Goal: Information Seeking & Learning: Learn about a topic

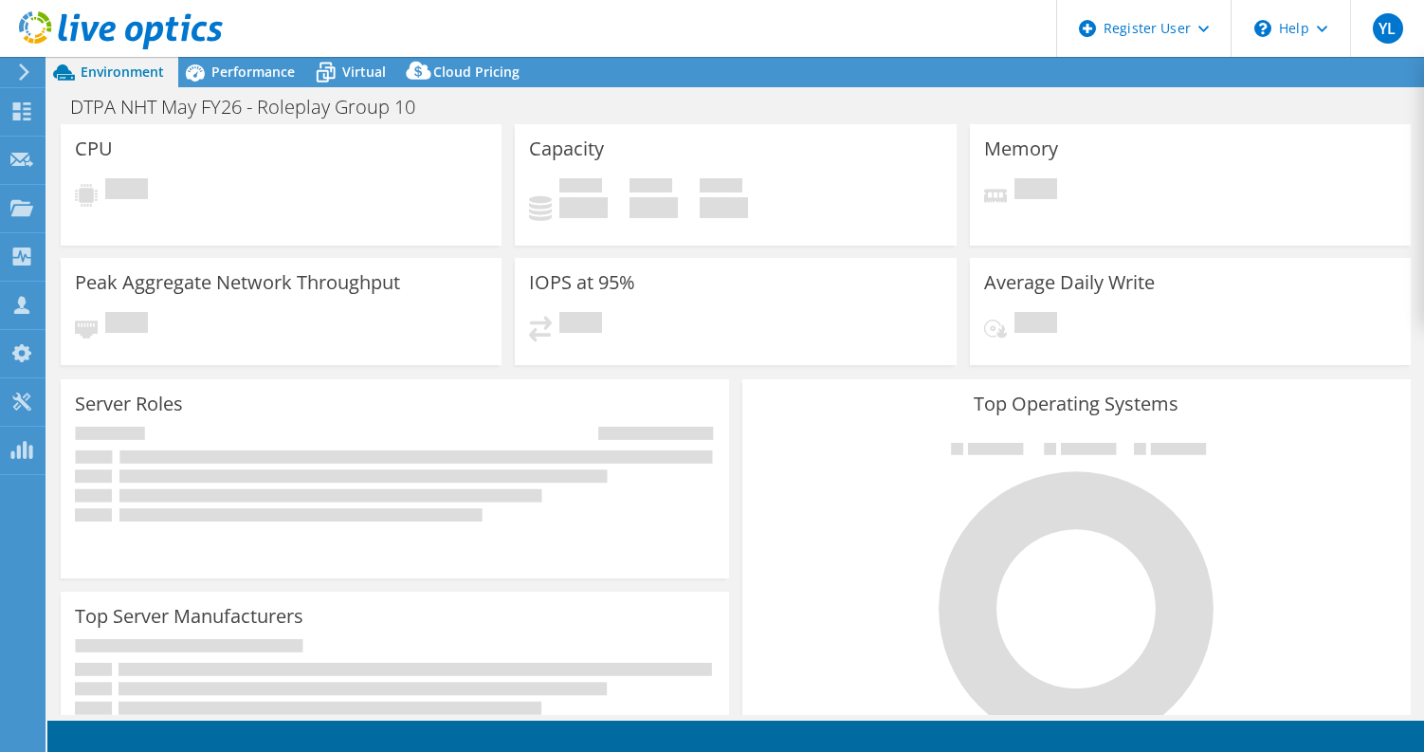
select select "USD"
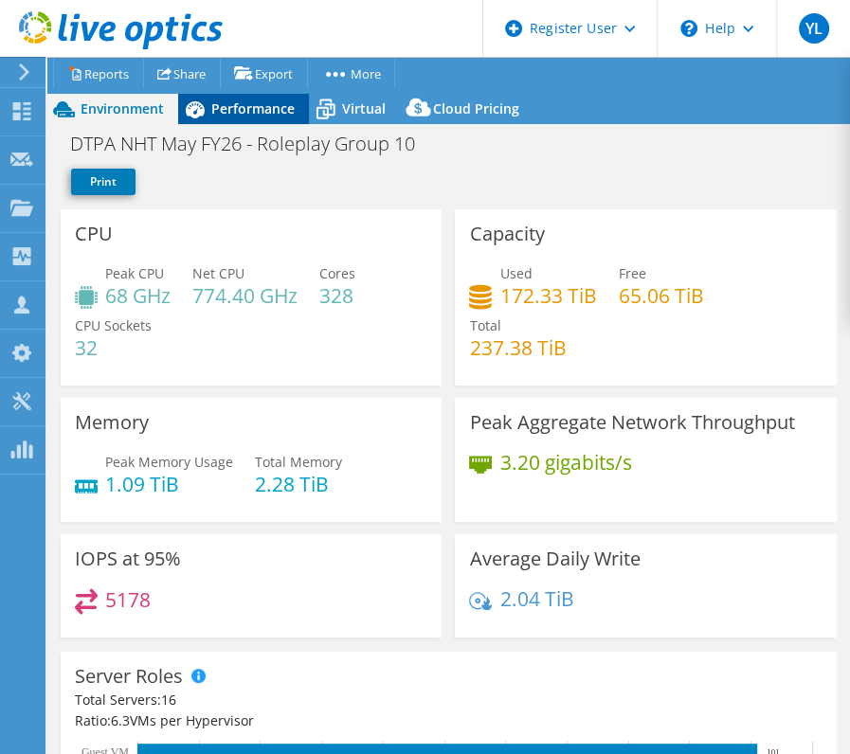
click at [225, 116] on span "Performance" at bounding box center [252, 109] width 83 height 18
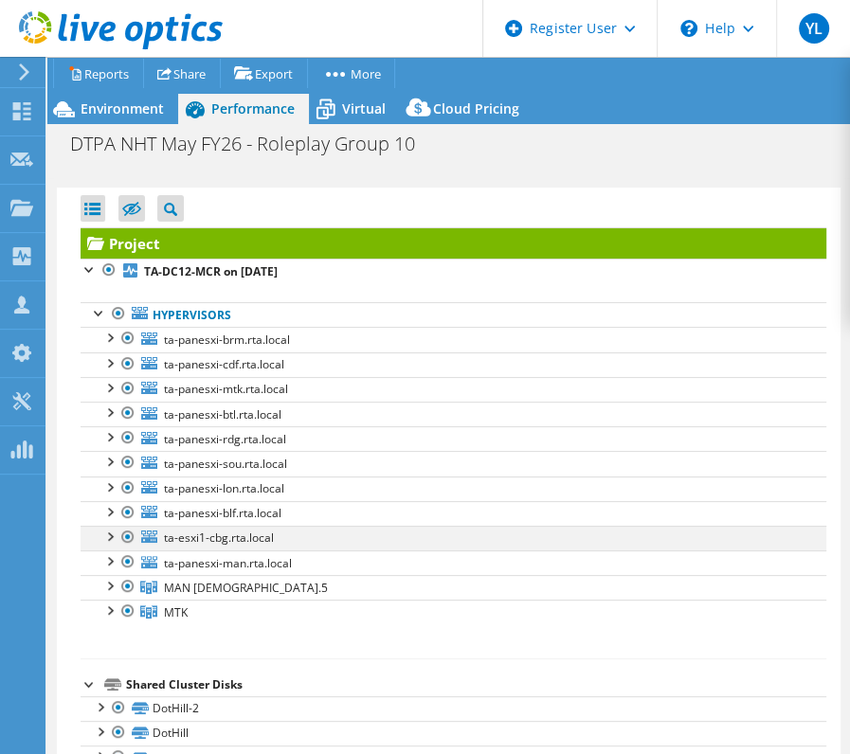
click at [129, 534] on div at bounding box center [127, 537] width 19 height 23
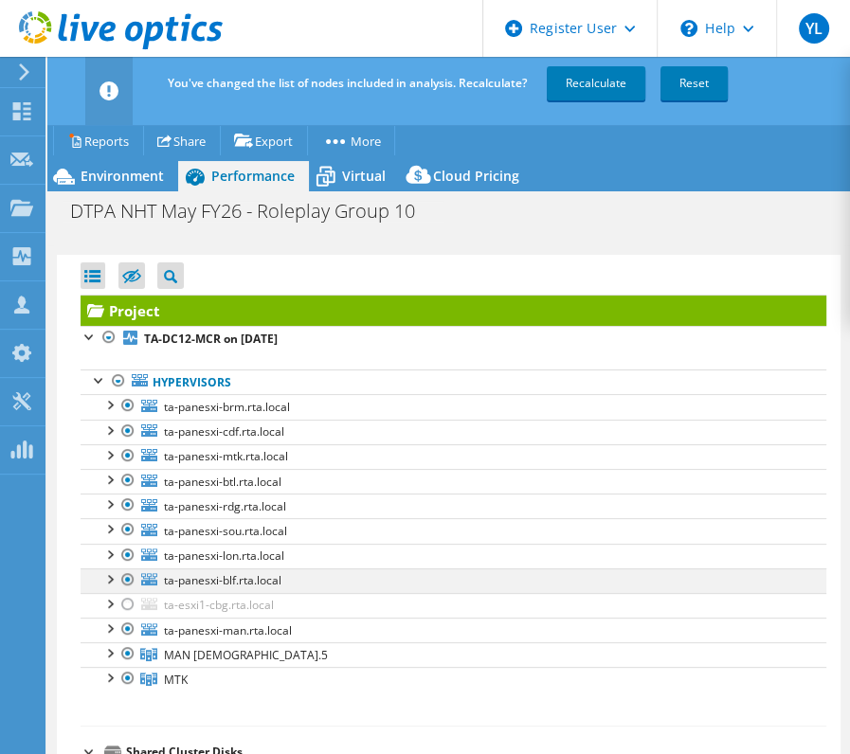
click at [128, 575] on div at bounding box center [127, 580] width 19 height 23
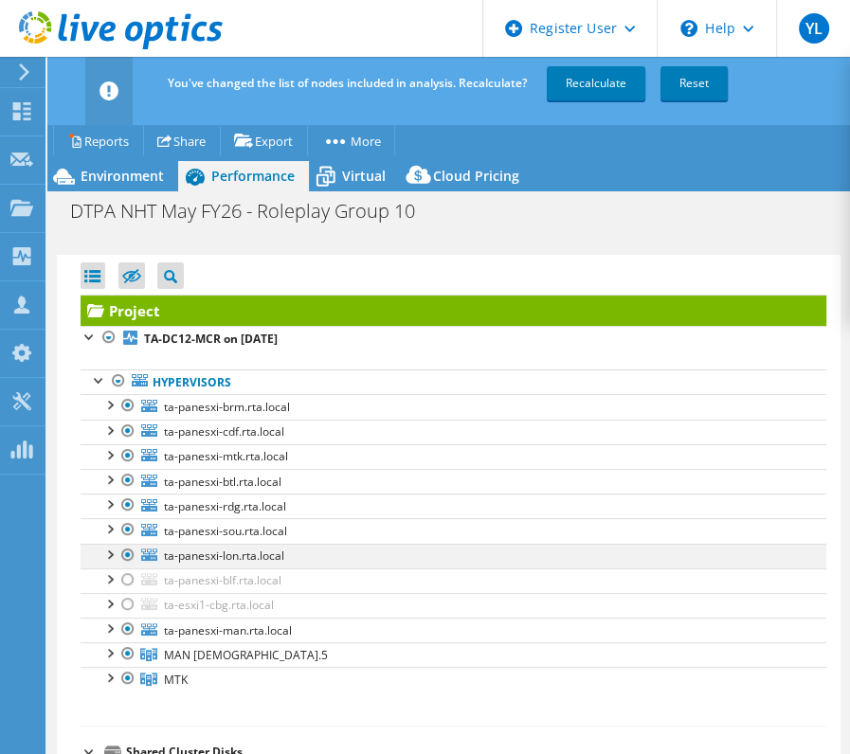
click at [126, 554] on div at bounding box center [127, 555] width 19 height 23
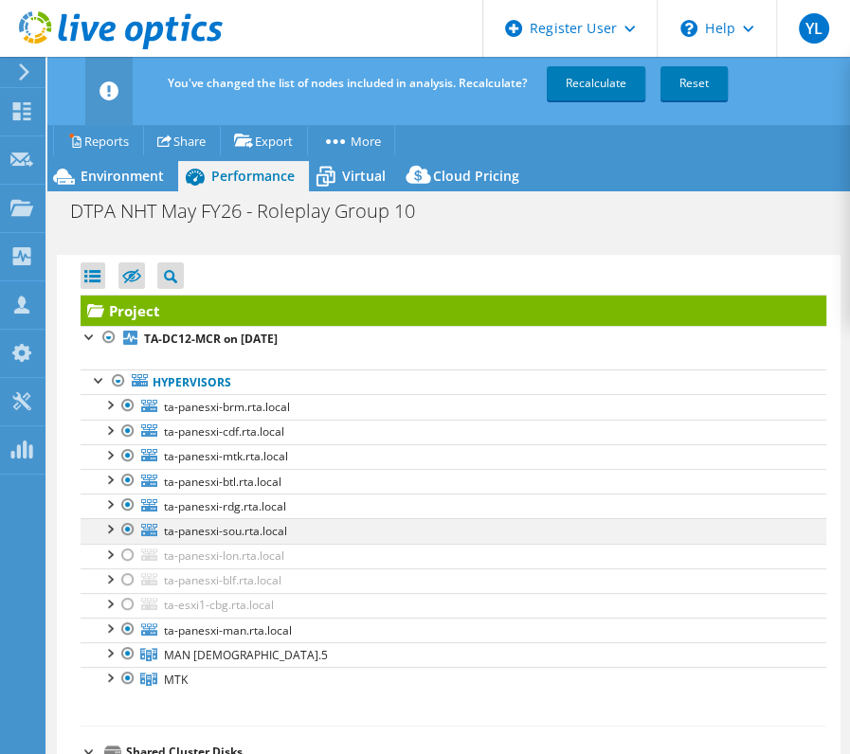
click at [124, 528] on div at bounding box center [127, 529] width 19 height 23
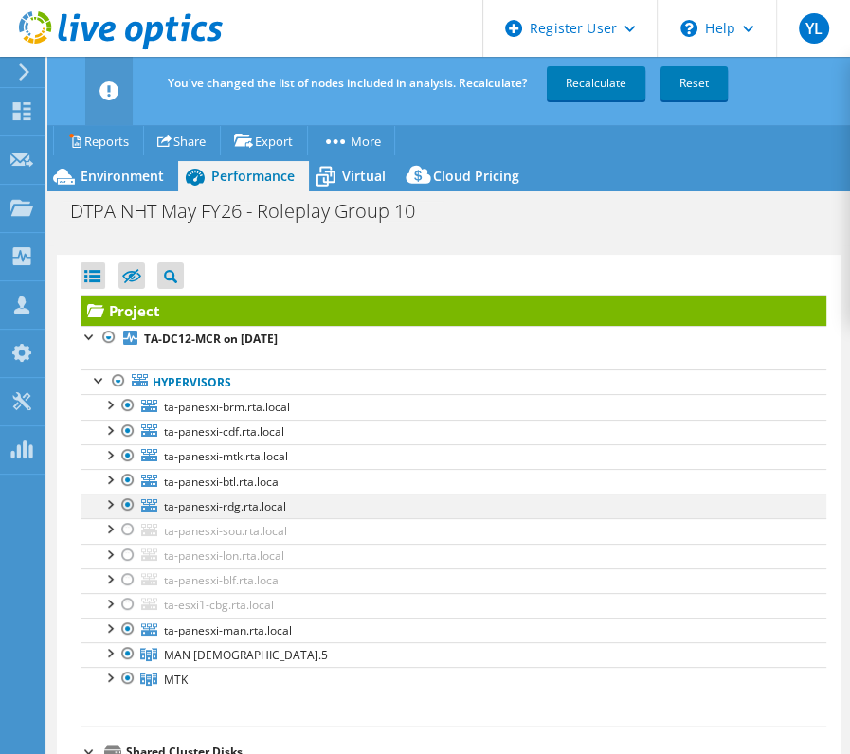
click at [128, 507] on div at bounding box center [127, 505] width 19 height 23
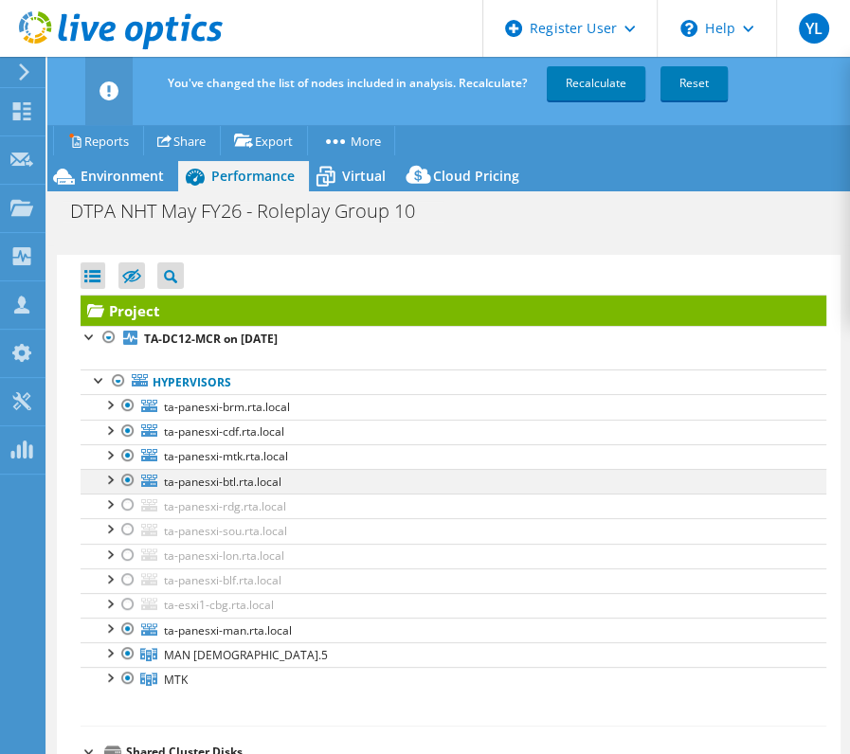
click at [125, 473] on div at bounding box center [127, 480] width 19 height 23
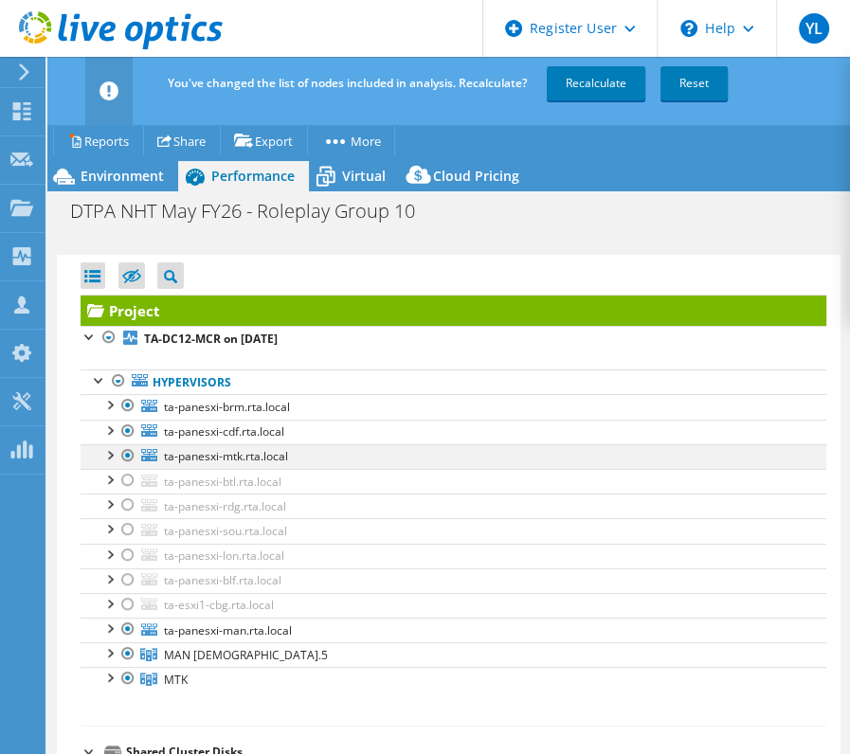
click at [125, 446] on div at bounding box center [127, 456] width 19 height 23
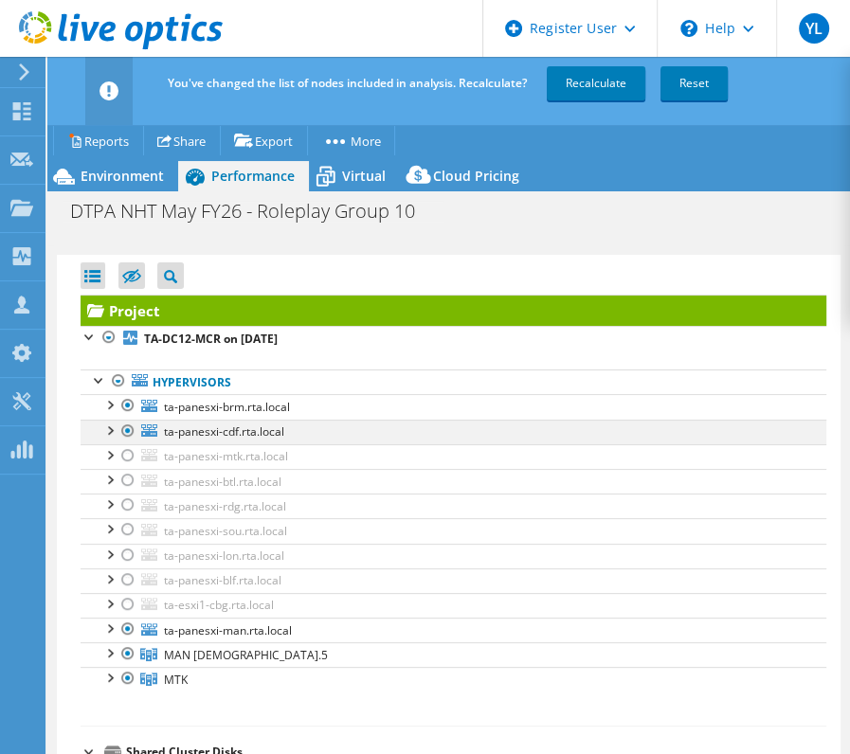
click at [129, 427] on div at bounding box center [127, 431] width 19 height 23
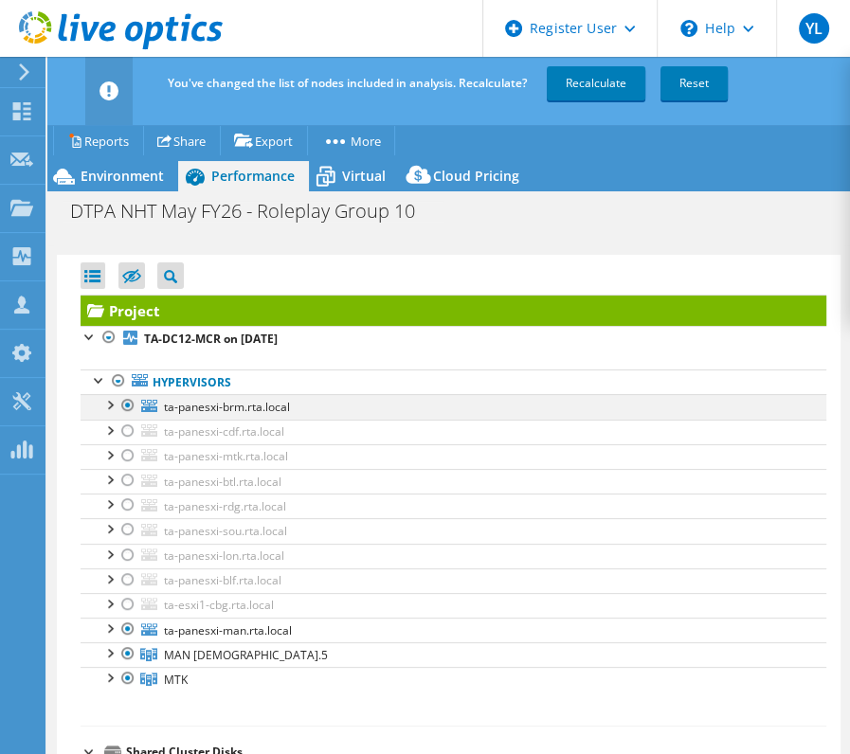
click at [127, 400] on div at bounding box center [127, 405] width 19 height 23
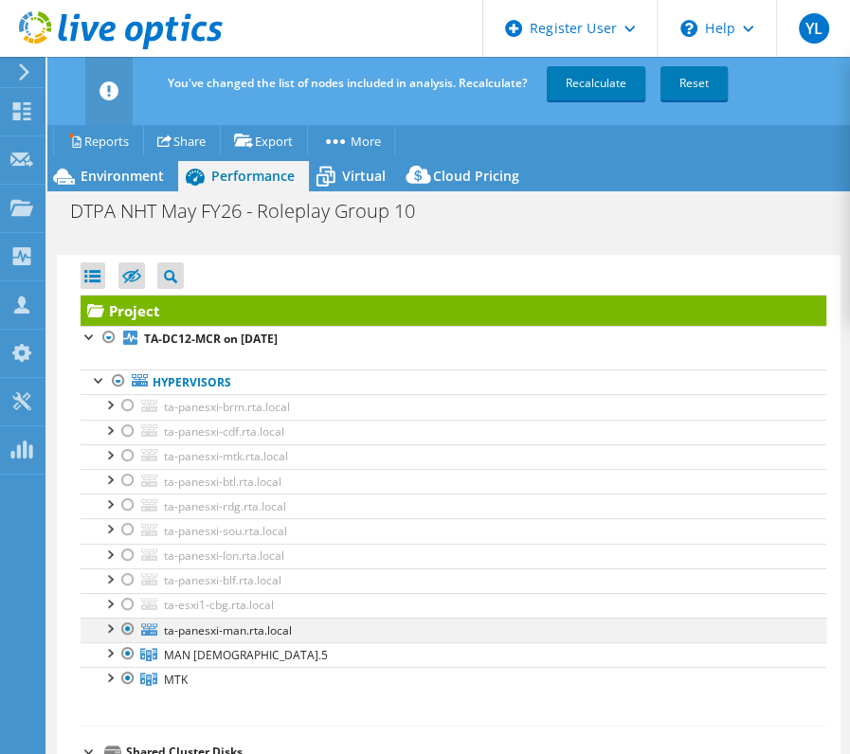
click at [123, 626] on div at bounding box center [127, 629] width 19 height 23
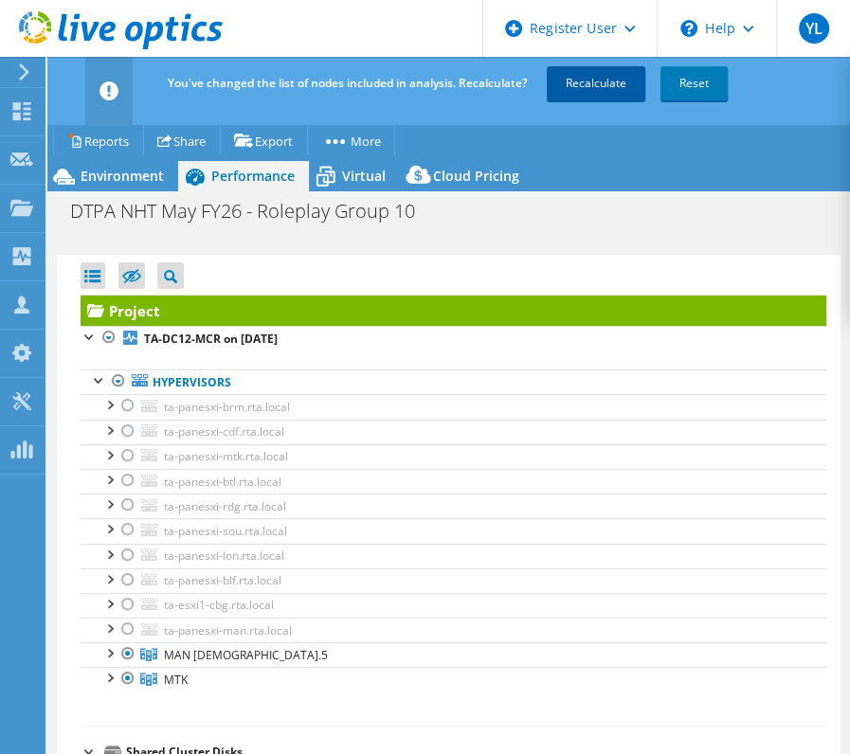
click at [593, 87] on link "Recalculate" at bounding box center [596, 83] width 99 height 34
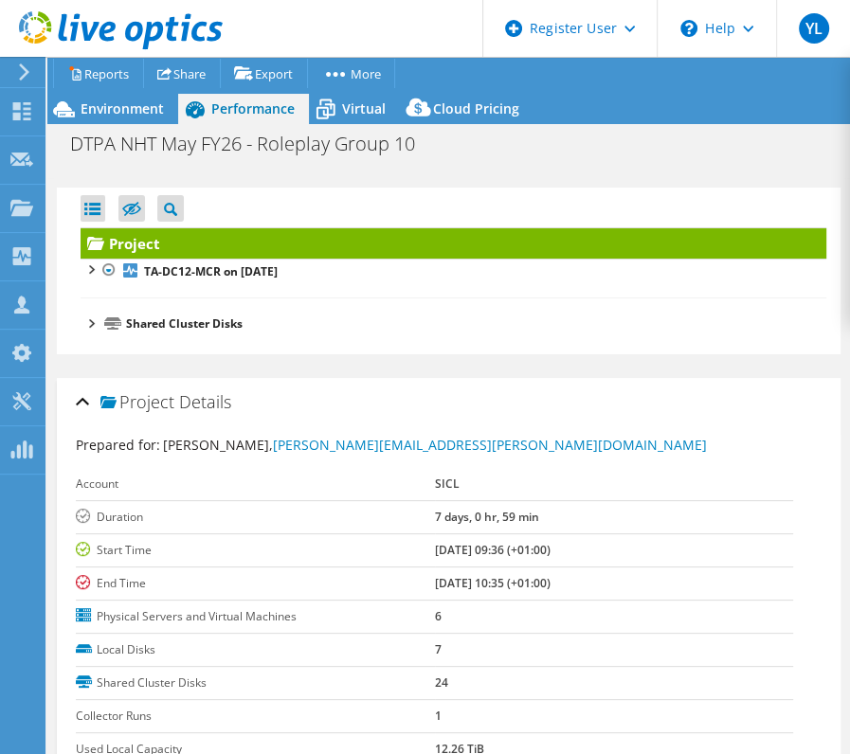
click at [89, 326] on div at bounding box center [90, 322] width 19 height 19
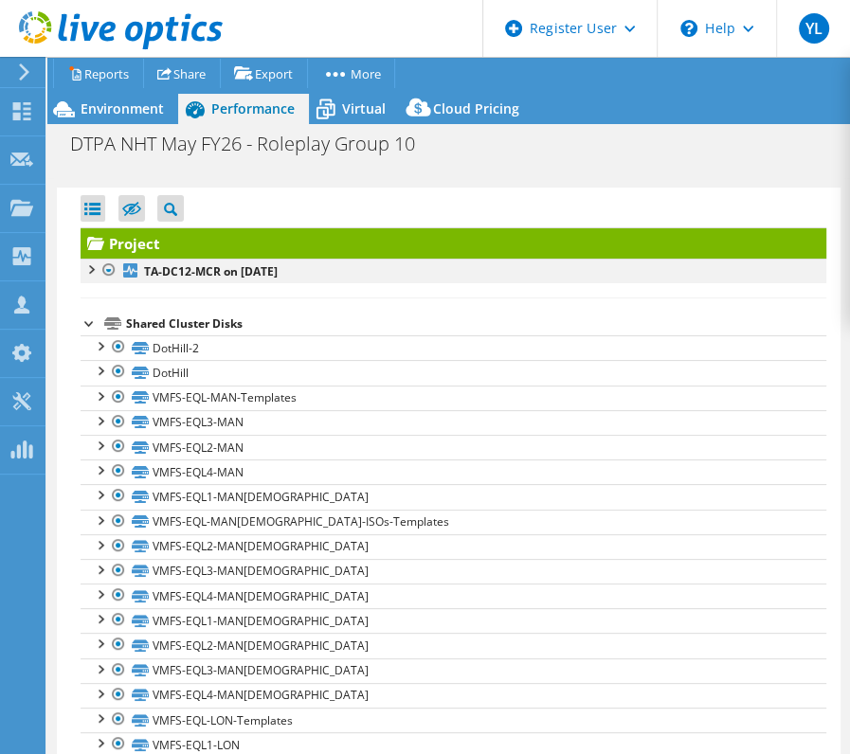
click at [88, 273] on div at bounding box center [90, 268] width 19 height 19
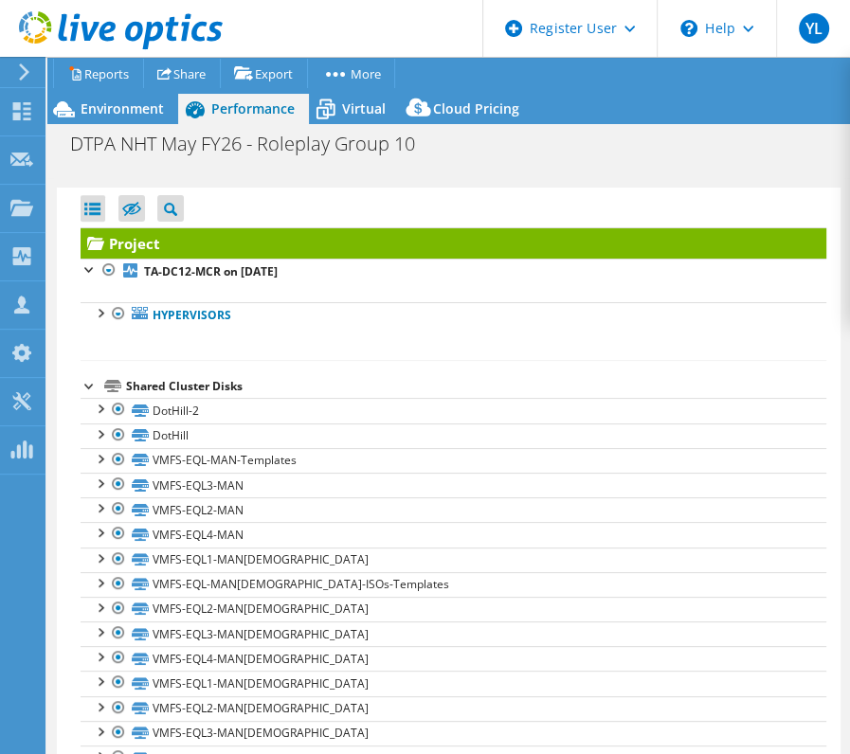
scroll to position [76, 0]
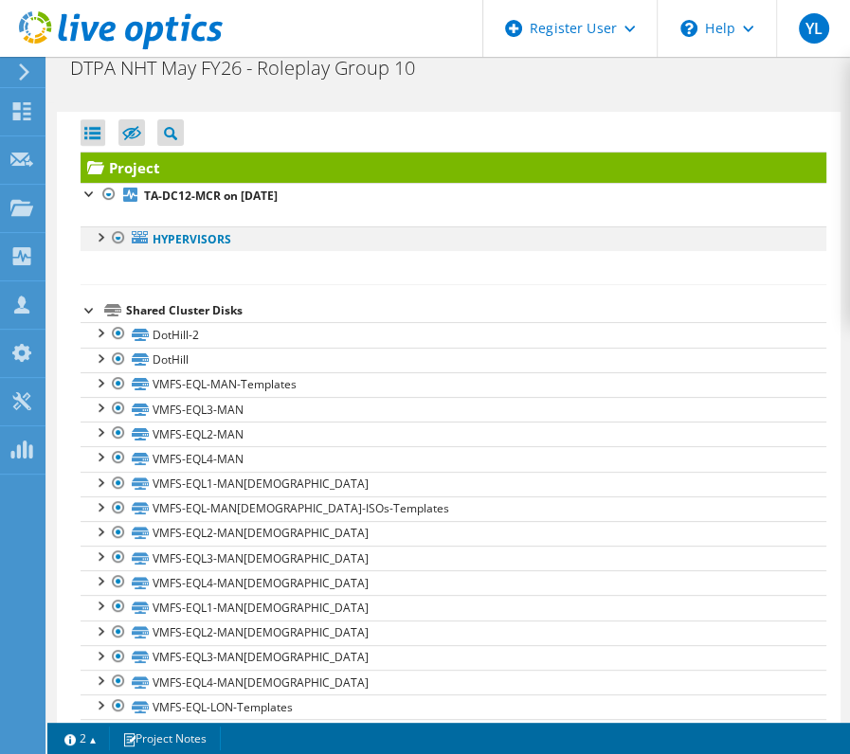
click at [102, 236] on div at bounding box center [99, 236] width 19 height 19
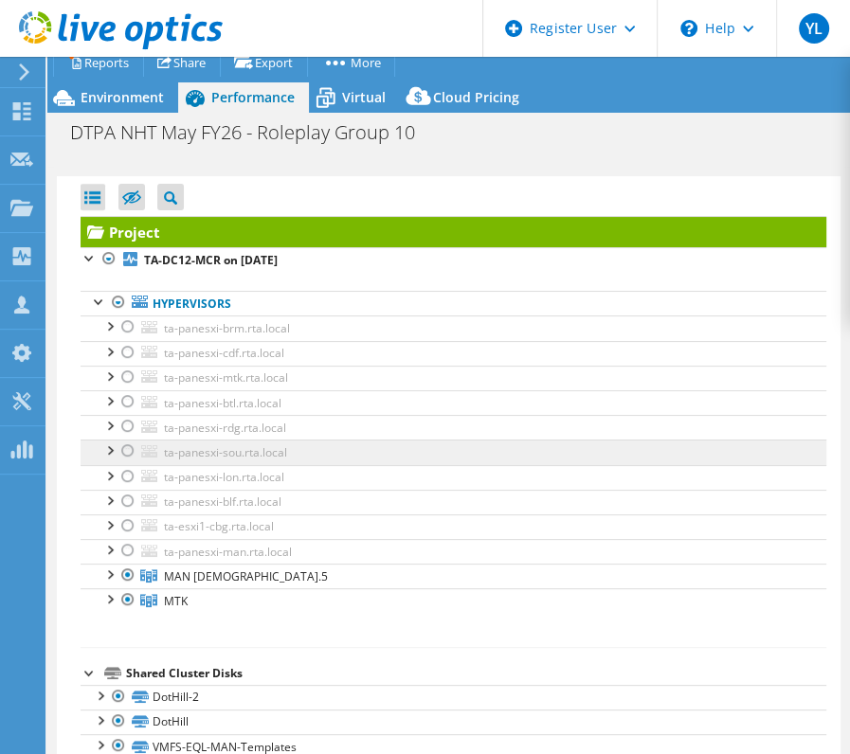
scroll to position [0, 0]
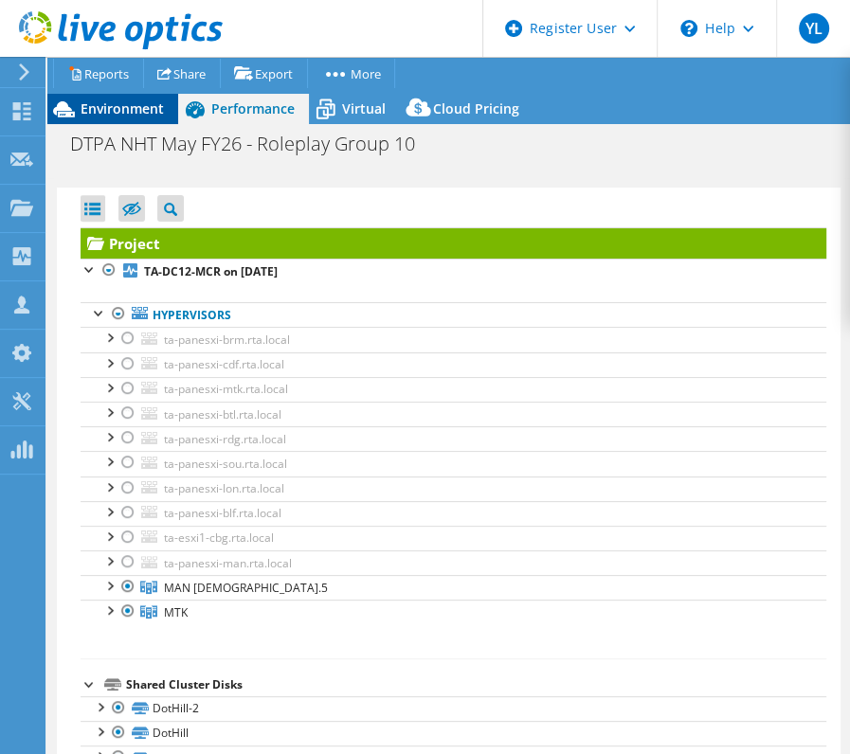
click at [132, 120] on div "Environment" at bounding box center [112, 109] width 131 height 30
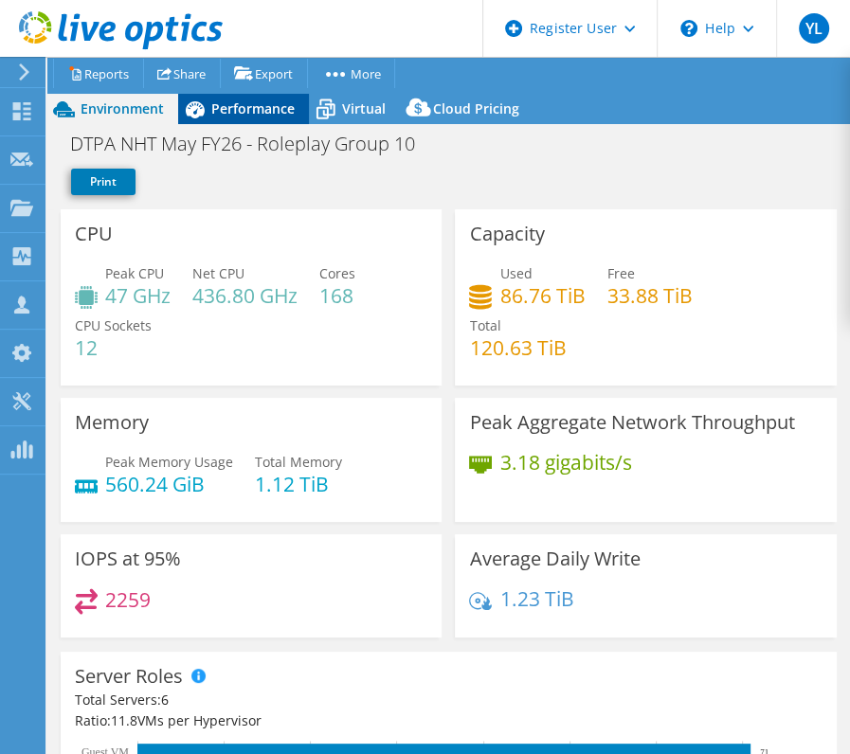
click at [228, 118] on div "Performance" at bounding box center [243, 109] width 131 height 30
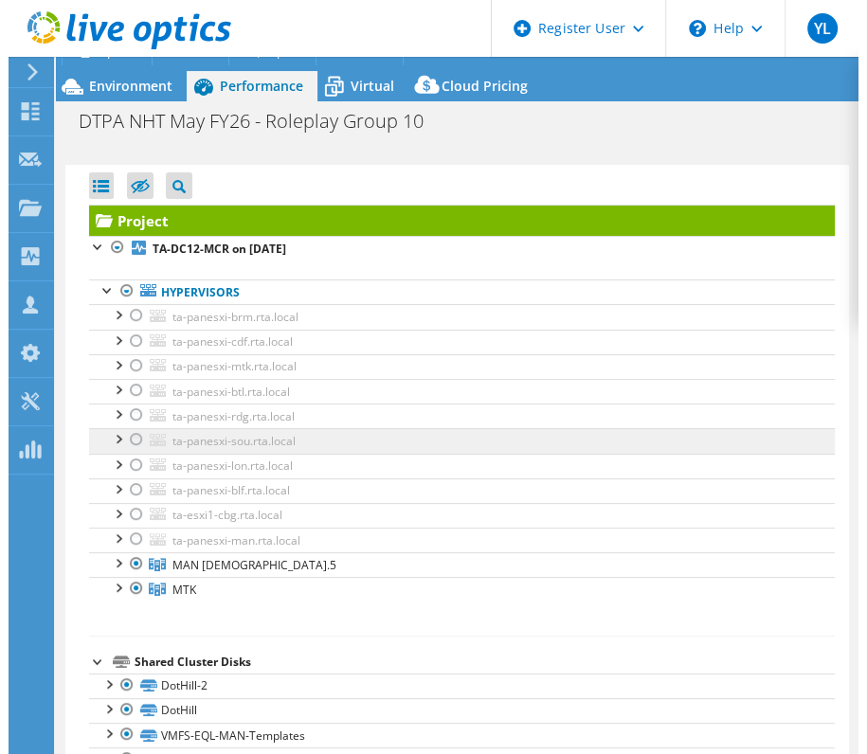
scroll to position [76, 0]
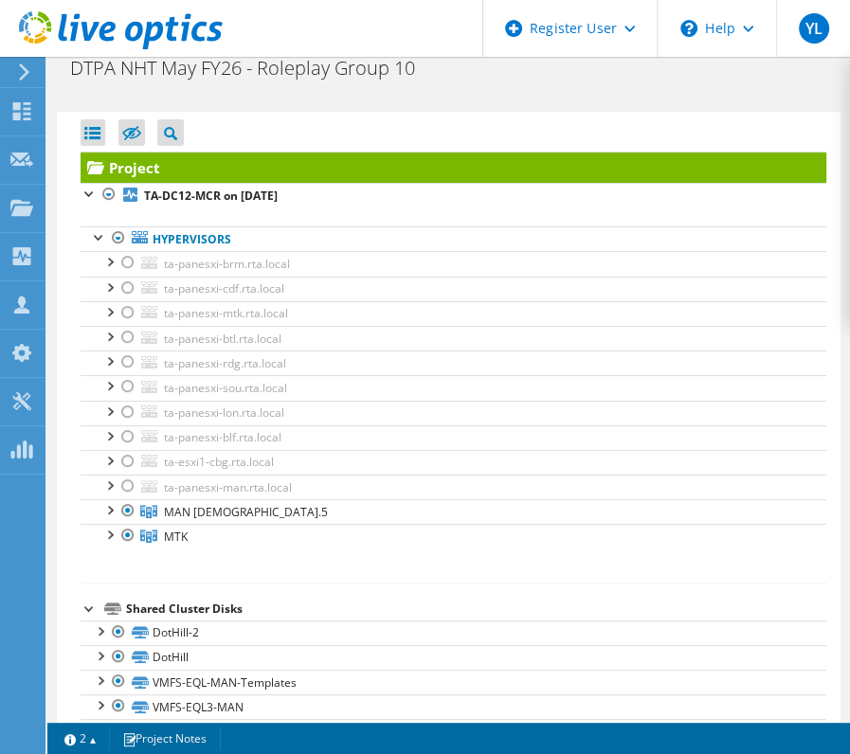
click at [83, 600] on div at bounding box center [90, 607] width 19 height 19
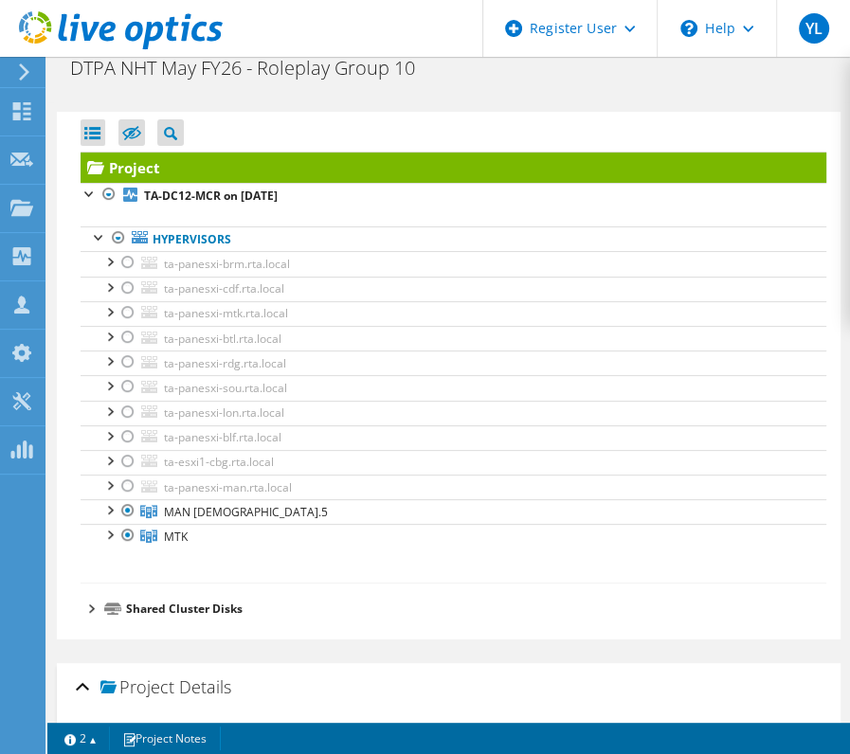
click at [78, 681] on div "Project Details" at bounding box center [449, 688] width 746 height 41
click at [83, 690] on div "Project Details" at bounding box center [449, 688] width 746 height 41
click at [89, 604] on div at bounding box center [90, 607] width 19 height 19
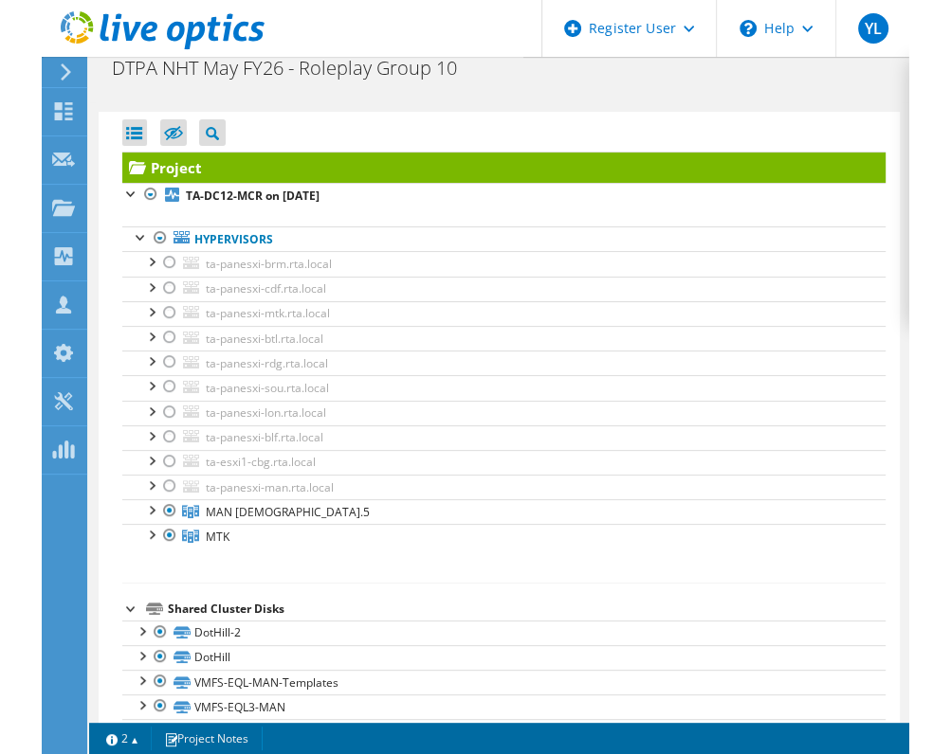
scroll to position [0, 0]
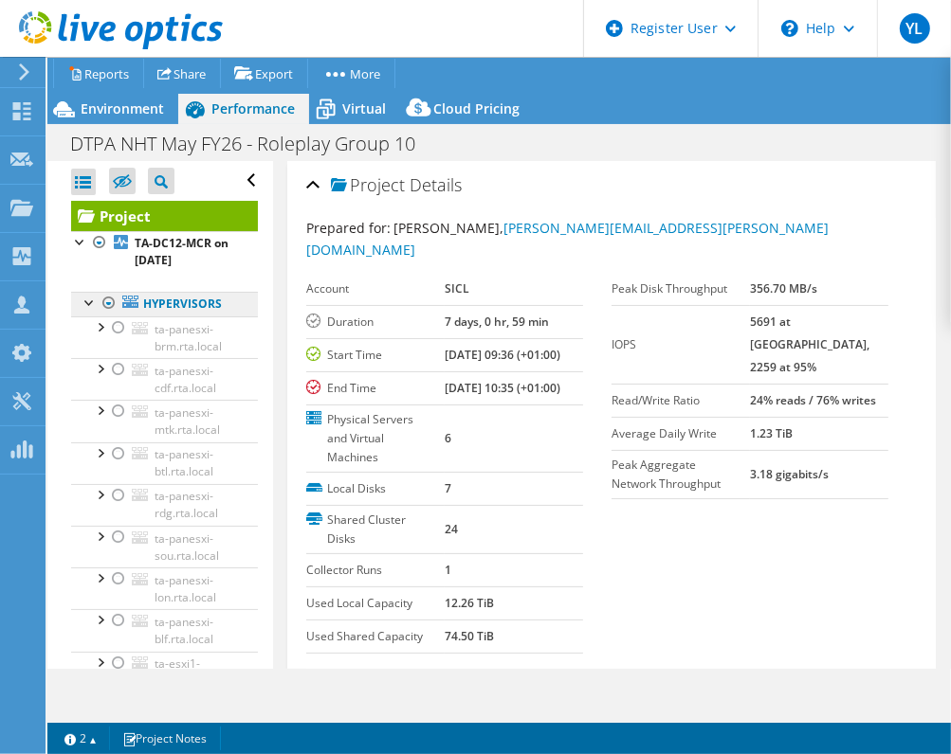
click at [183, 305] on link "Hypervisors" at bounding box center [164, 304] width 187 height 25
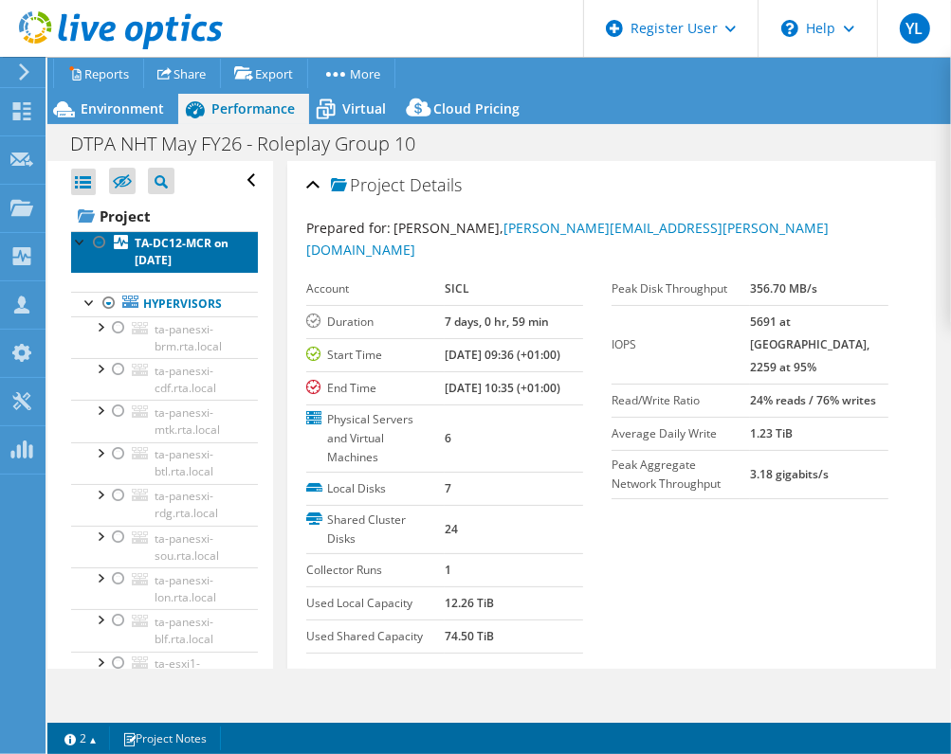
click at [163, 251] on link "TA-DC12-MCR on [DATE]" at bounding box center [164, 252] width 187 height 42
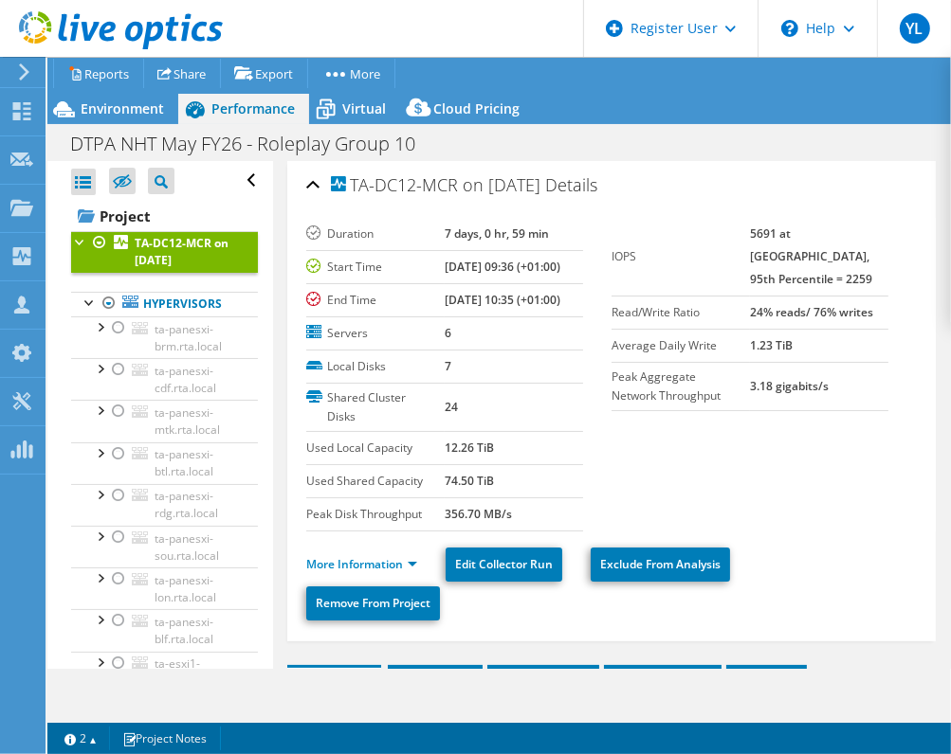
click at [163, 256] on b "TA-DC12-MCR on [DATE]" at bounding box center [182, 251] width 94 height 33
click at [311, 187] on div "TA-DC12-MCR on 4/6/2021 Details" at bounding box center [611, 186] width 610 height 41
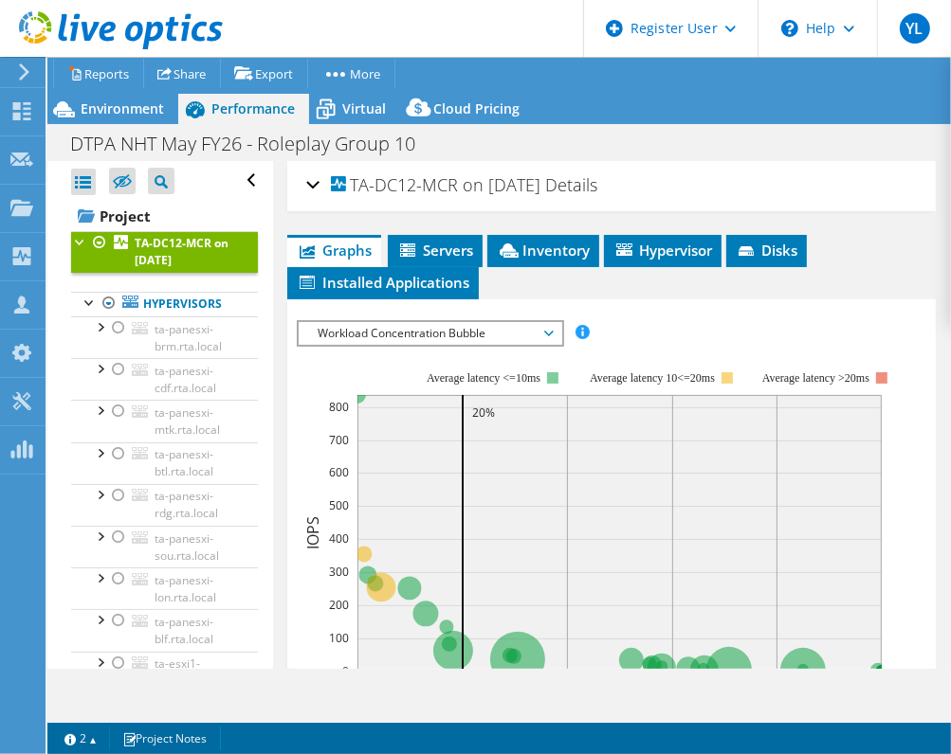
click at [311, 187] on div "TA-DC12-MCR on 4/6/2021 Details" at bounding box center [611, 186] width 610 height 41
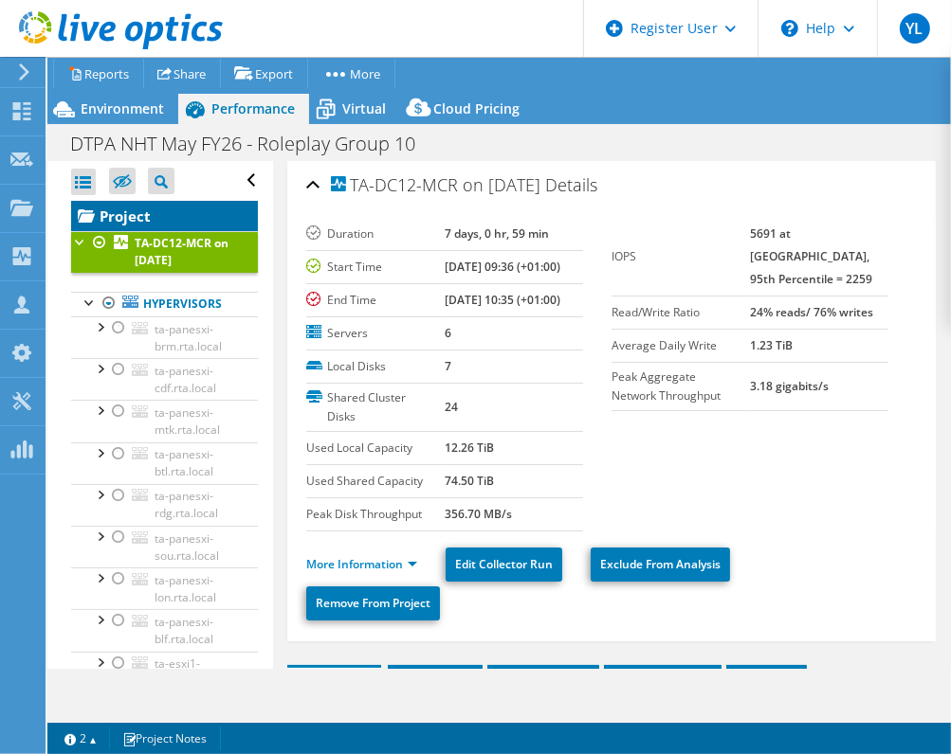
click at [128, 217] on link "Project" at bounding box center [164, 216] width 187 height 30
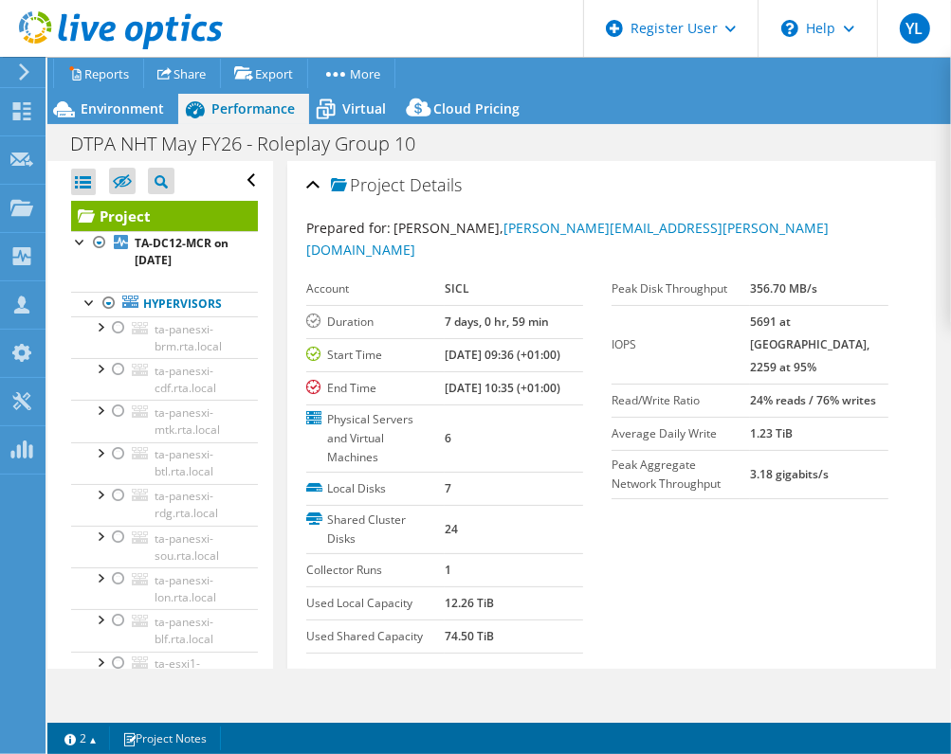
click at [128, 217] on link "Project" at bounding box center [164, 216] width 187 height 30
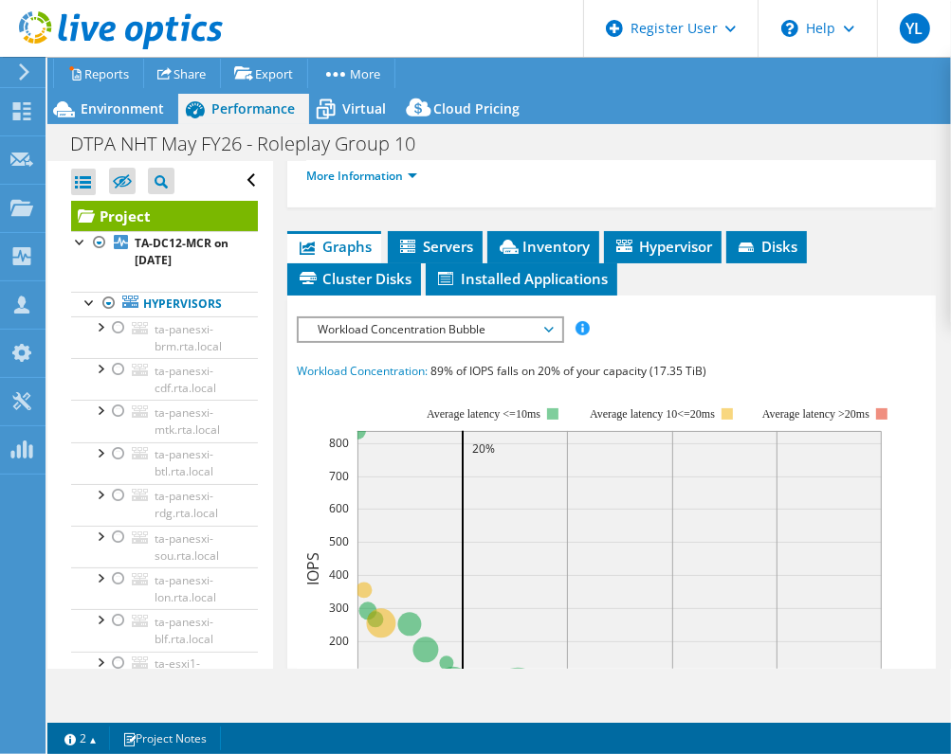
scroll to position [474, 0]
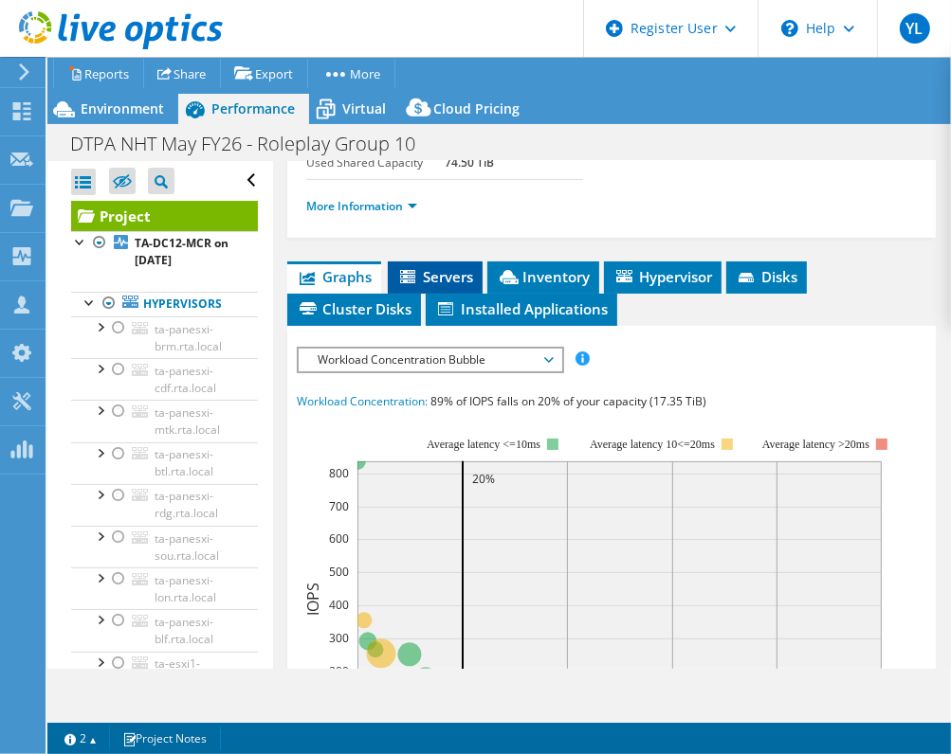
click at [442, 286] on span "Servers" at bounding box center [435, 276] width 76 height 19
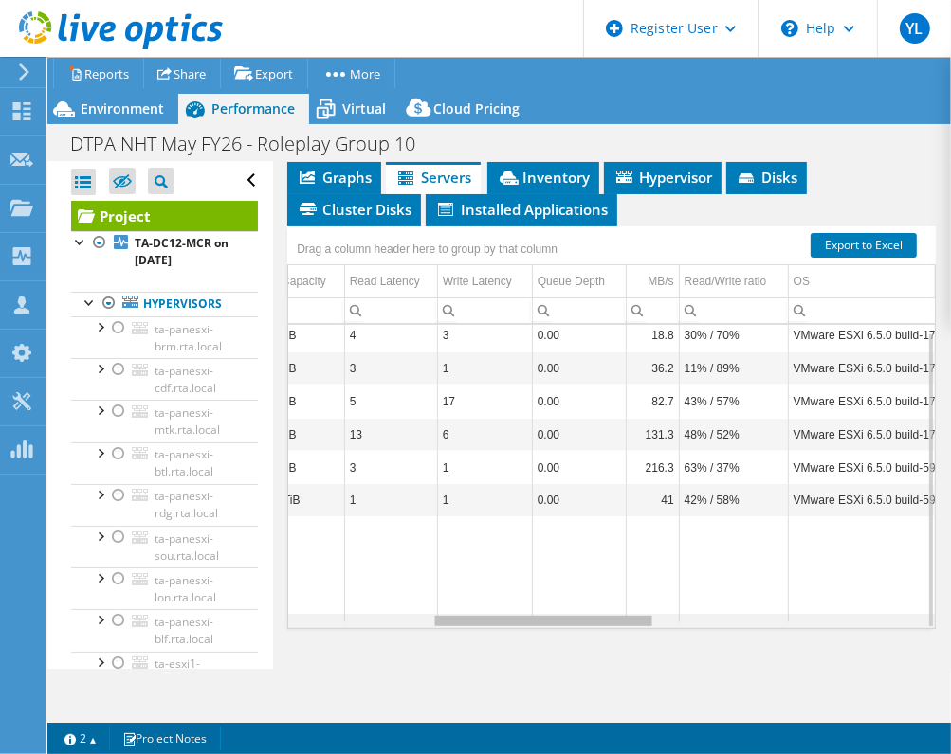
scroll to position [0, 0]
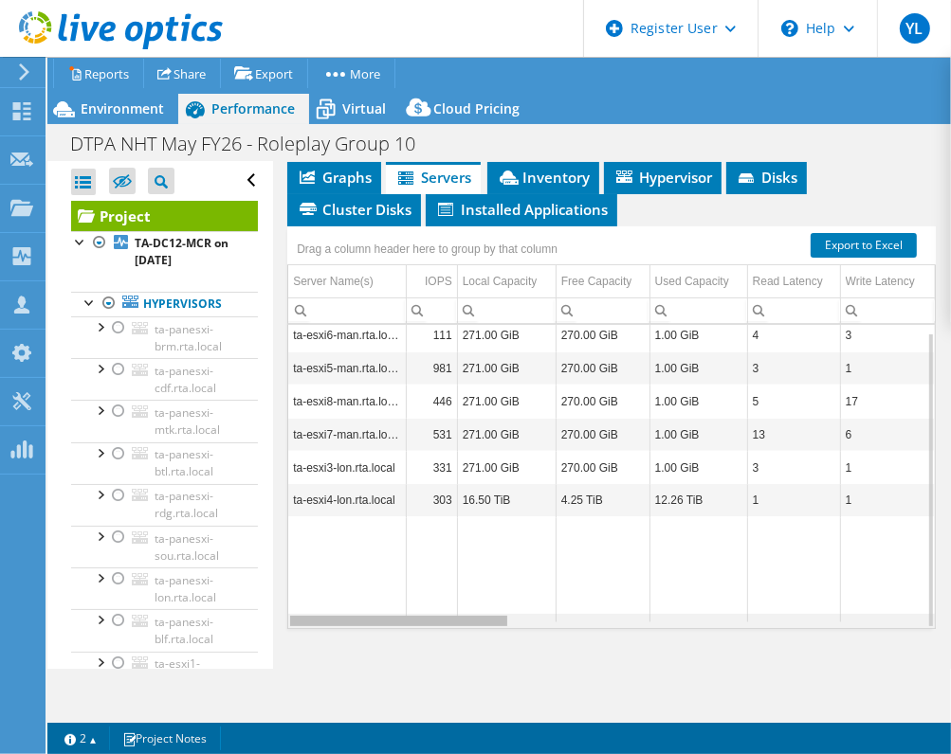
drag, startPoint x: 478, startPoint y: 622, endPoint x: 374, endPoint y: 617, distance: 103.4
click at [374, 617] on body "YL Dell User [PERSON_NAME] [PERSON_NAME][EMAIL_ADDRESS][DOMAIN_NAME] Dell My Pr…" at bounding box center [475, 377] width 951 height 754
click at [85, 299] on div at bounding box center [90, 301] width 19 height 19
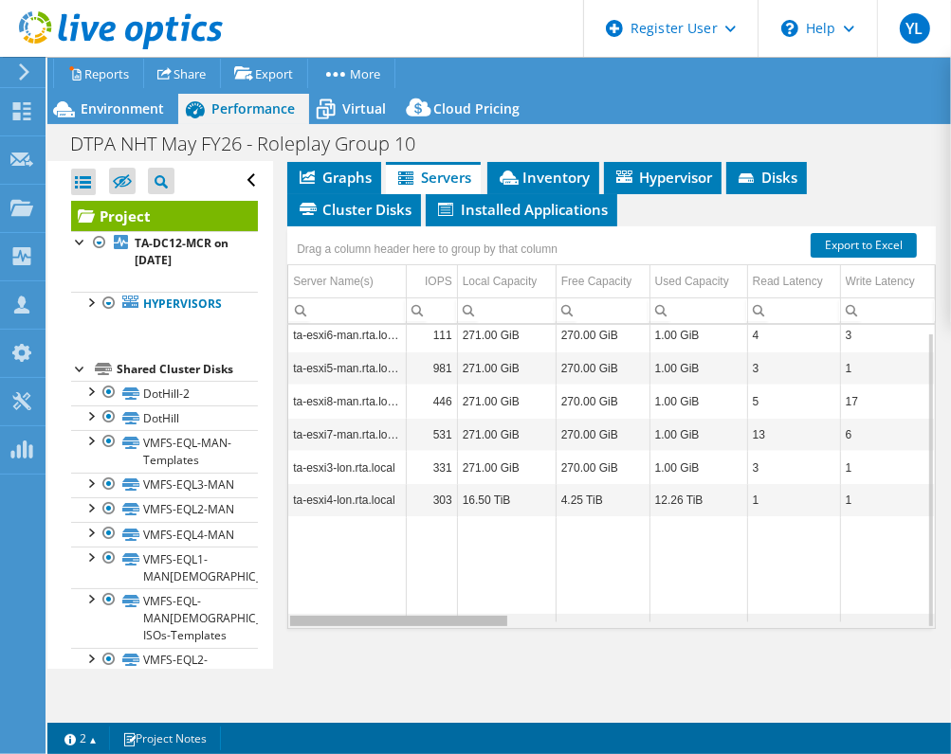
drag, startPoint x: 389, startPoint y: 623, endPoint x: 349, endPoint y: 615, distance: 40.5
click at [349, 615] on body "YL Dell User [PERSON_NAME] [PERSON_NAME][EMAIL_ADDRESS][DOMAIN_NAME] Dell My Pr…" at bounding box center [475, 377] width 951 height 754
click at [88, 300] on div at bounding box center [90, 301] width 19 height 19
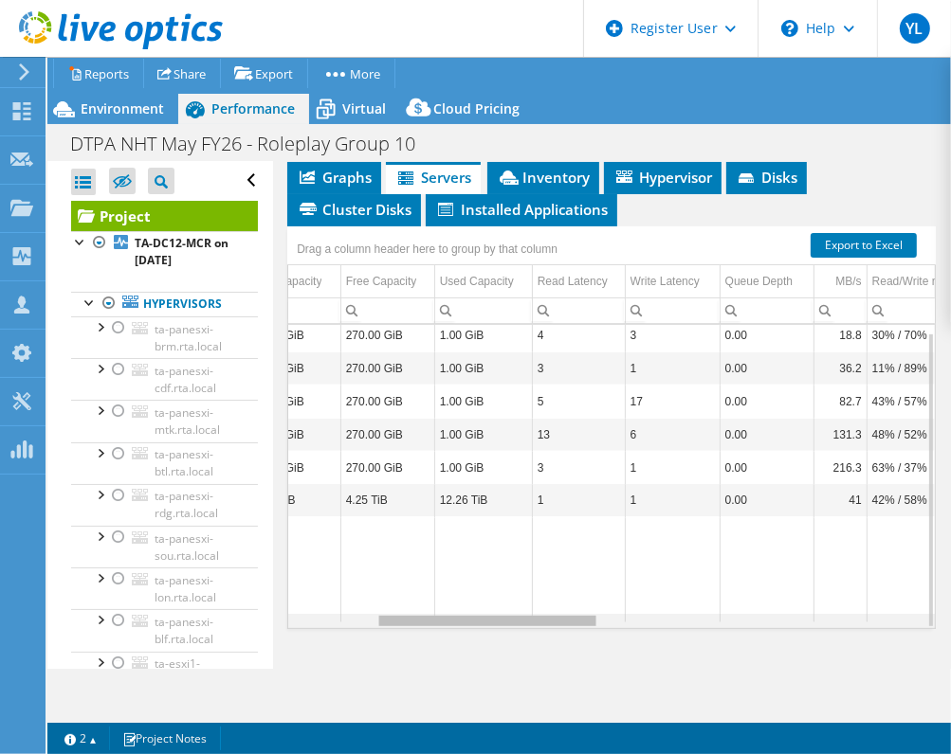
scroll to position [0, 257]
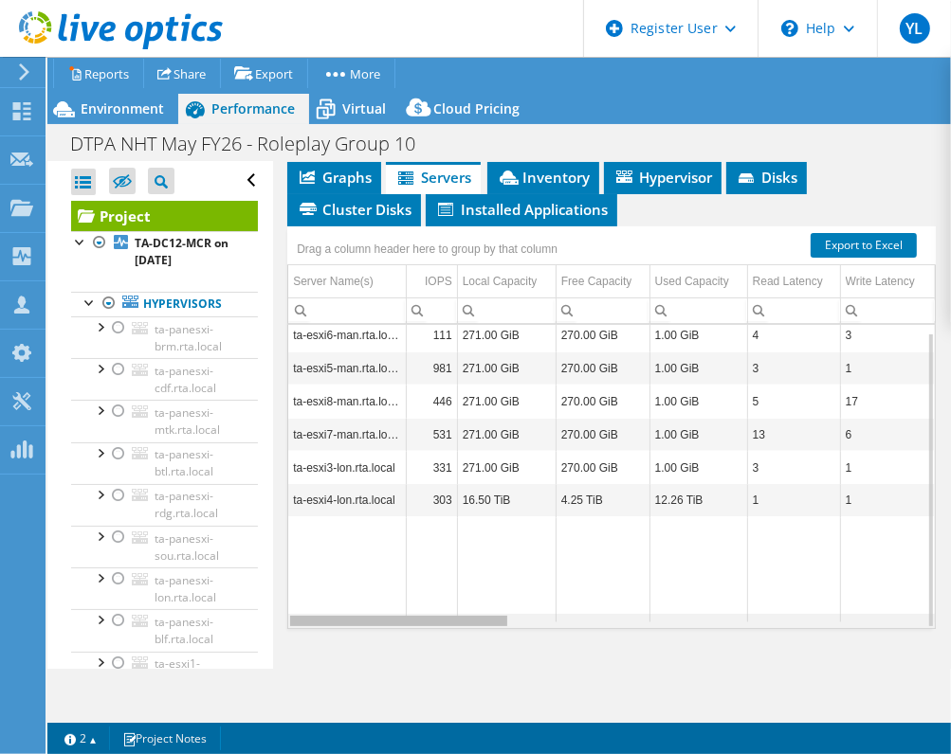
drag, startPoint x: 393, startPoint y: 619, endPoint x: 421, endPoint y: 602, distance: 32.4
click at [421, 602] on body "YL Dell User [PERSON_NAME] [PERSON_NAME][EMAIL_ADDRESS][DOMAIN_NAME] Dell My Pr…" at bounding box center [475, 377] width 951 height 754
drag, startPoint x: 450, startPoint y: 620, endPoint x: 396, endPoint y: 623, distance: 54.1
click at [397, 623] on body "YL Dell User [PERSON_NAME] [PERSON_NAME][EMAIL_ADDRESS][DOMAIN_NAME] Dell My Pr…" at bounding box center [475, 377] width 951 height 754
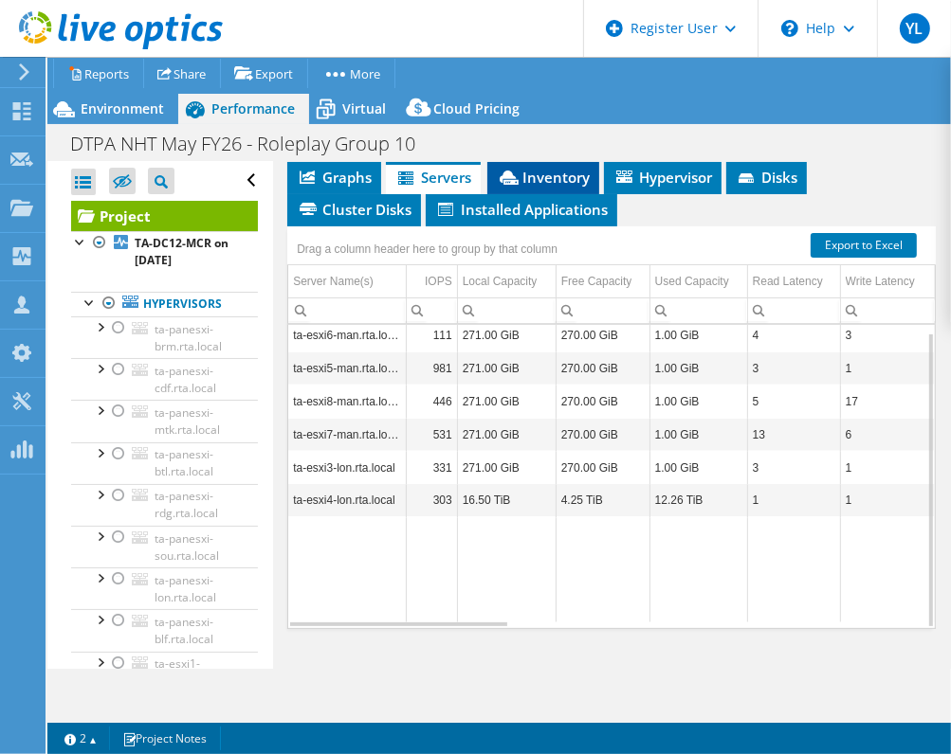
click at [548, 177] on span "Inventory" at bounding box center [543, 177] width 93 height 19
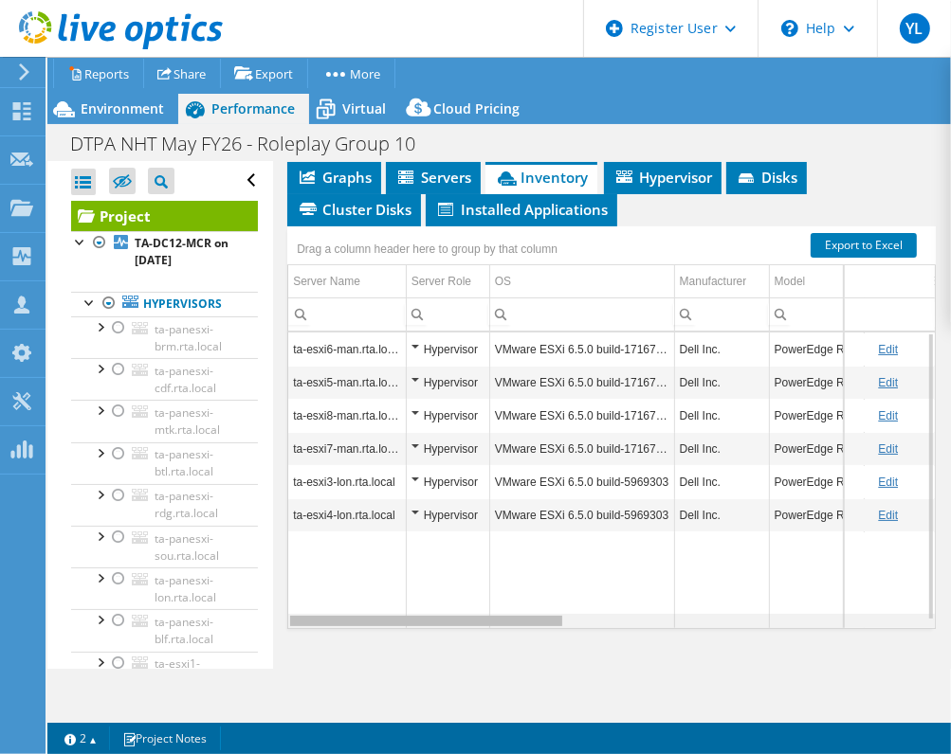
drag, startPoint x: 462, startPoint y: 622, endPoint x: 370, endPoint y: 611, distance: 92.5
click at [370, 611] on body "YL Dell User [PERSON_NAME] [PERSON_NAME][EMAIL_ADDRESS][DOMAIN_NAME] Dell My Pr…" at bounding box center [475, 377] width 951 height 754
click at [813, 587] on td "Data grid" at bounding box center [816, 581] width 95 height 98
click at [318, 175] on span "Graphs" at bounding box center [334, 177] width 75 height 19
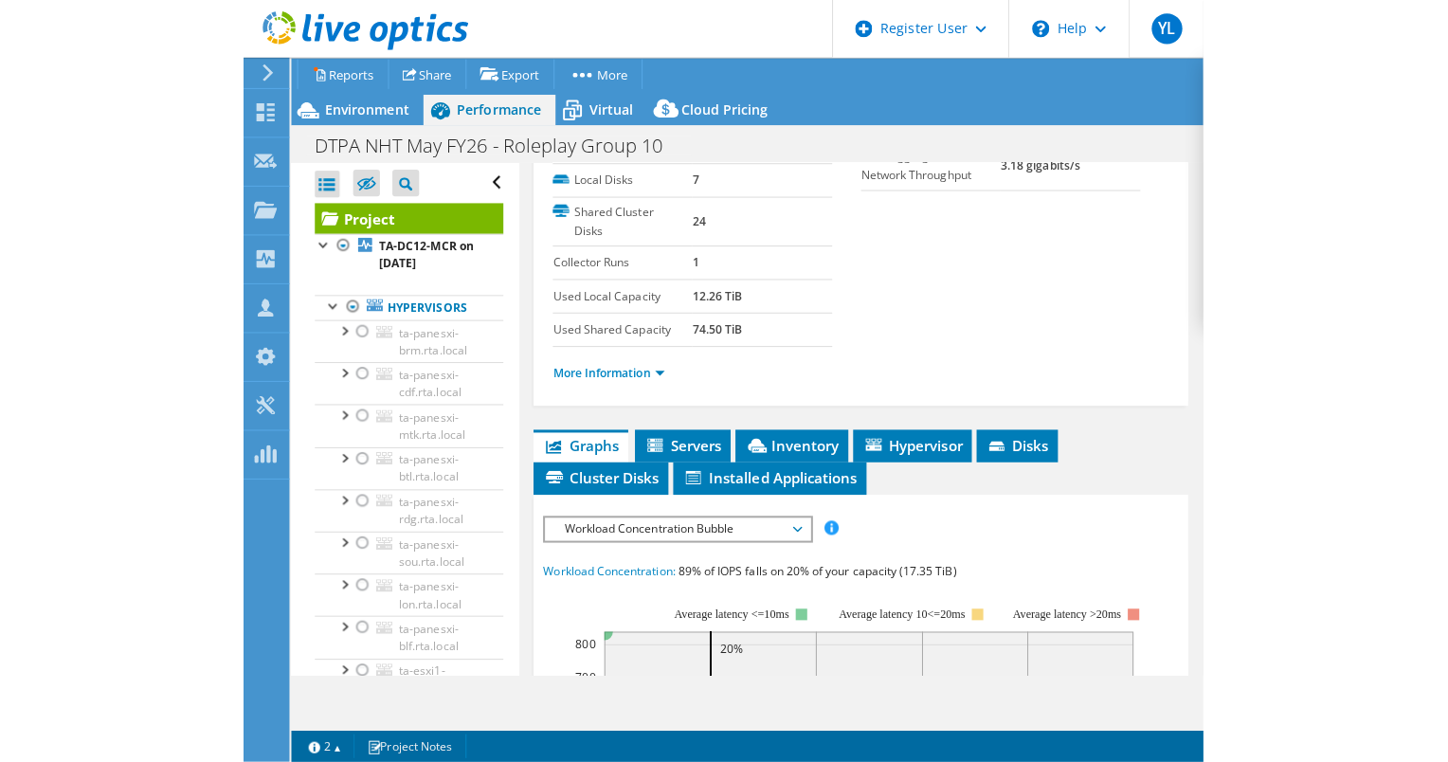
scroll to position [0, 0]
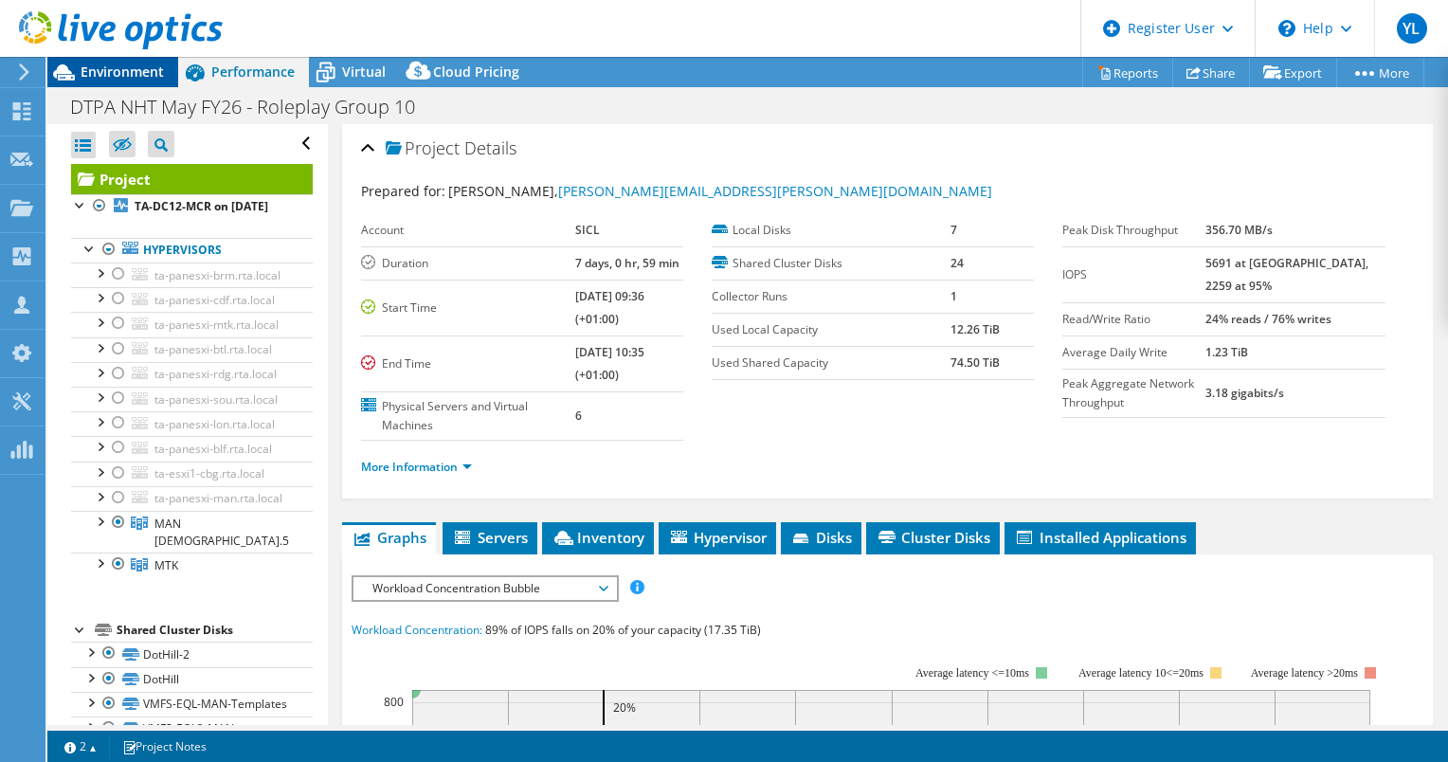
click at [112, 76] on span "Environment" at bounding box center [122, 72] width 83 height 18
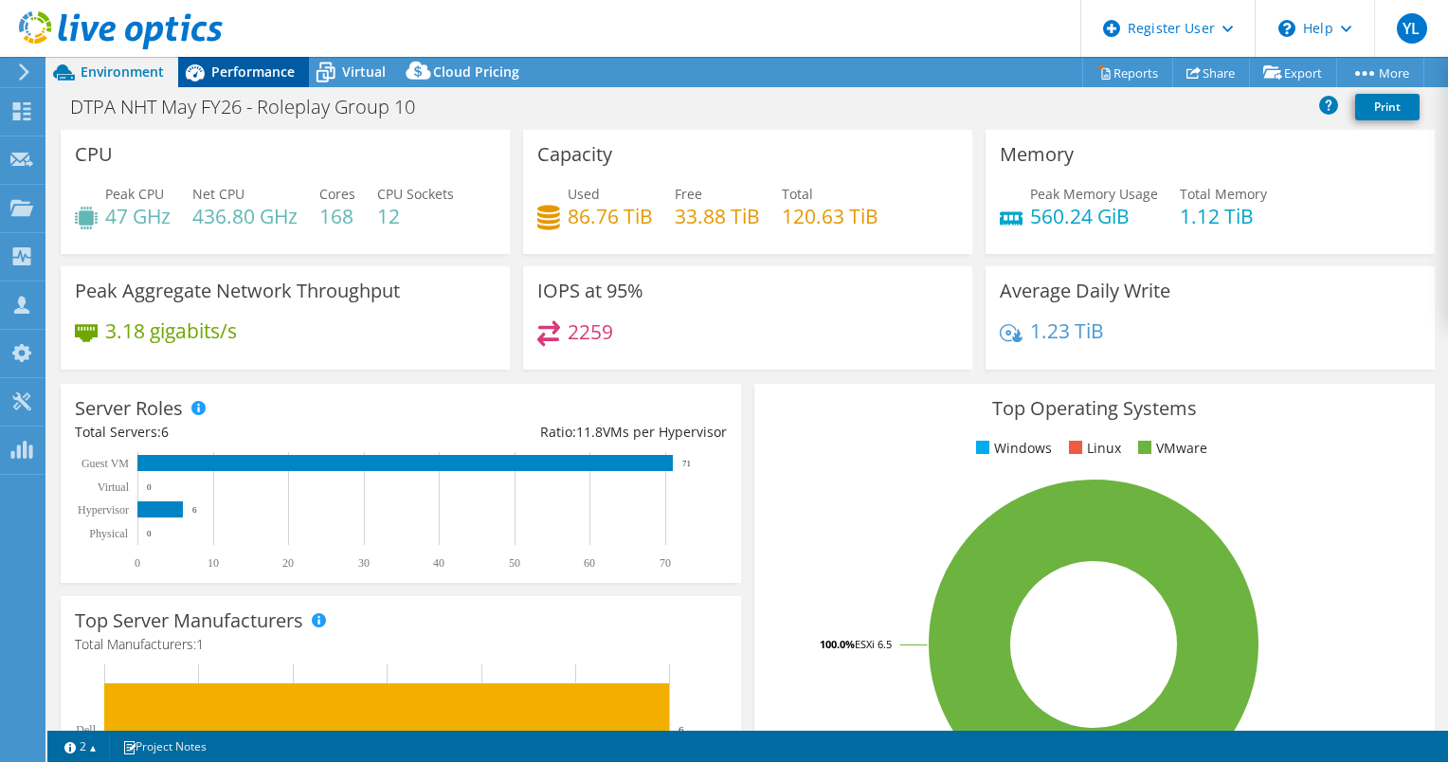
click at [252, 74] on span "Performance" at bounding box center [252, 72] width 83 height 18
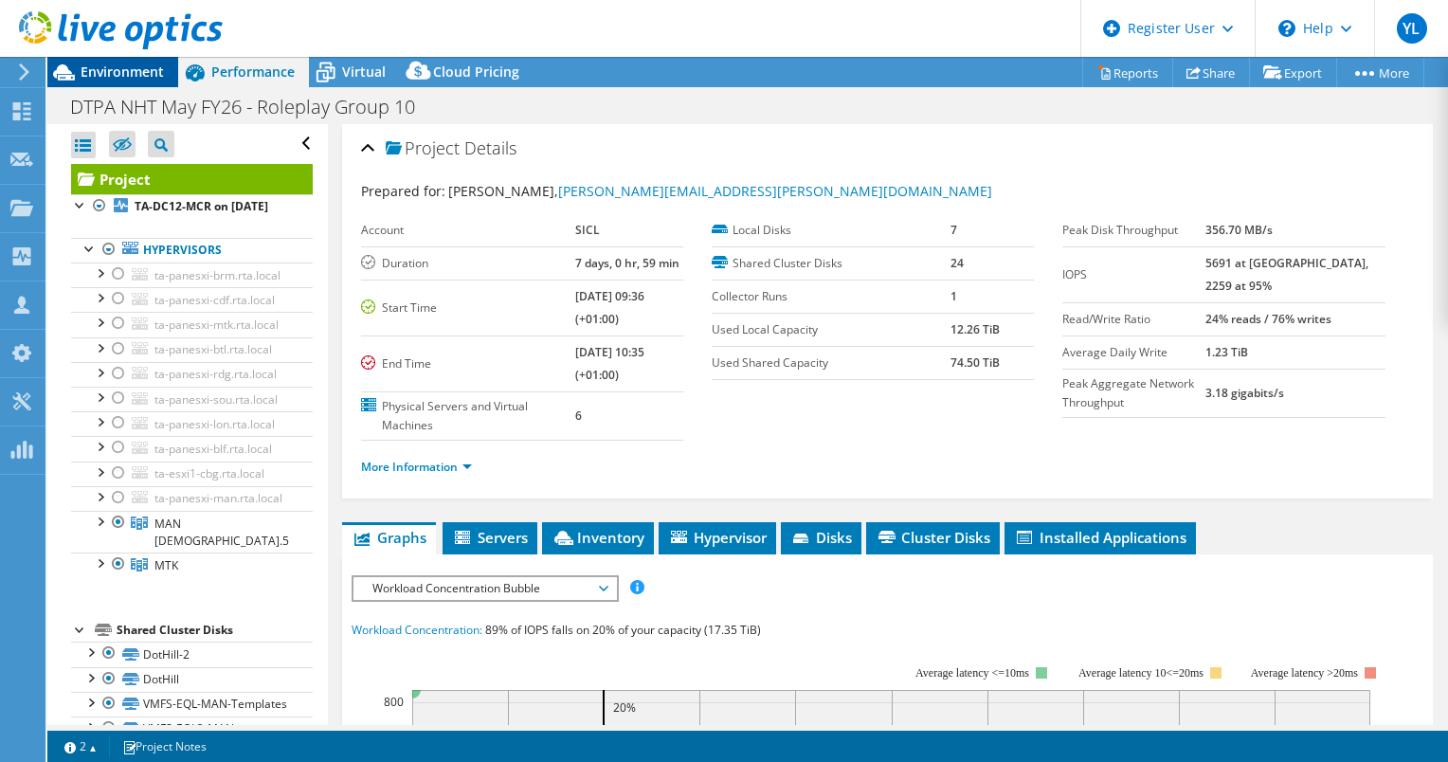
click at [143, 70] on span "Environment" at bounding box center [122, 72] width 83 height 18
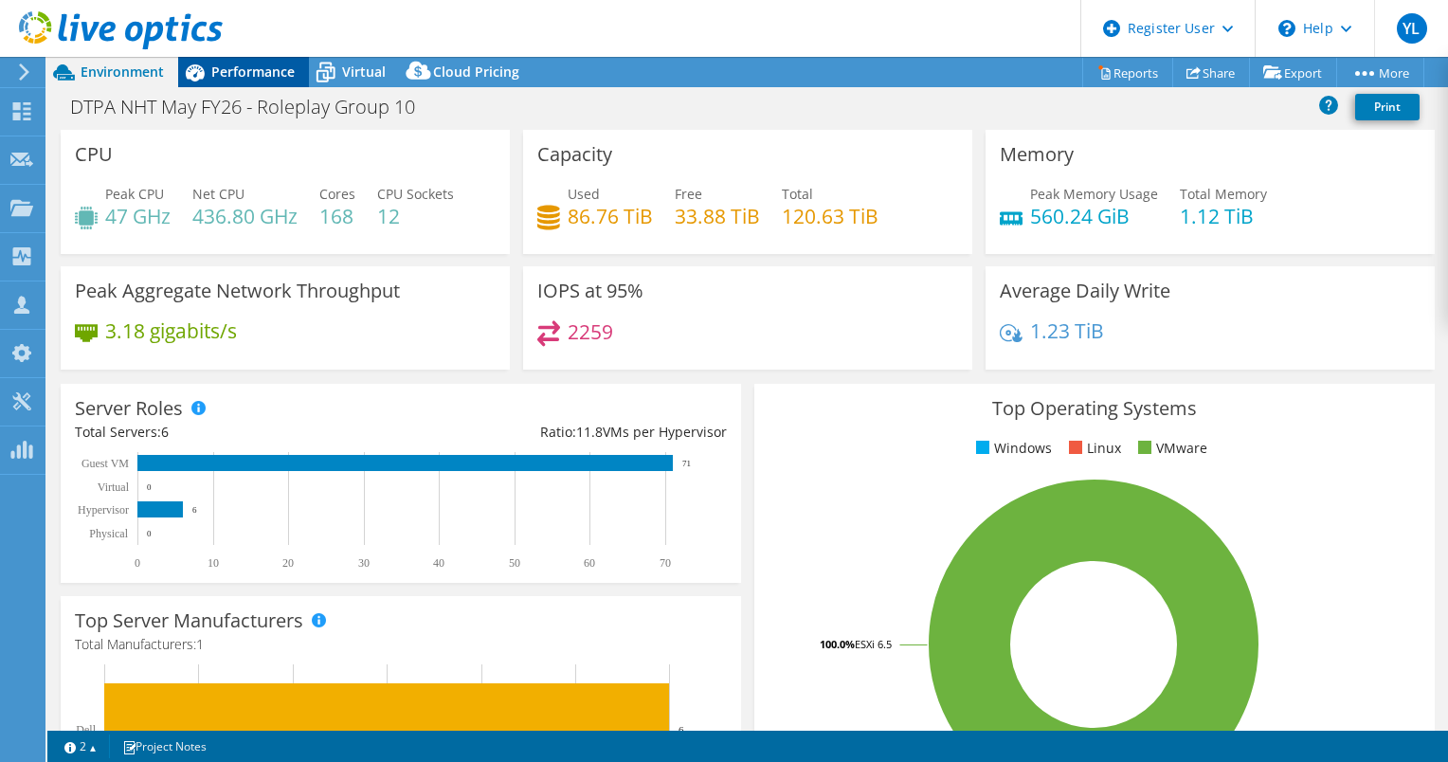
click at [214, 70] on span "Performance" at bounding box center [252, 72] width 83 height 18
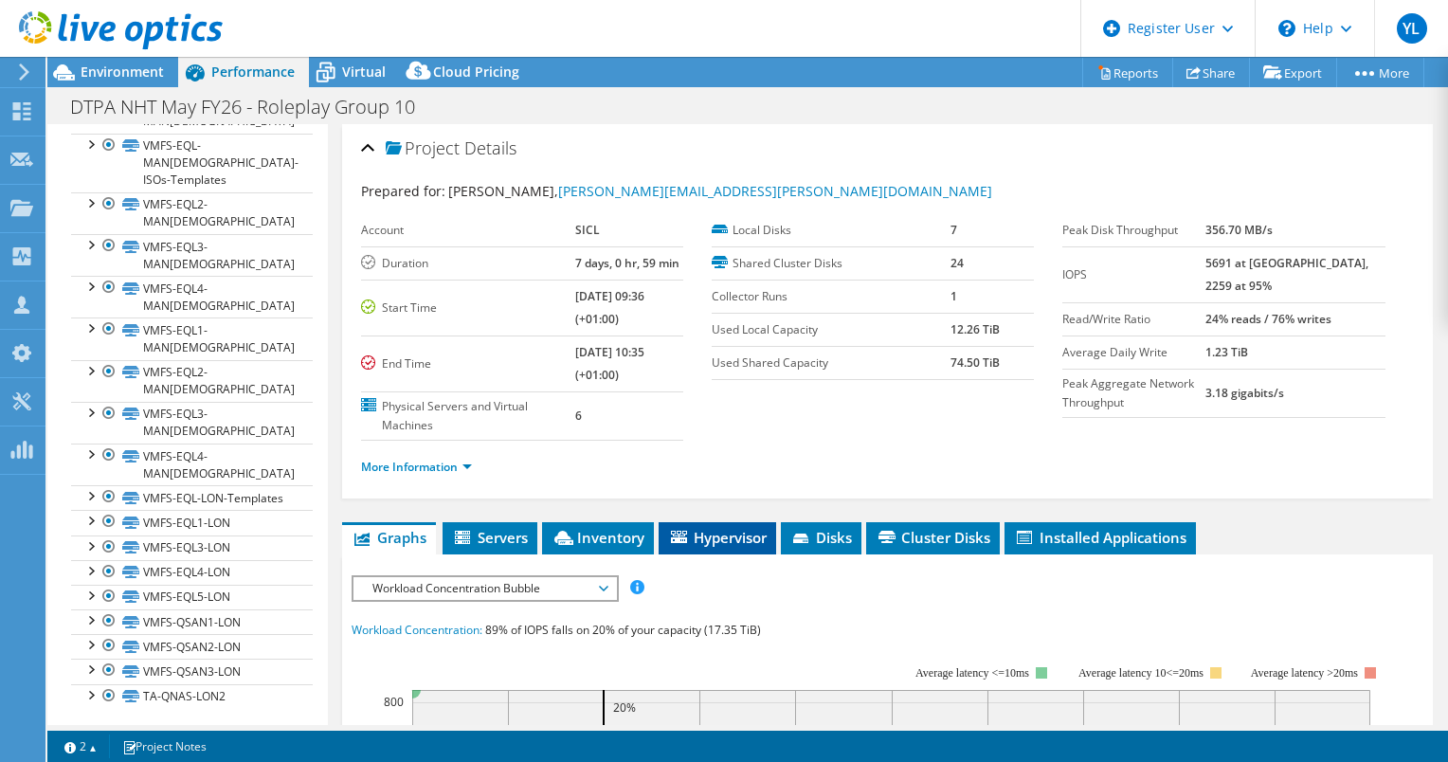
click at [743, 532] on span "Hypervisor" at bounding box center [717, 537] width 99 height 19
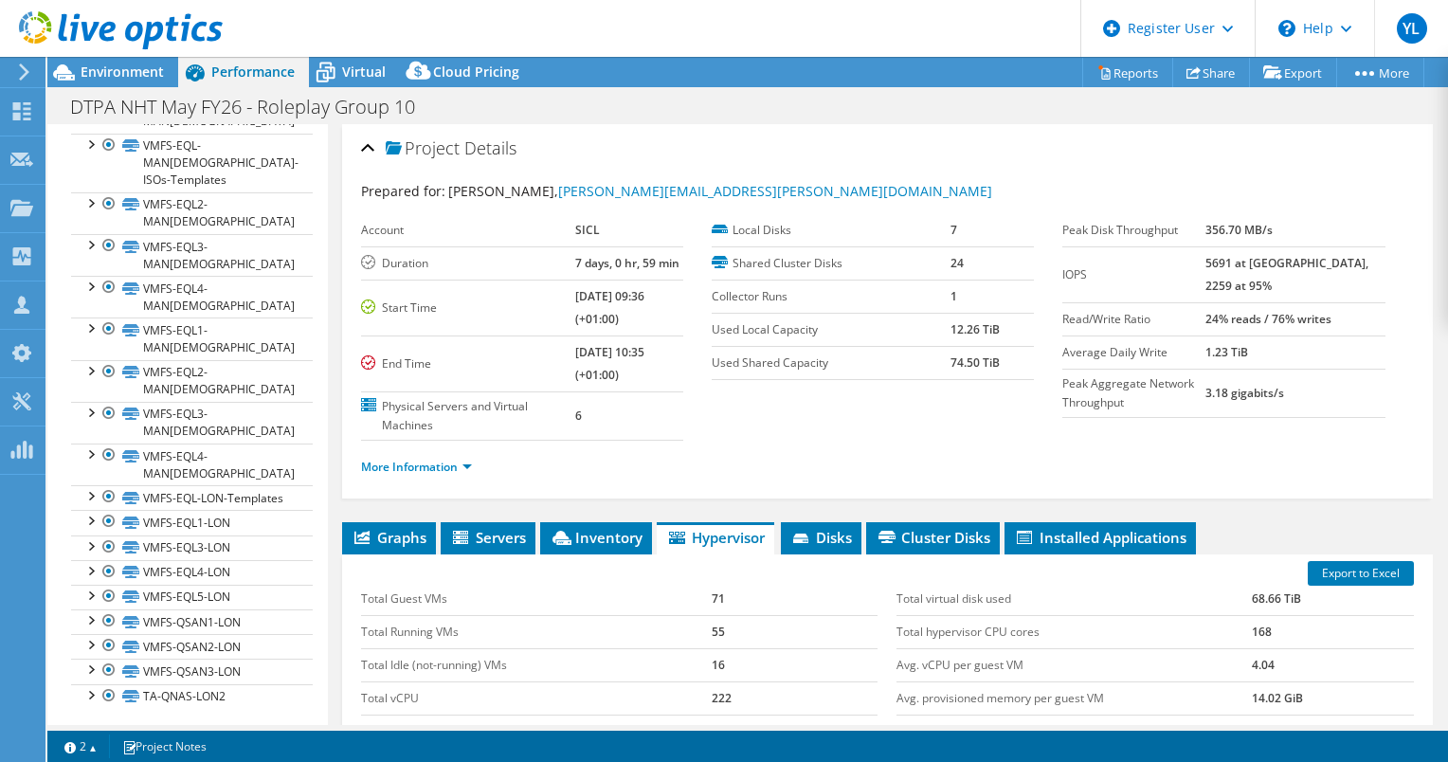
scroll to position [284, 0]
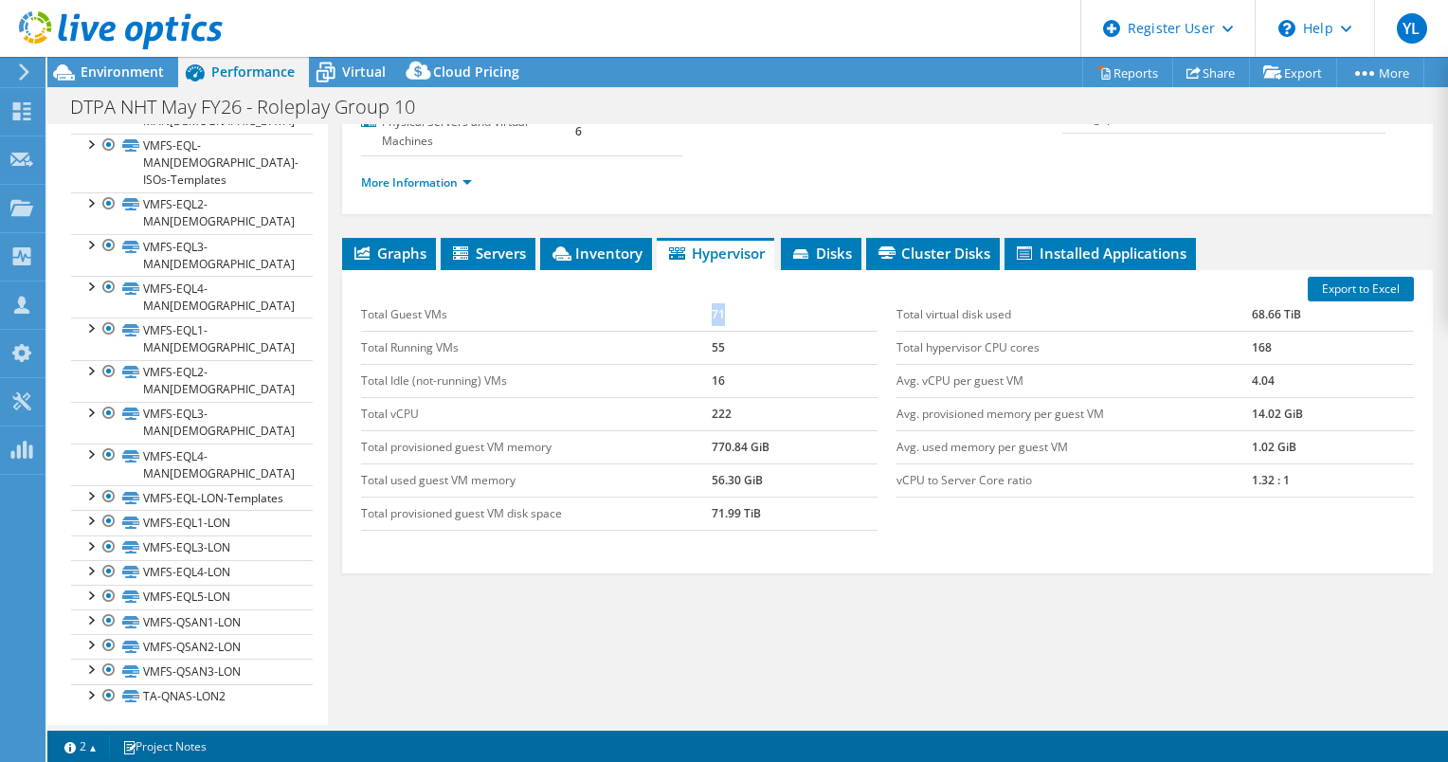
drag, startPoint x: 713, startPoint y: 312, endPoint x: 634, endPoint y: 297, distance: 80.1
click at [635, 299] on tr "Total Guest VMs 71" at bounding box center [620, 315] width 518 height 33
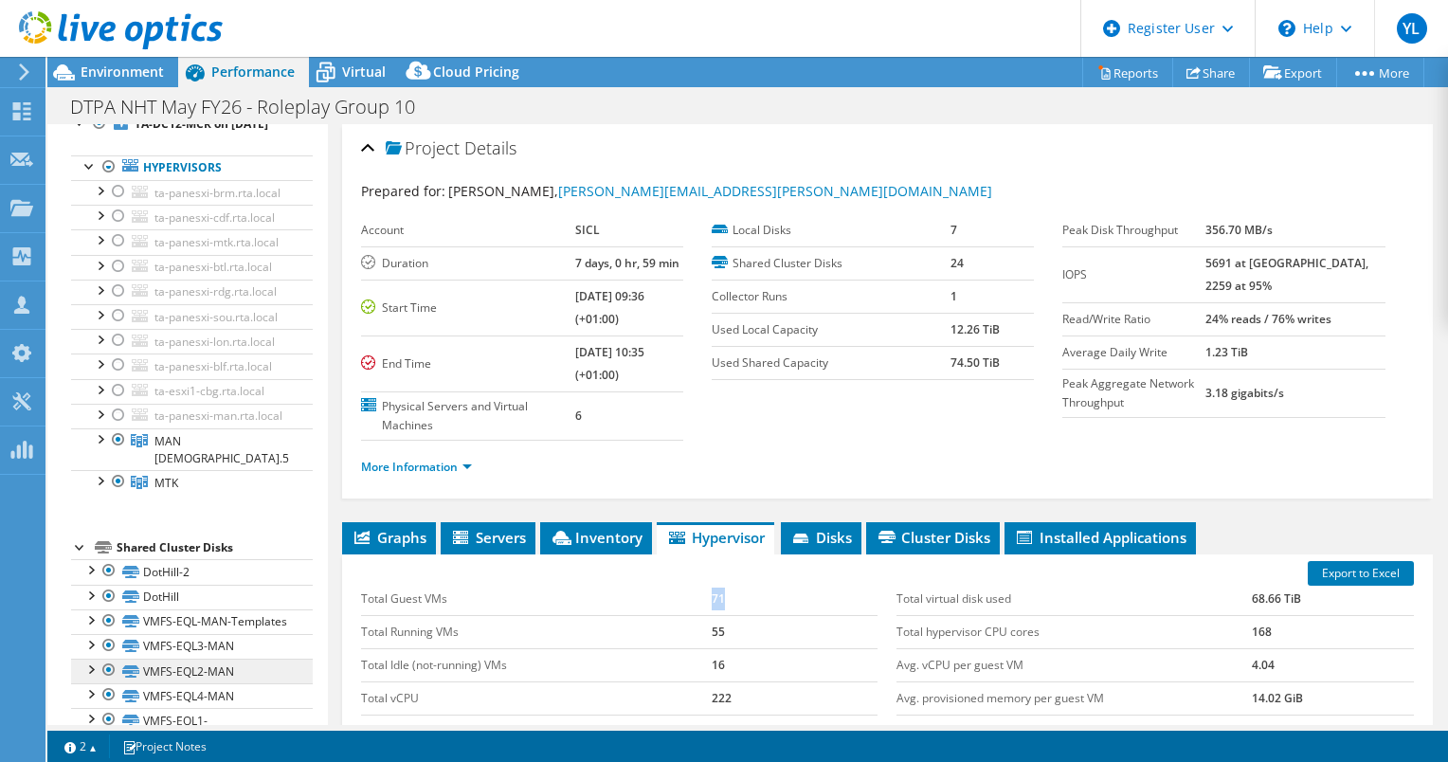
scroll to position [0, 0]
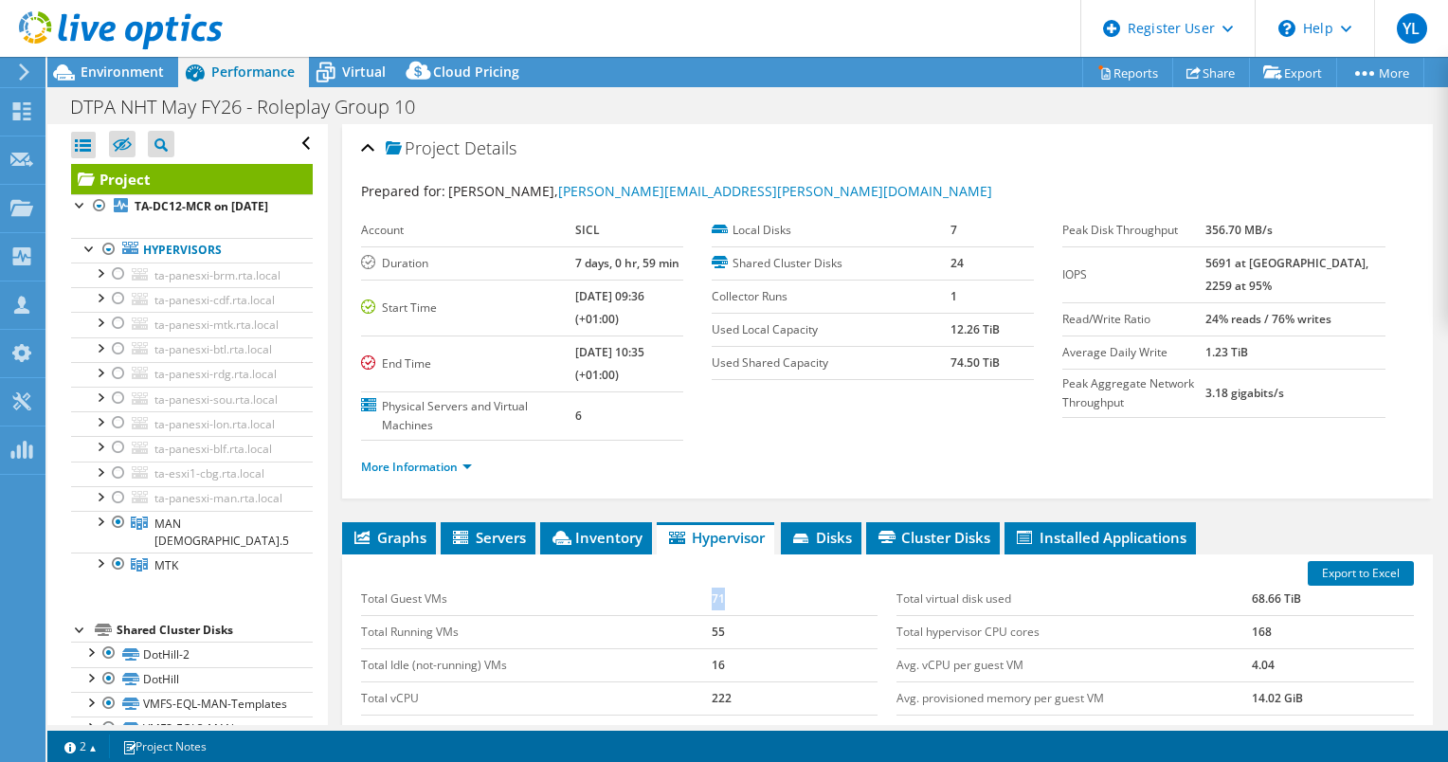
click at [854, 436] on section "Account SICL Duration 7 days, 0 hr, 59 min Start Time 03/26/2021, 09:36 (+01:00…" at bounding box center [712, 327] width 702 height 227
click at [667, 452] on ul "More Information" at bounding box center [887, 465] width 1053 height 26
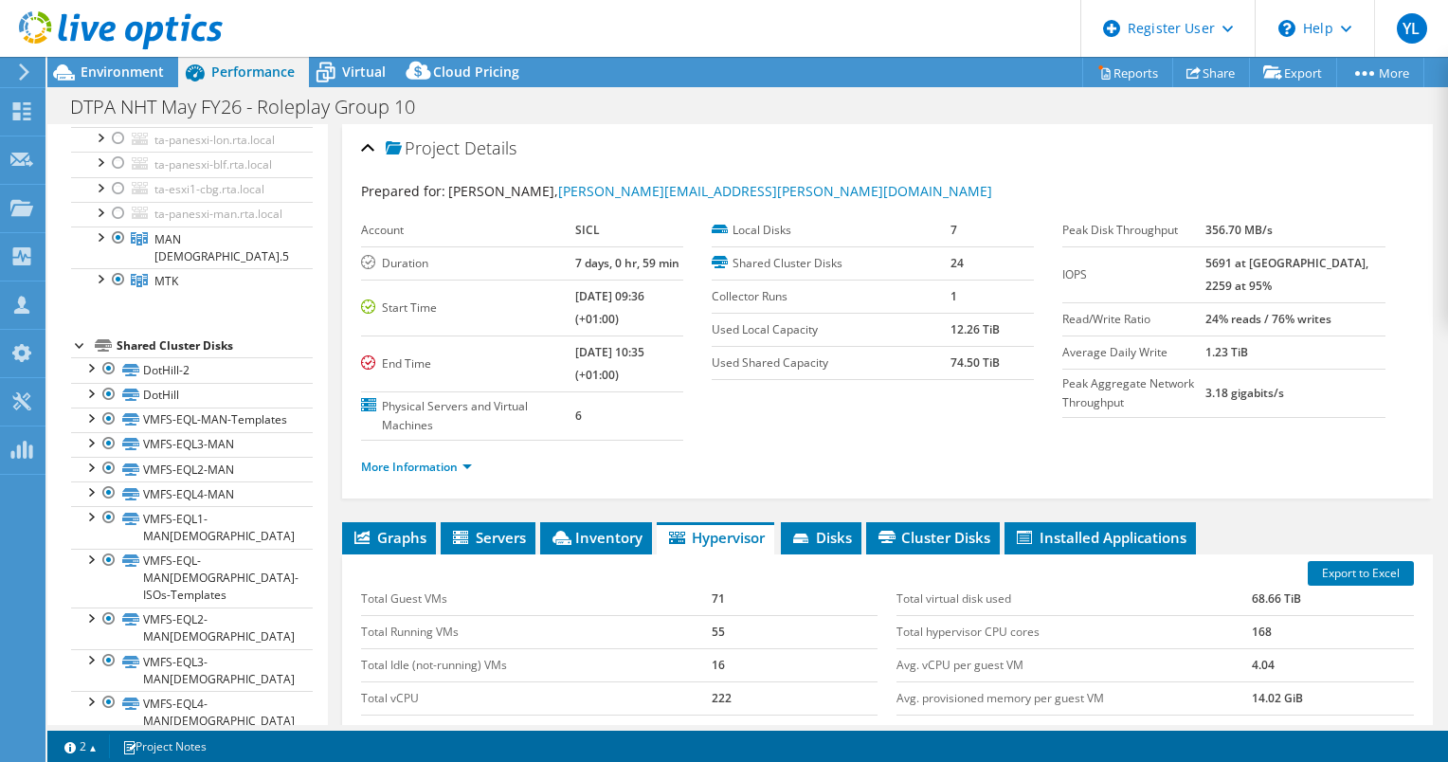
scroll to position [95, 0]
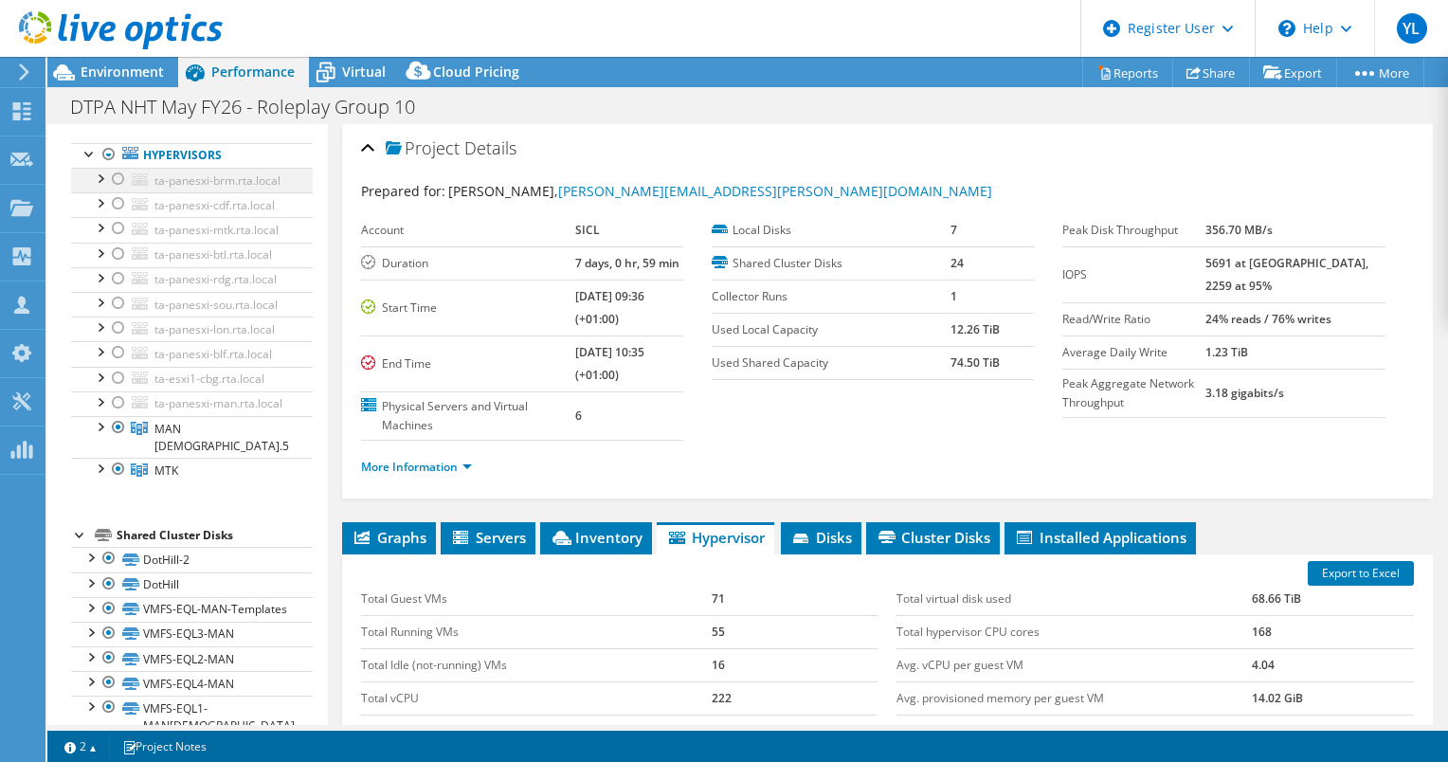
click at [107, 187] on div at bounding box center [99, 177] width 19 height 19
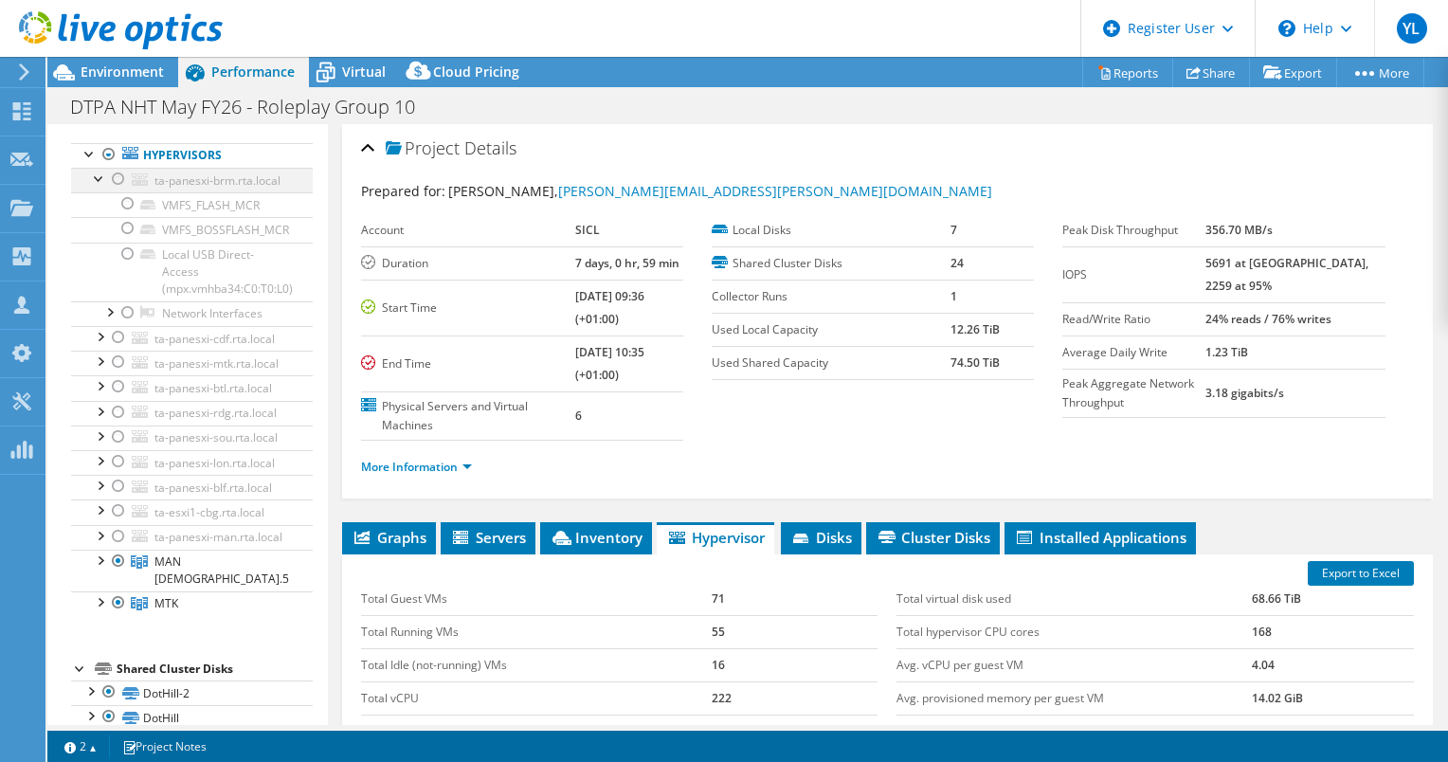
click at [99, 187] on div at bounding box center [99, 177] width 19 height 19
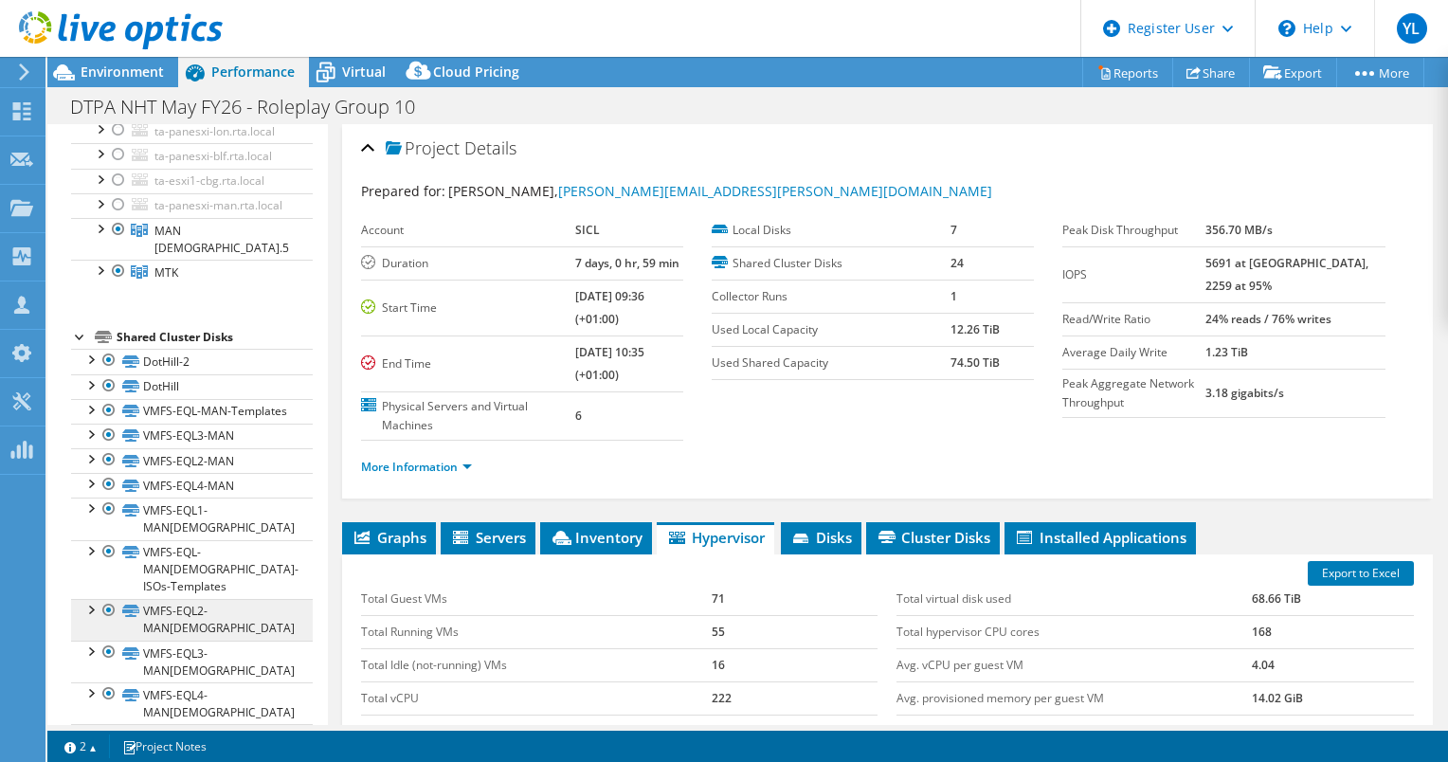
scroll to position [284, 0]
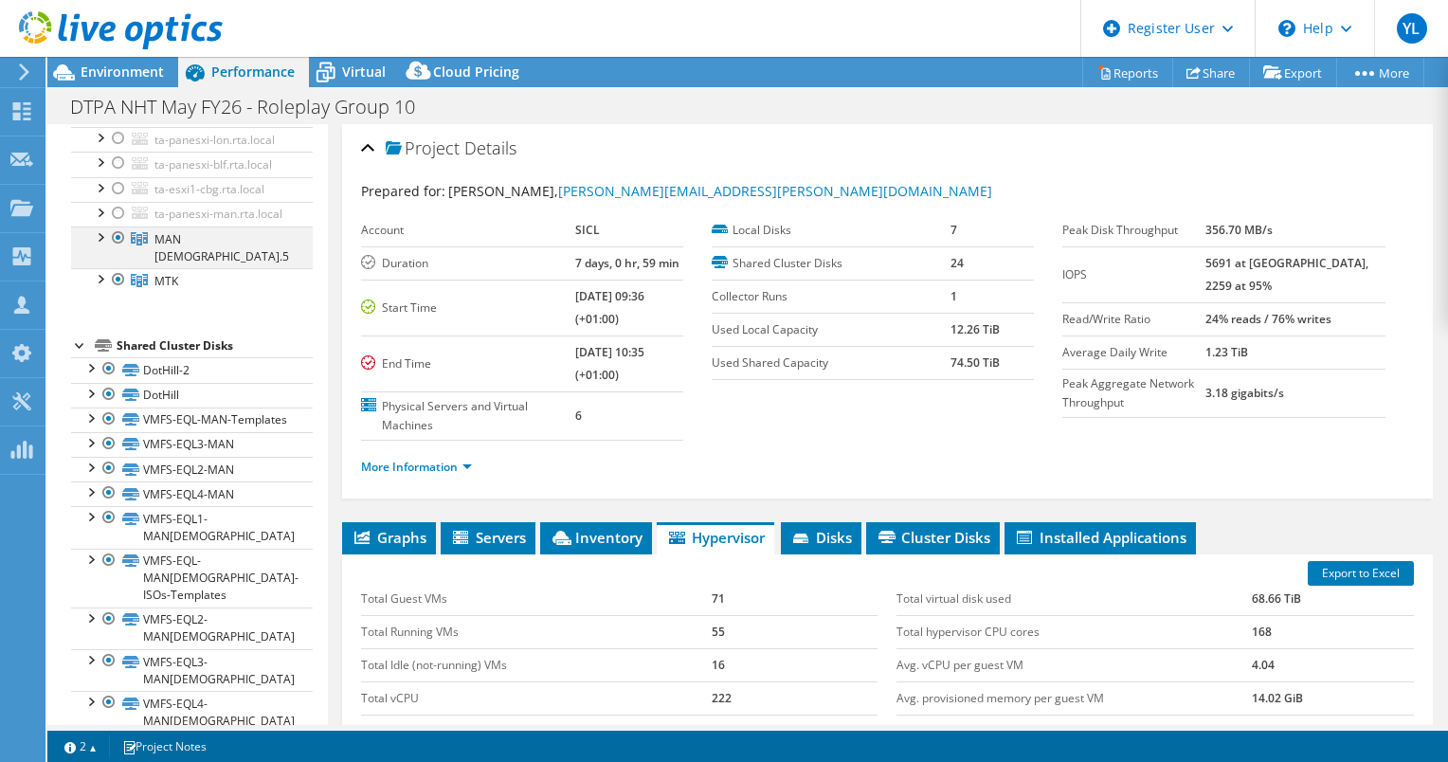
click at [102, 245] on div at bounding box center [99, 236] width 19 height 19
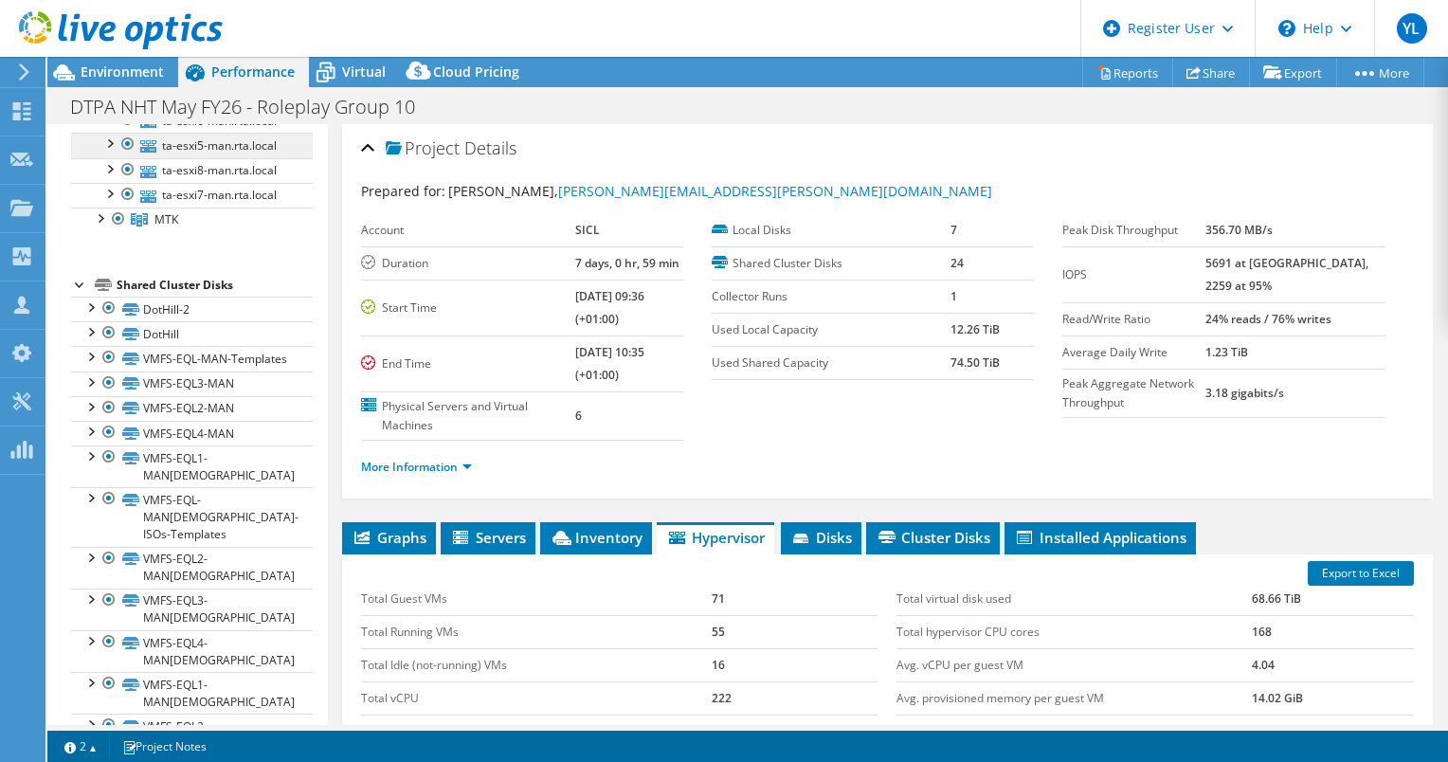
scroll to position [474, 0]
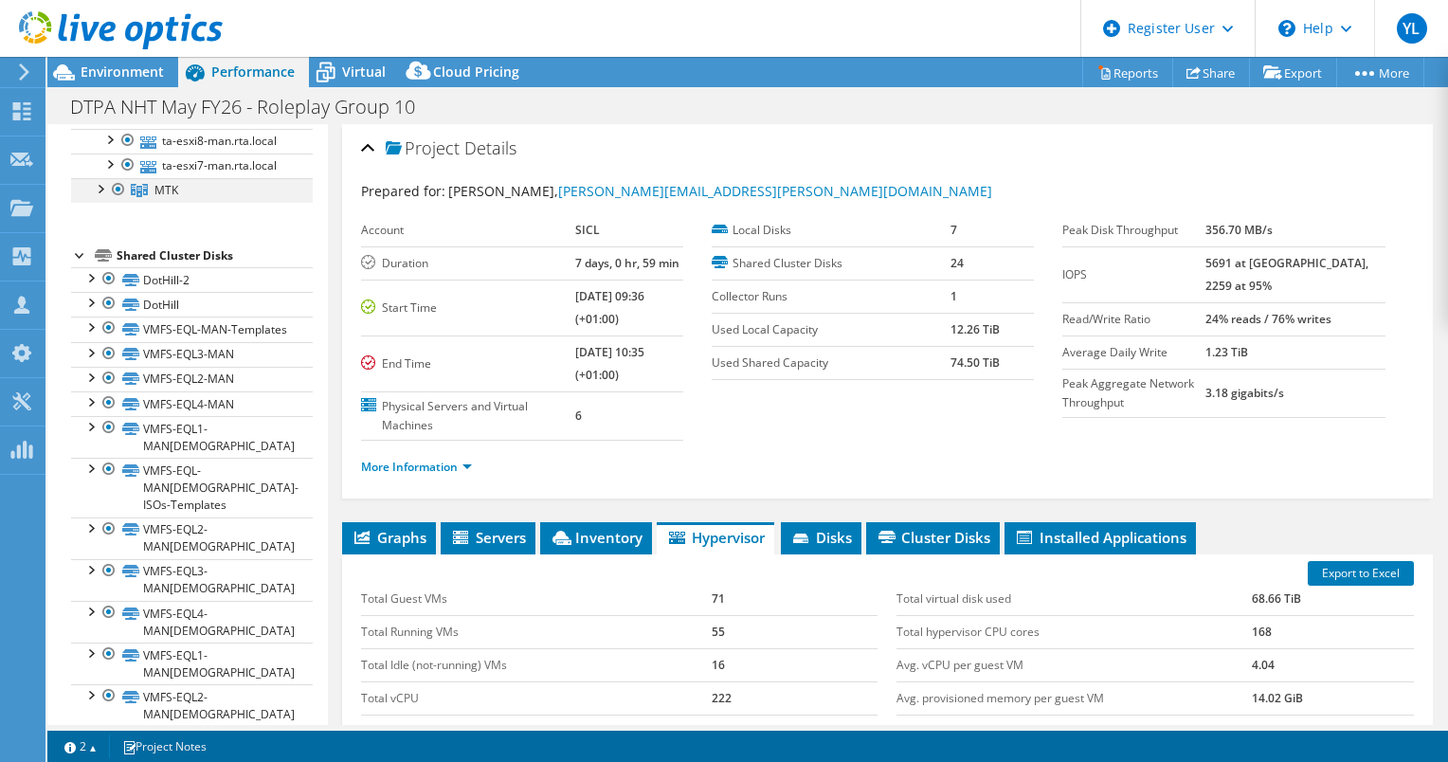
click at [100, 197] on div at bounding box center [99, 187] width 19 height 19
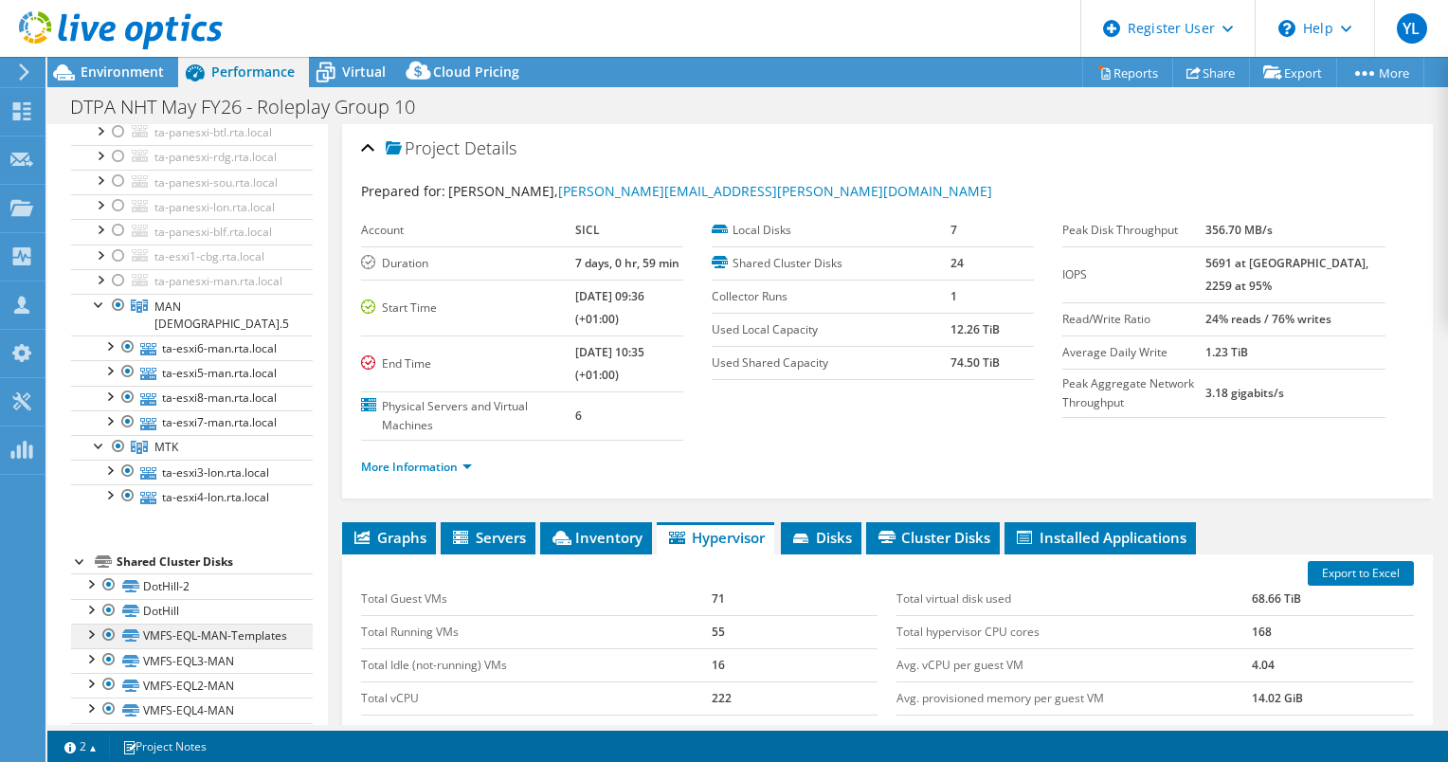
scroll to position [157, 0]
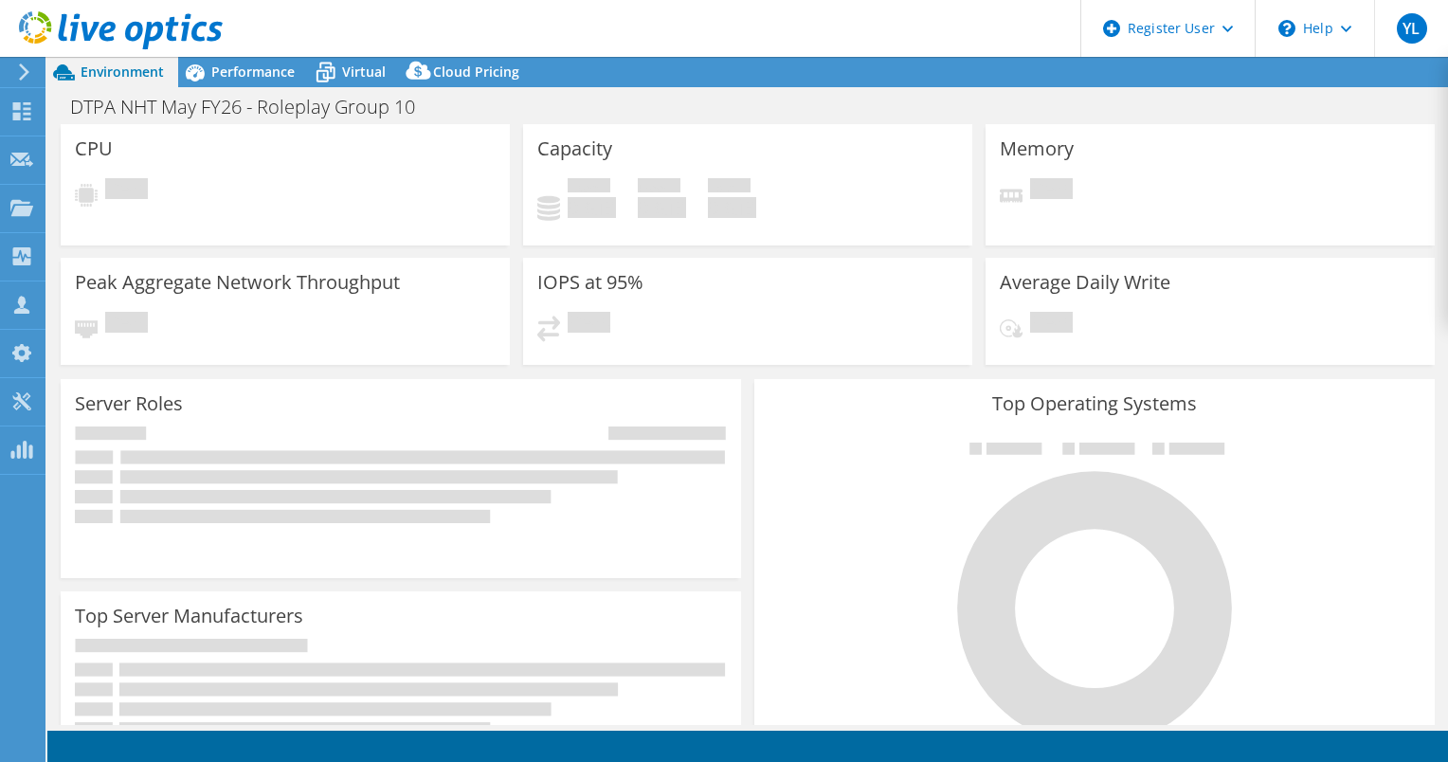
select select "USD"
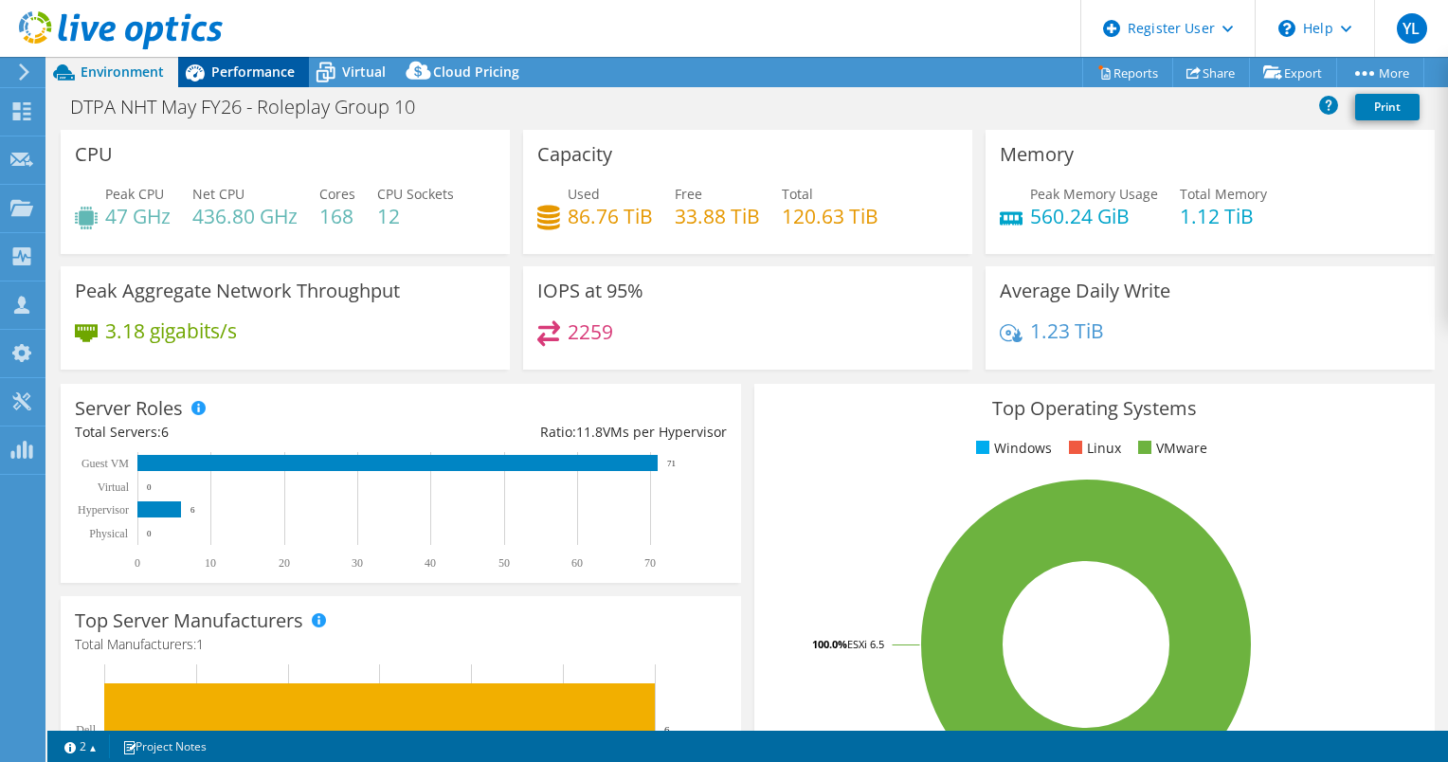
click at [205, 68] on icon at bounding box center [194, 72] width 33 height 33
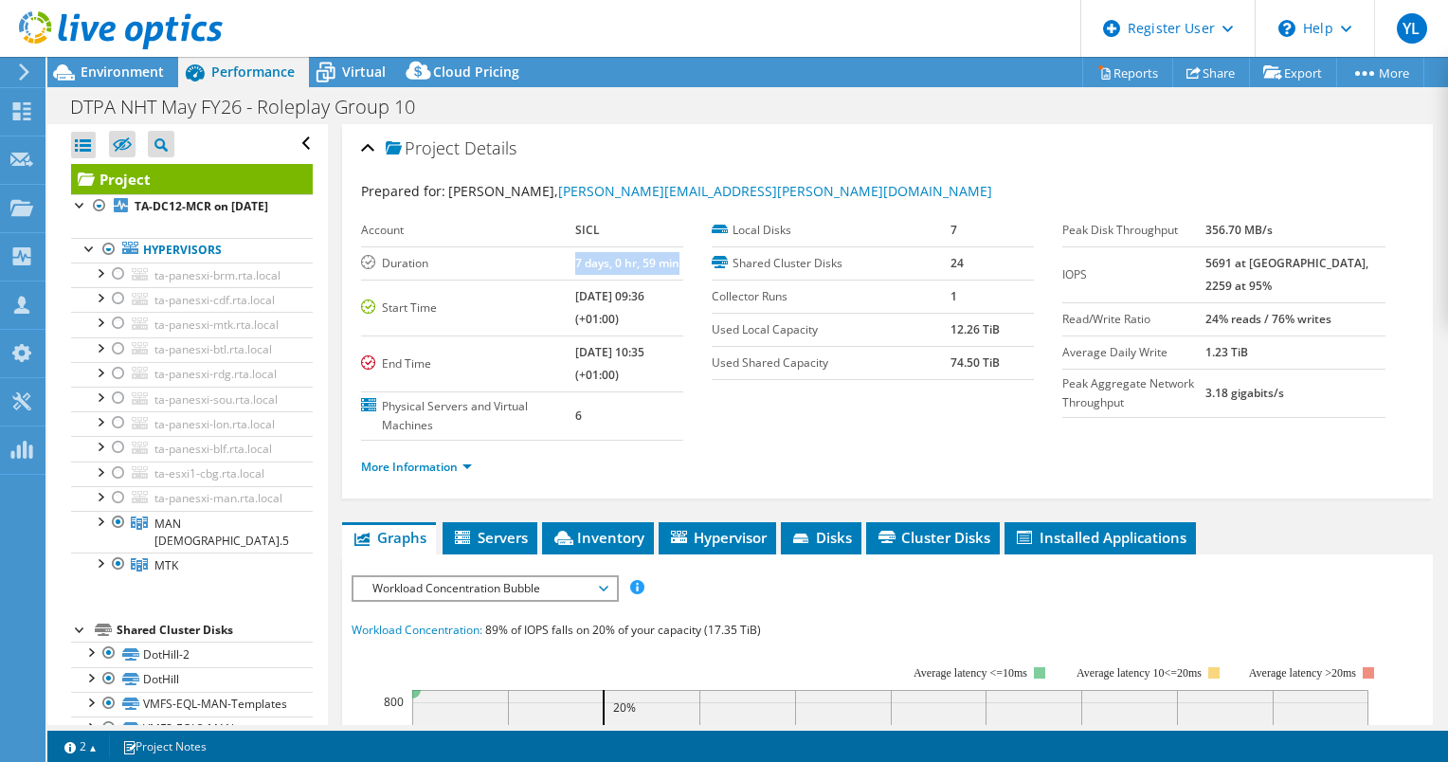
drag, startPoint x: 555, startPoint y: 263, endPoint x: 665, endPoint y: 261, distance: 110.0
click at [665, 261] on td "7 days, 0 hr, 59 min" at bounding box center [629, 262] width 108 height 33
drag, startPoint x: 665, startPoint y: 261, endPoint x: 539, endPoint y: 264, distance: 126.1
click at [539, 264] on tbody "Account SICL Duration 7 days, 0 hr, 59 min Start Time [DATE] 09:36 (+01:00) End…" at bounding box center [522, 327] width 322 height 227
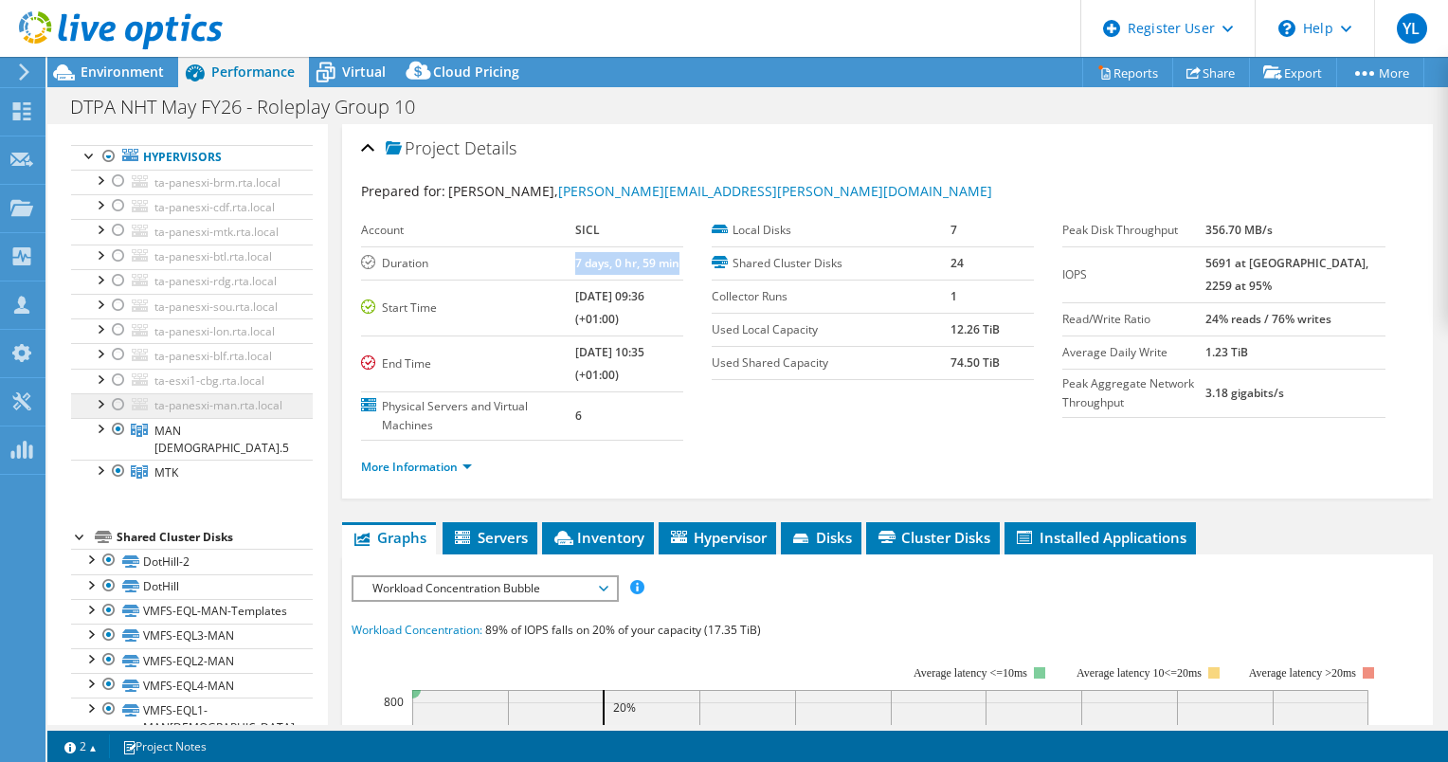
scroll to position [95, 0]
click at [100, 211] on div at bounding box center [99, 201] width 19 height 19
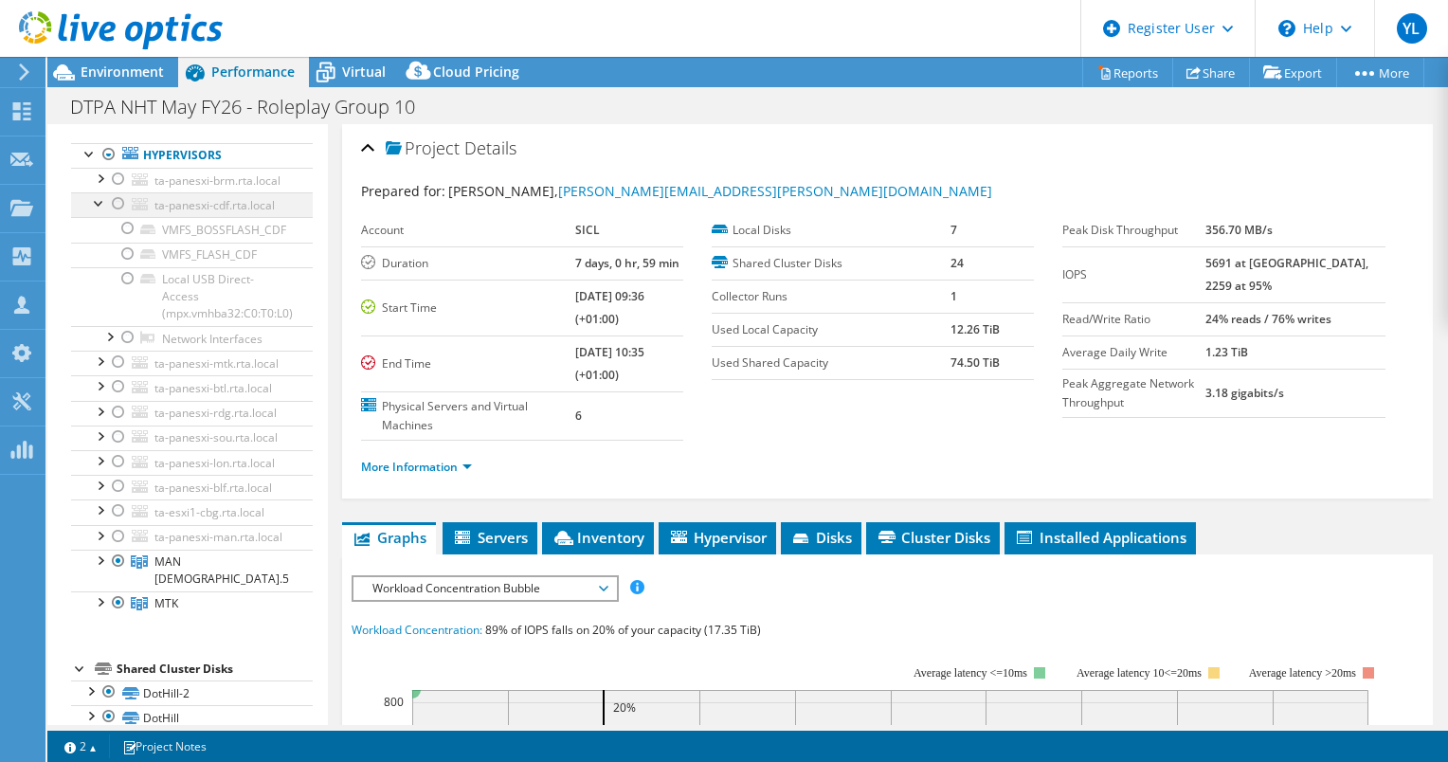
click at [100, 211] on div at bounding box center [99, 201] width 19 height 19
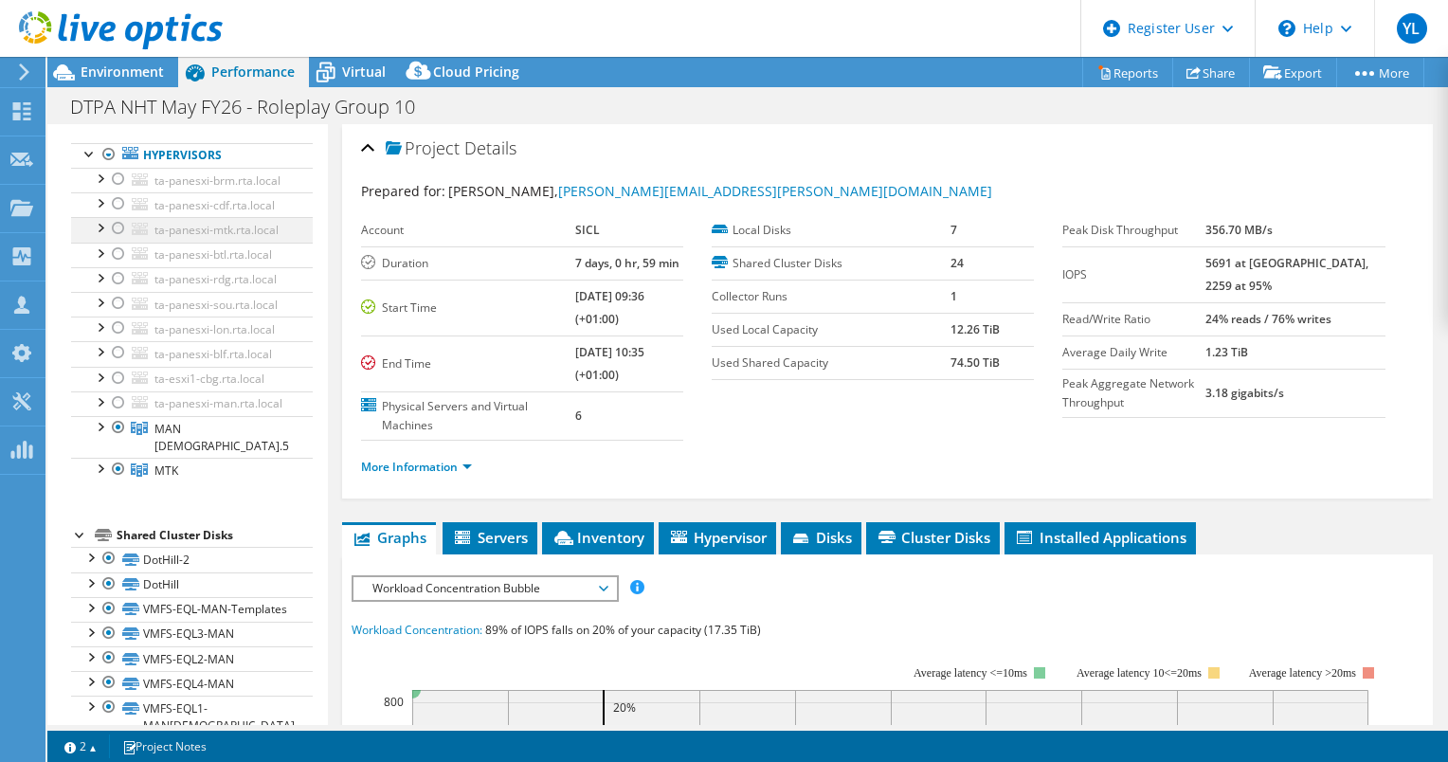
click at [102, 236] on div at bounding box center [99, 226] width 19 height 19
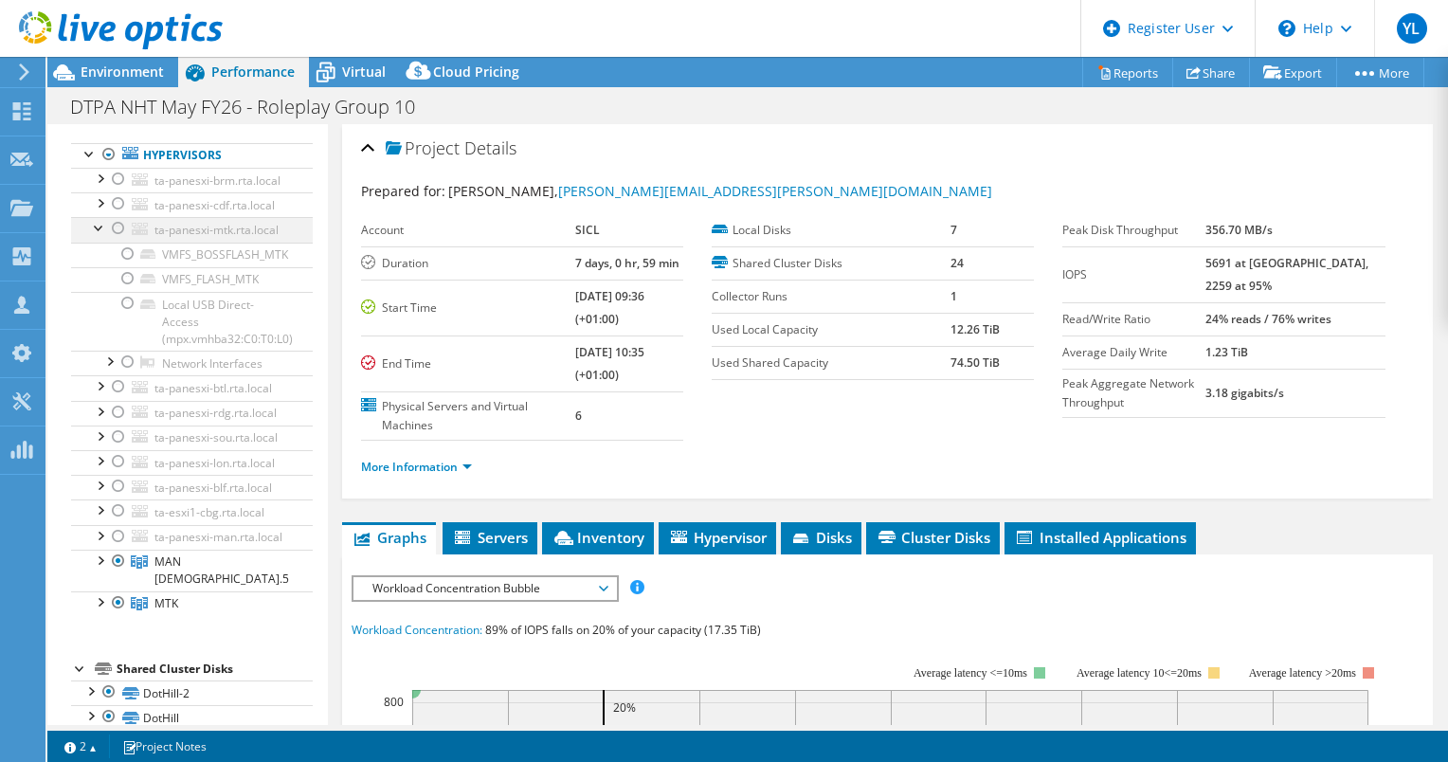
click at [98, 236] on div at bounding box center [99, 226] width 19 height 19
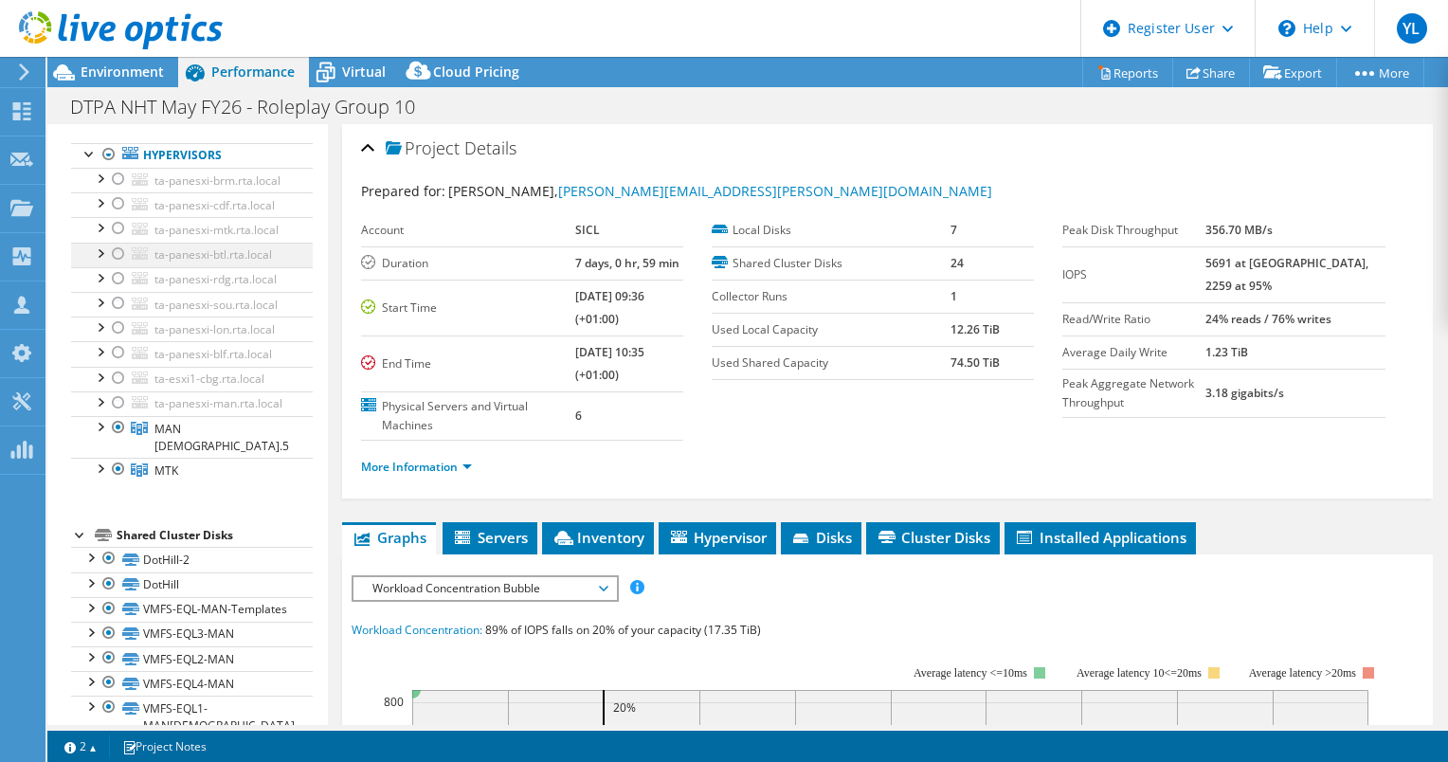
click at [100, 262] on div at bounding box center [99, 252] width 19 height 19
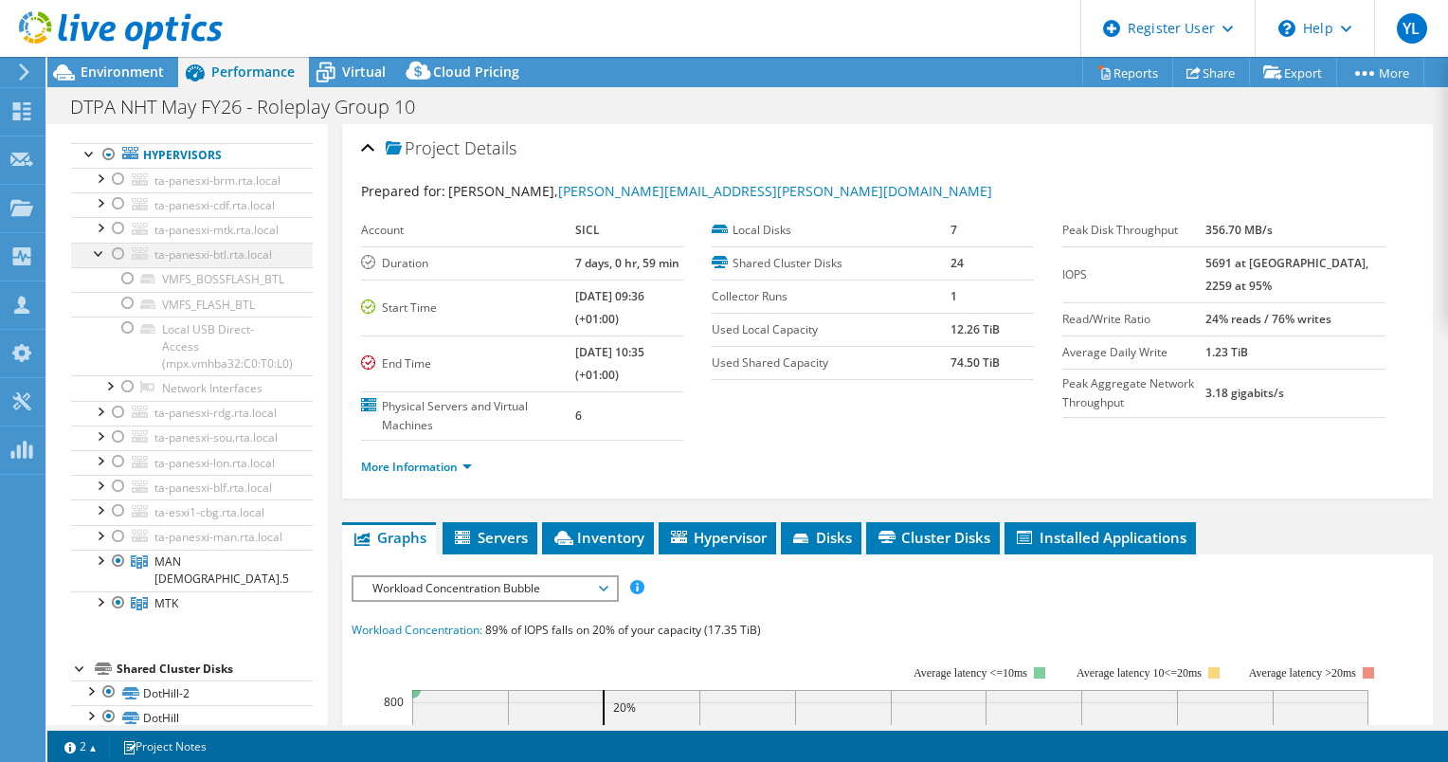
click at [96, 262] on div at bounding box center [99, 252] width 19 height 19
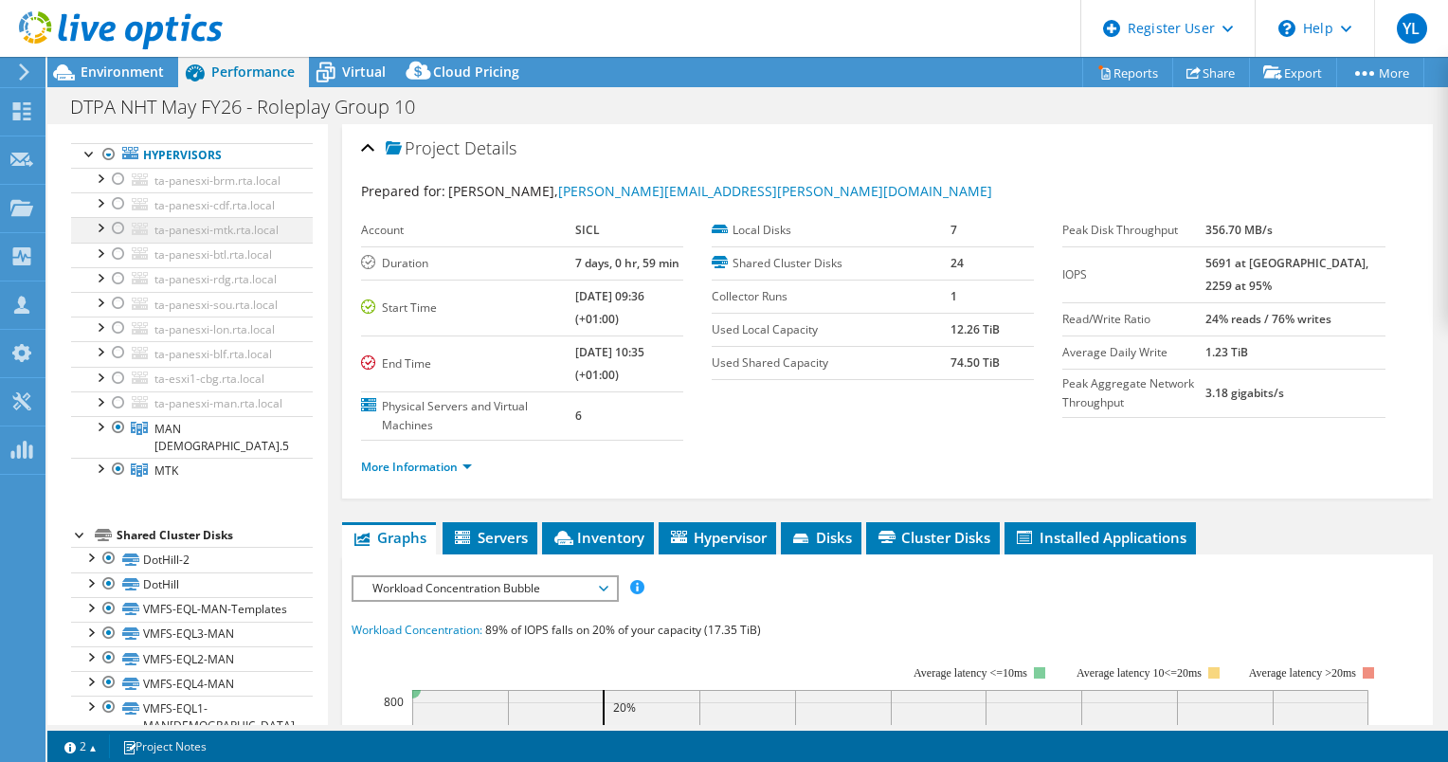
click at [100, 236] on div at bounding box center [99, 226] width 19 height 19
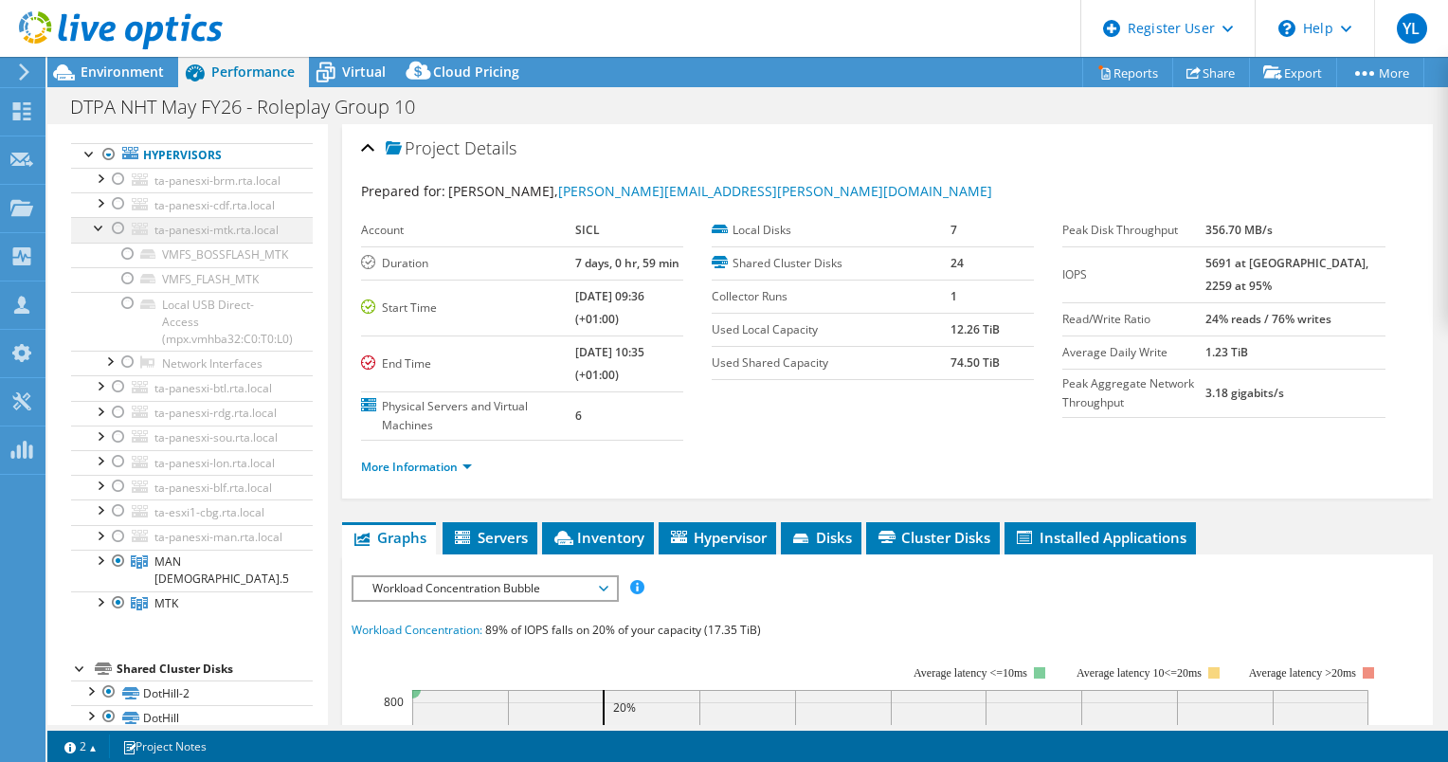
click at [98, 236] on div at bounding box center [99, 226] width 19 height 19
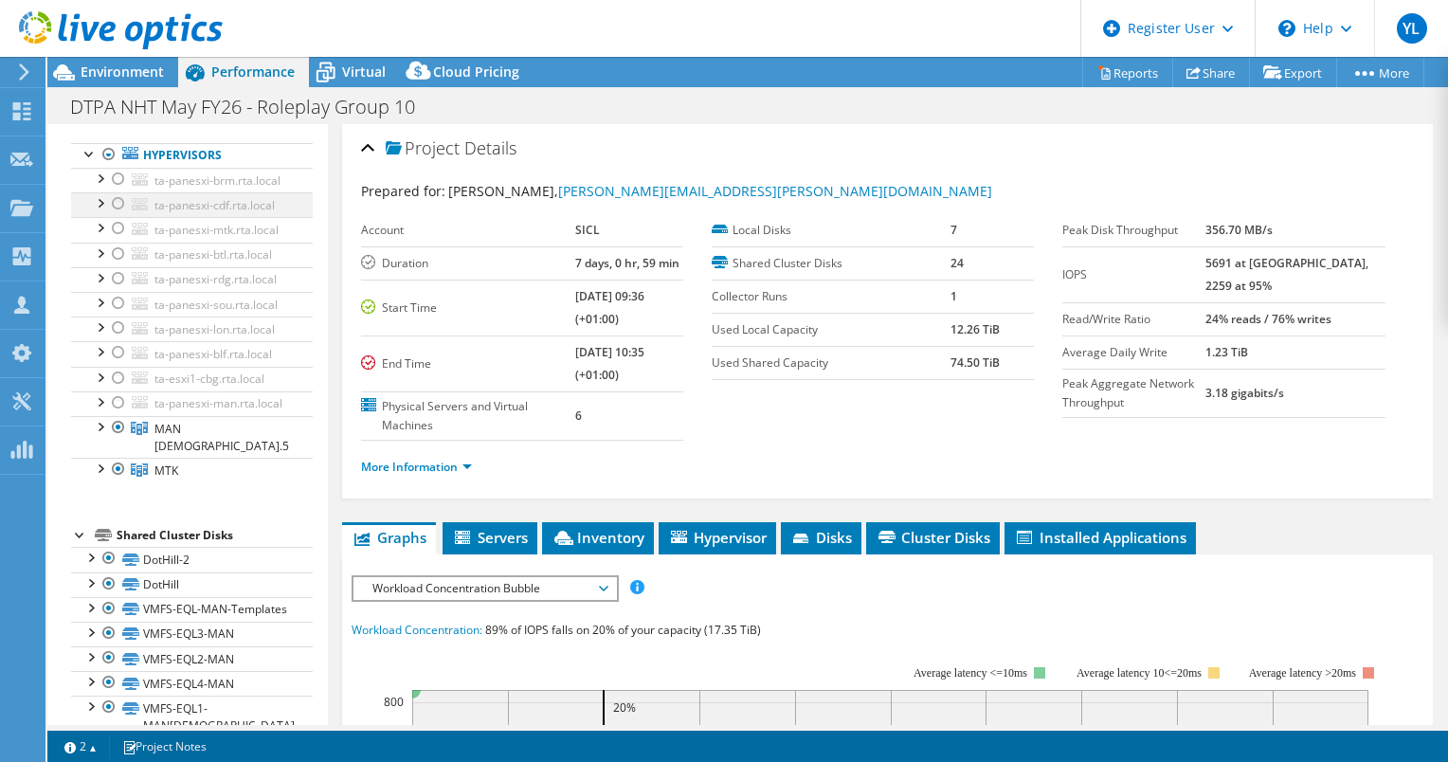
click at [100, 211] on div at bounding box center [99, 201] width 19 height 19
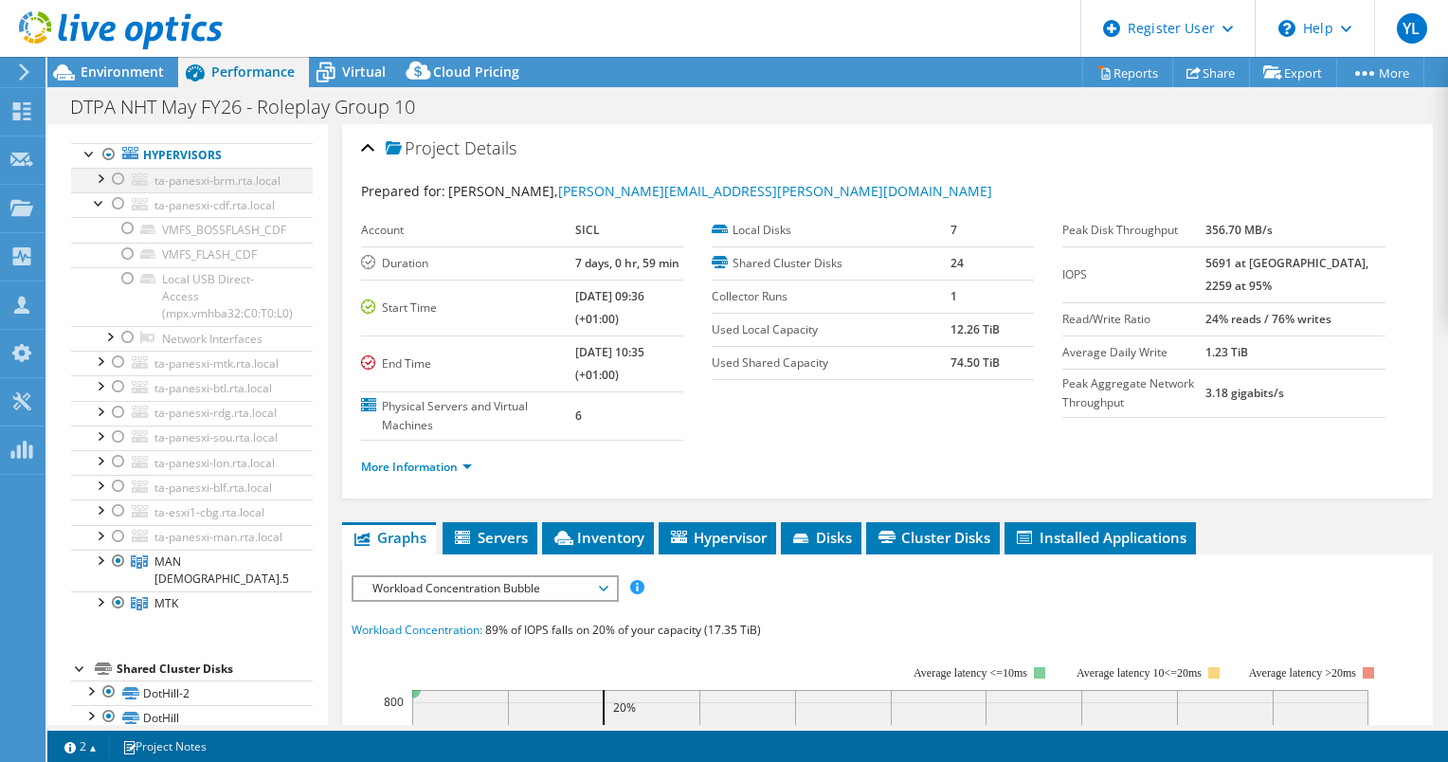
click at [99, 187] on div at bounding box center [99, 177] width 19 height 19
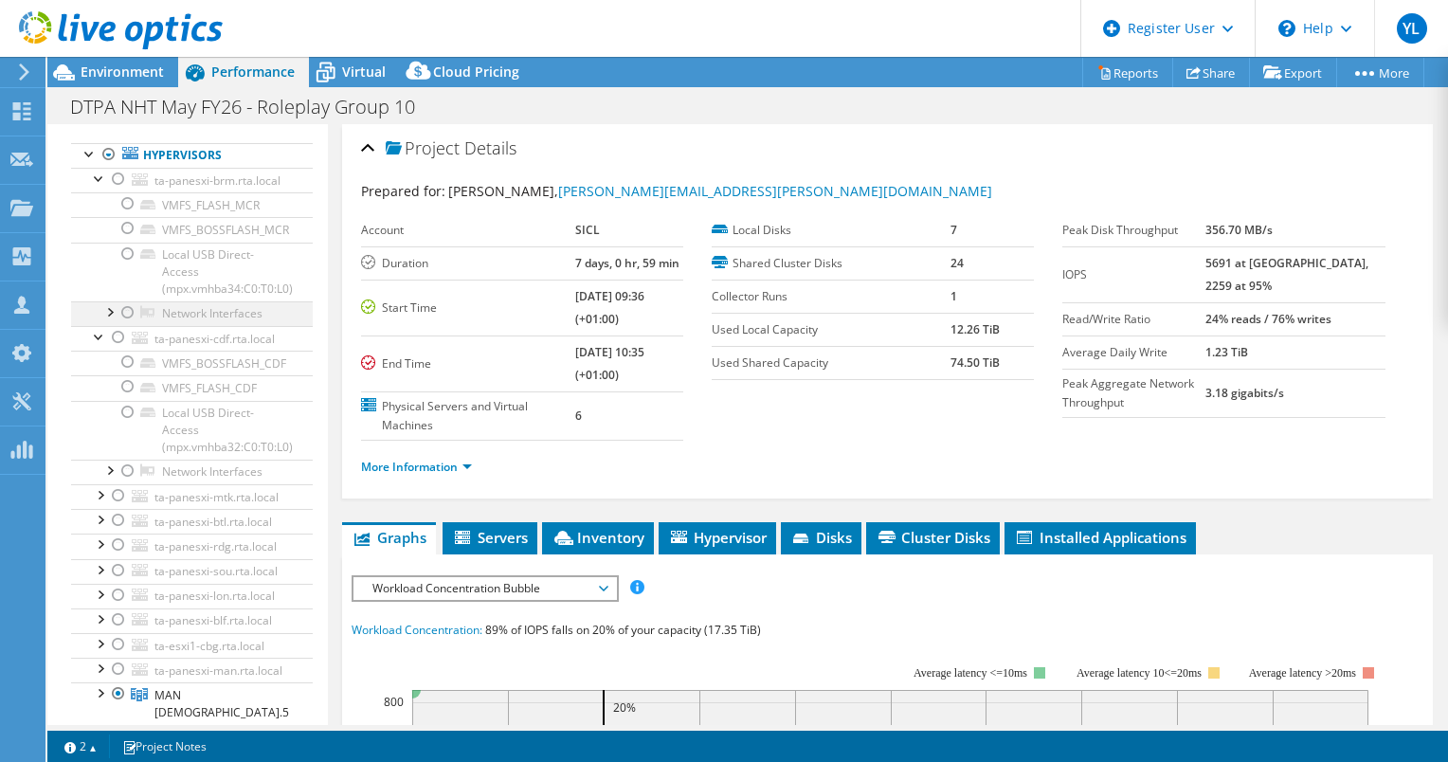
click at [111, 320] on div at bounding box center [109, 310] width 19 height 19
click at [108, 320] on div at bounding box center [109, 310] width 19 height 19
click at [100, 187] on div at bounding box center [99, 177] width 19 height 19
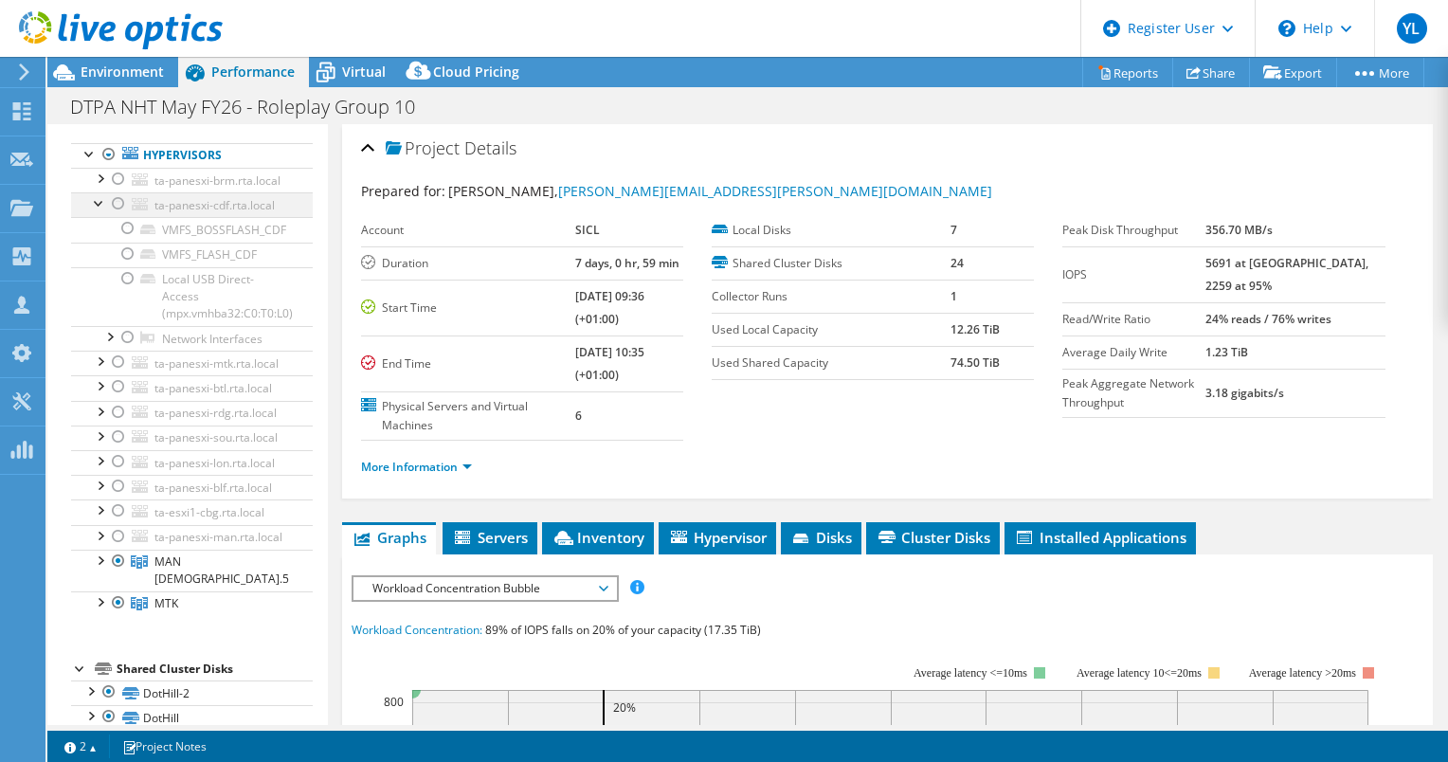
click at [100, 211] on div at bounding box center [99, 201] width 19 height 19
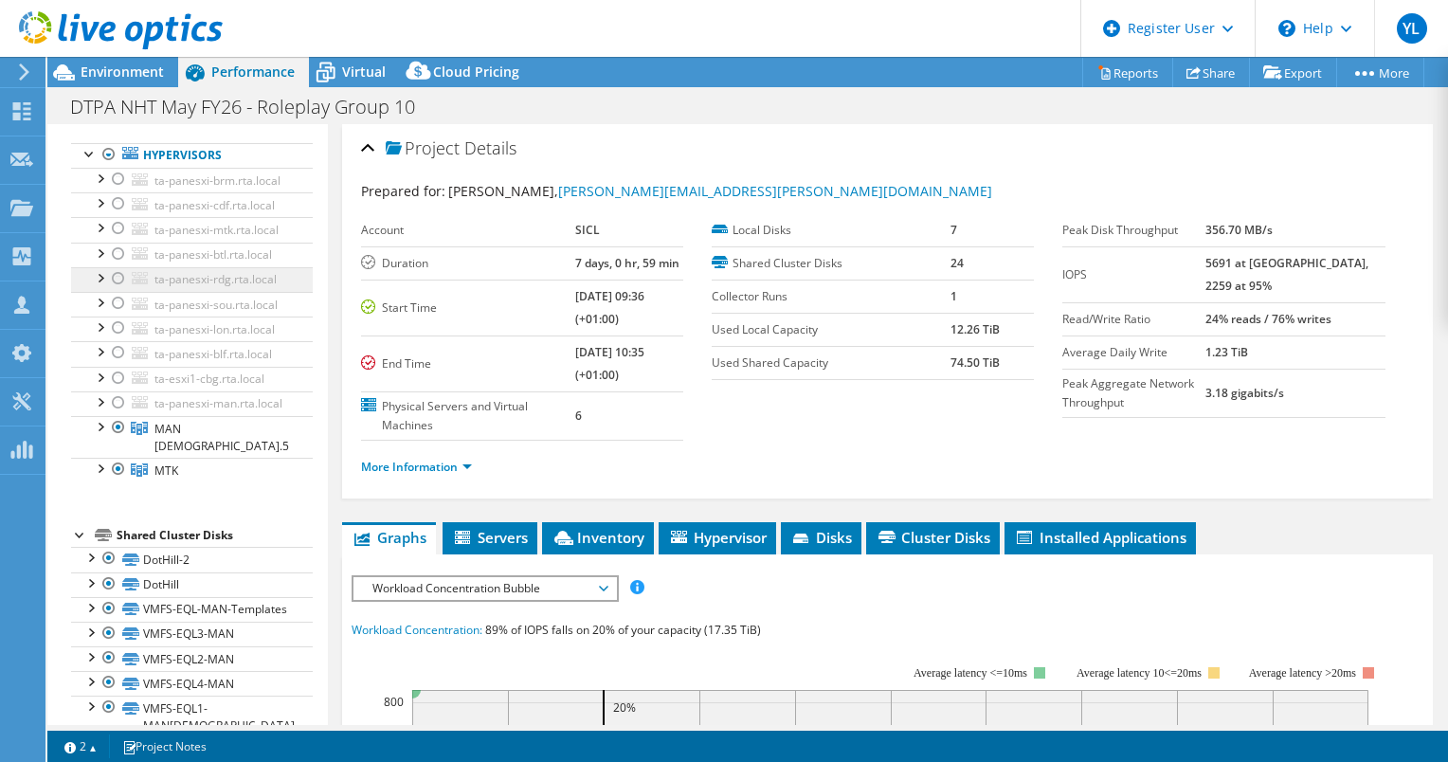
scroll to position [0, 0]
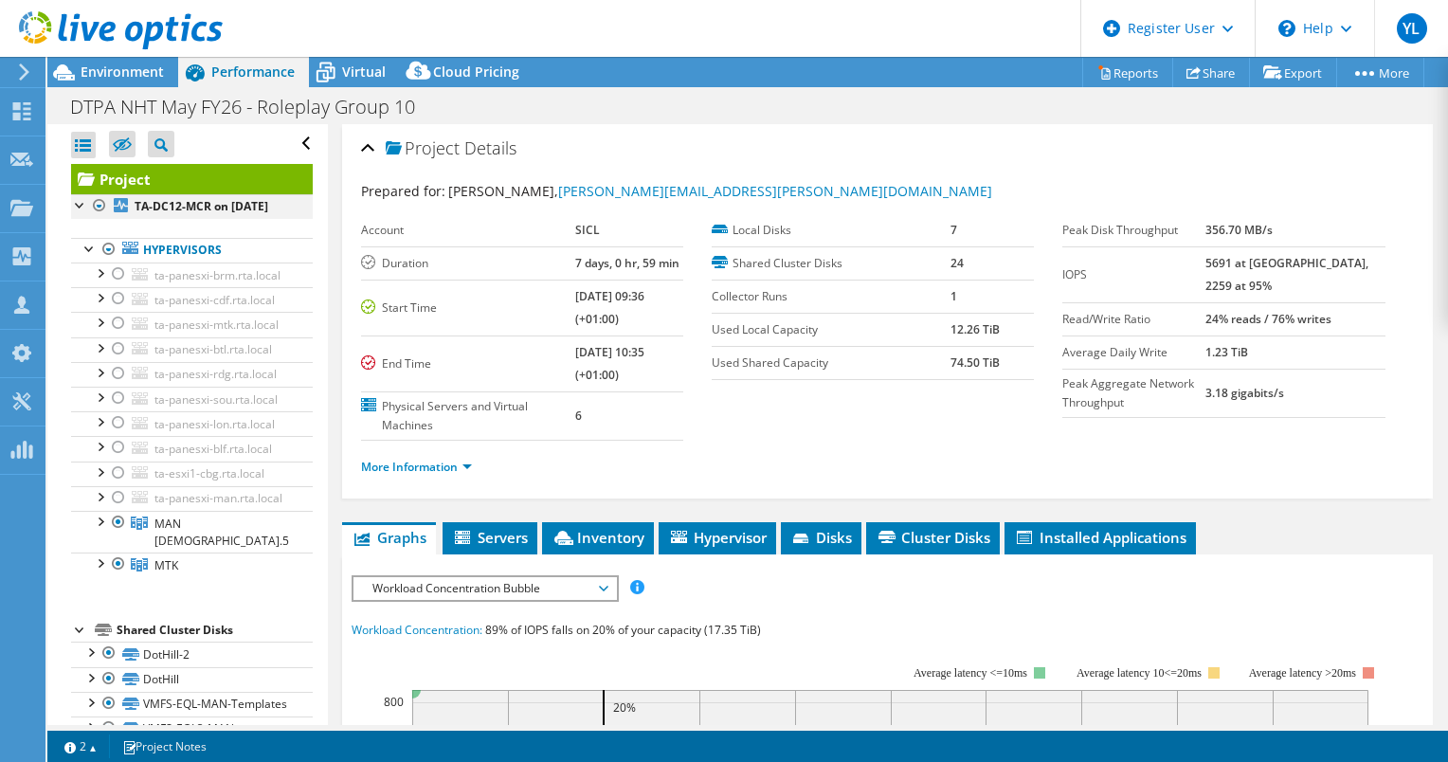
click at [78, 205] on div at bounding box center [80, 203] width 19 height 19
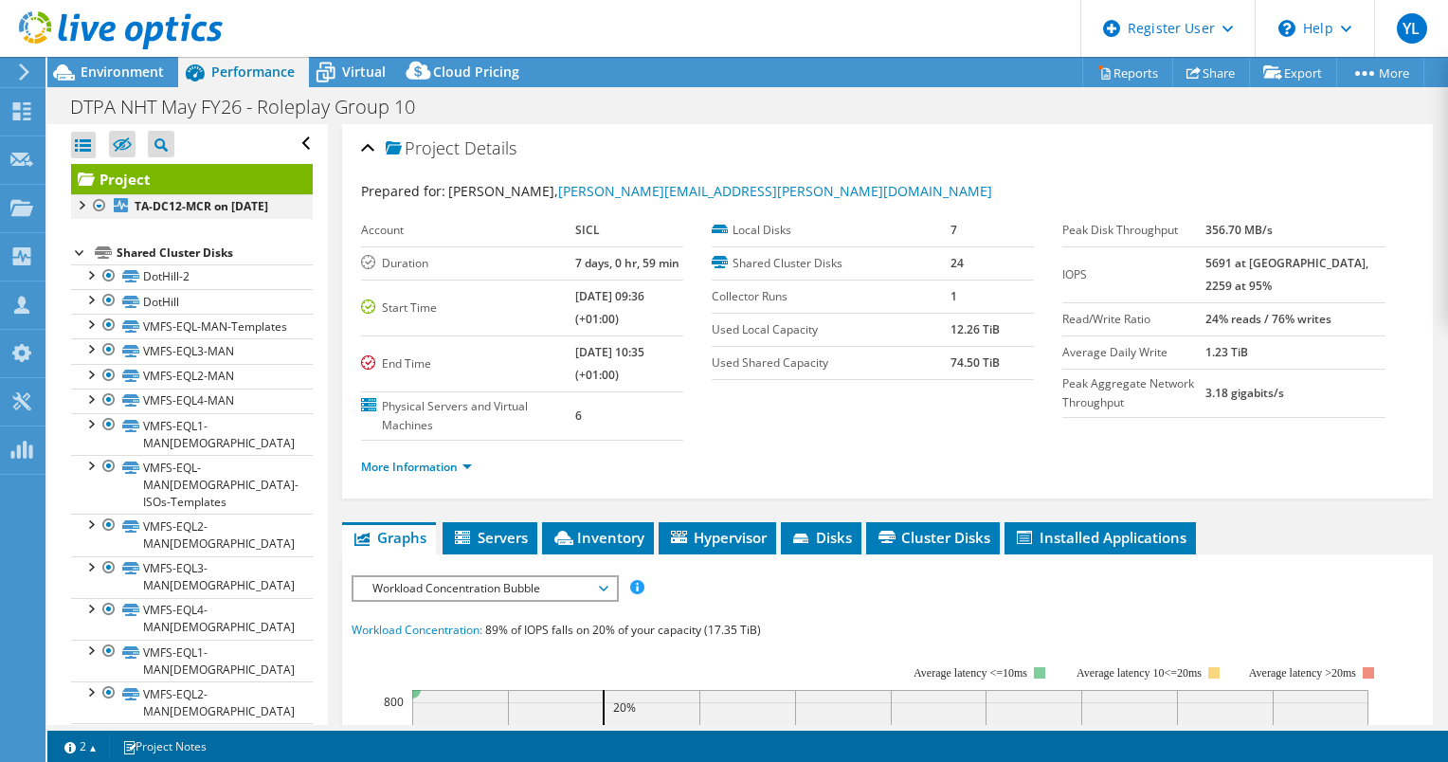
click at [78, 205] on div at bounding box center [80, 203] width 19 height 19
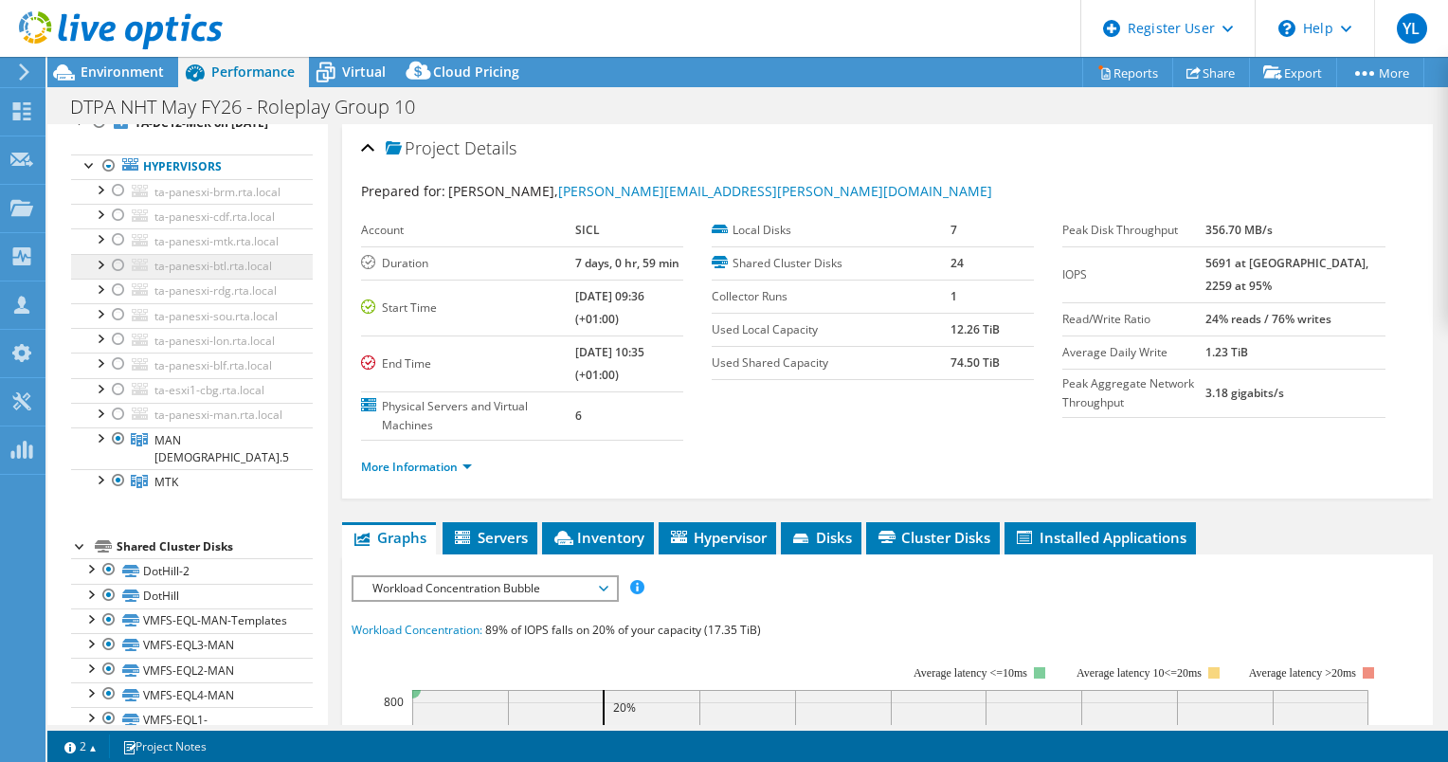
scroll to position [95, 0]
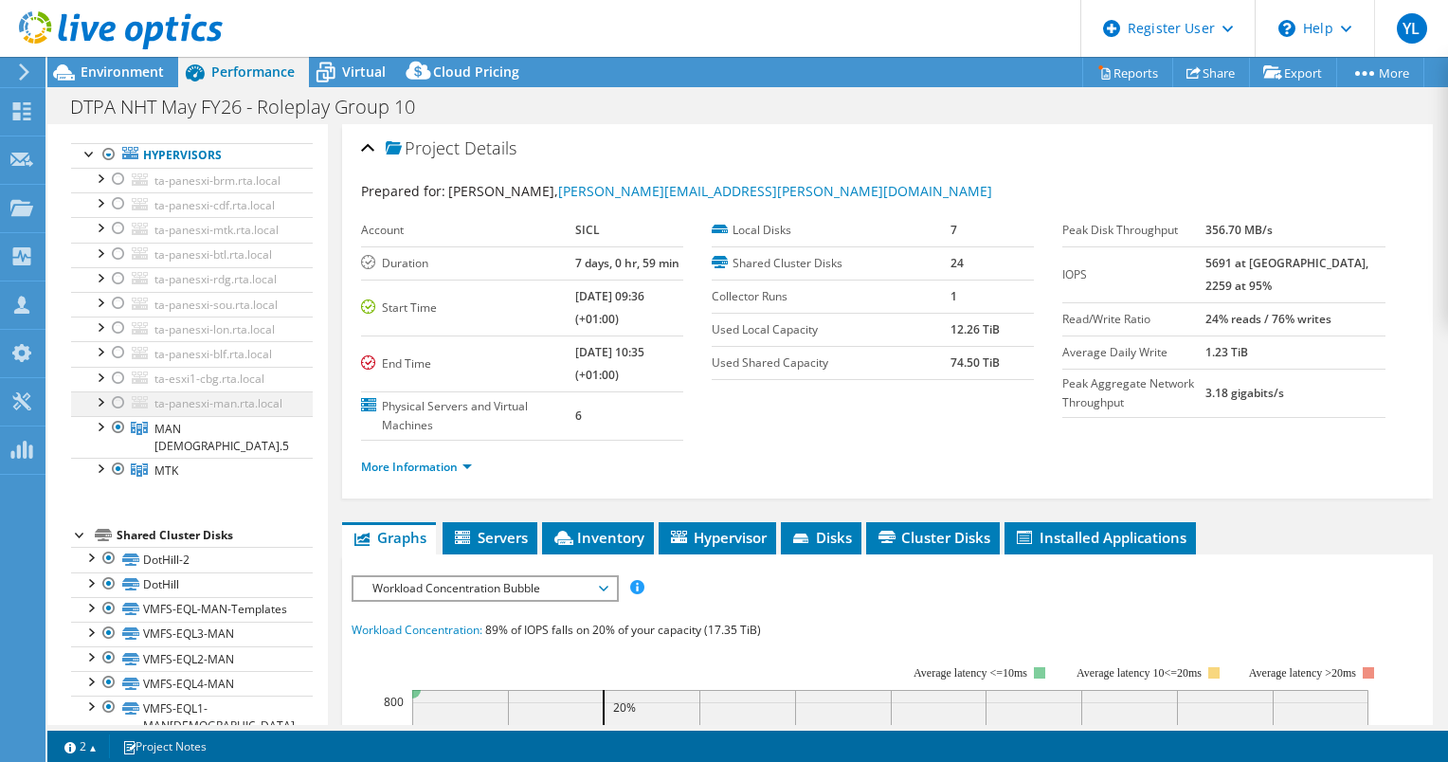
click at [101, 410] on div at bounding box center [99, 400] width 19 height 19
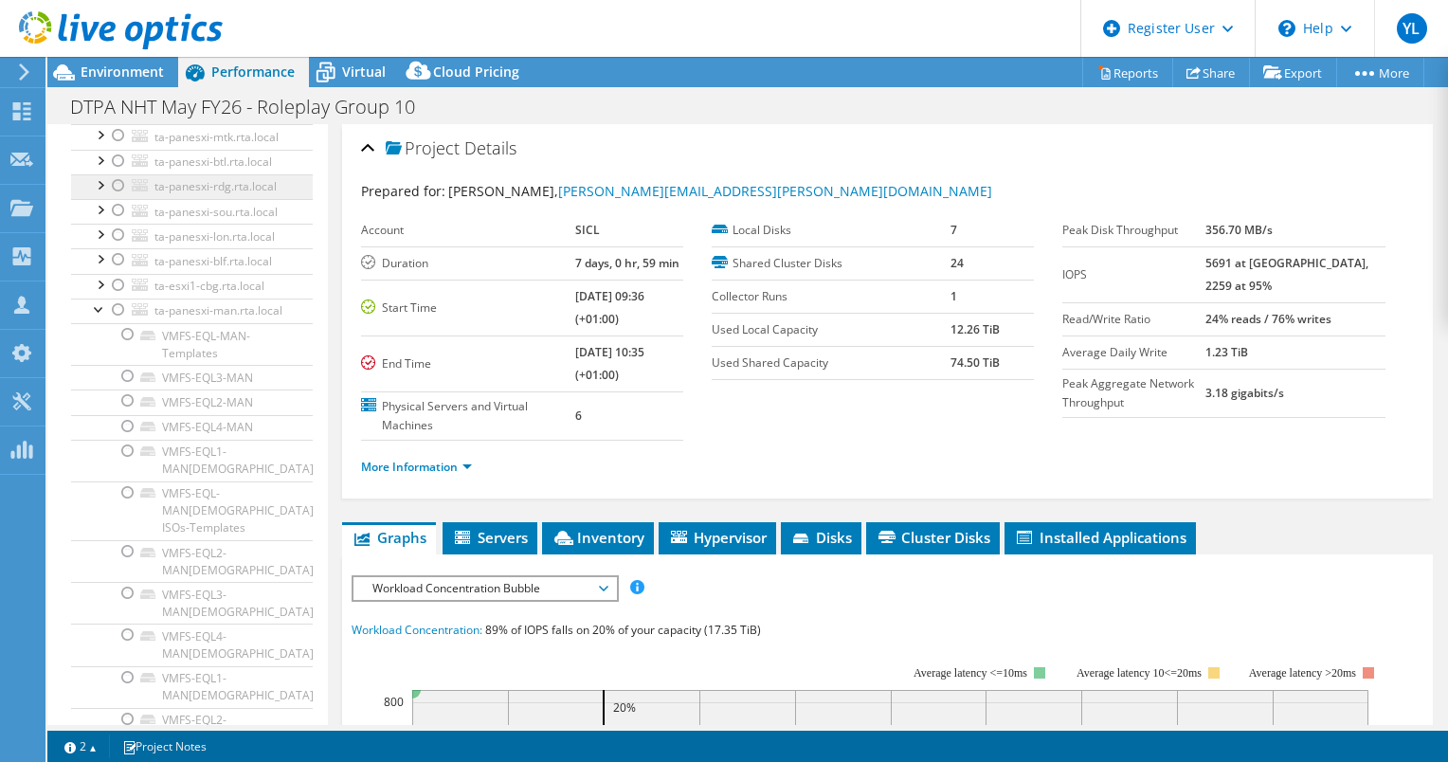
scroll to position [190, 0]
click at [97, 316] on div at bounding box center [99, 306] width 19 height 19
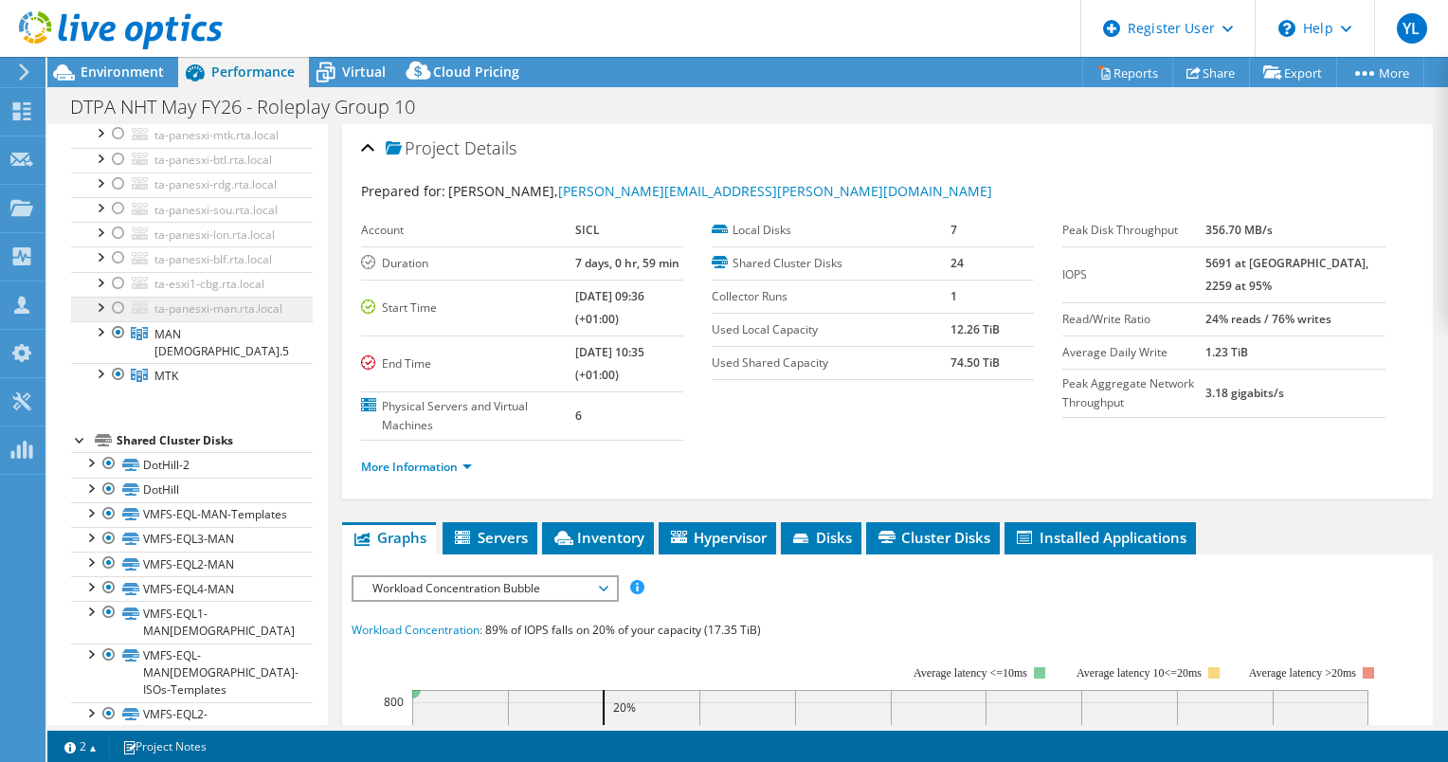
scroll to position [0, 0]
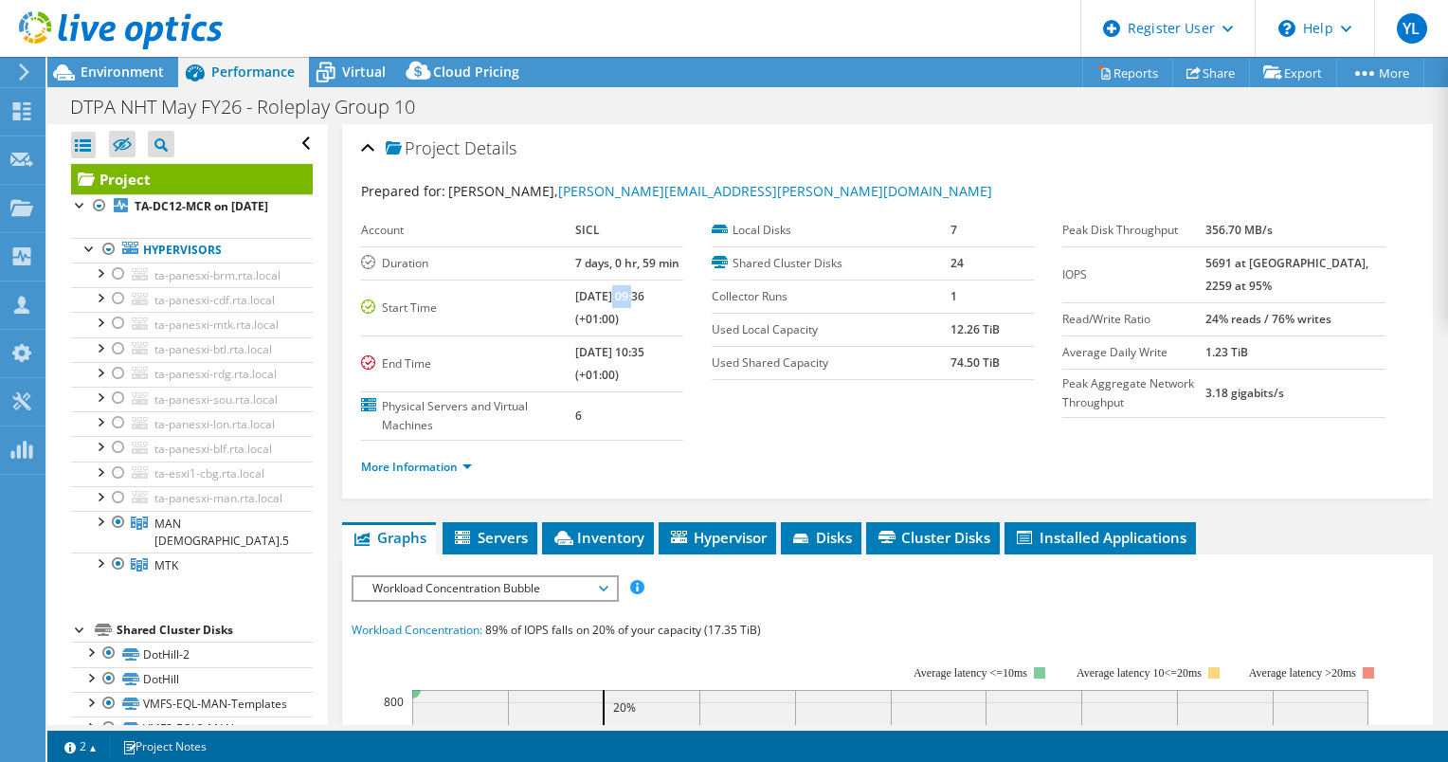
drag, startPoint x: 616, startPoint y: 298, endPoint x: 591, endPoint y: 295, distance: 24.8
click at [591, 295] on b "[DATE] 09:36 (+01:00)" at bounding box center [609, 307] width 69 height 39
click at [100, 282] on div at bounding box center [99, 272] width 19 height 19
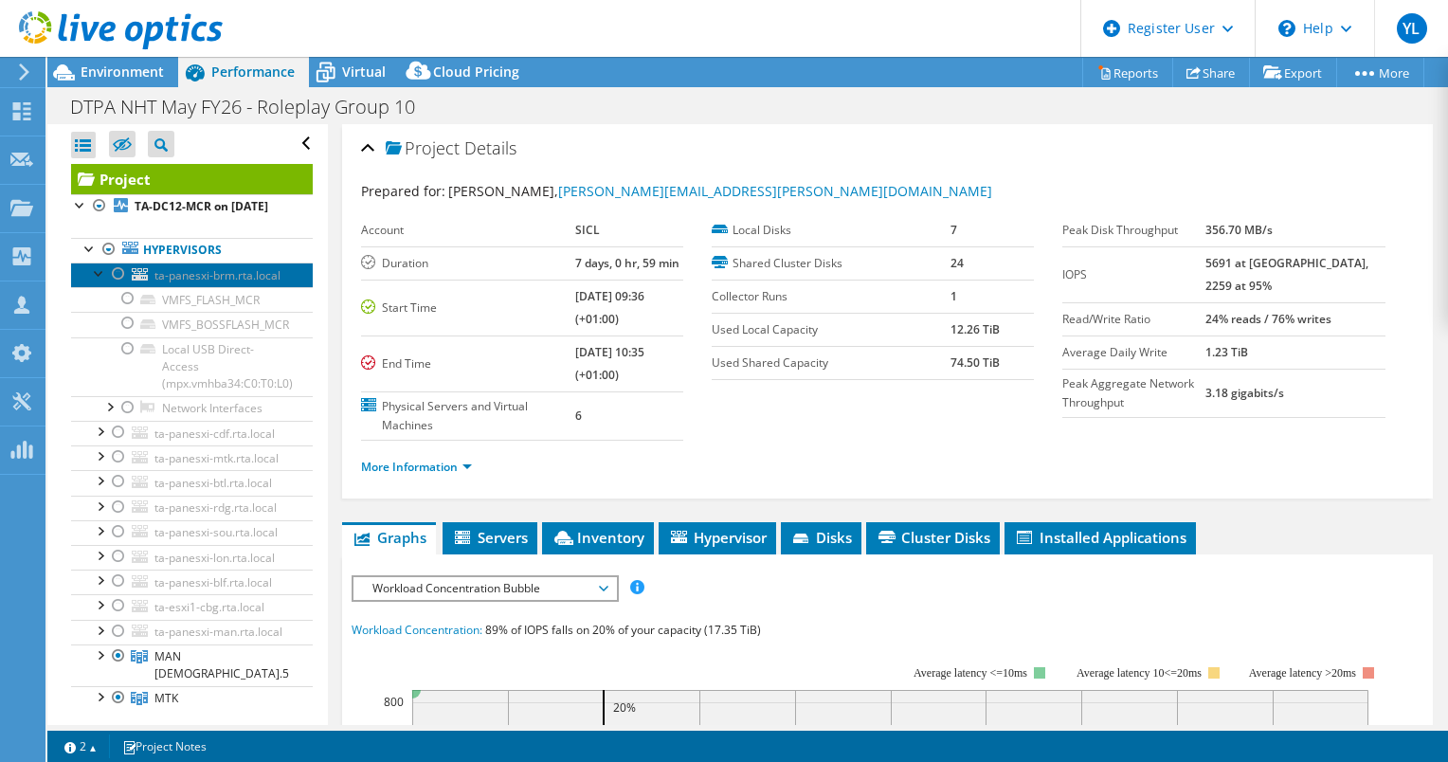
click at [178, 283] on span "ta-panesxi-brm.rta.local" at bounding box center [217, 275] width 126 height 16
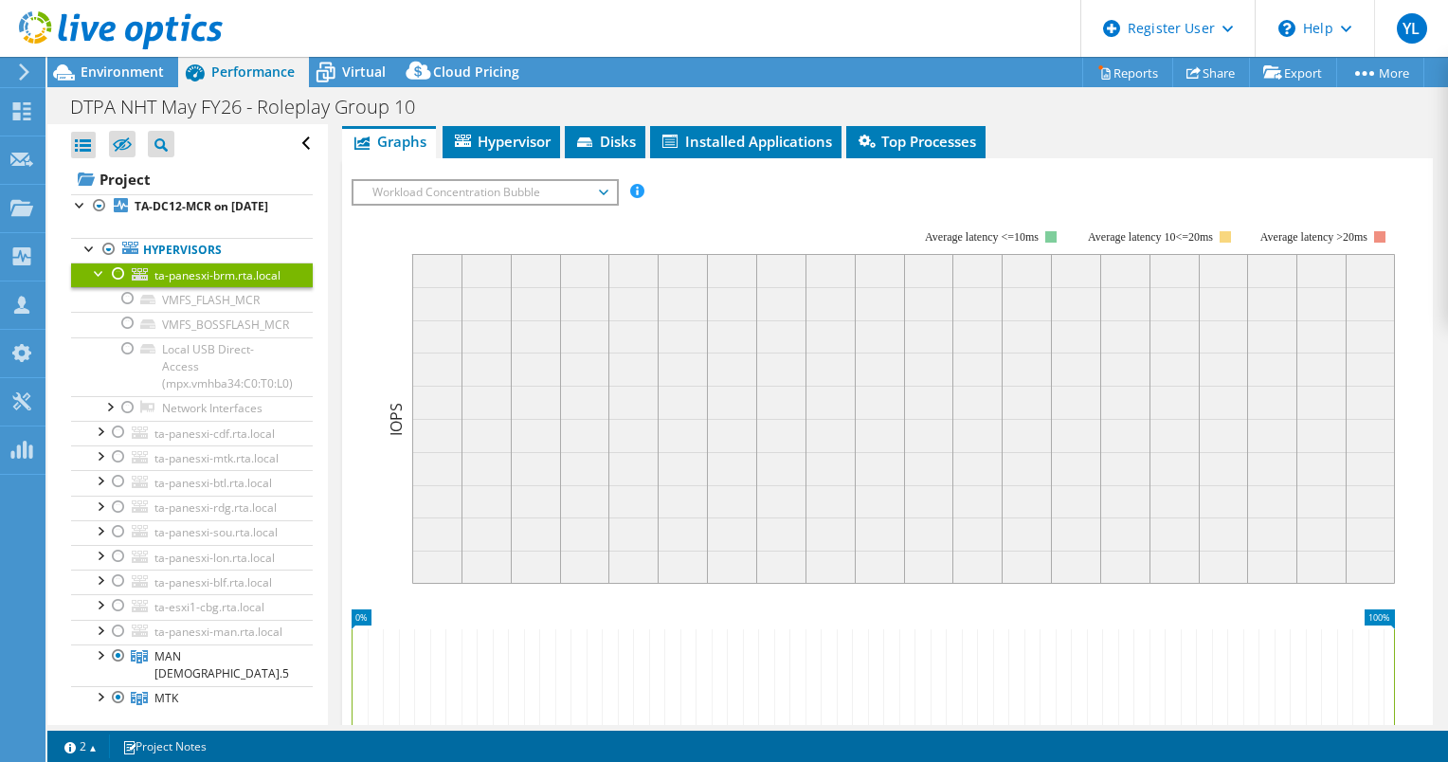
scroll to position [190, 0]
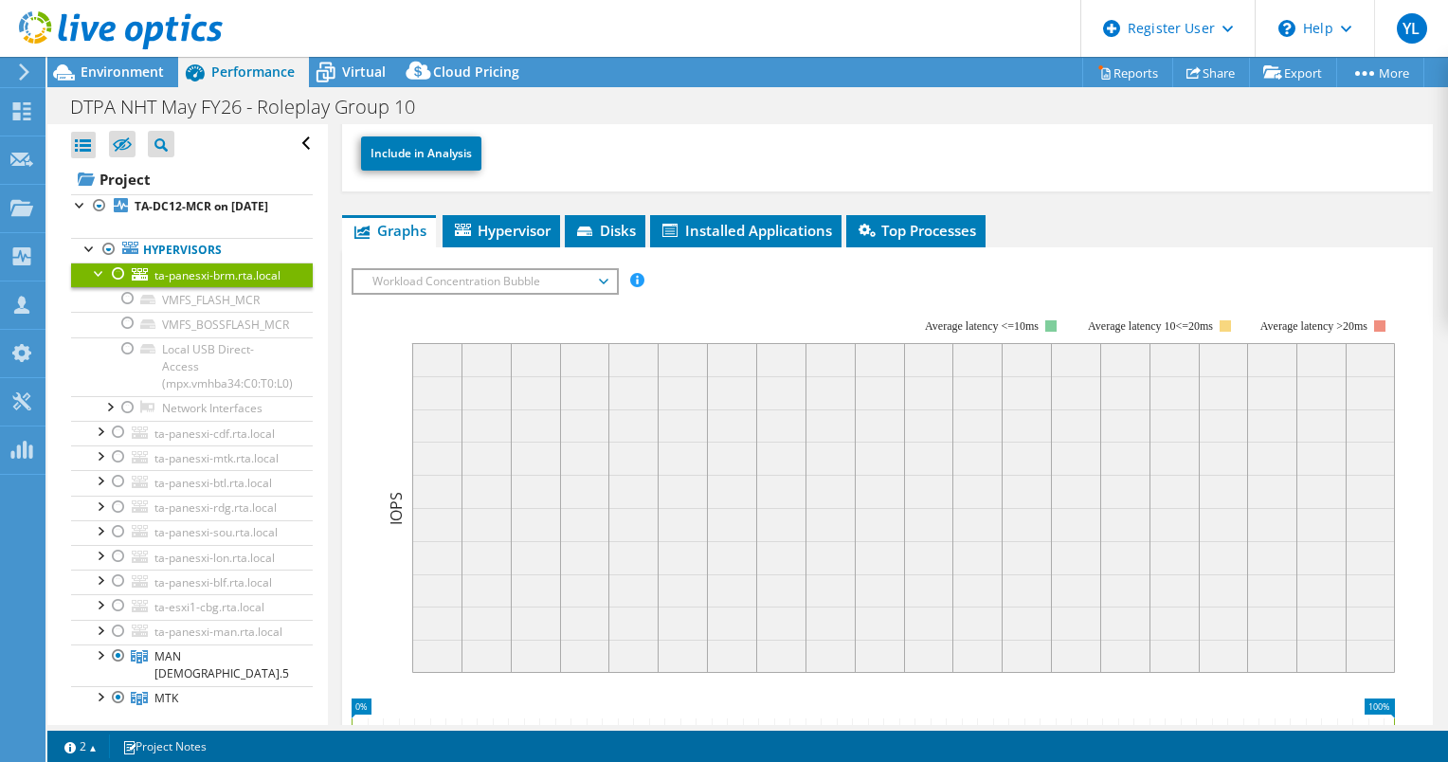
click at [118, 285] on div at bounding box center [118, 274] width 19 height 23
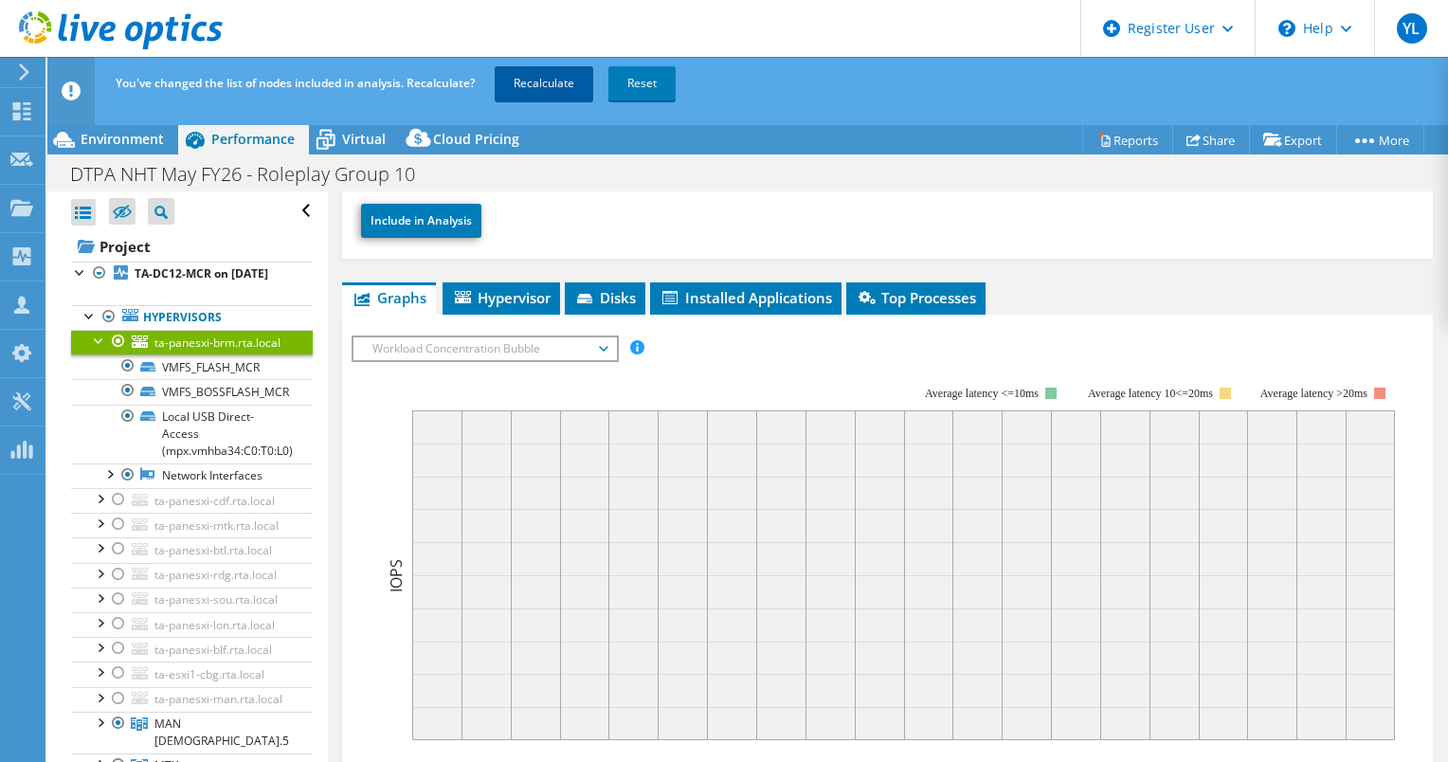
click at [538, 88] on link "Recalculate" at bounding box center [544, 83] width 99 height 34
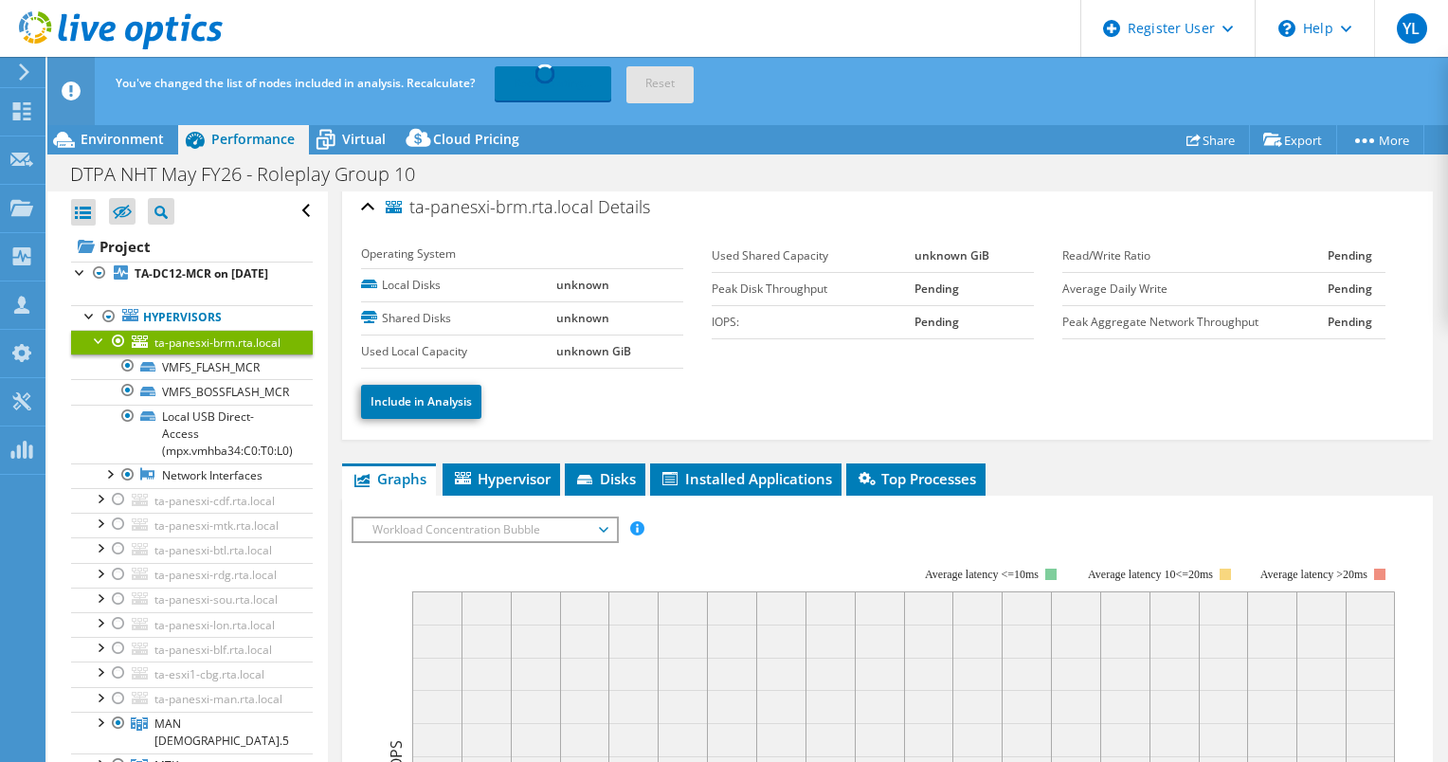
scroll to position [0, 0]
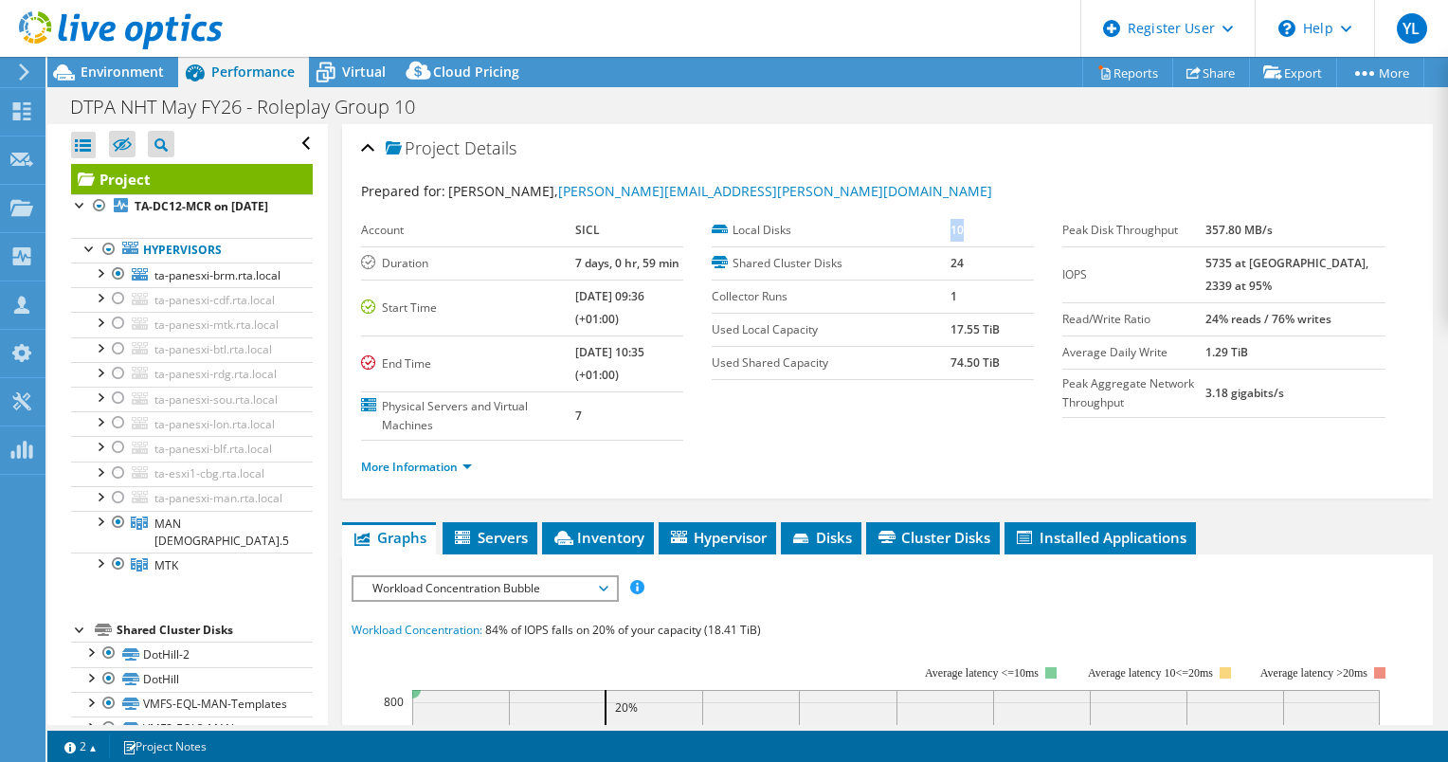
drag, startPoint x: 961, startPoint y: 231, endPoint x: 934, endPoint y: 229, distance: 27.6
click at [934, 229] on tr "Local Disks 10" at bounding box center [873, 230] width 322 height 33
click at [156, 287] on link "ta-panesxi-brm.rta.local" at bounding box center [192, 275] width 242 height 25
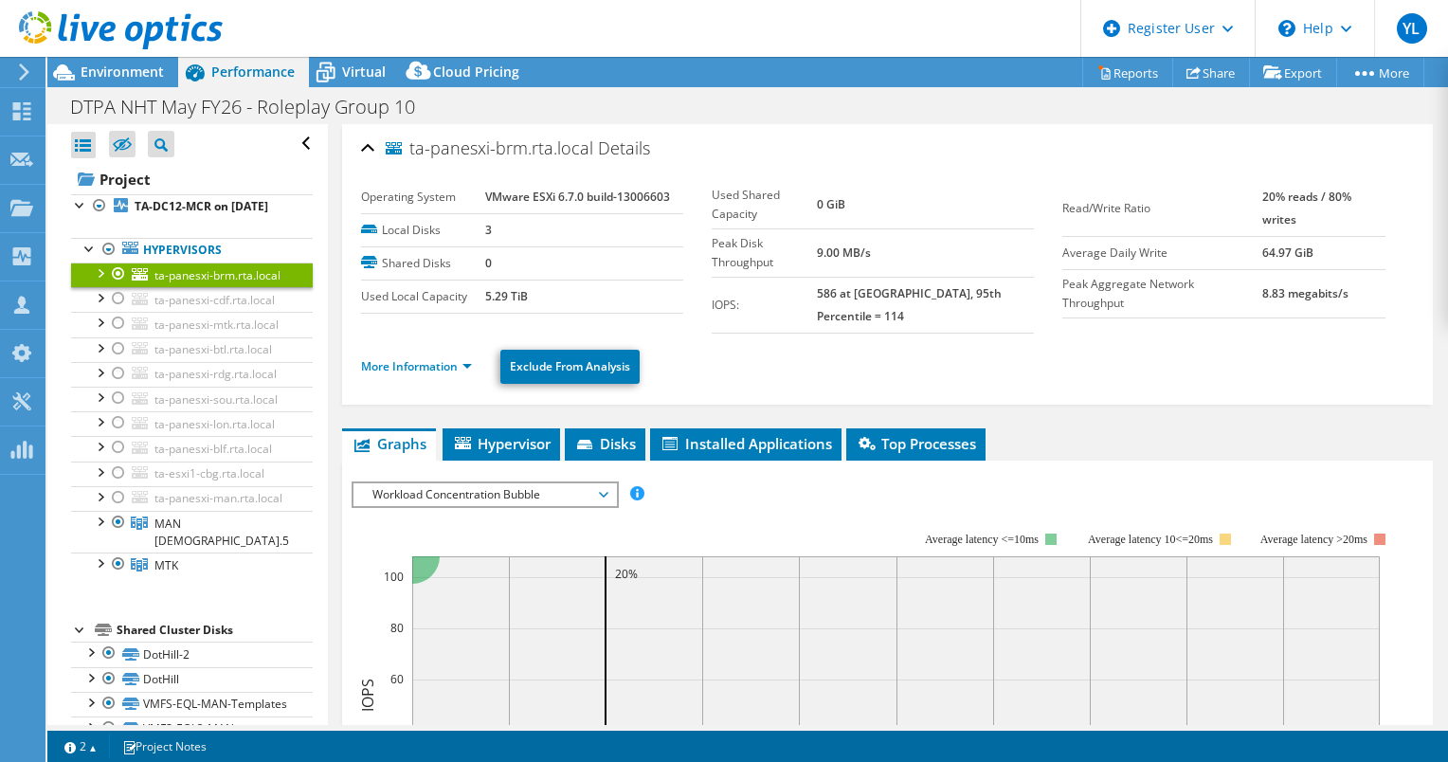
drag, startPoint x: 497, startPoint y: 228, endPoint x: 461, endPoint y: 227, distance: 36.0
click at [463, 227] on tr "Local Disks 3" at bounding box center [522, 229] width 322 height 33
click at [97, 282] on div at bounding box center [99, 272] width 19 height 19
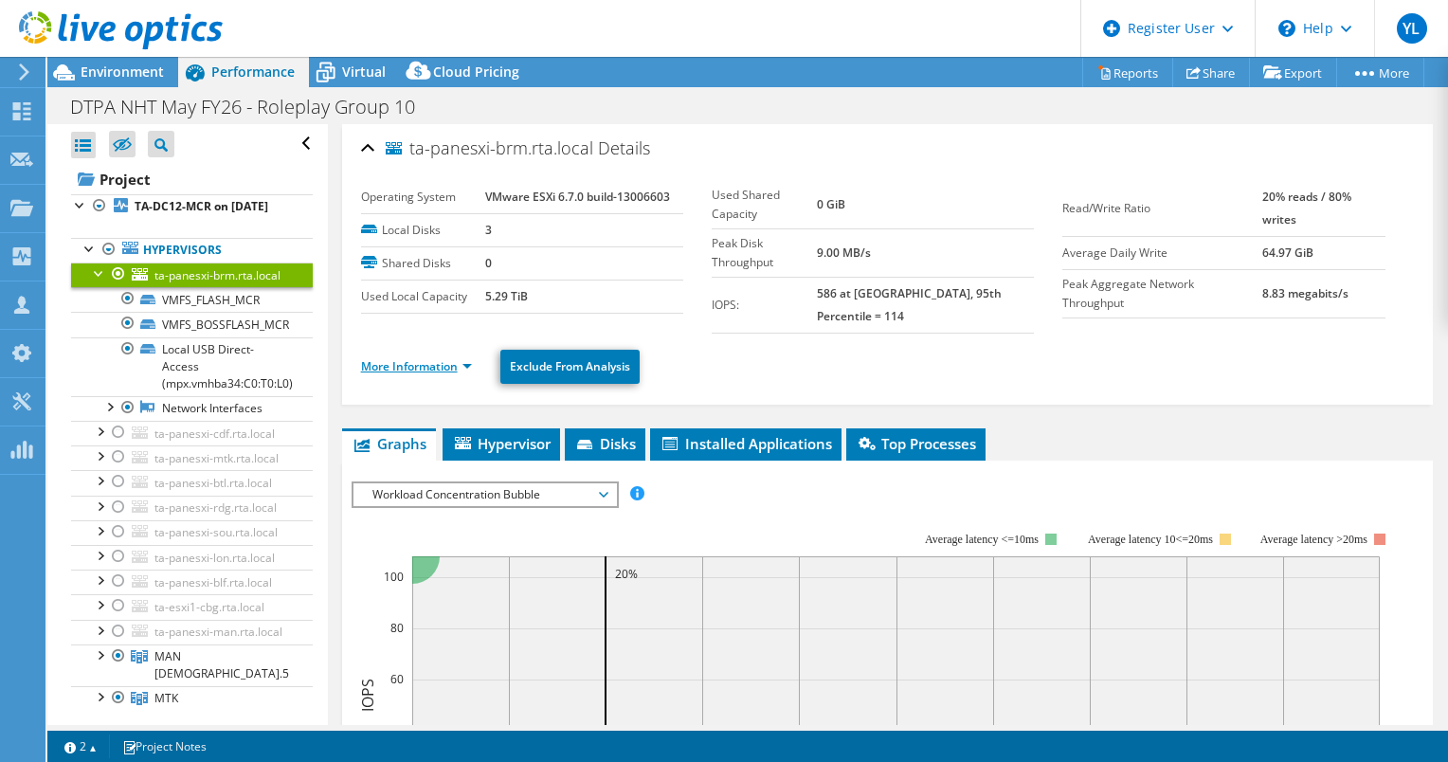
click at [470, 358] on link "More Information" at bounding box center [416, 366] width 111 height 16
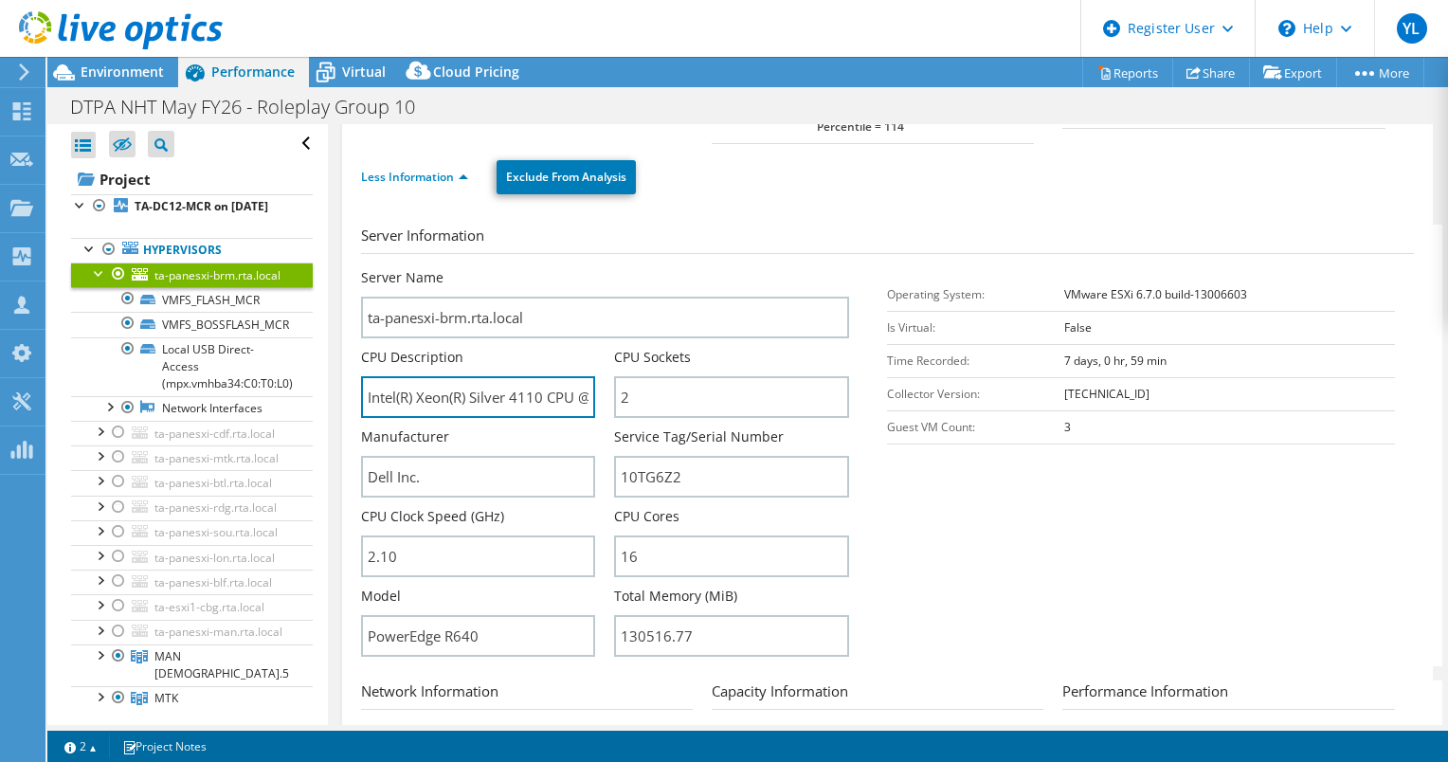
drag, startPoint x: 479, startPoint y: 383, endPoint x: 334, endPoint y: 385, distance: 145.0
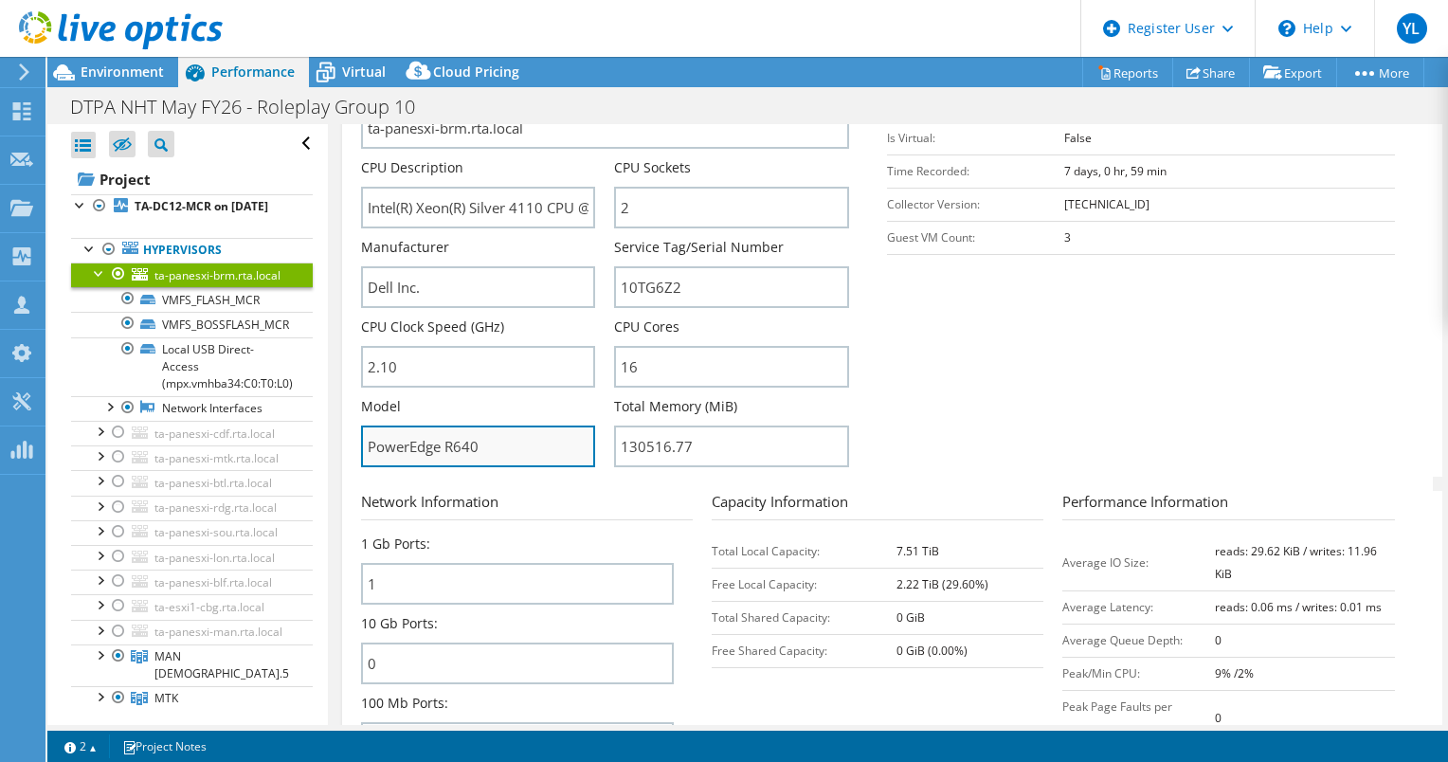
drag, startPoint x: 489, startPoint y: 434, endPoint x: 438, endPoint y: 434, distance: 51.2
click at [438, 434] on input "PowerEdge R640" at bounding box center [478, 447] width 235 height 42
click at [490, 436] on input "PowerEdge R640" at bounding box center [478, 447] width 235 height 42
drag, startPoint x: 516, startPoint y: 439, endPoint x: 448, endPoint y: 439, distance: 67.3
click at [448, 439] on input "PowerEdge R640" at bounding box center [478, 447] width 235 height 42
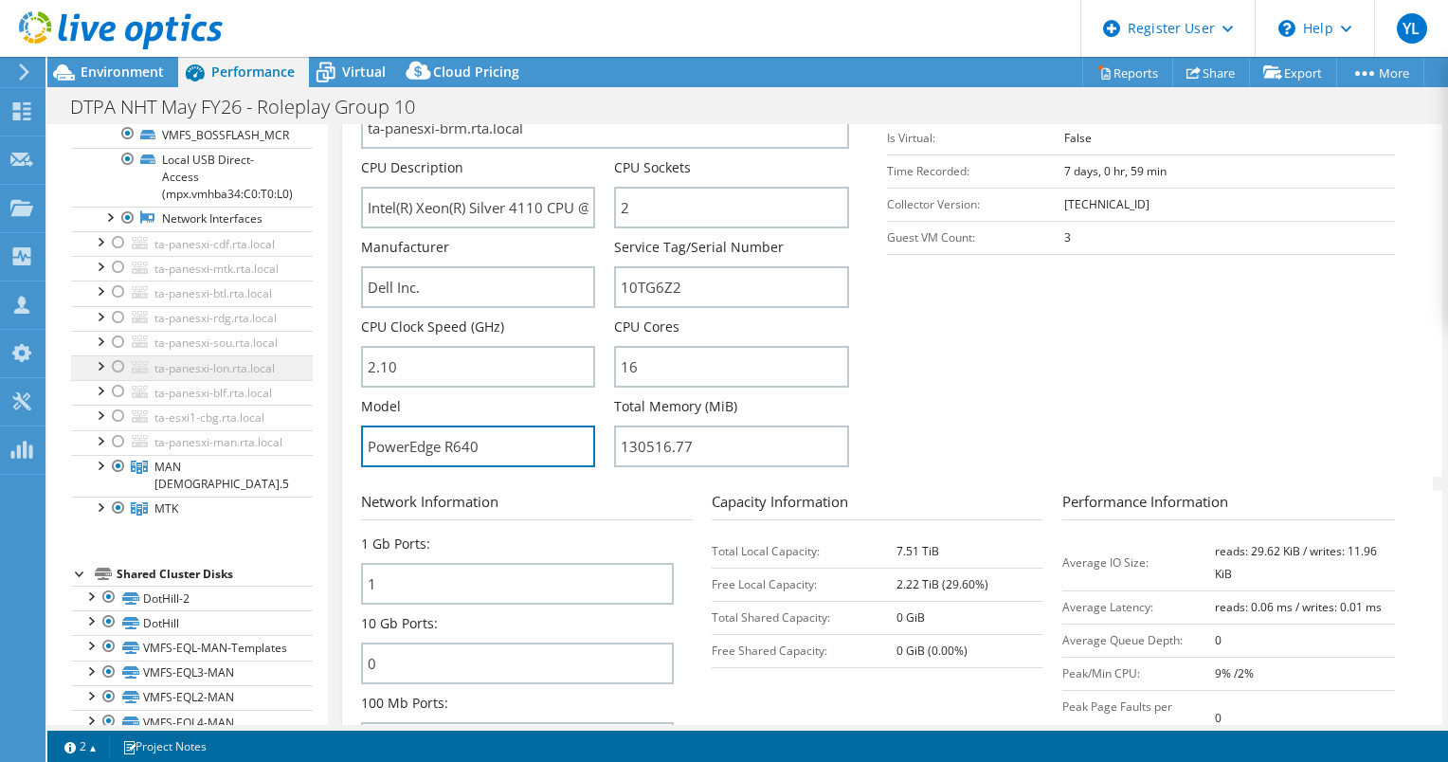
scroll to position [0, 0]
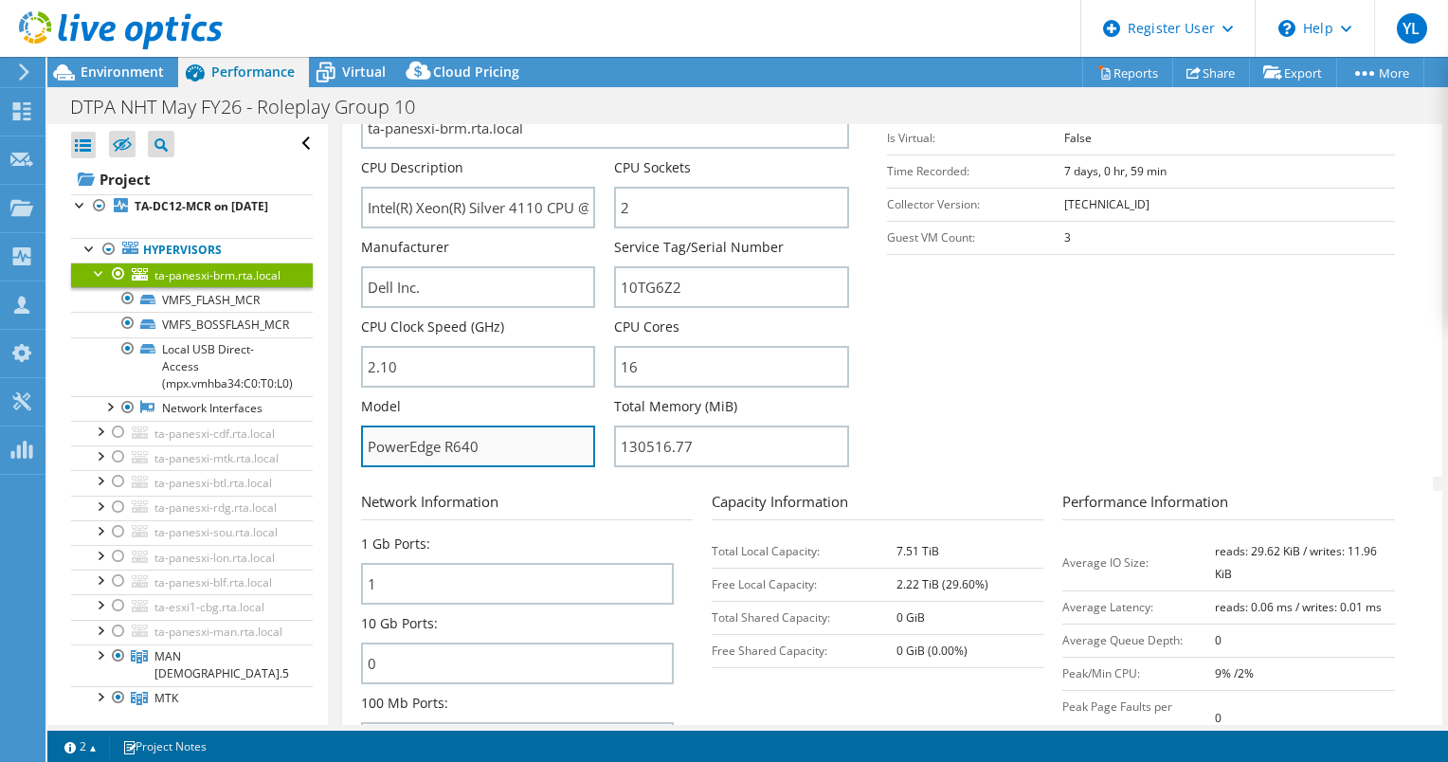
click at [489, 437] on input "PowerEdge R640" at bounding box center [478, 447] width 235 height 42
drag, startPoint x: 494, startPoint y: 438, endPoint x: 367, endPoint y: 438, distance: 127.0
click at [367, 438] on input "PowerEdge R640" at bounding box center [478, 447] width 235 height 42
click at [506, 435] on input "PowerEdge R640" at bounding box center [478, 447] width 235 height 42
drag, startPoint x: 511, startPoint y: 435, endPoint x: 365, endPoint y: 435, distance: 146.0
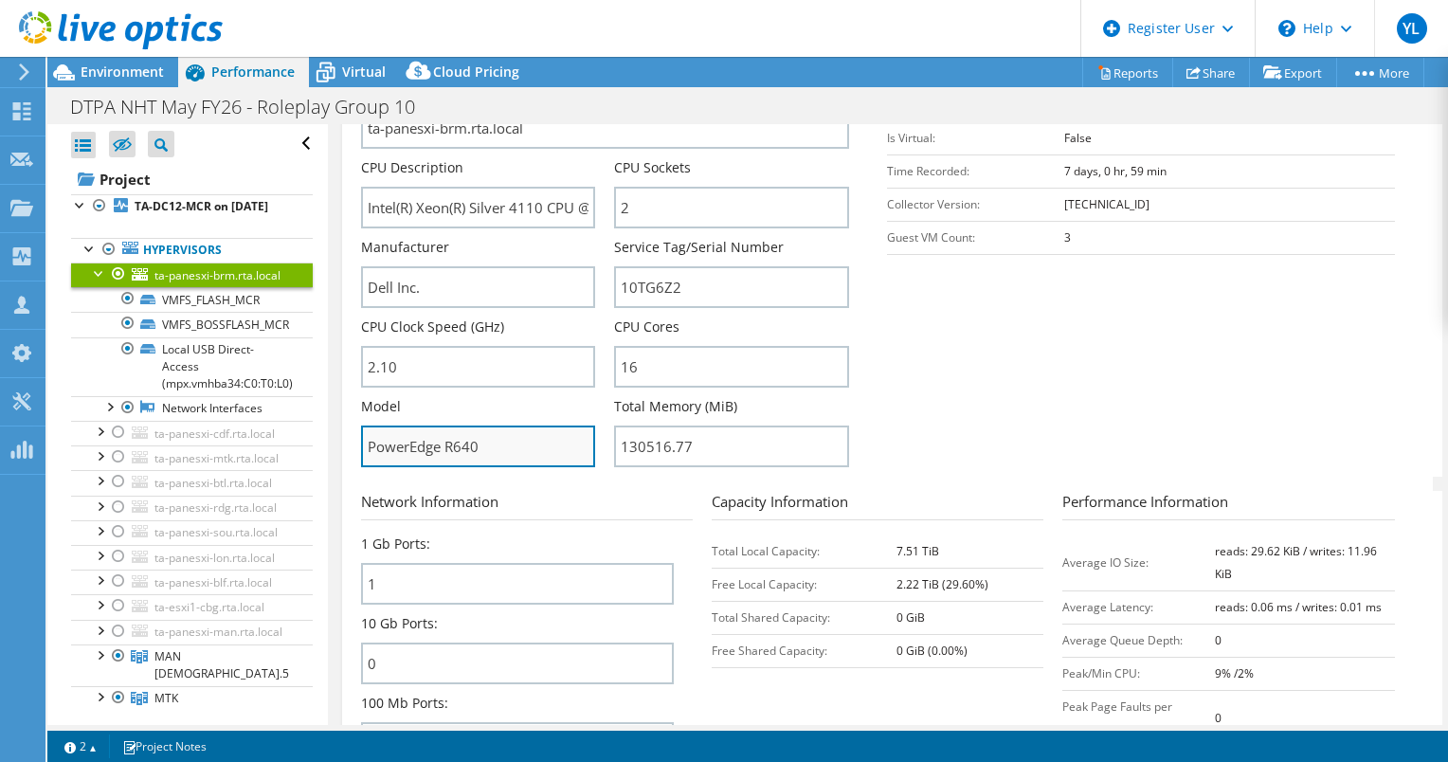
click at [365, 435] on input "PowerEdge R640" at bounding box center [478, 447] width 235 height 42
click at [487, 435] on input "PowerEdge R640" at bounding box center [478, 447] width 235 height 42
drag, startPoint x: 500, startPoint y: 435, endPoint x: 354, endPoint y: 435, distance: 146.0
click at [354, 435] on div "ta-panesxi-brm.rta.local Details Operating System VMware ESXi 6.7.0 build-13006…" at bounding box center [887, 323] width 1091 height 1156
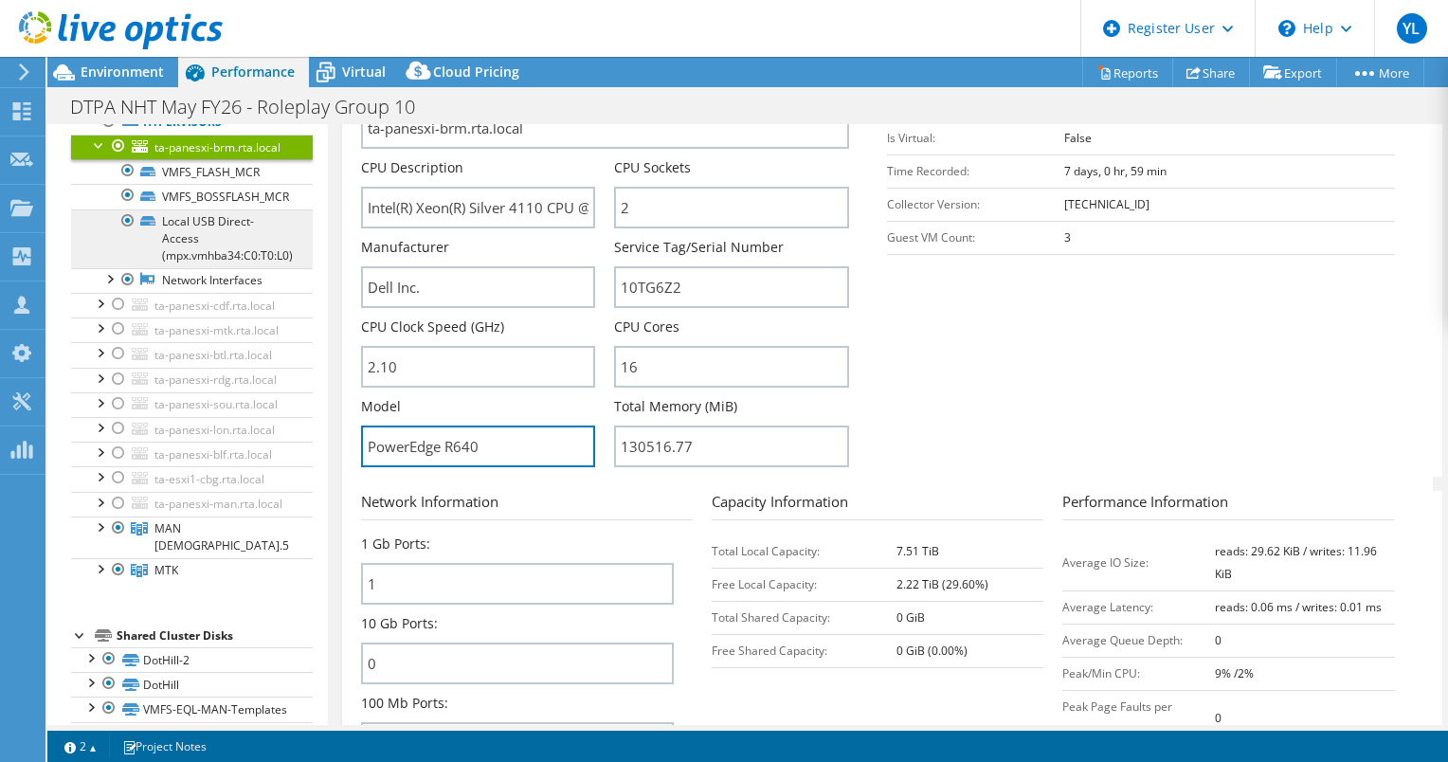
scroll to position [190, 0]
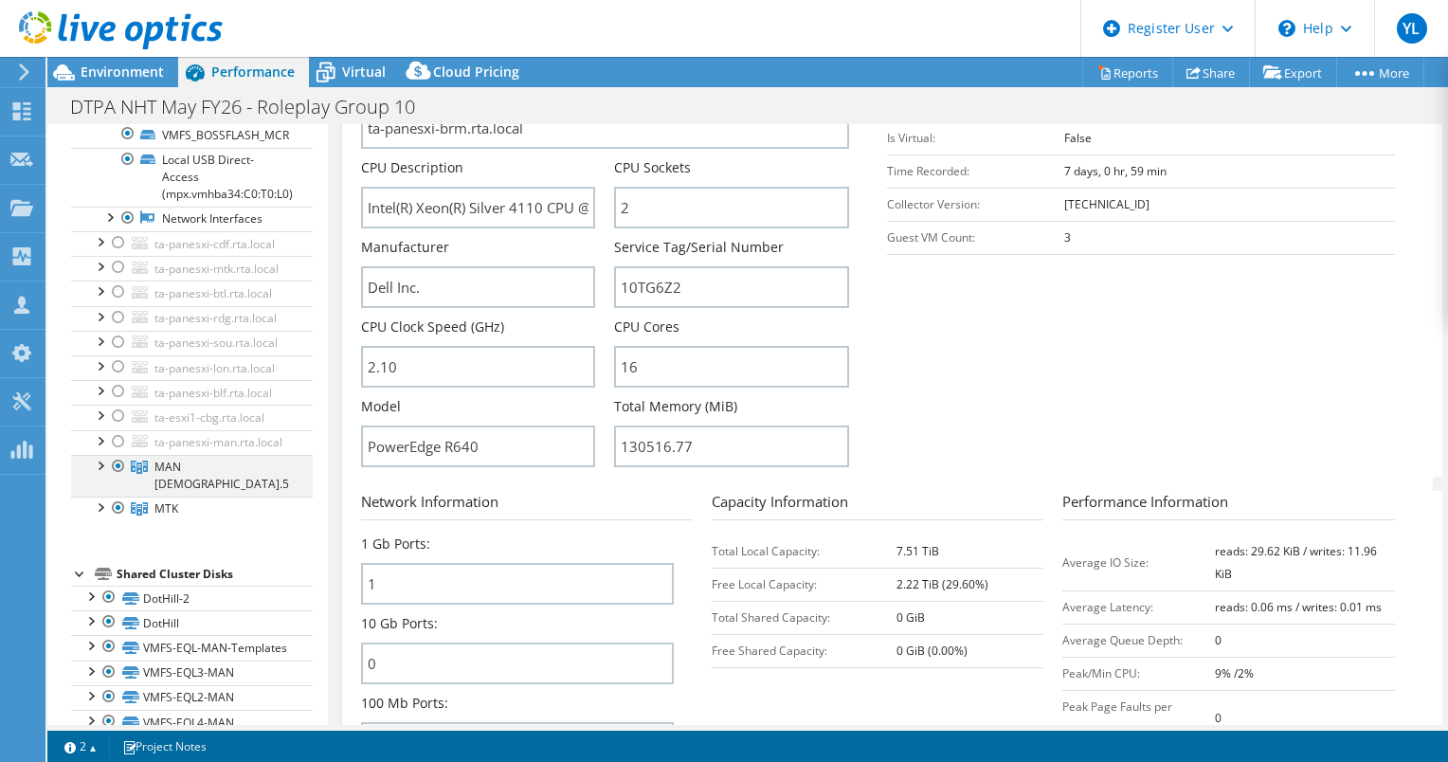
click at [100, 474] on div at bounding box center [99, 464] width 19 height 19
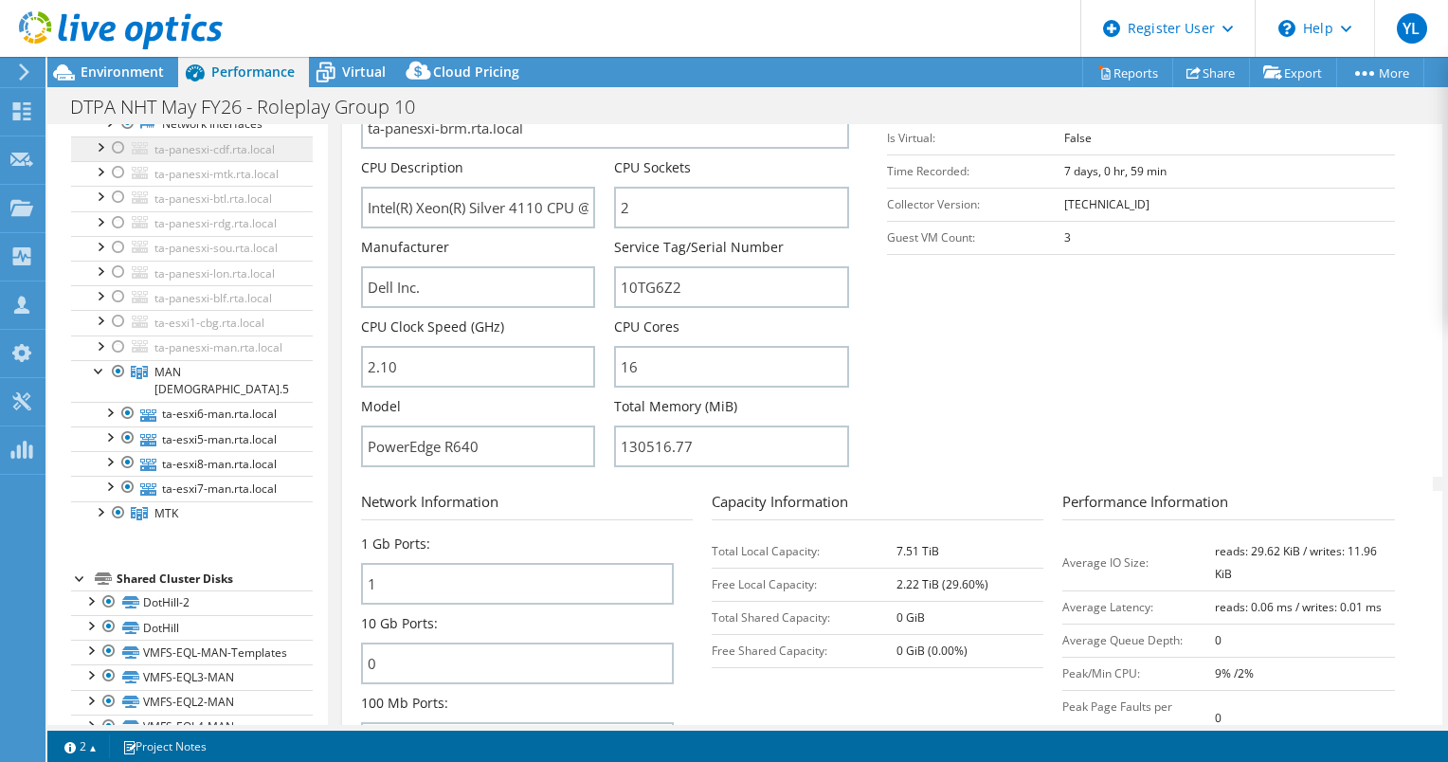
scroll to position [379, 0]
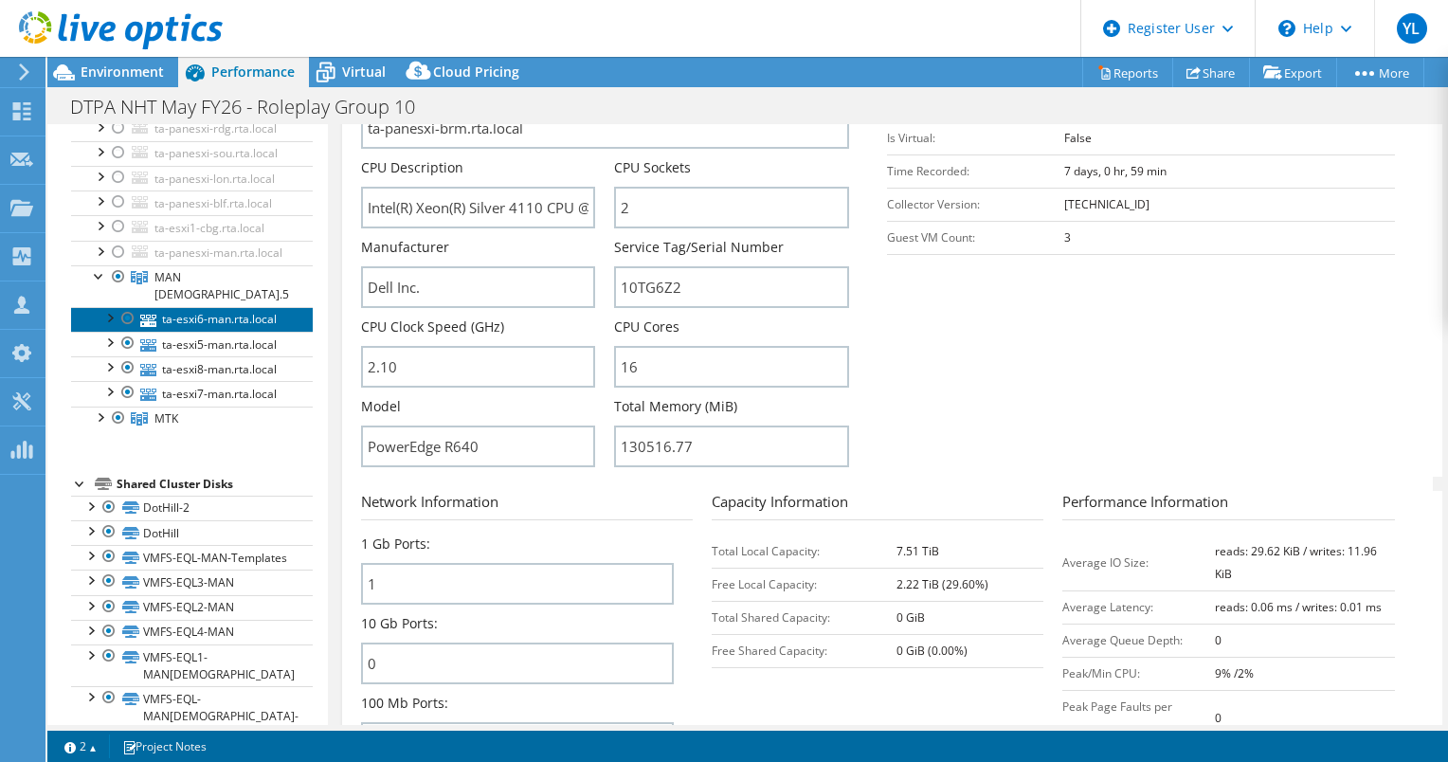
click at [189, 332] on link "ta-esxi6-man.rta.local" at bounding box center [192, 319] width 242 height 25
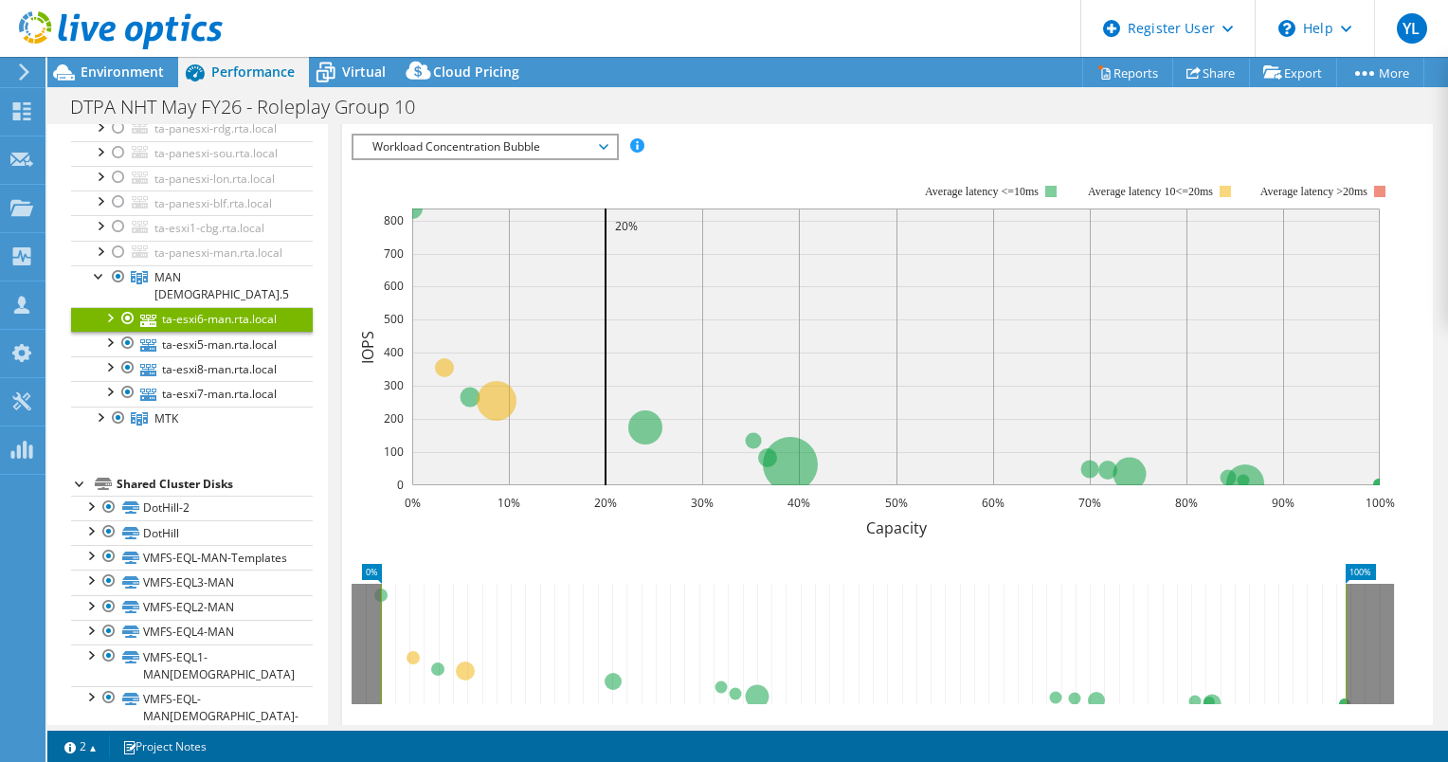
scroll to position [0, 0]
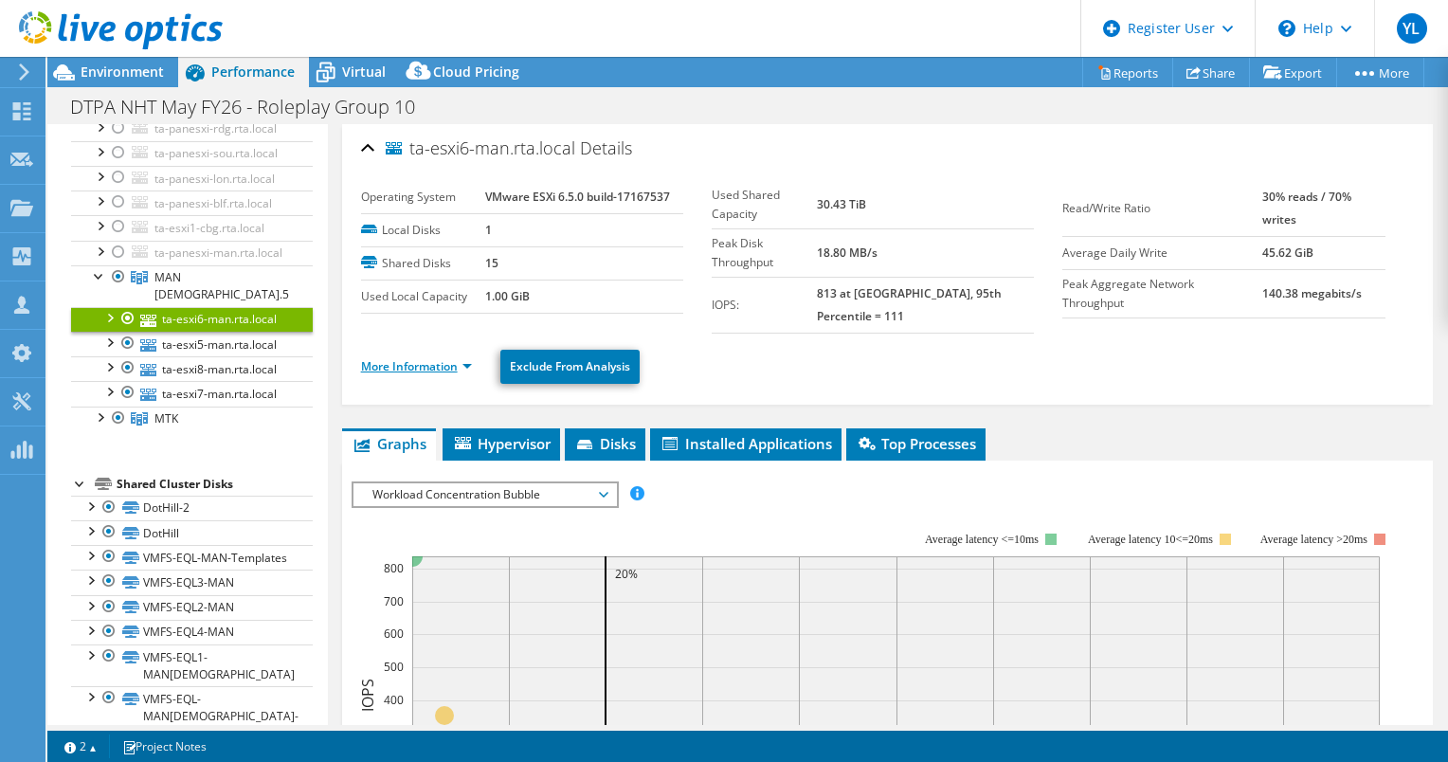
click at [464, 358] on link "More Information" at bounding box center [416, 366] width 111 height 16
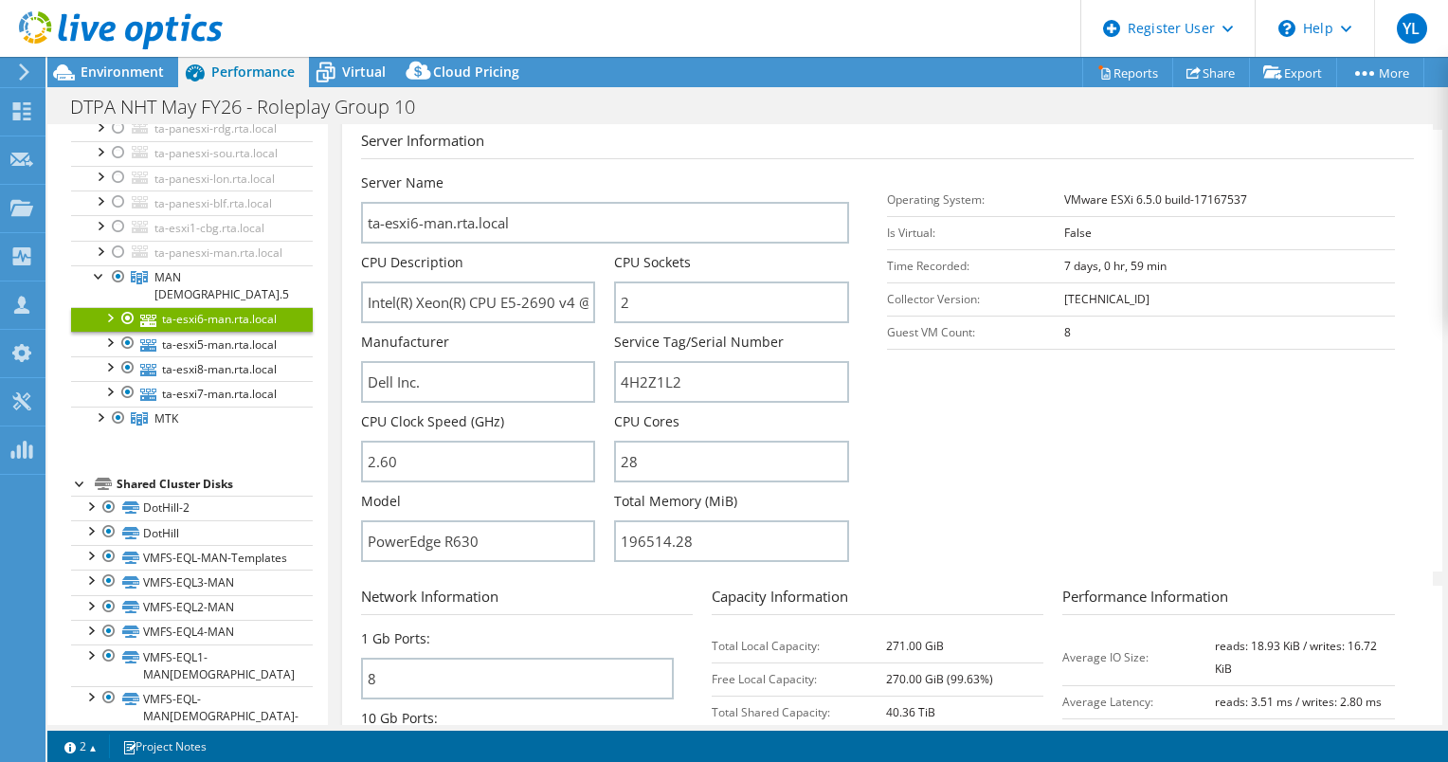
scroll to position [379, 0]
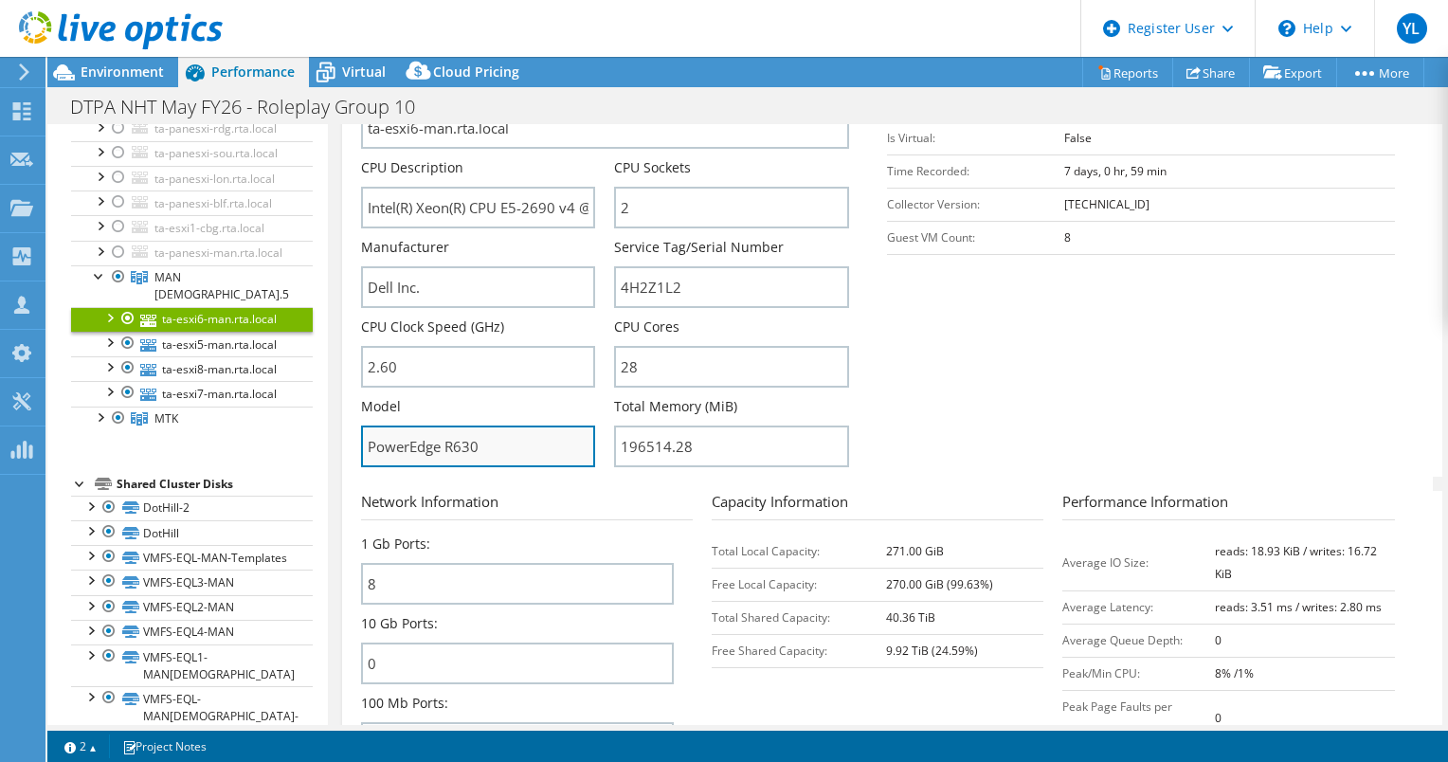
drag, startPoint x: 468, startPoint y: 435, endPoint x: 391, endPoint y: 451, distance: 78.4
click at [404, 437] on input "PowerEdge R630" at bounding box center [478, 447] width 235 height 42
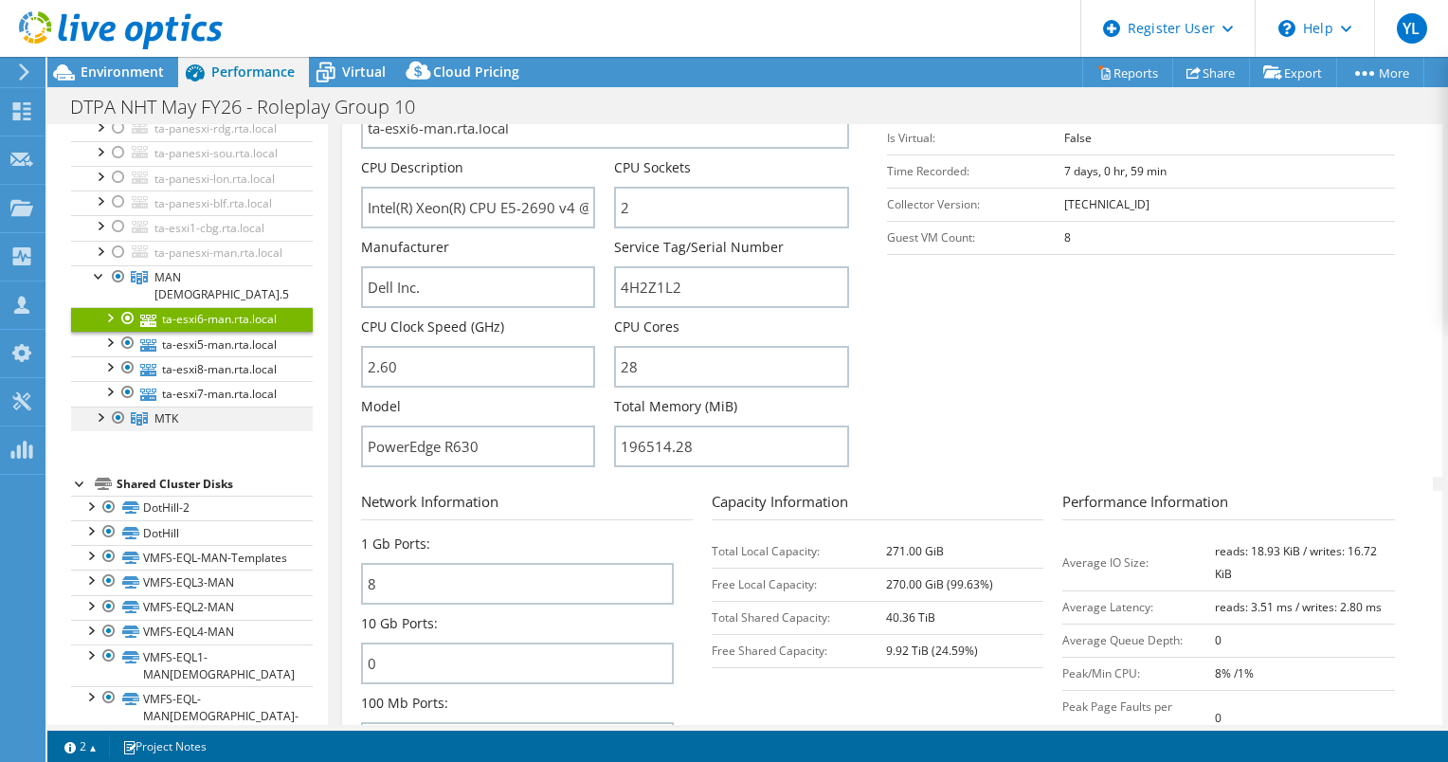
click at [98, 426] on div at bounding box center [99, 416] width 19 height 19
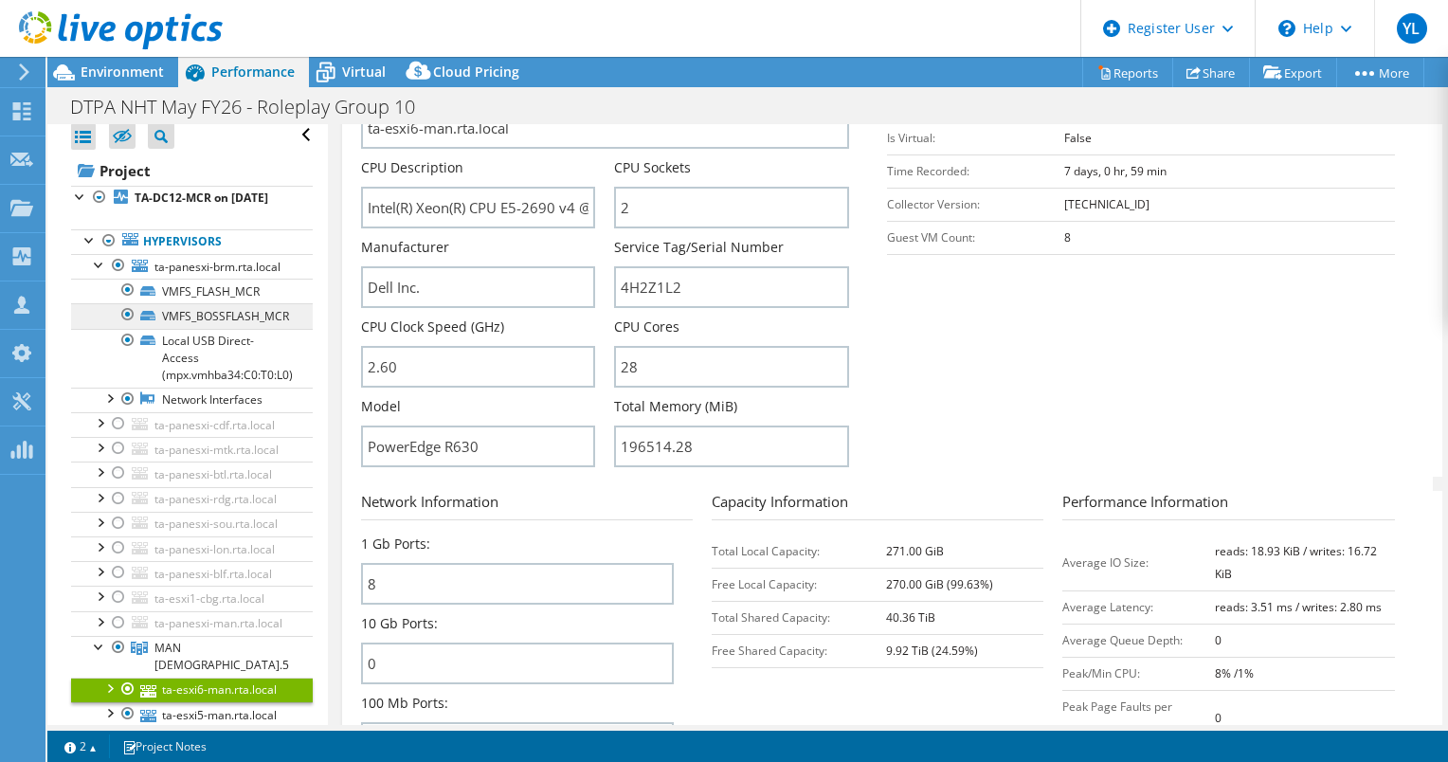
scroll to position [0, 0]
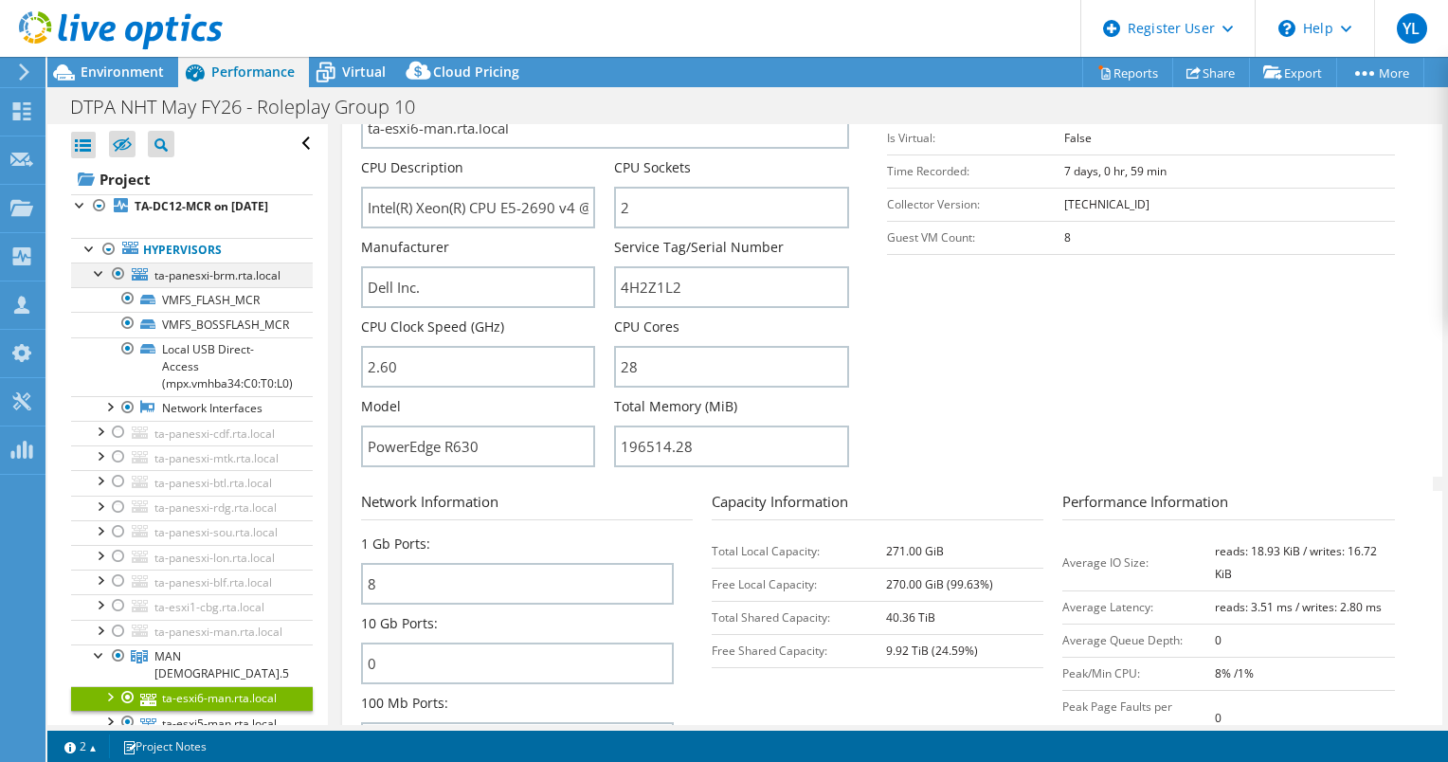
click at [118, 285] on div at bounding box center [118, 274] width 19 height 23
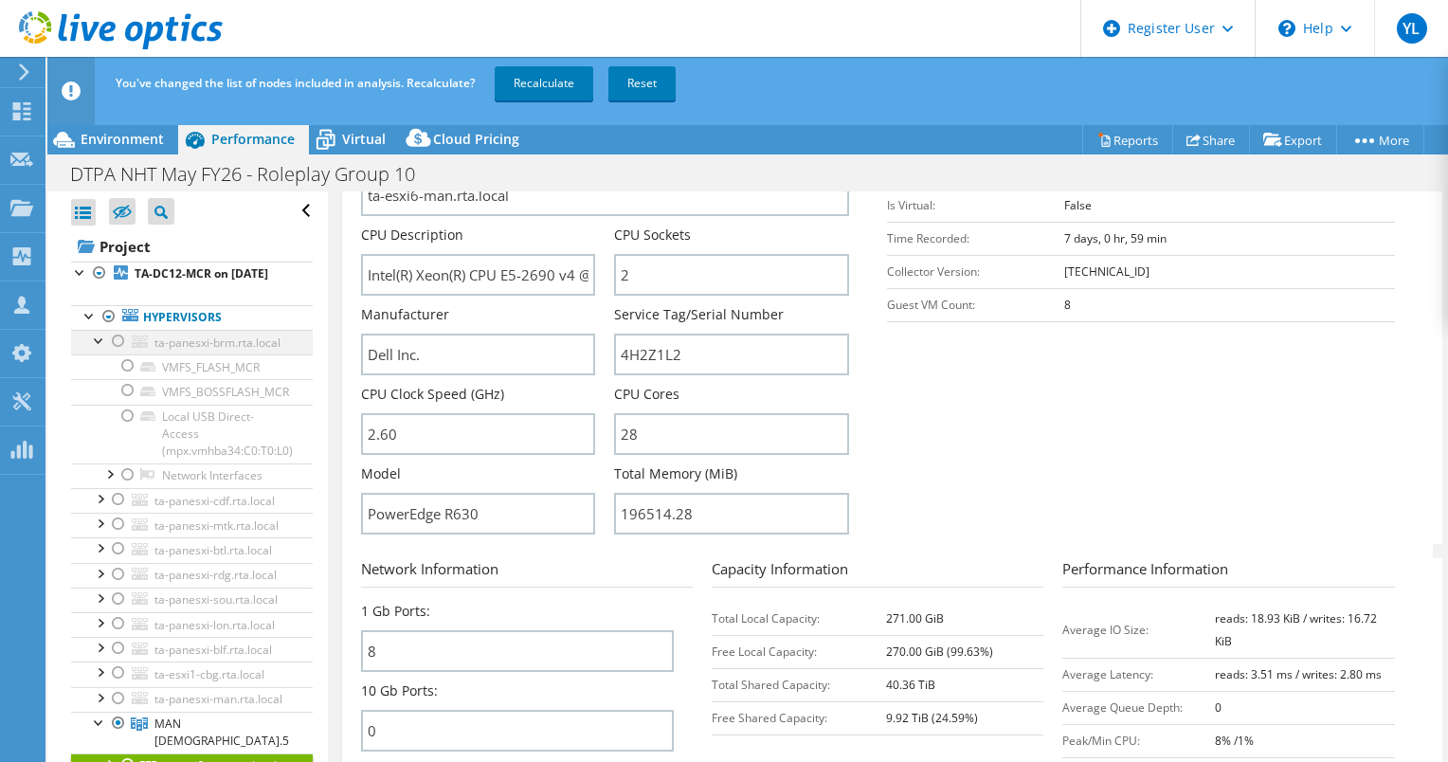
click at [99, 349] on div at bounding box center [99, 339] width 19 height 19
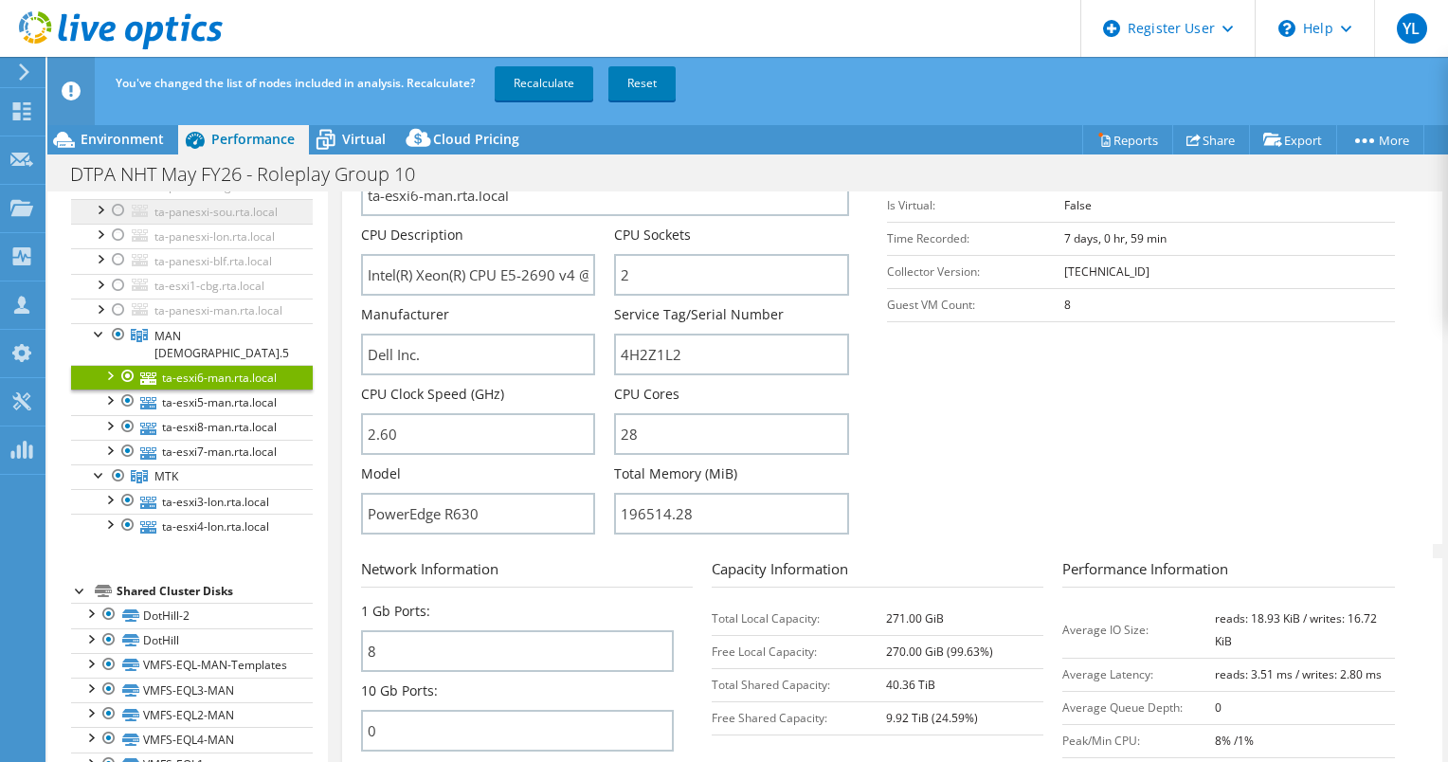
scroll to position [284, 0]
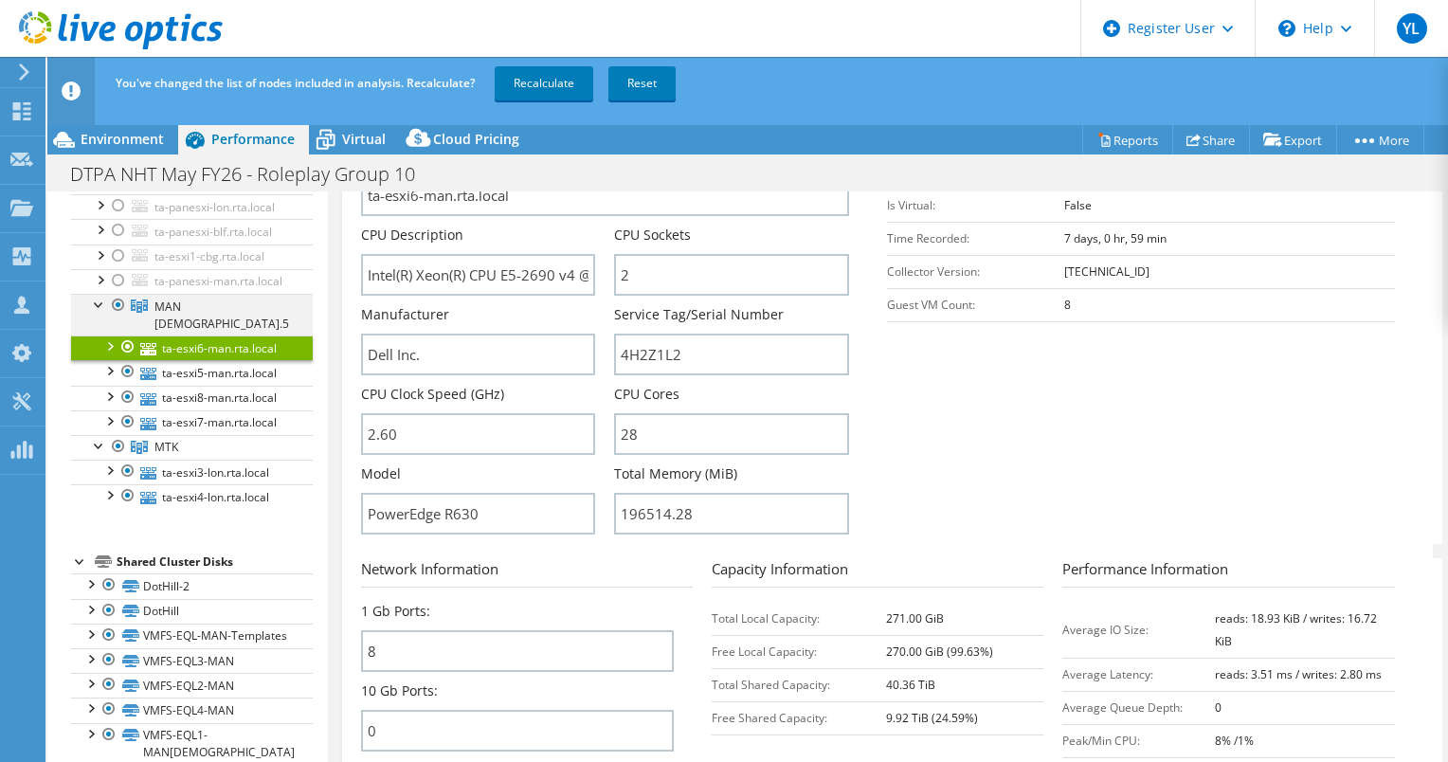
click at [98, 313] on div at bounding box center [99, 303] width 19 height 19
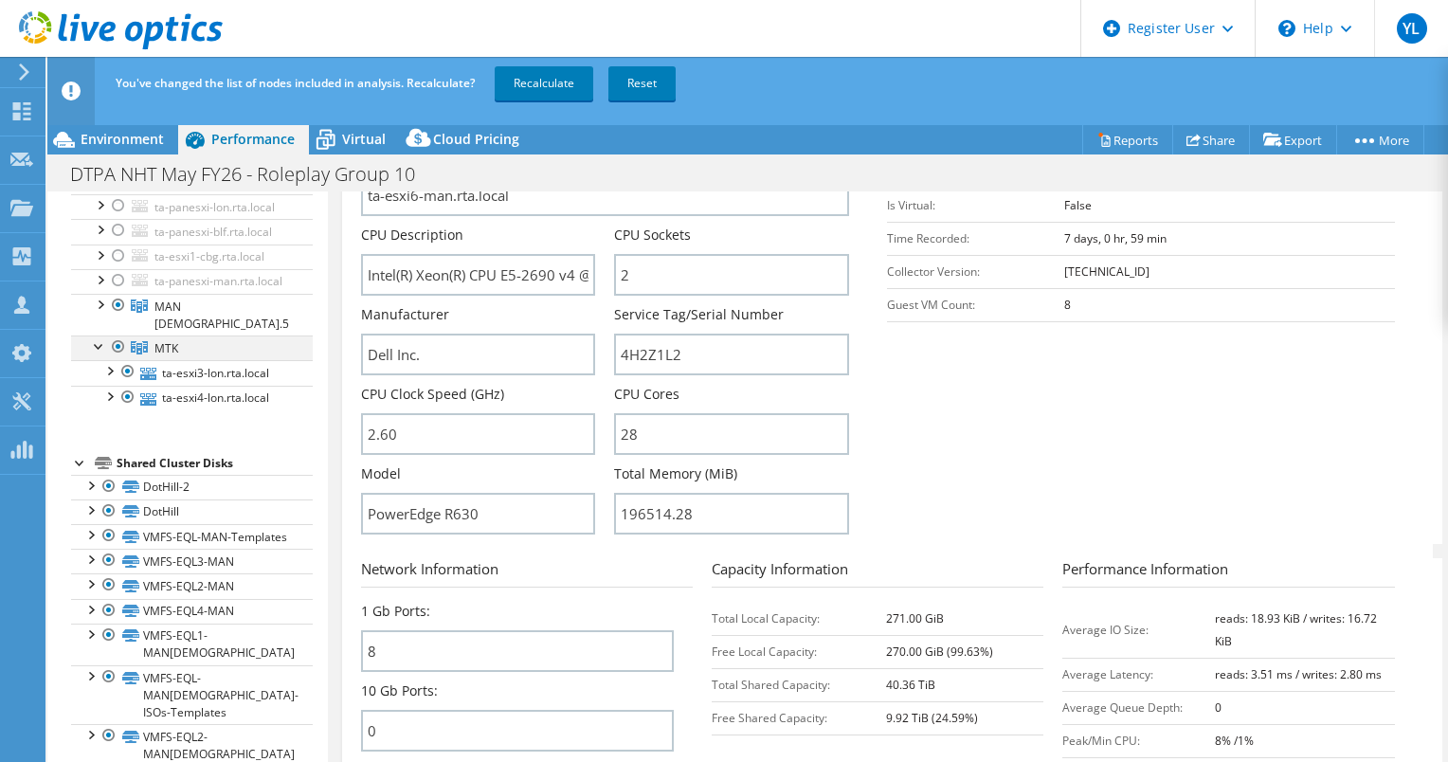
click at [96, 354] on div at bounding box center [99, 345] width 19 height 19
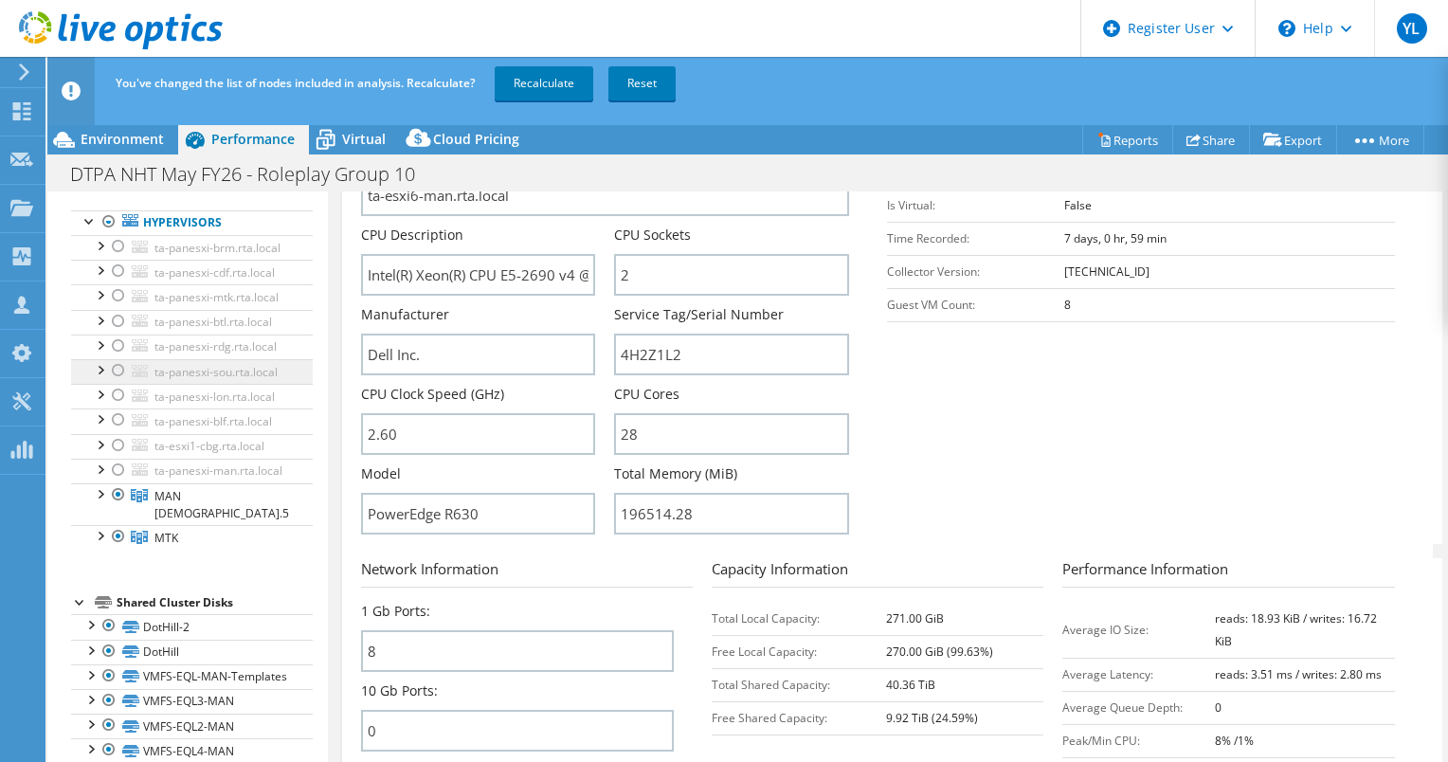
scroll to position [0, 0]
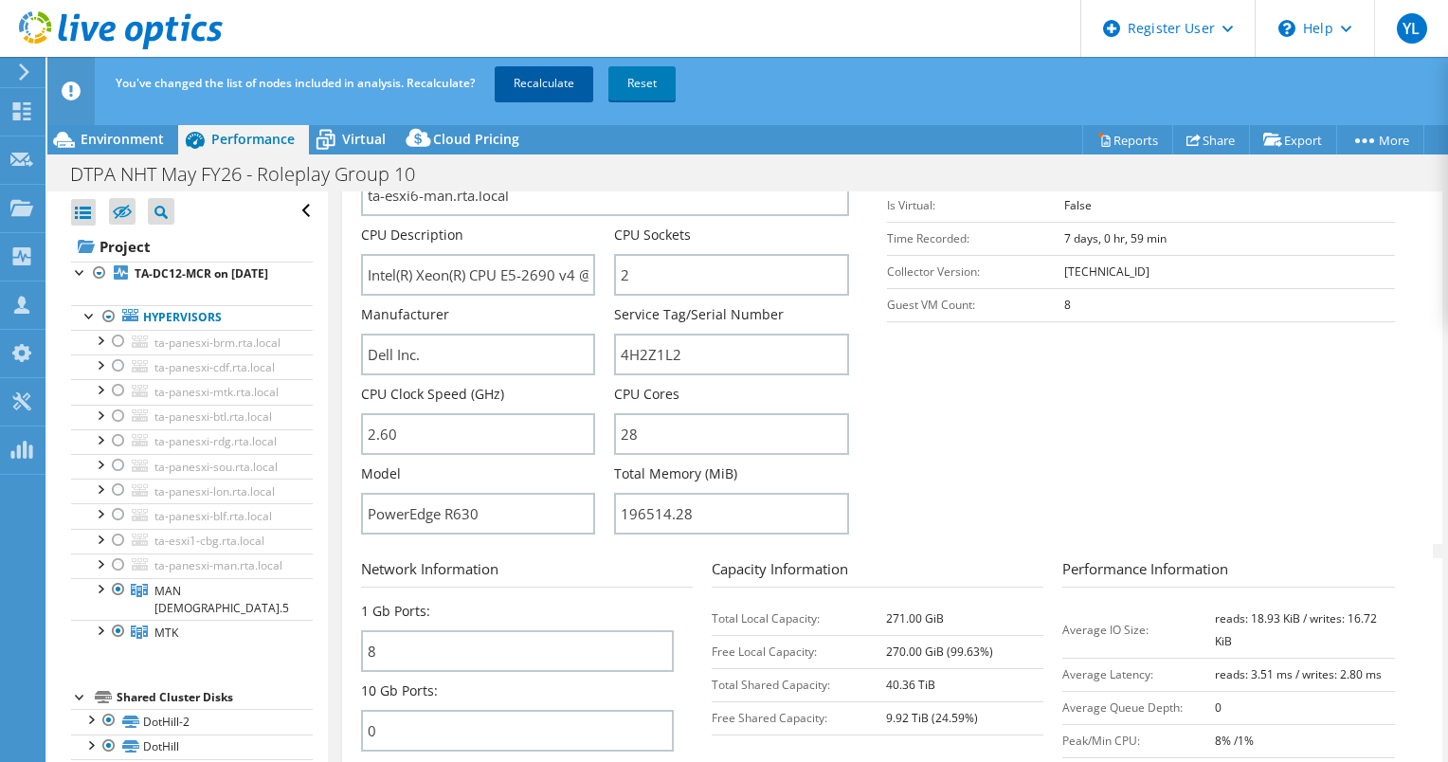
click at [532, 89] on link "Recalculate" at bounding box center [544, 83] width 99 height 34
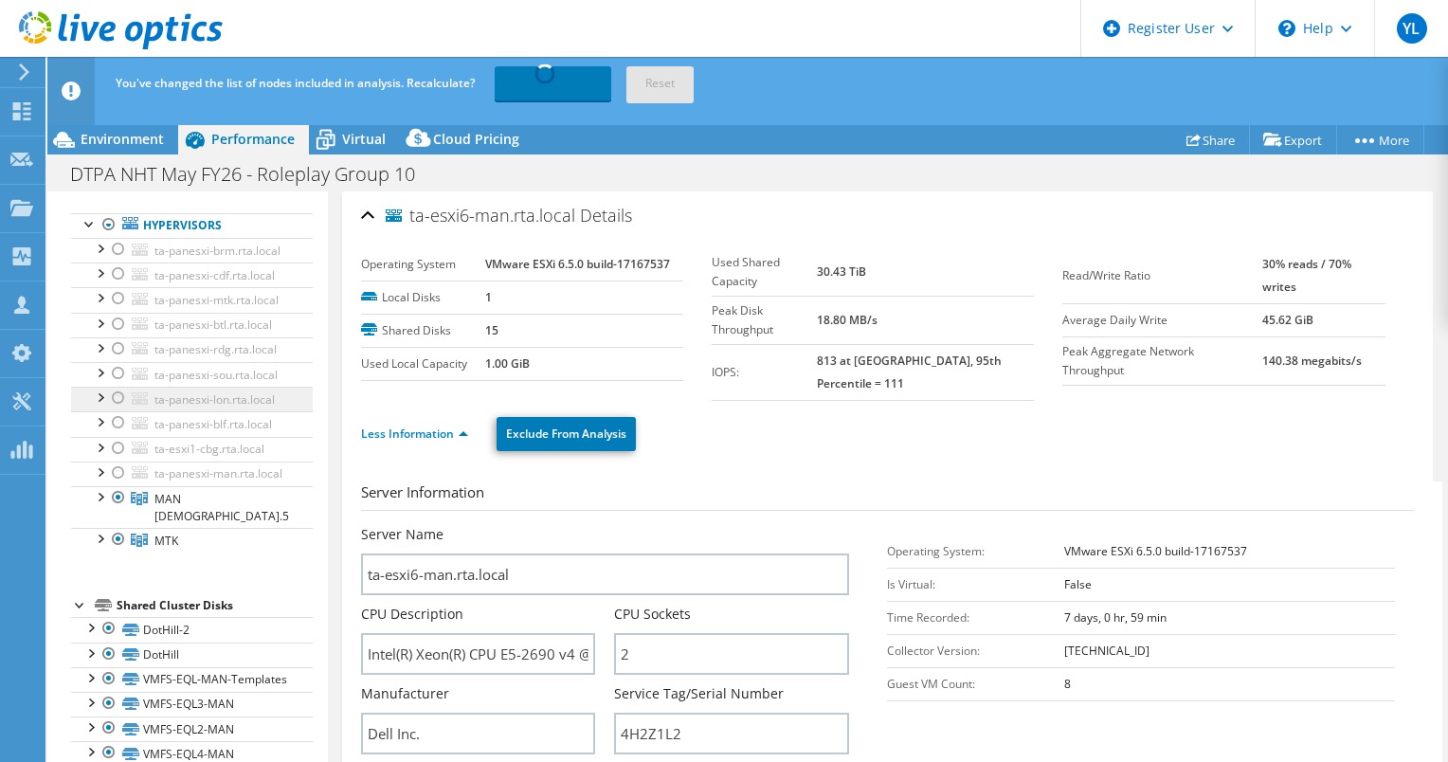
scroll to position [95, 0]
click at [99, 502] on div at bounding box center [99, 492] width 19 height 19
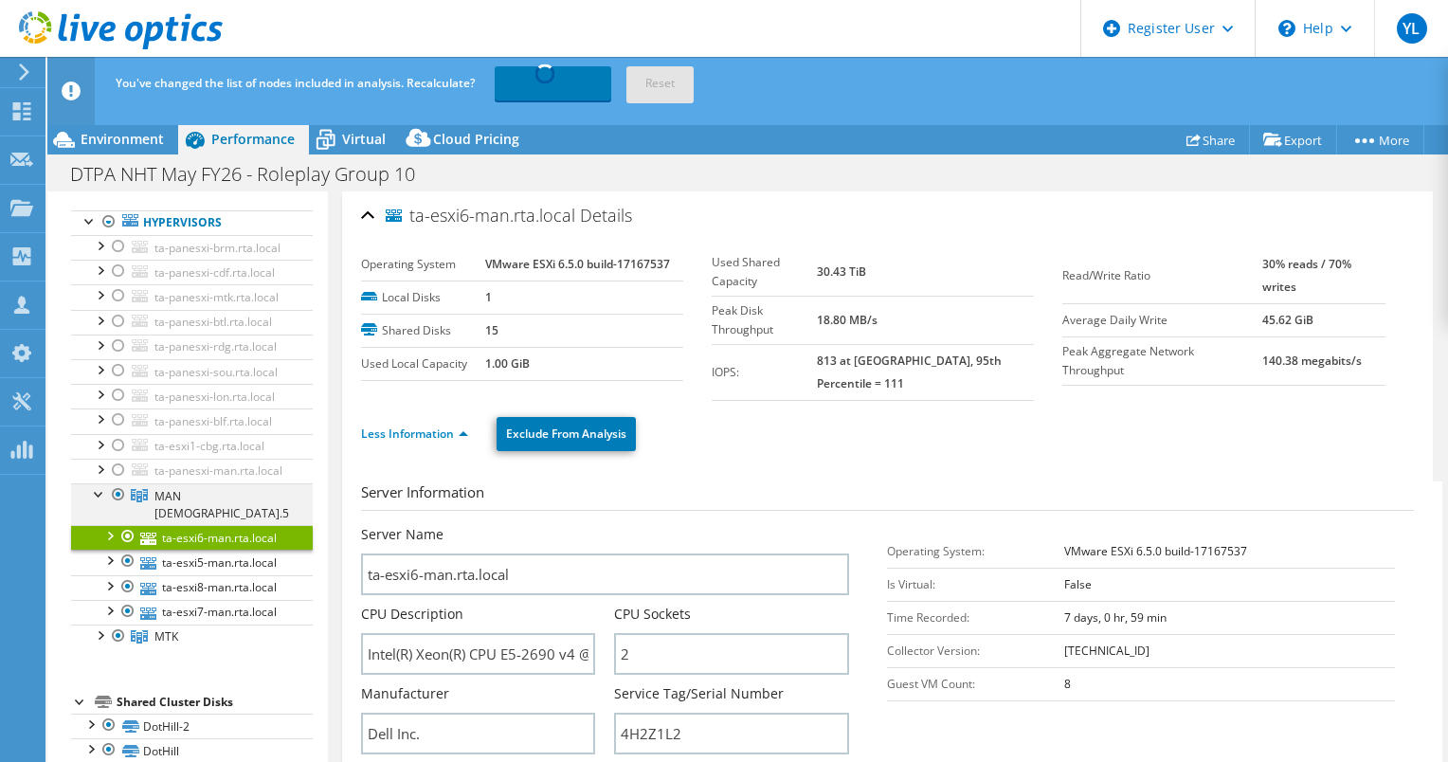
click at [99, 502] on div at bounding box center [99, 492] width 19 height 19
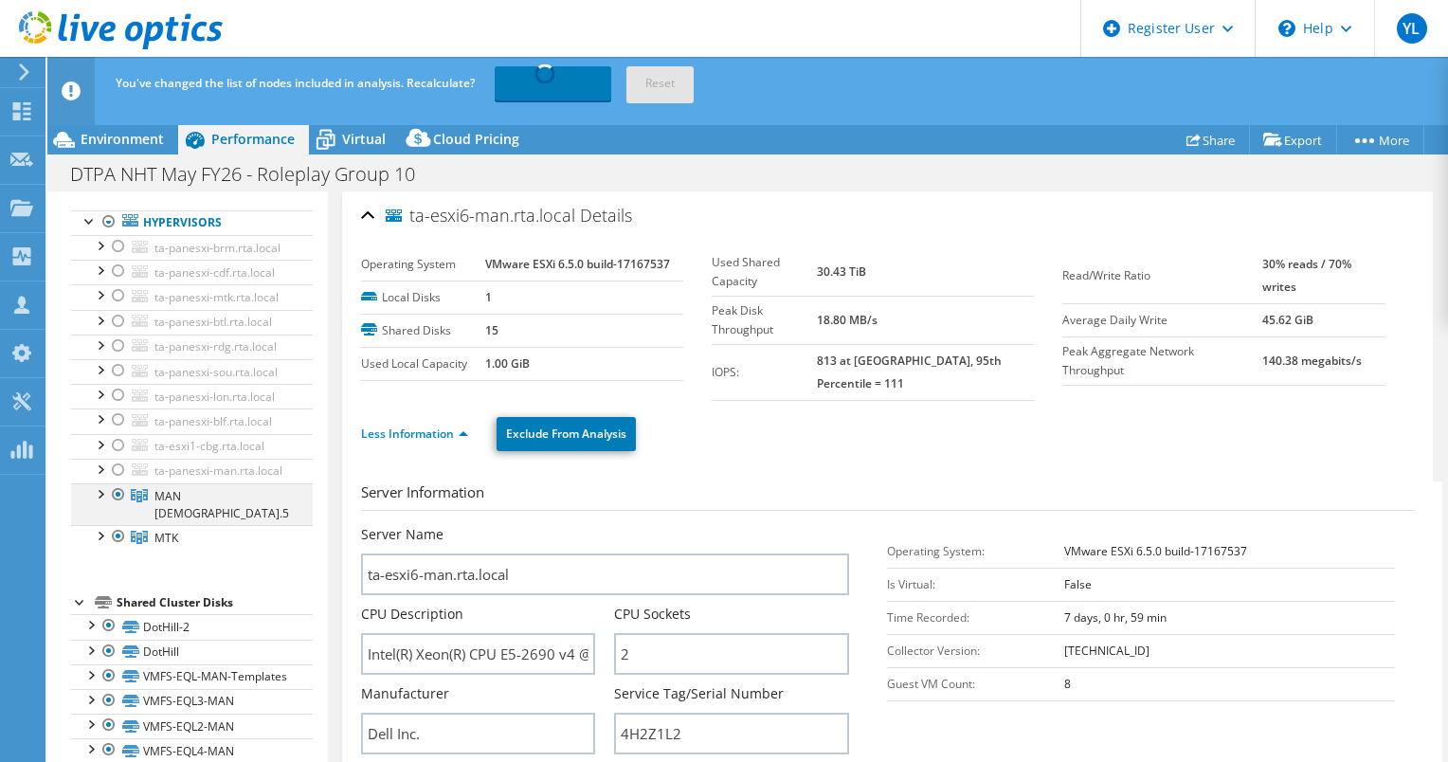
click at [100, 502] on div at bounding box center [99, 492] width 19 height 19
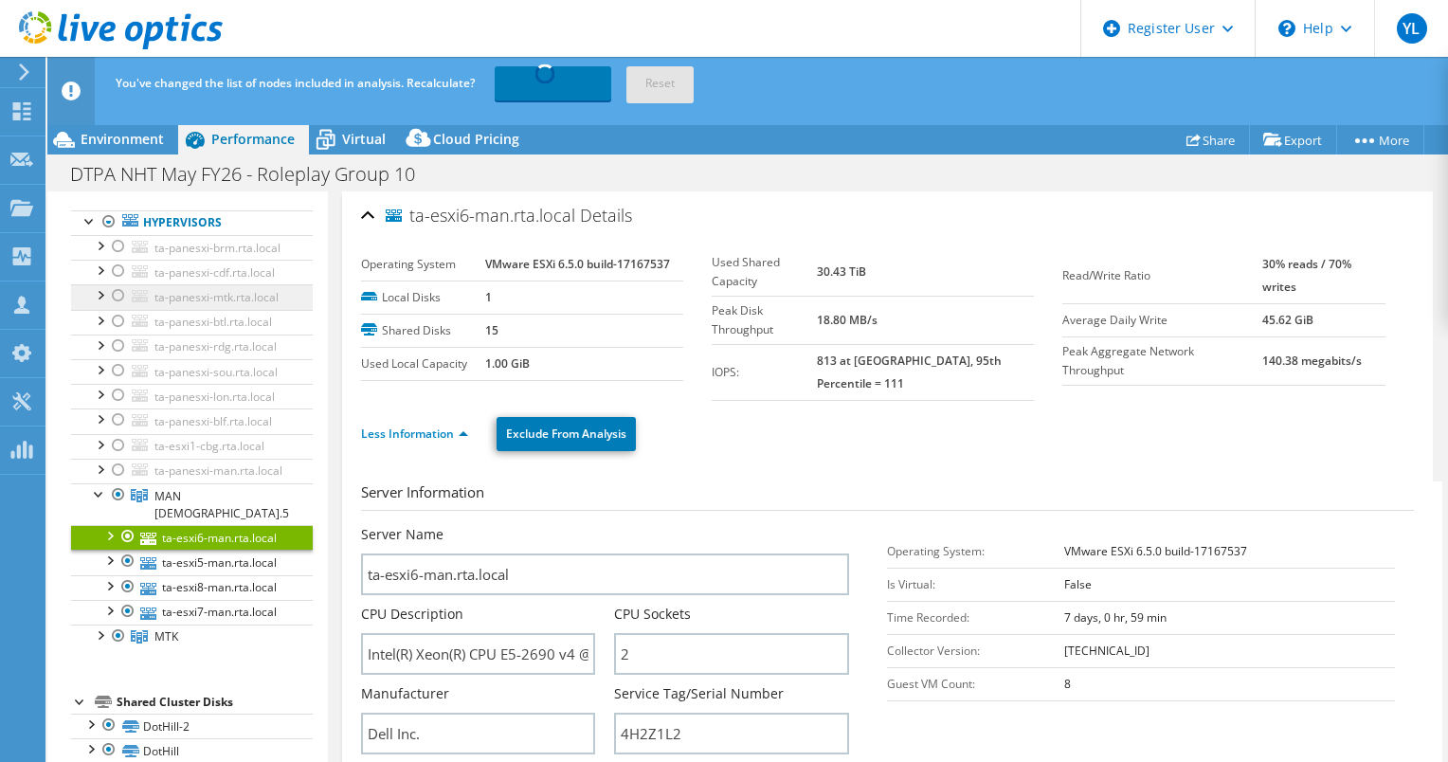
scroll to position [284, 0]
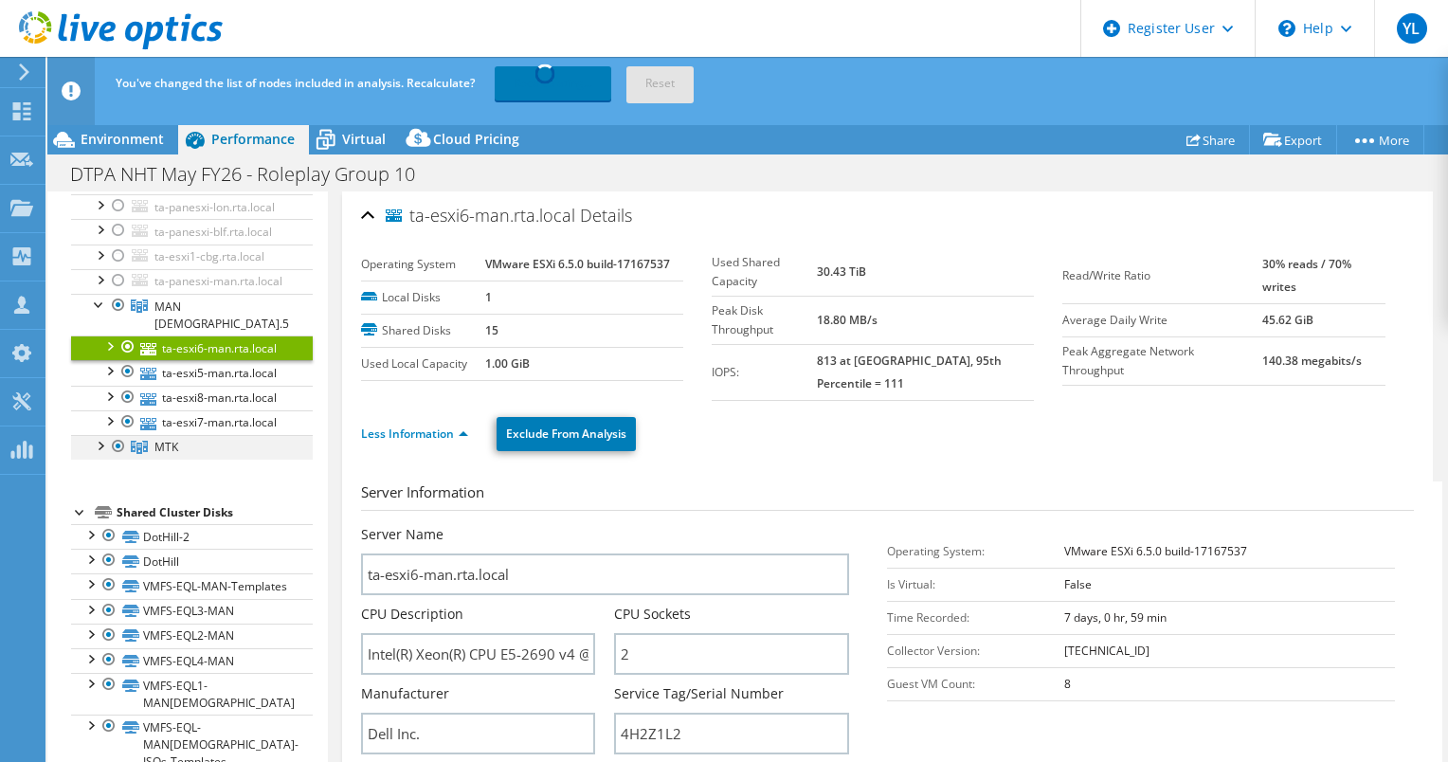
click at [97, 454] on div at bounding box center [99, 444] width 19 height 19
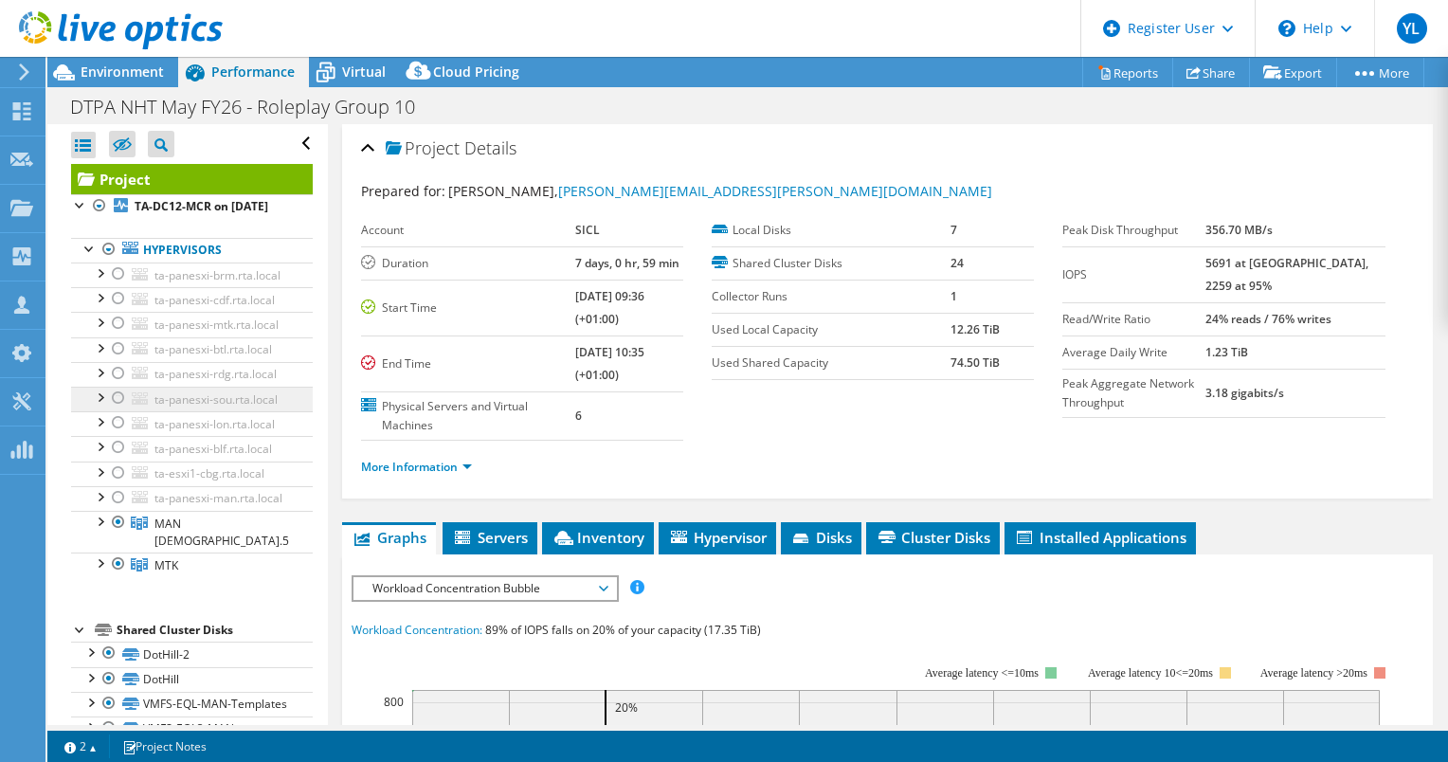
scroll to position [95, 0]
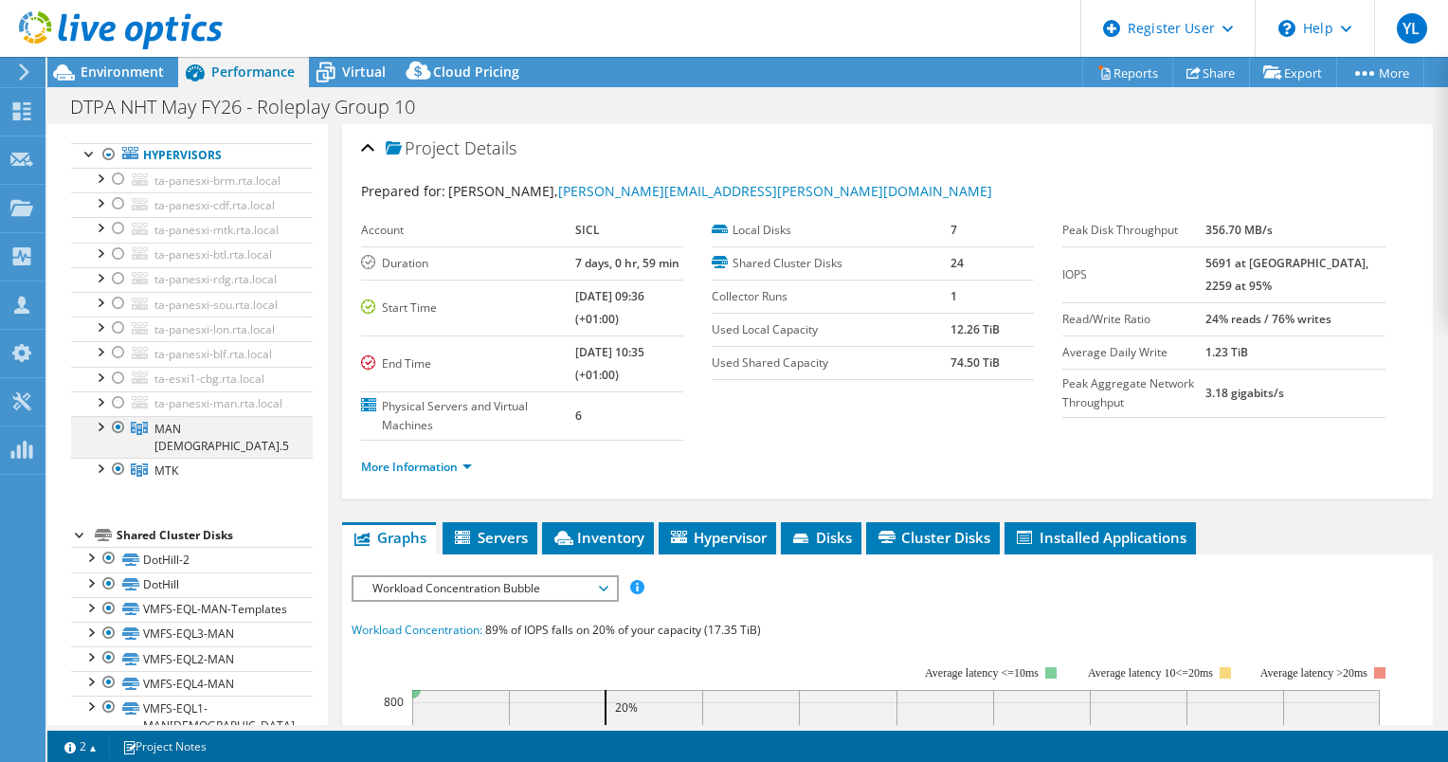
click at [101, 435] on div at bounding box center [99, 425] width 19 height 19
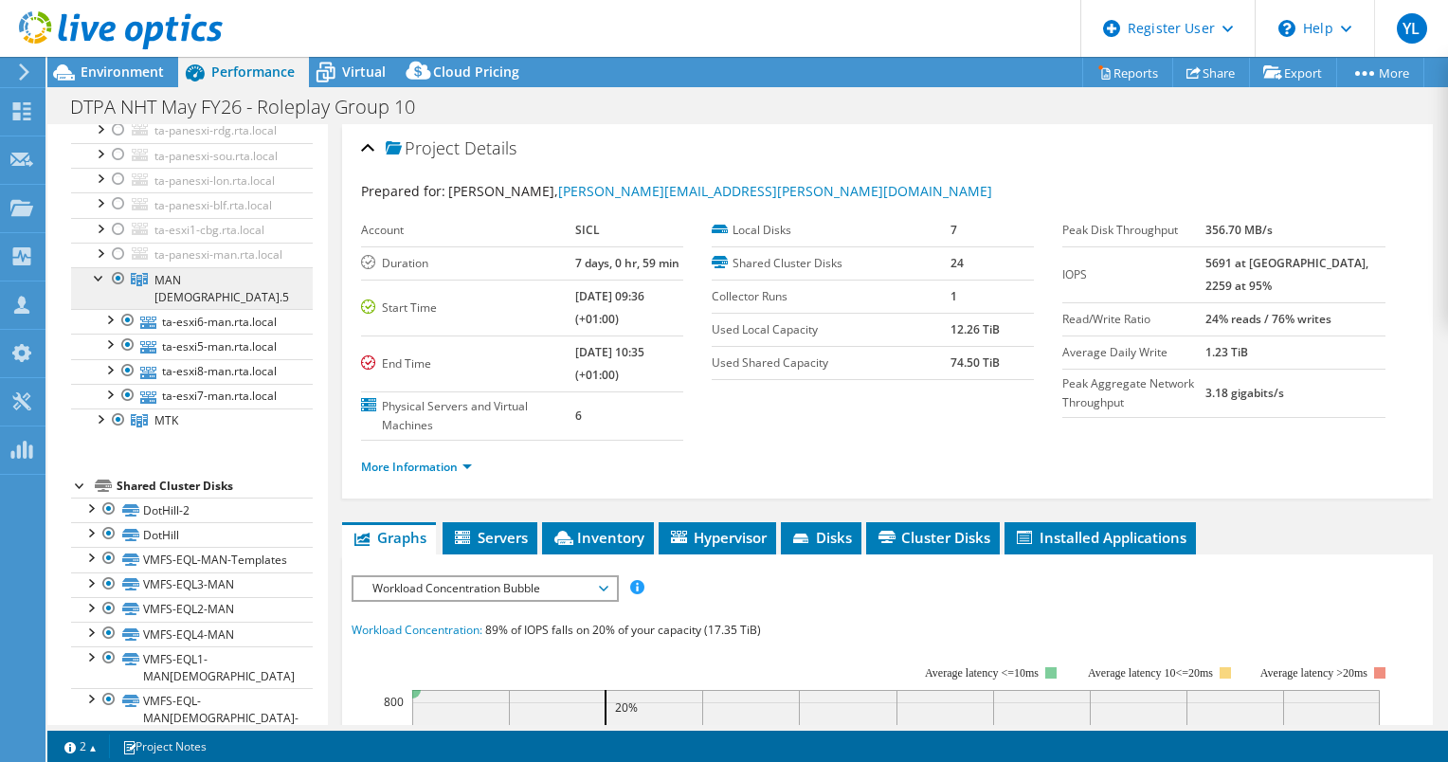
scroll to position [284, 0]
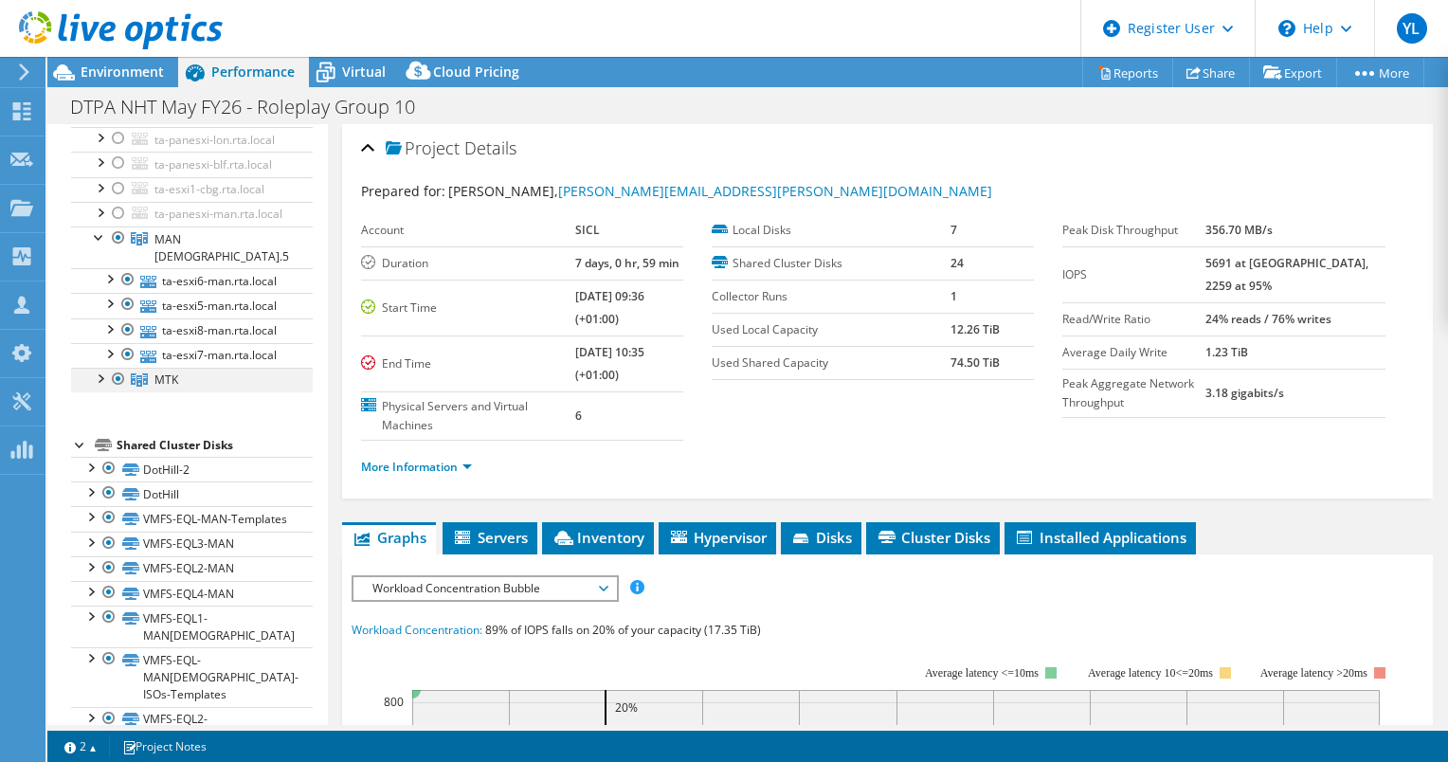
click at [100, 387] on div at bounding box center [99, 377] width 19 height 19
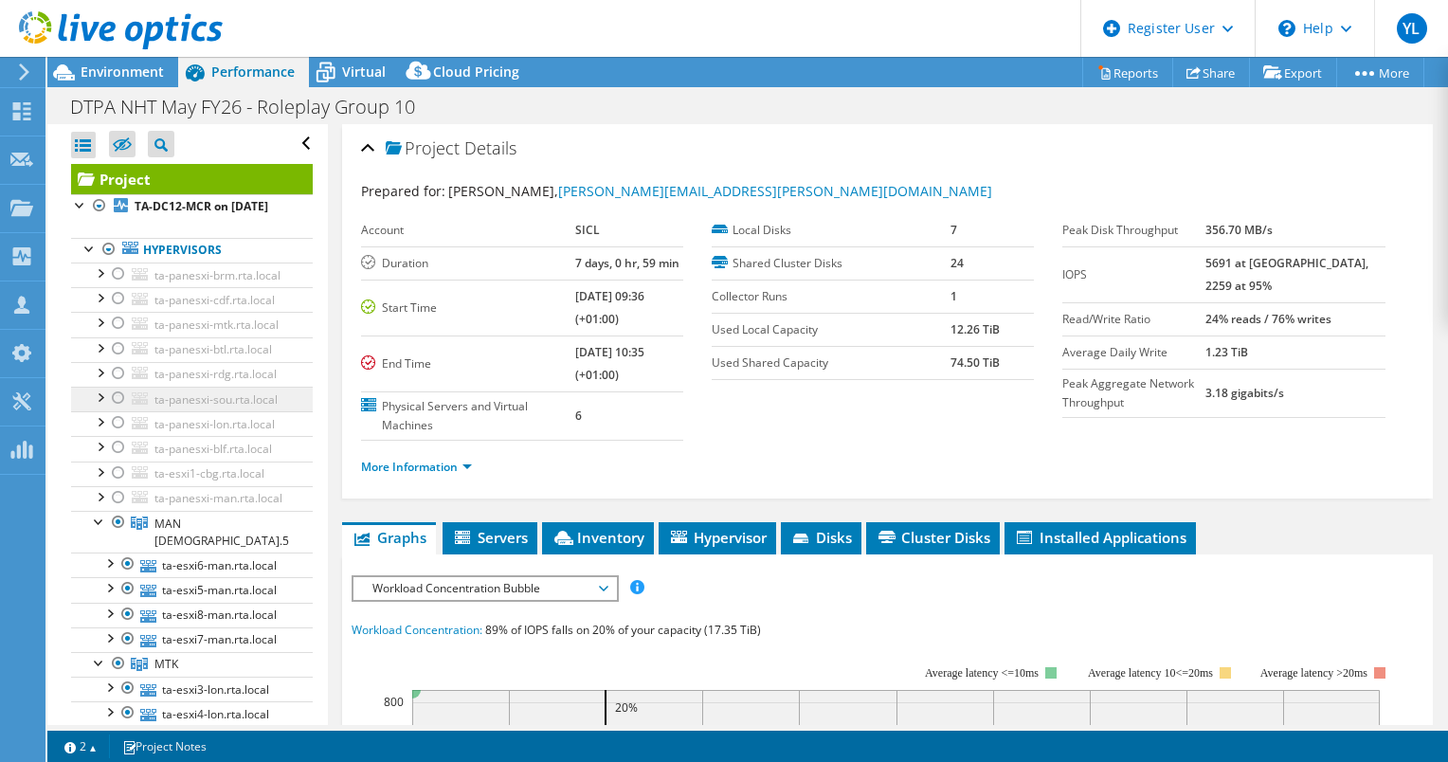
scroll to position [190, 0]
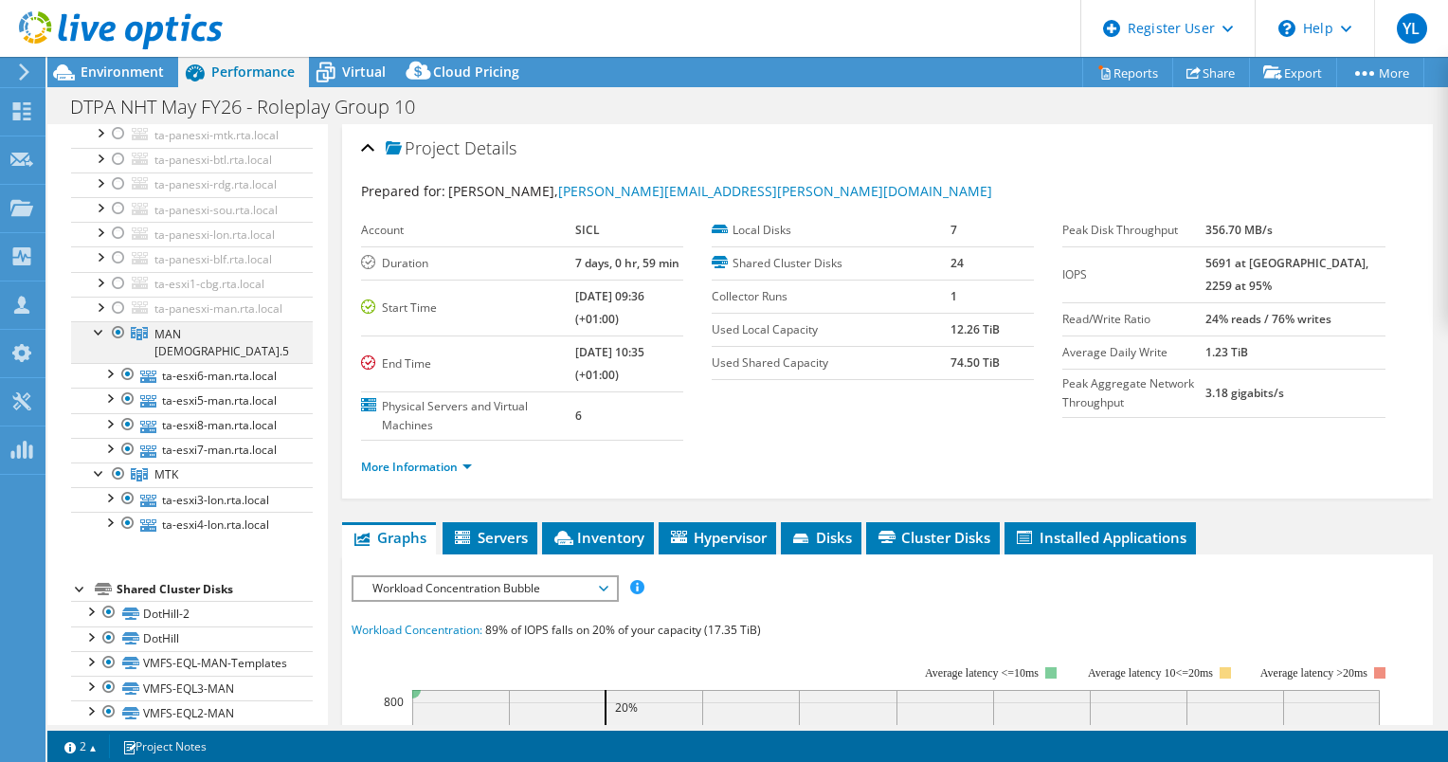
click at [98, 340] on div at bounding box center [99, 330] width 19 height 19
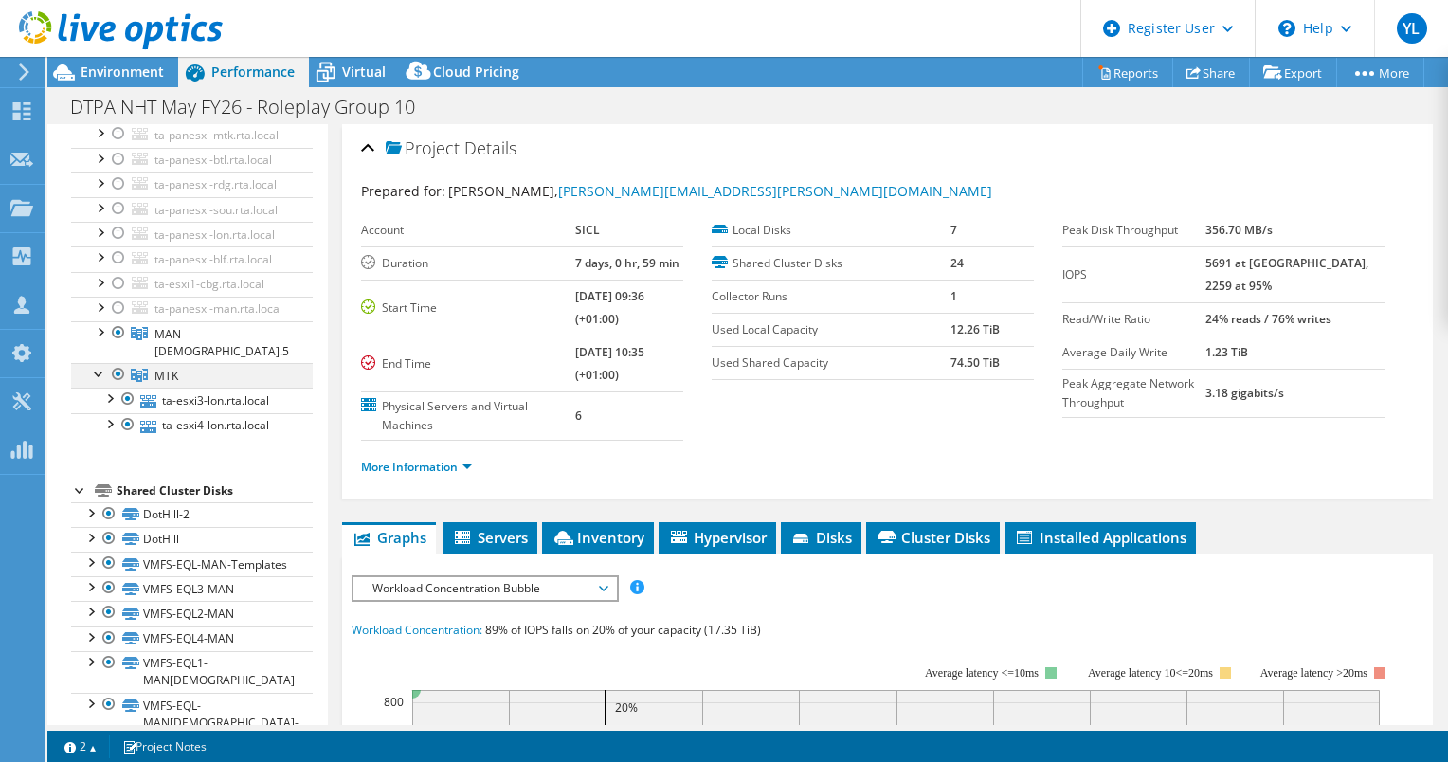
click at [97, 382] on div at bounding box center [99, 372] width 19 height 19
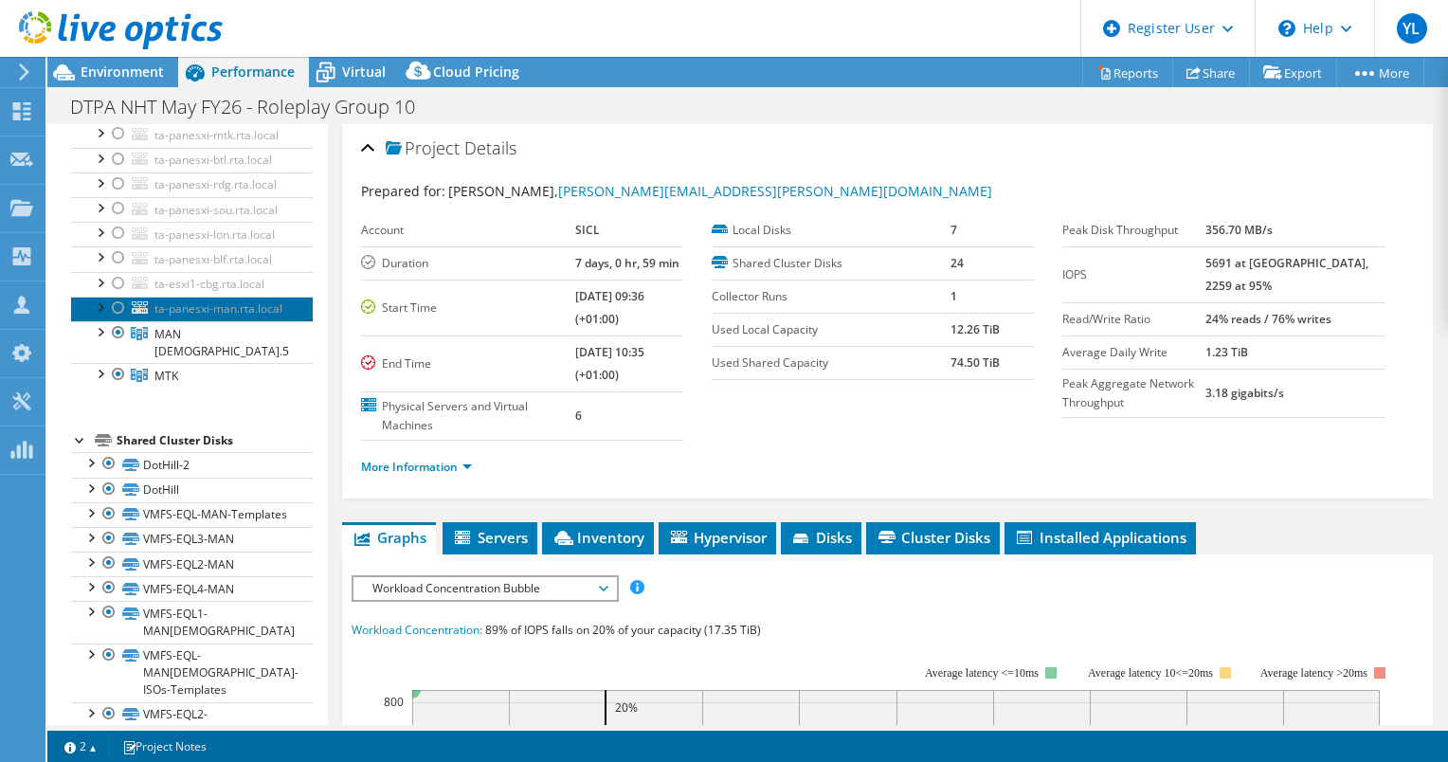
click at [168, 317] on span "ta-panesxi-man.rta.local" at bounding box center [218, 308] width 128 height 16
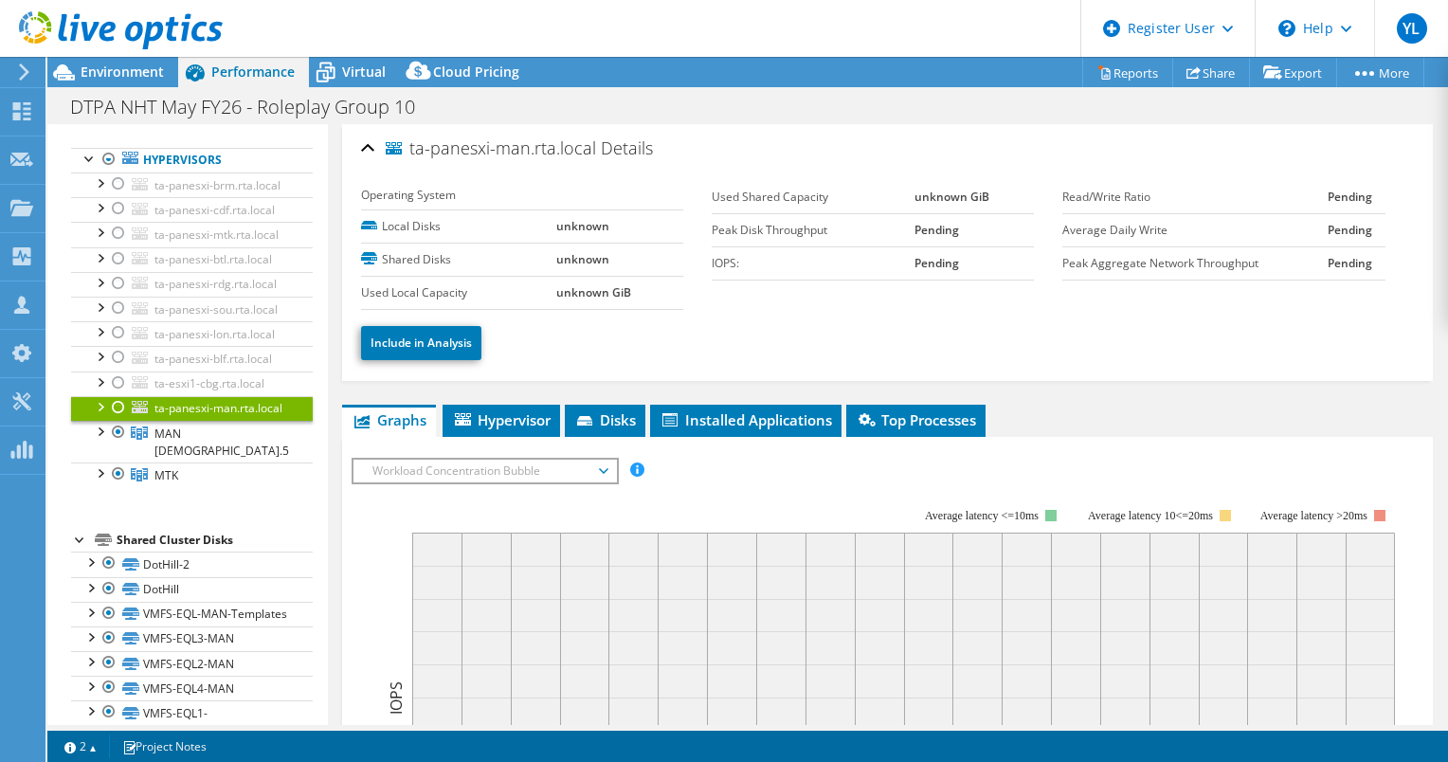
scroll to position [0, 0]
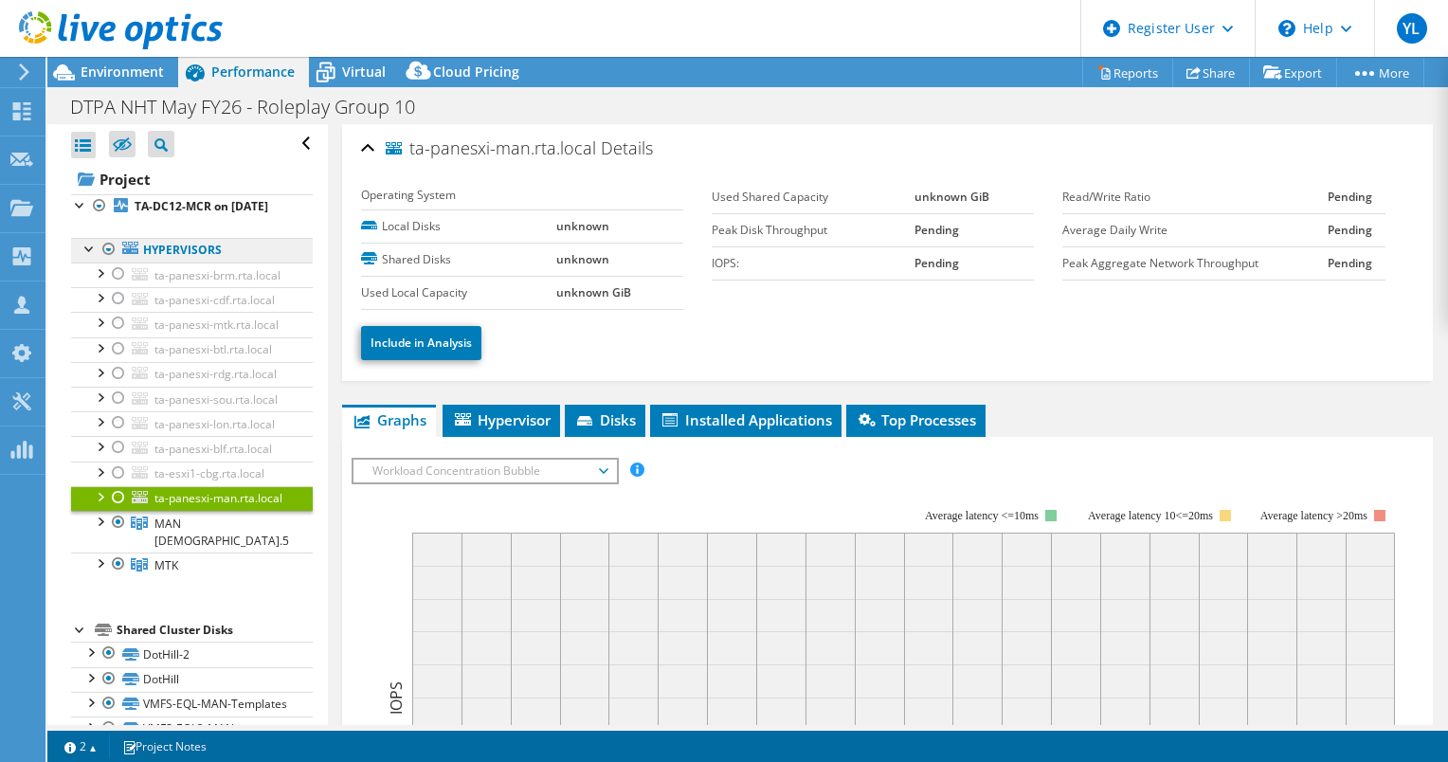
click at [163, 263] on link "Hypervisors" at bounding box center [192, 250] width 242 height 25
click at [167, 214] on b "TA-DC12-MCR on [DATE]" at bounding box center [202, 206] width 134 height 16
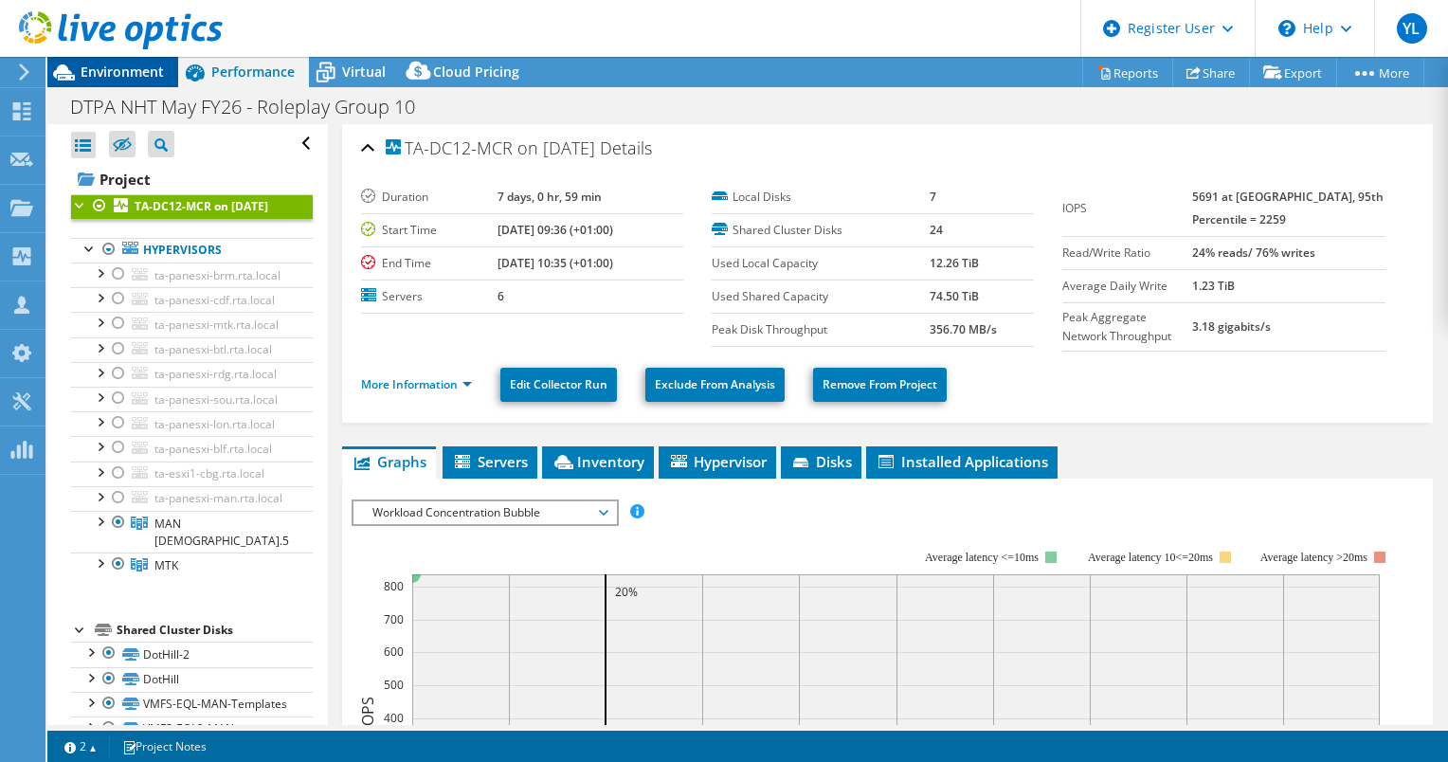
click at [126, 69] on span "Environment" at bounding box center [122, 72] width 83 height 18
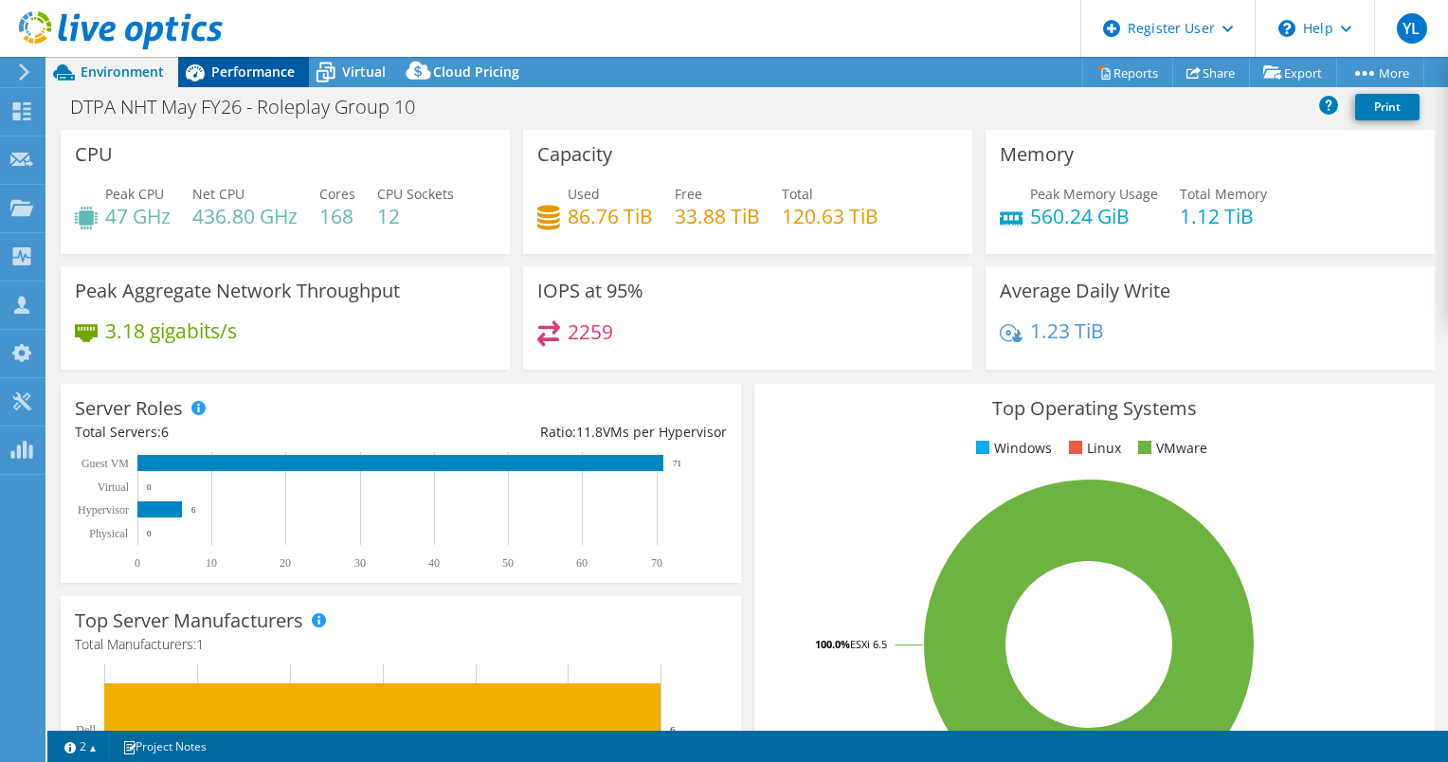
click at [251, 82] on div "Performance" at bounding box center [243, 72] width 131 height 30
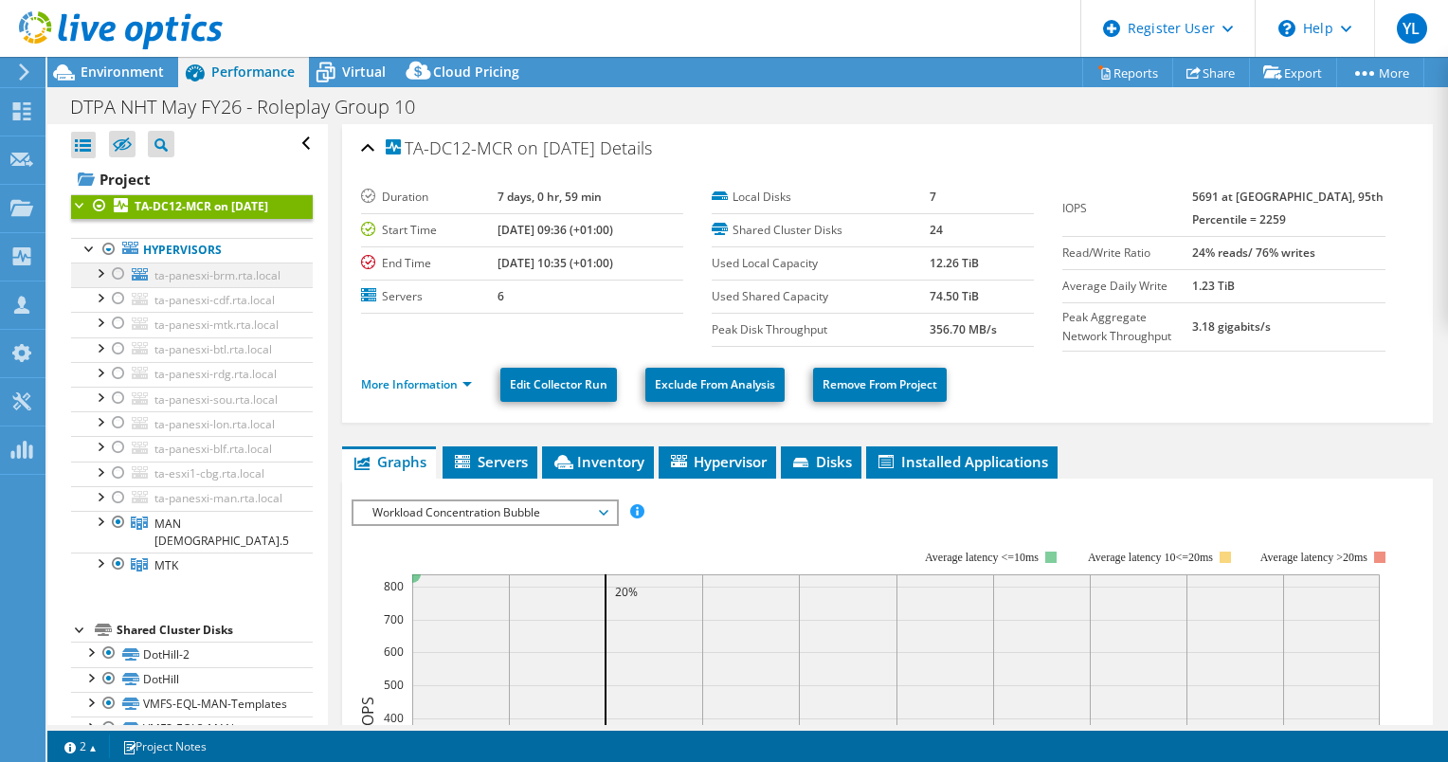
click at [98, 282] on div at bounding box center [99, 272] width 19 height 19
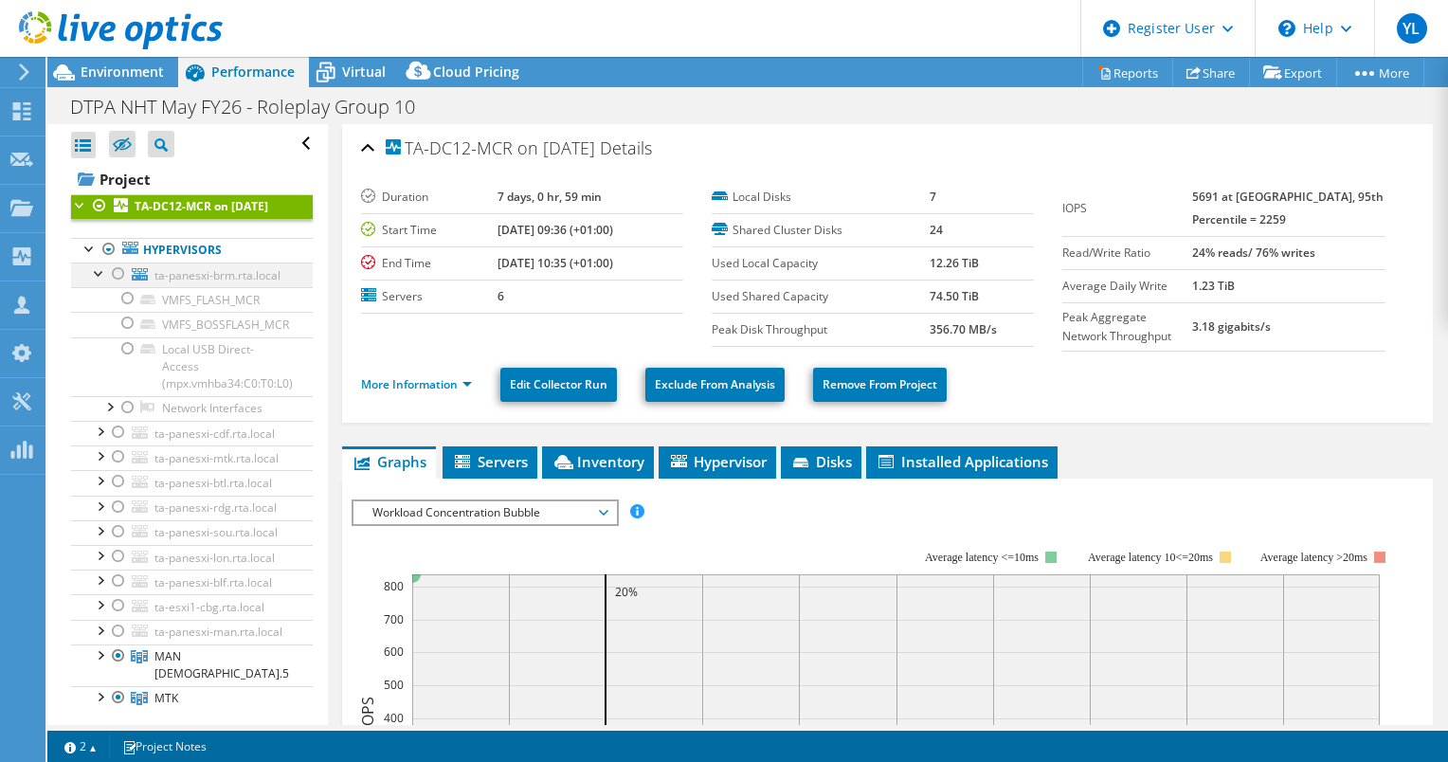
click at [100, 282] on div at bounding box center [99, 272] width 19 height 19
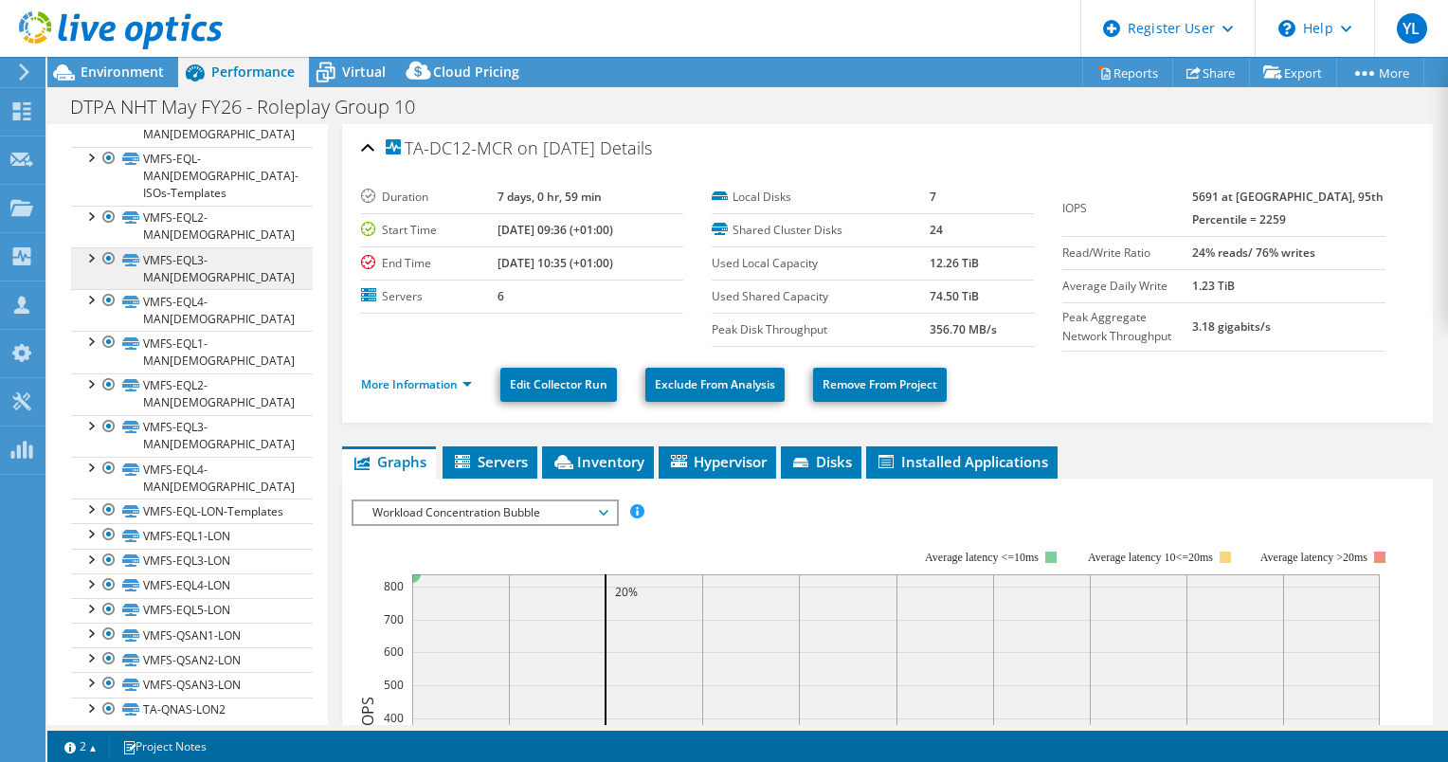
scroll to position [699, 0]
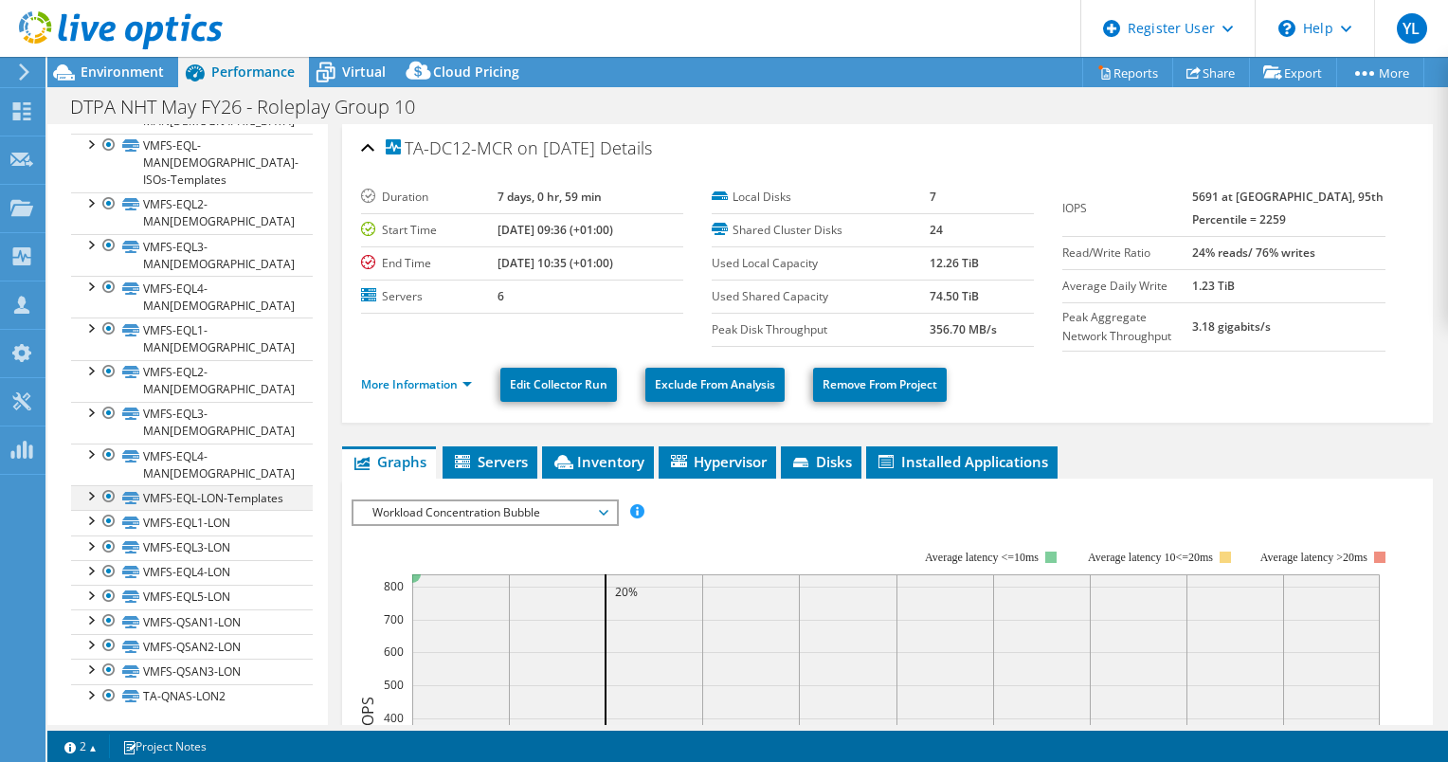
click at [89, 485] on div at bounding box center [90, 494] width 19 height 19
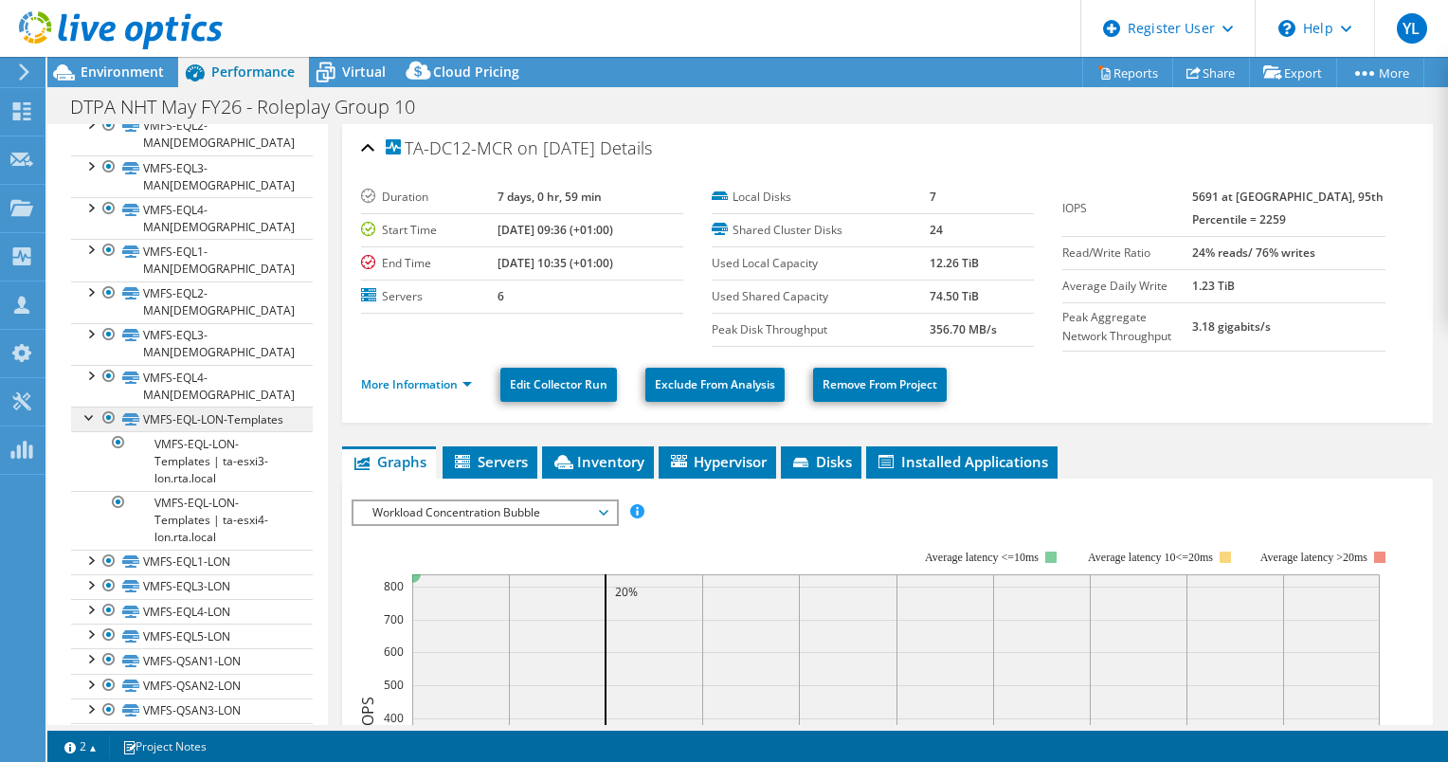
scroll to position [794, 0]
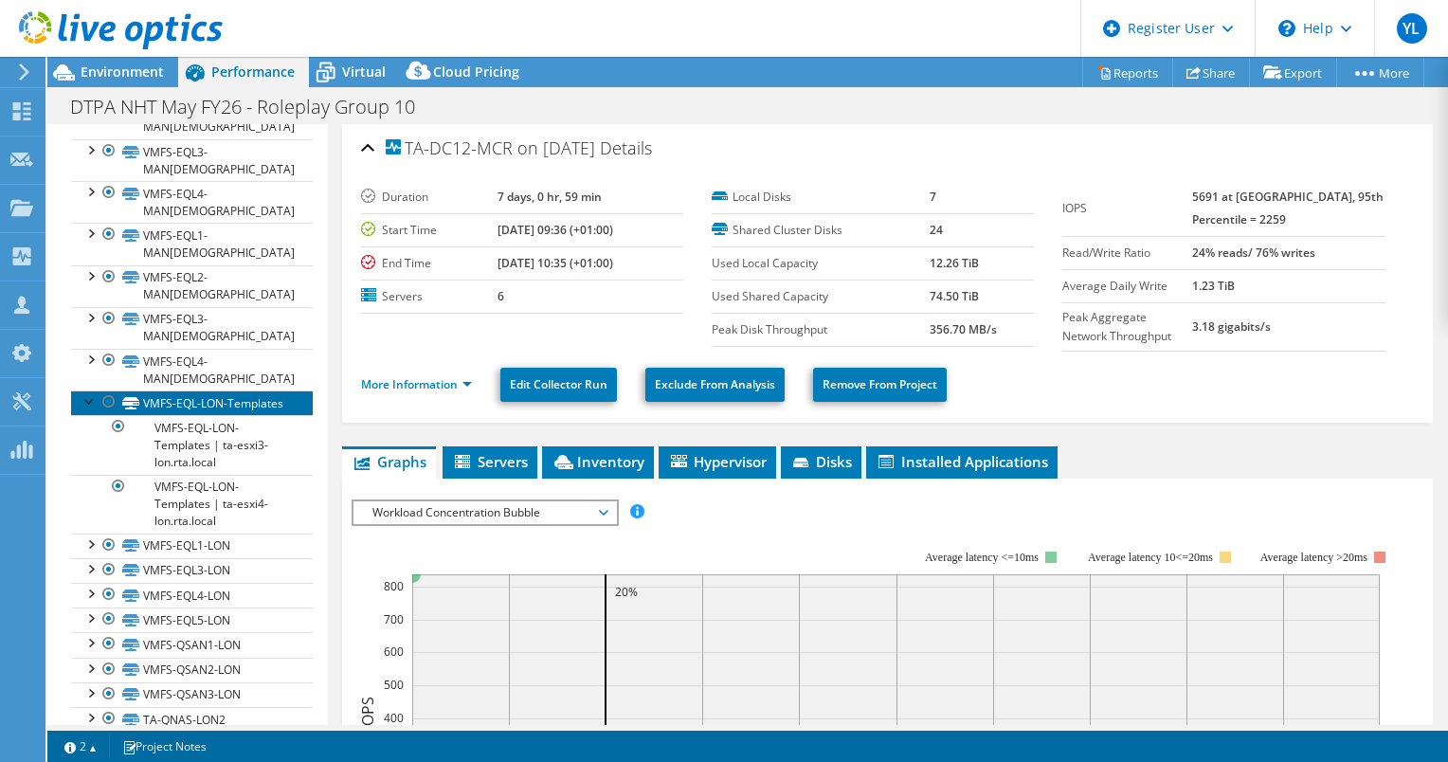
click at [177, 391] on link "VMFS-EQL-LON-Templates" at bounding box center [192, 403] width 242 height 25
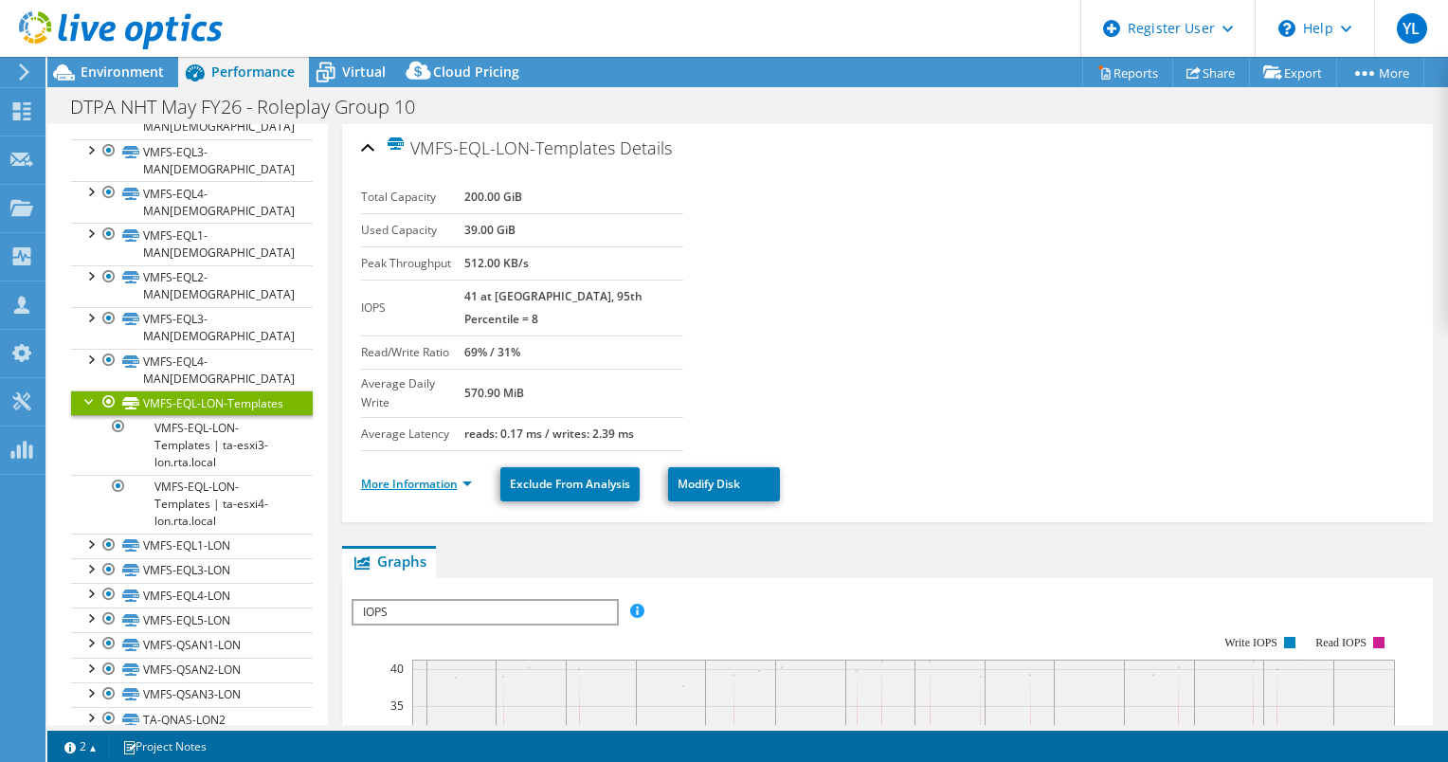
click at [445, 476] on link "More Information" at bounding box center [416, 484] width 111 height 16
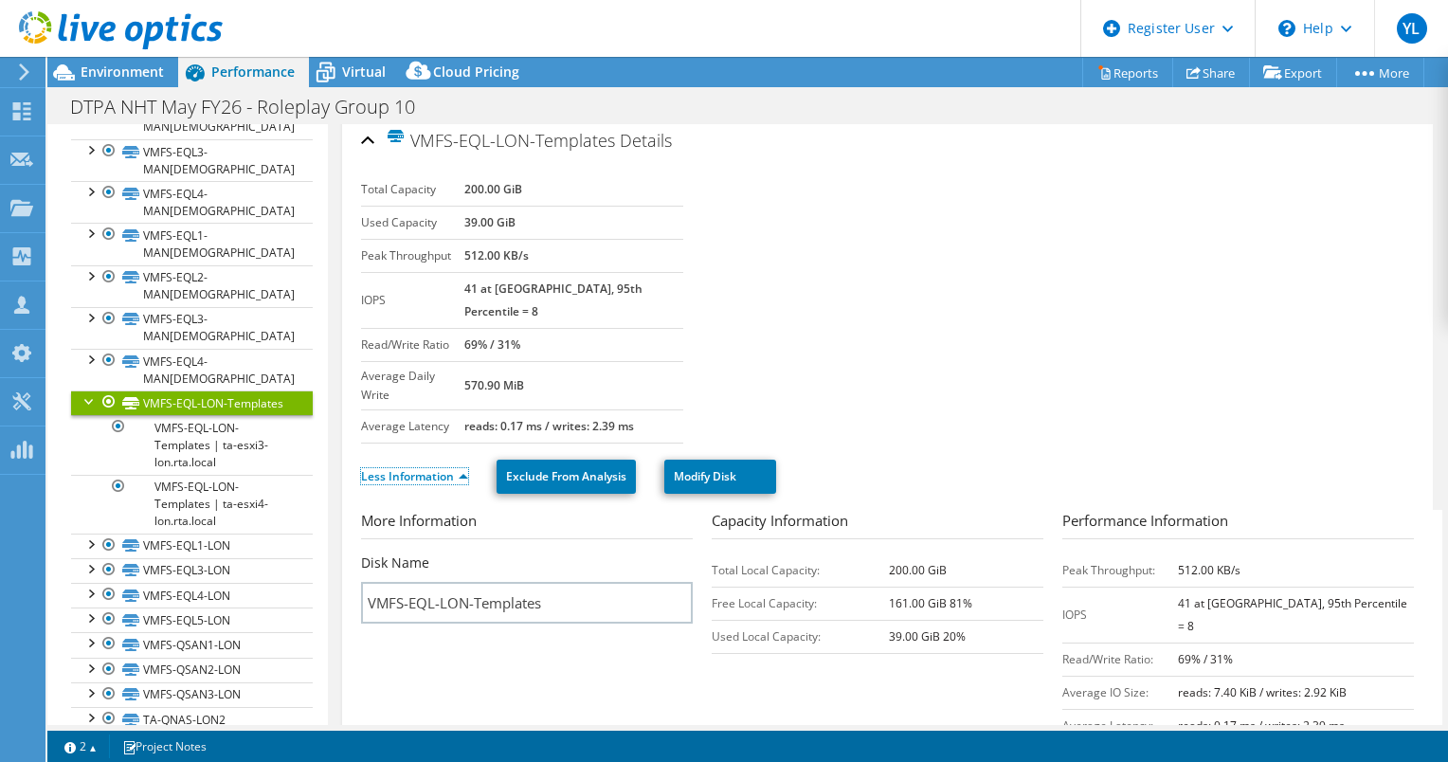
scroll to position [0, 0]
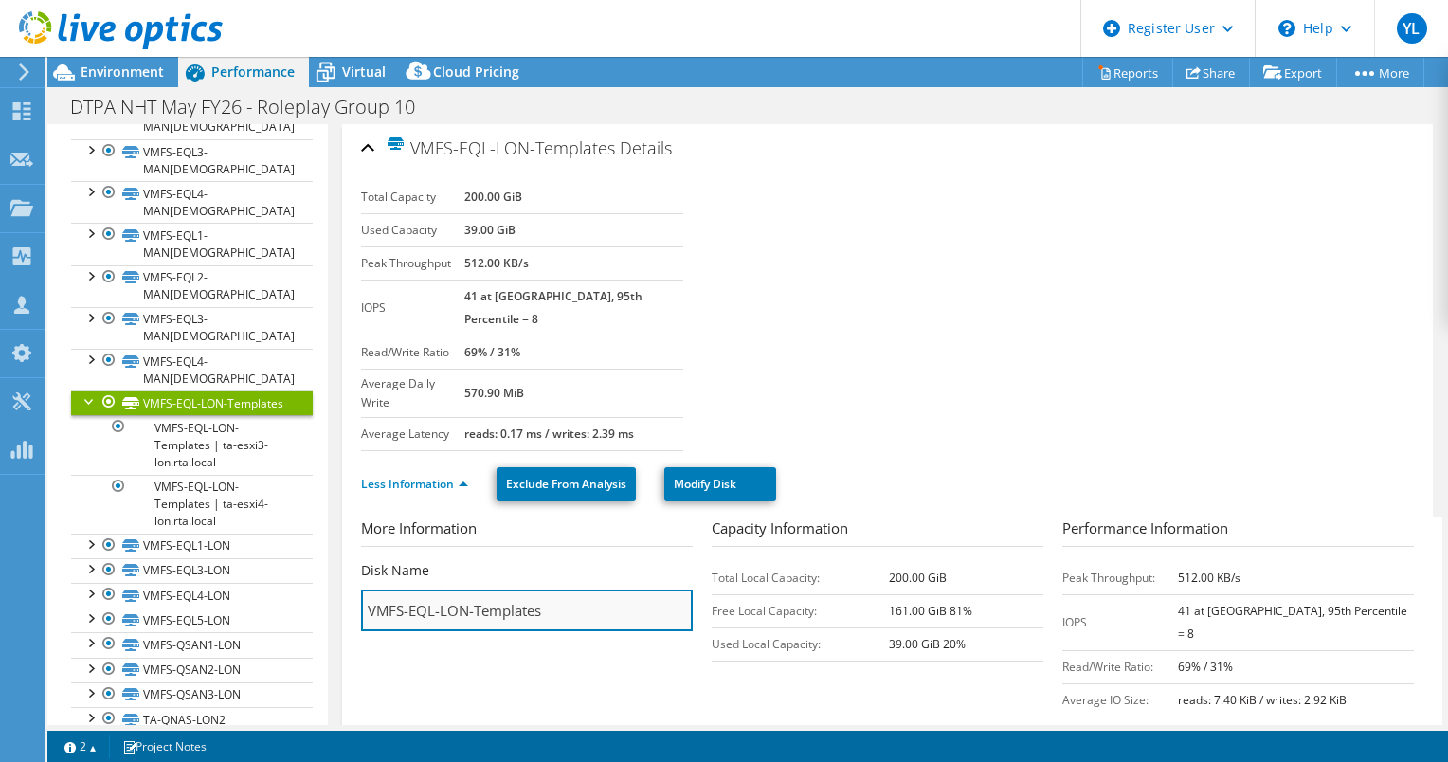
drag, startPoint x: 568, startPoint y: 576, endPoint x: 458, endPoint y: 577, distance: 110.0
click at [458, 590] on input "VMFS-EQL-LON-Templates" at bounding box center [527, 611] width 332 height 42
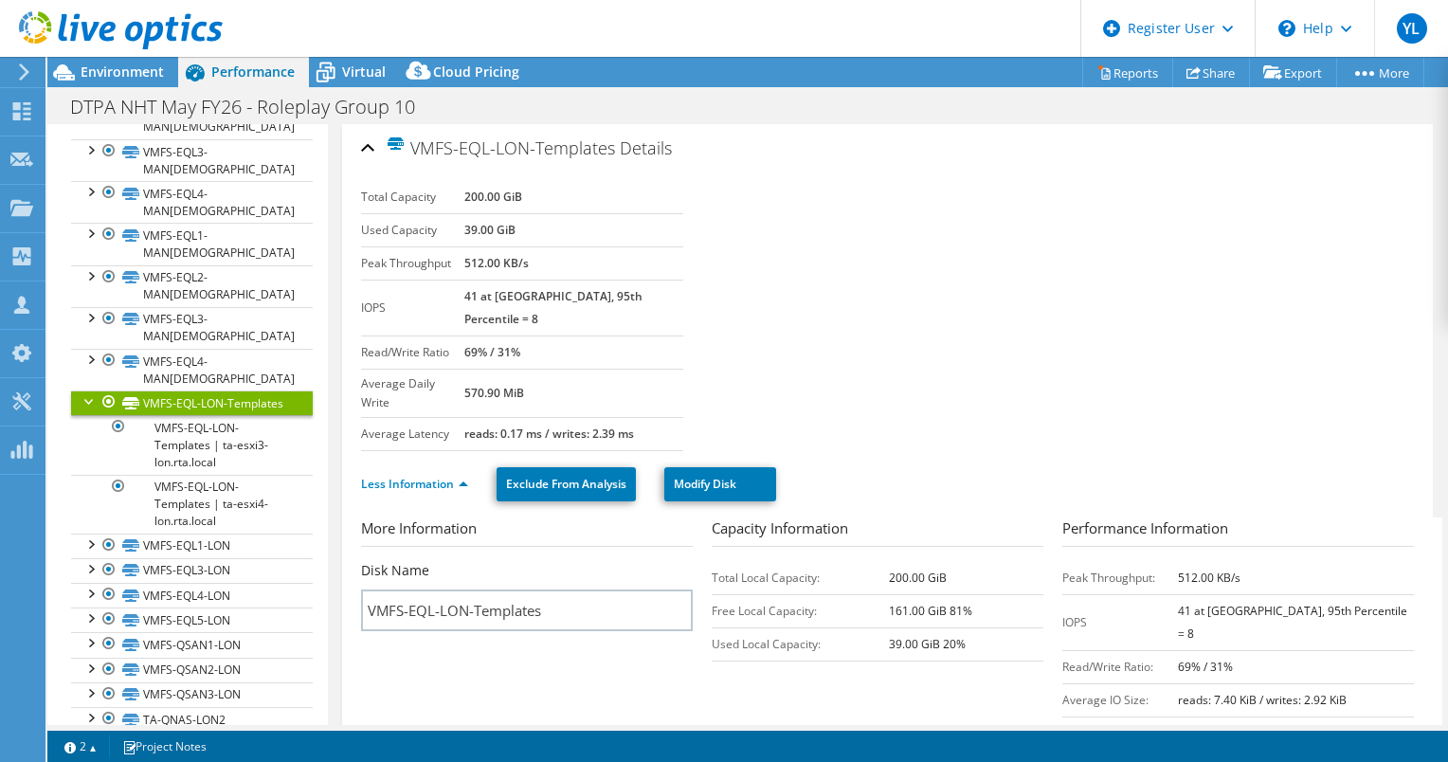
click at [367, 147] on div "VMFS-EQL-LON-Templates Details" at bounding box center [887, 149] width 1053 height 41
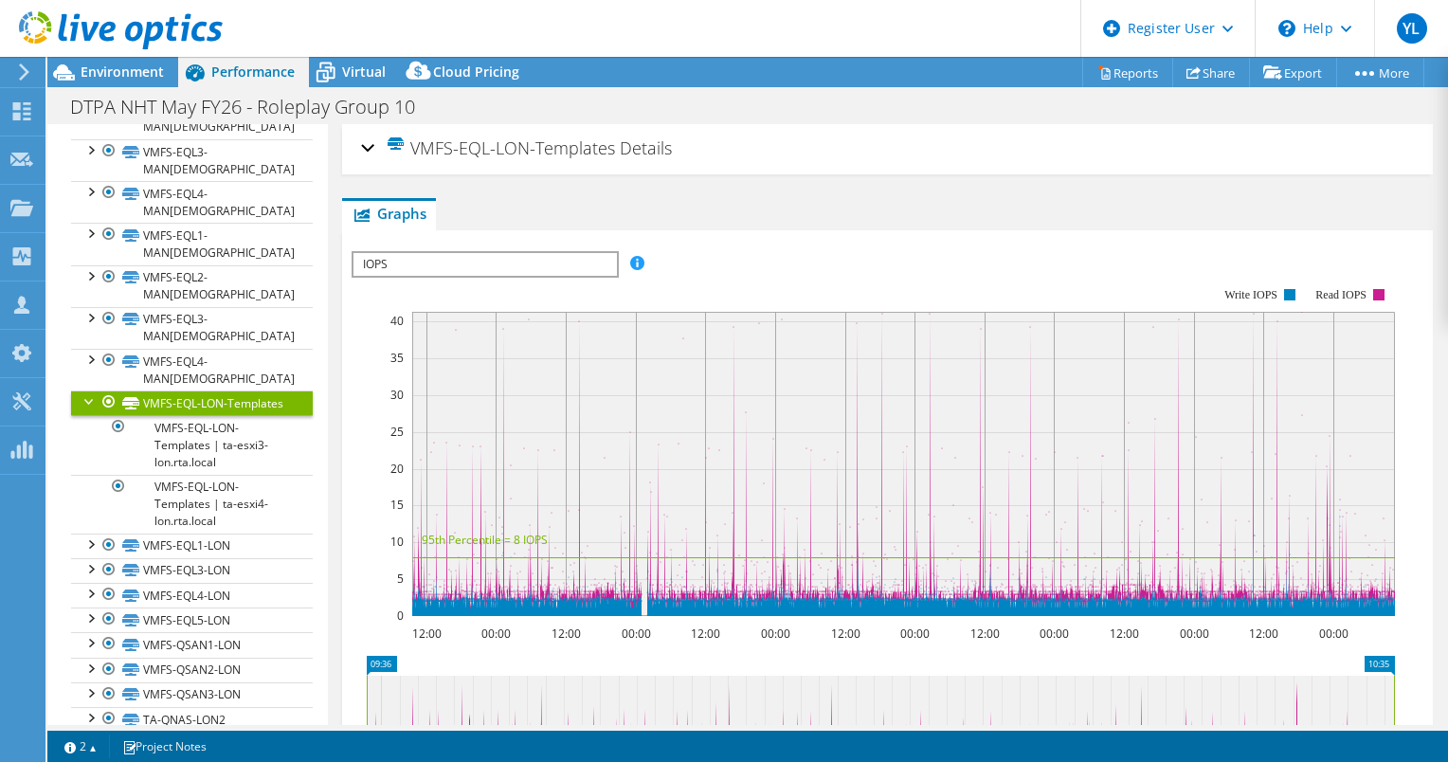
click at [367, 147] on div "VMFS-EQL-LON-Templates Details" at bounding box center [887, 149] width 1053 height 41
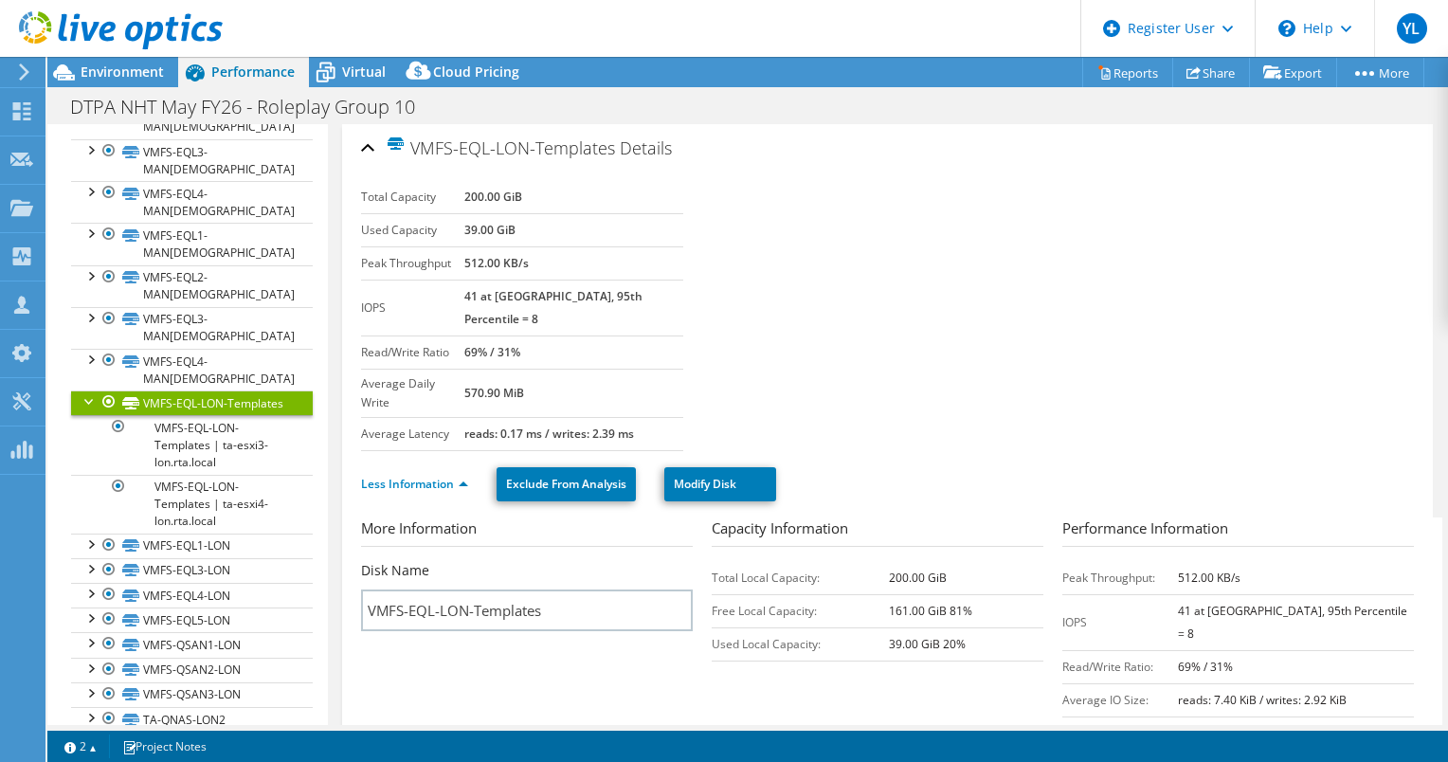
click at [88, 391] on div at bounding box center [90, 400] width 19 height 19
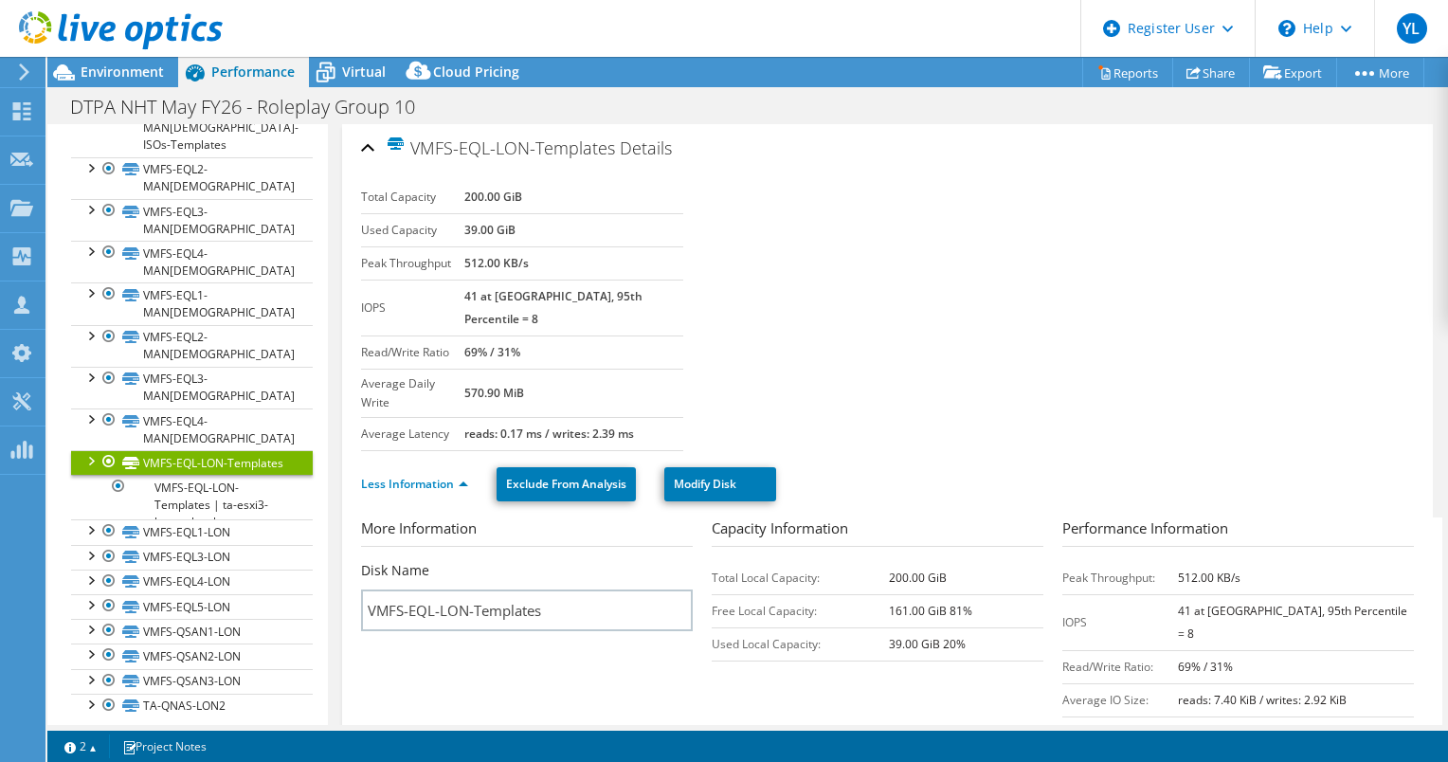
scroll to position [699, 0]
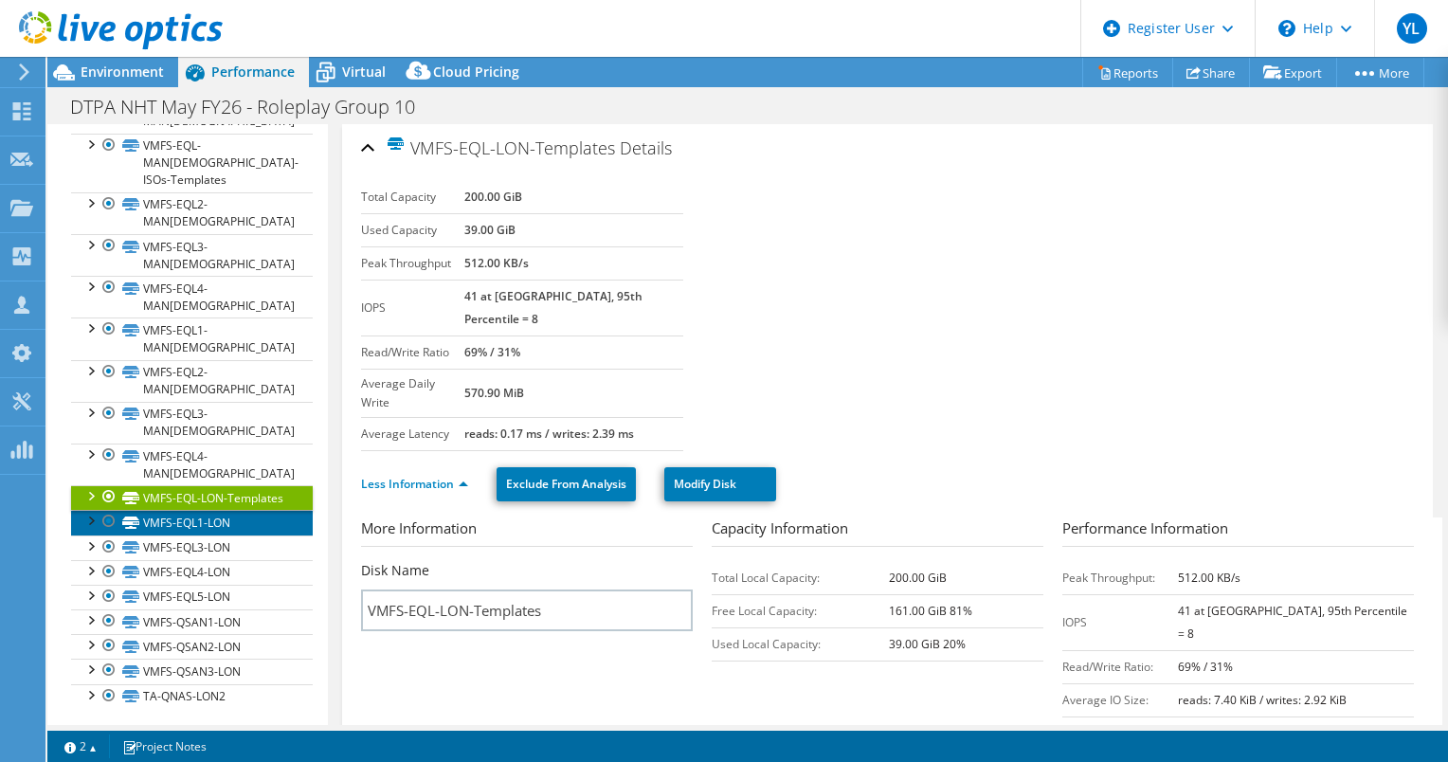
click at [179, 521] on link "VMFS-EQL1-LON" at bounding box center [192, 522] width 242 height 25
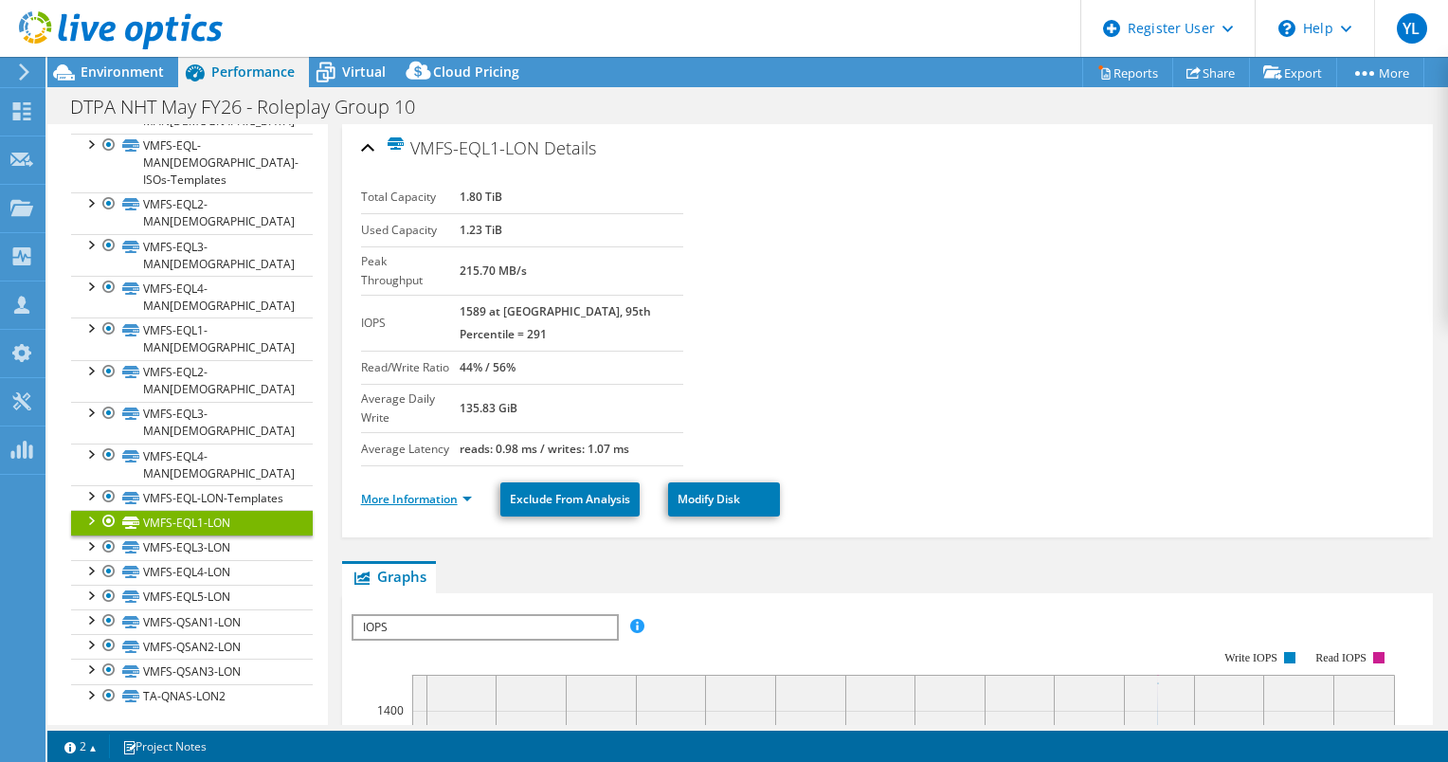
click at [436, 491] on link "More Information" at bounding box center [416, 499] width 111 height 16
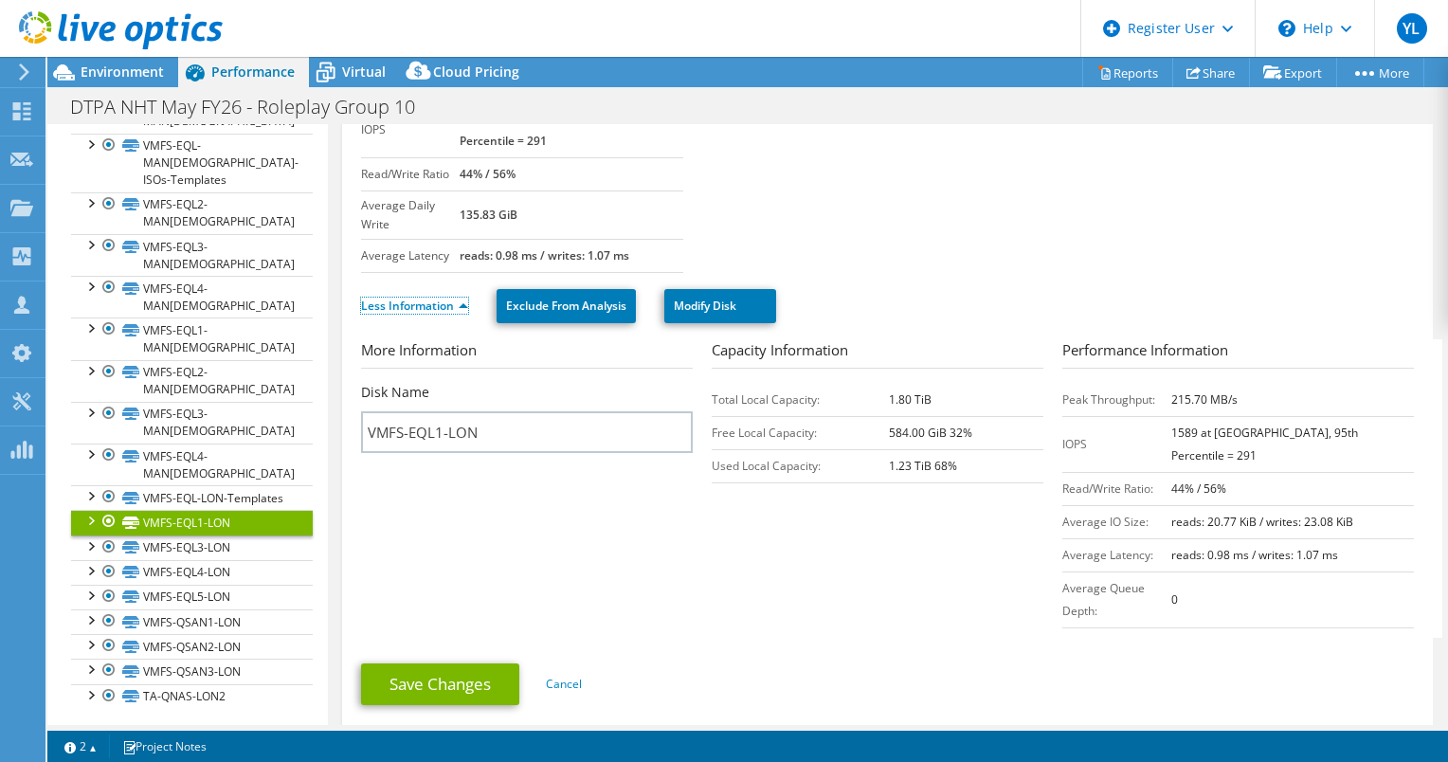
scroll to position [190, 0]
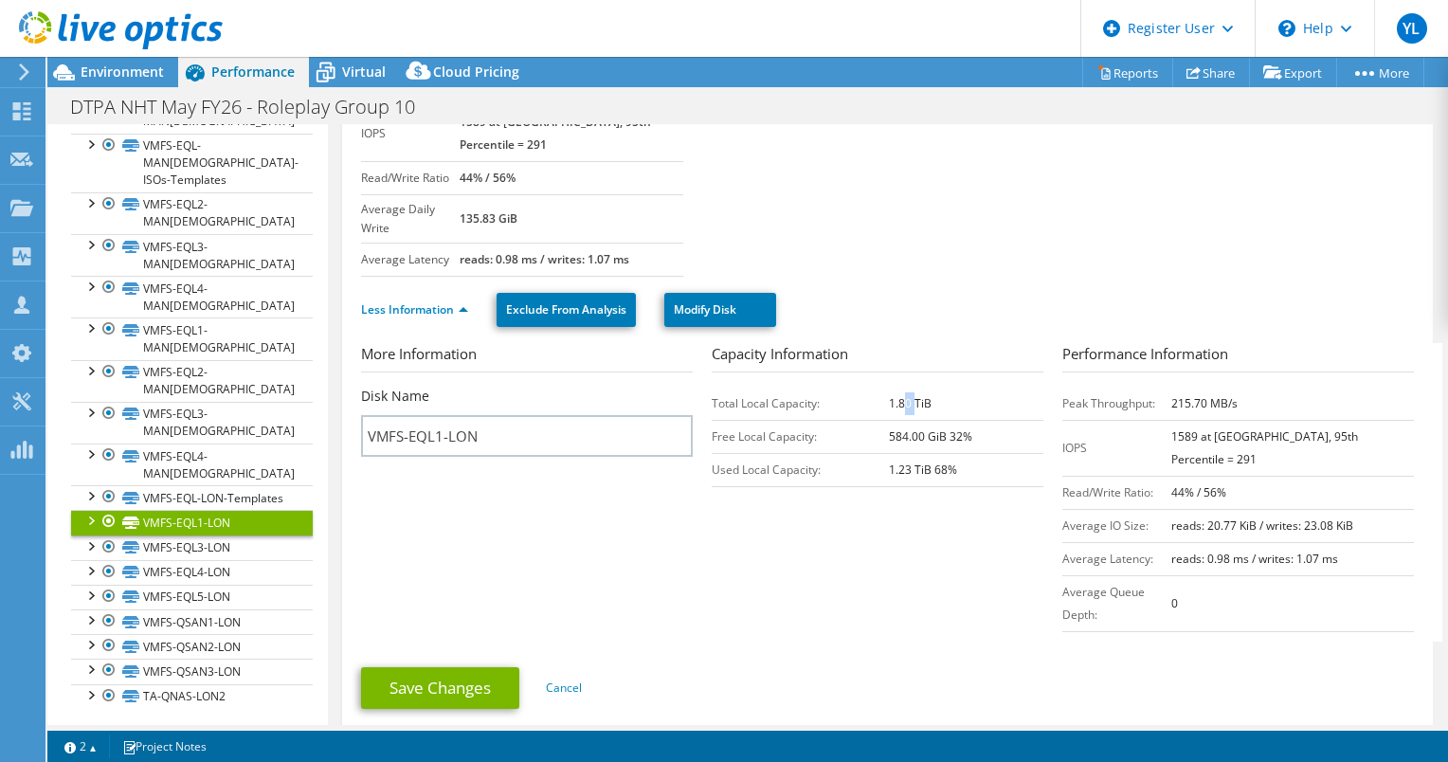
drag, startPoint x: 905, startPoint y: 350, endPoint x: 878, endPoint y: 350, distance: 27.5
click at [880, 387] on tr "Total Local Capacity: 1.80 TiB" at bounding box center [878, 403] width 332 height 33
drag, startPoint x: 878, startPoint y: 350, endPoint x: 896, endPoint y: 413, distance: 66.0
click at [896, 453] on td "1.23 TiB 68%" at bounding box center [966, 469] width 154 height 33
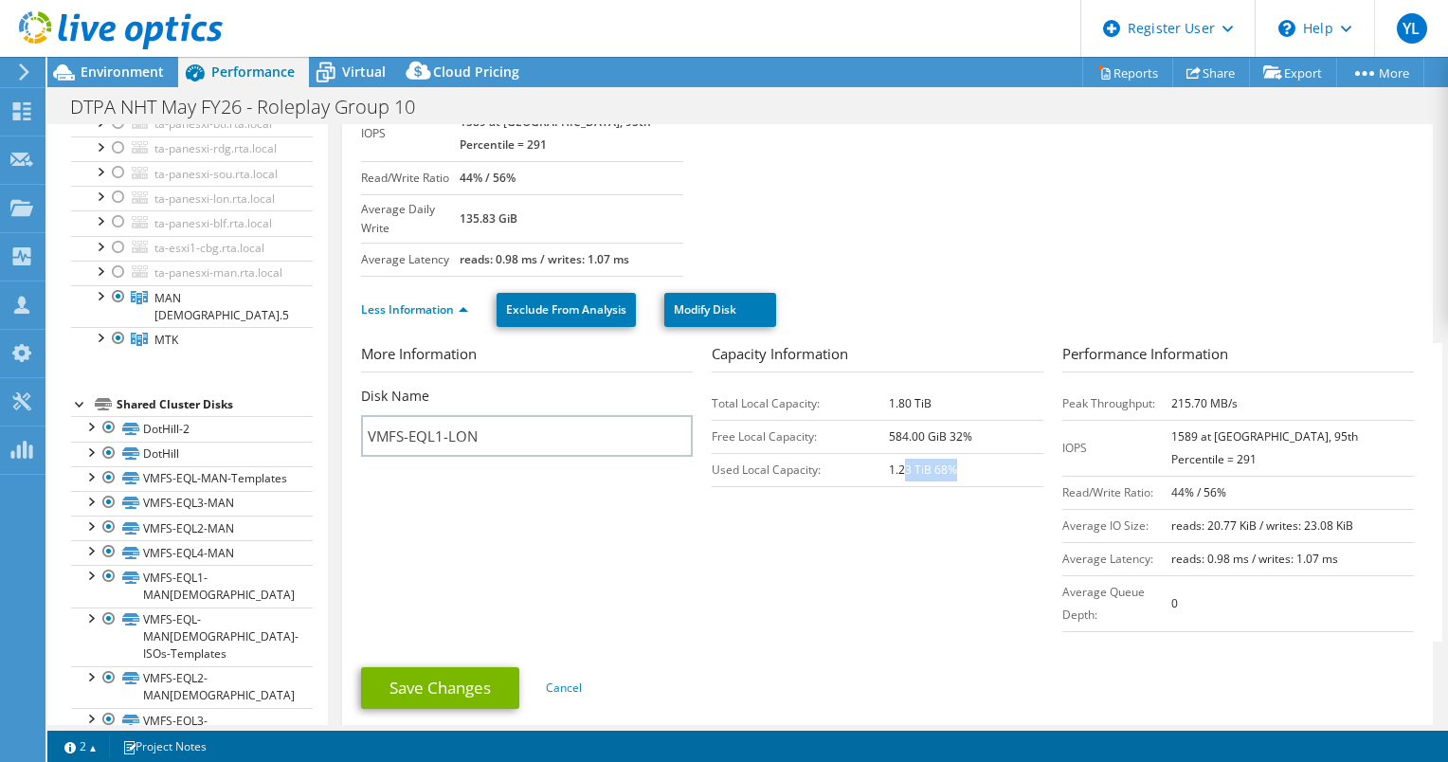
scroll to position [0, 0]
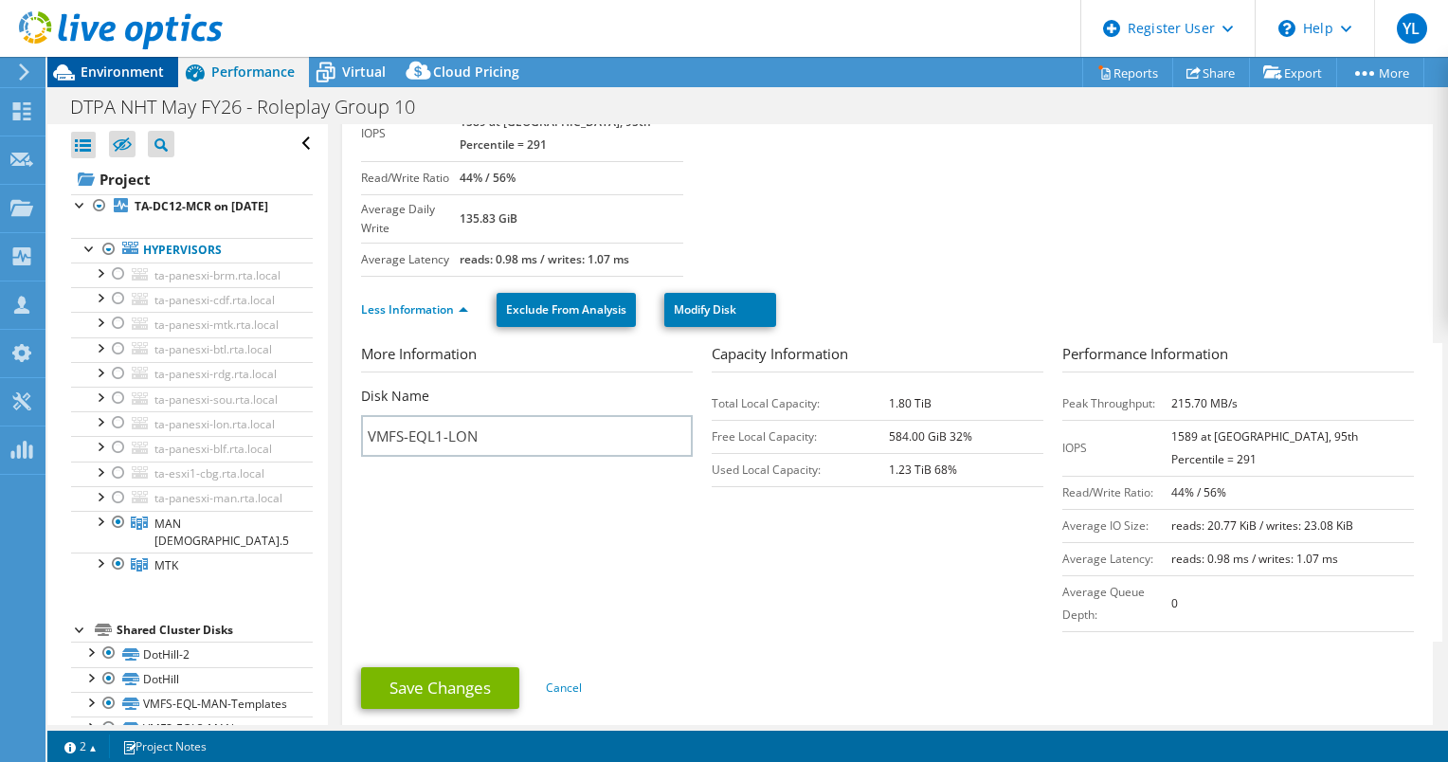
click at [119, 80] on span "Environment" at bounding box center [122, 72] width 83 height 18
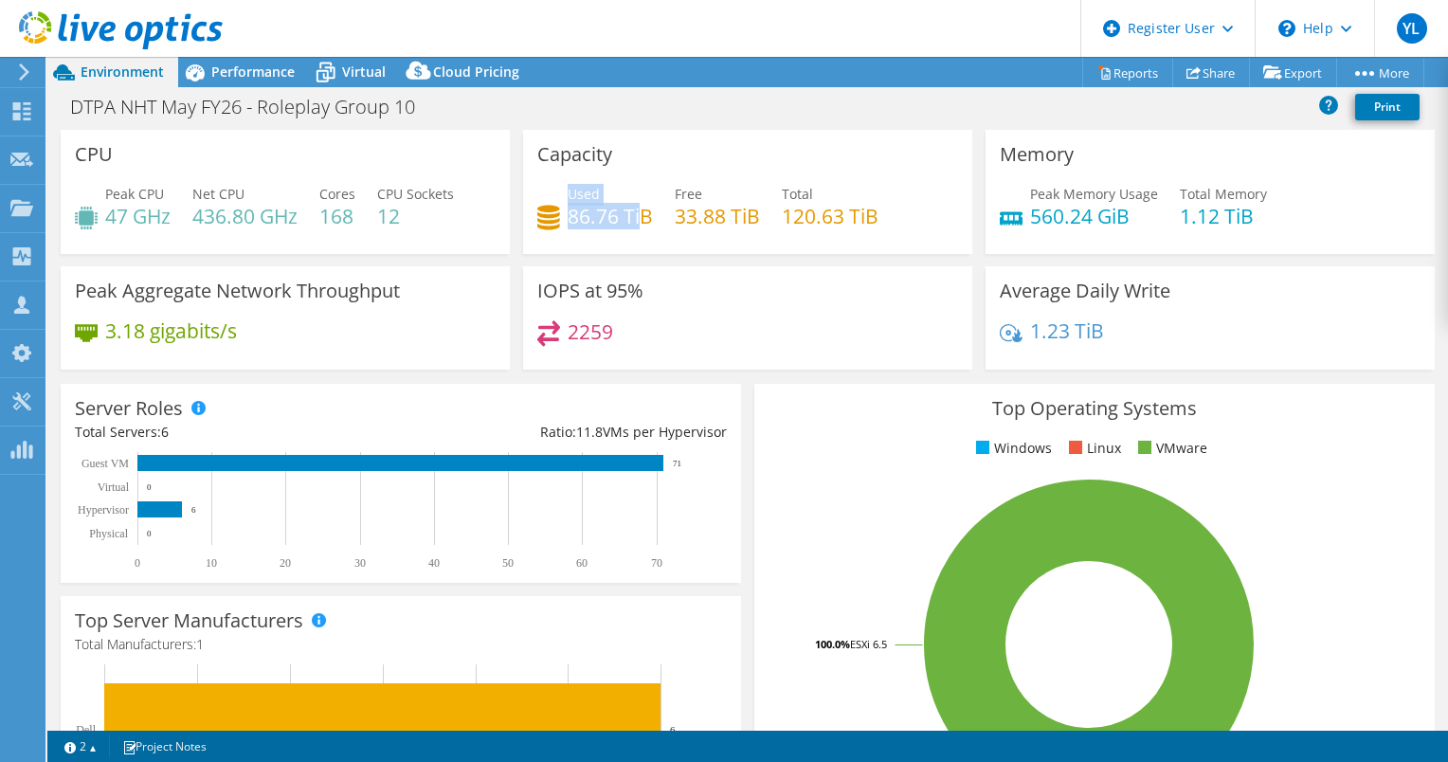
drag, startPoint x: 561, startPoint y: 215, endPoint x: 638, endPoint y: 218, distance: 76.8
click at [638, 218] on div "Used 86.76 TiB" at bounding box center [595, 205] width 116 height 43
click at [238, 78] on span "Performance" at bounding box center [252, 72] width 83 height 18
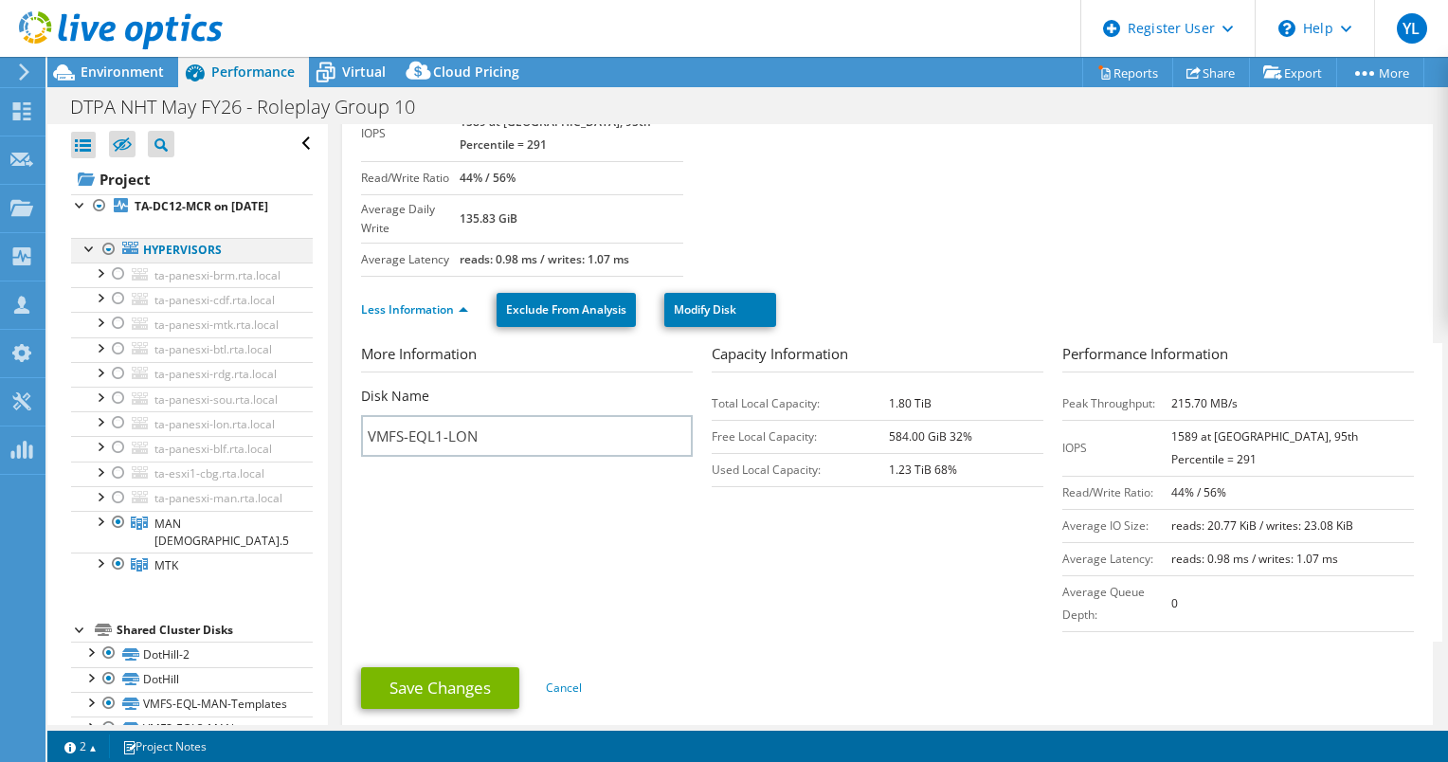
click at [86, 257] on div at bounding box center [90, 247] width 19 height 19
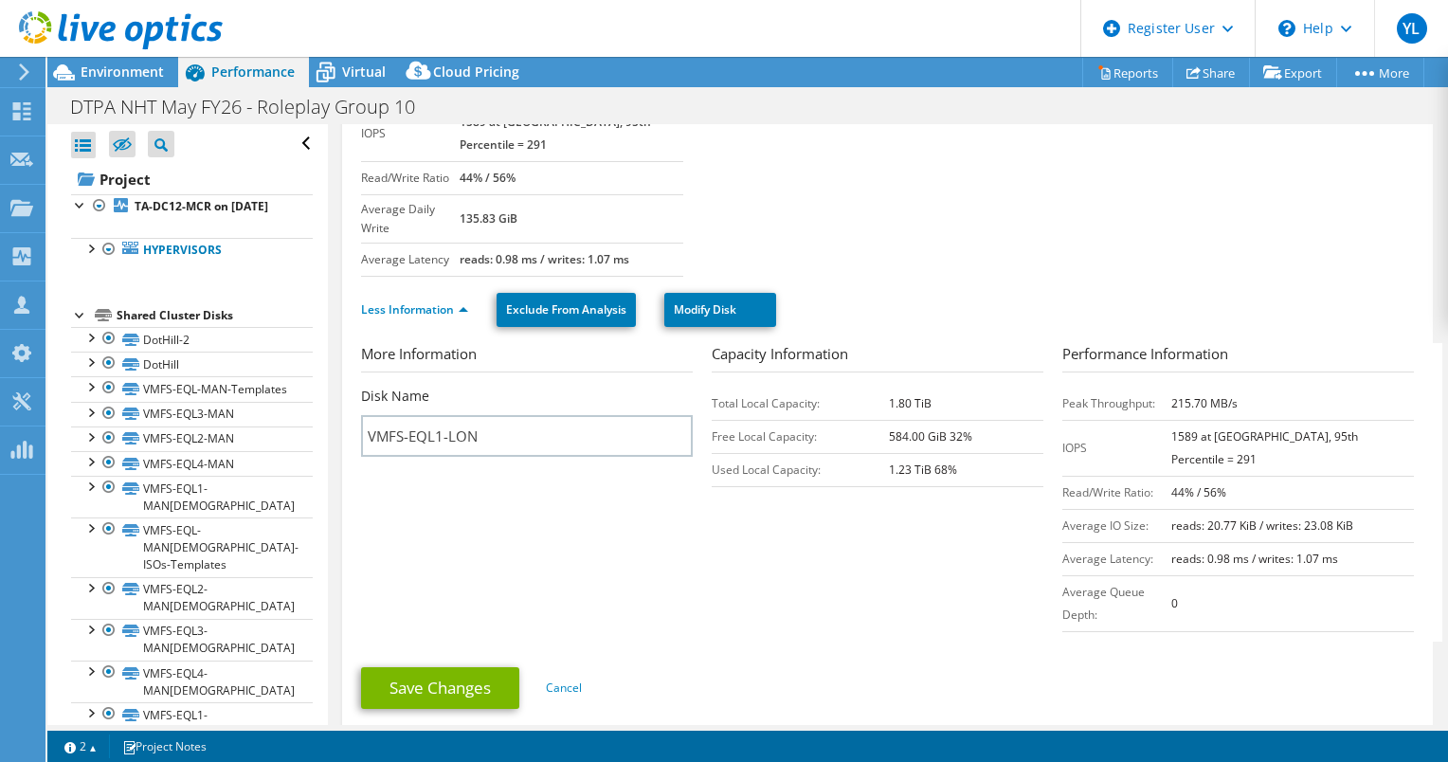
click at [79, 323] on div at bounding box center [80, 313] width 19 height 19
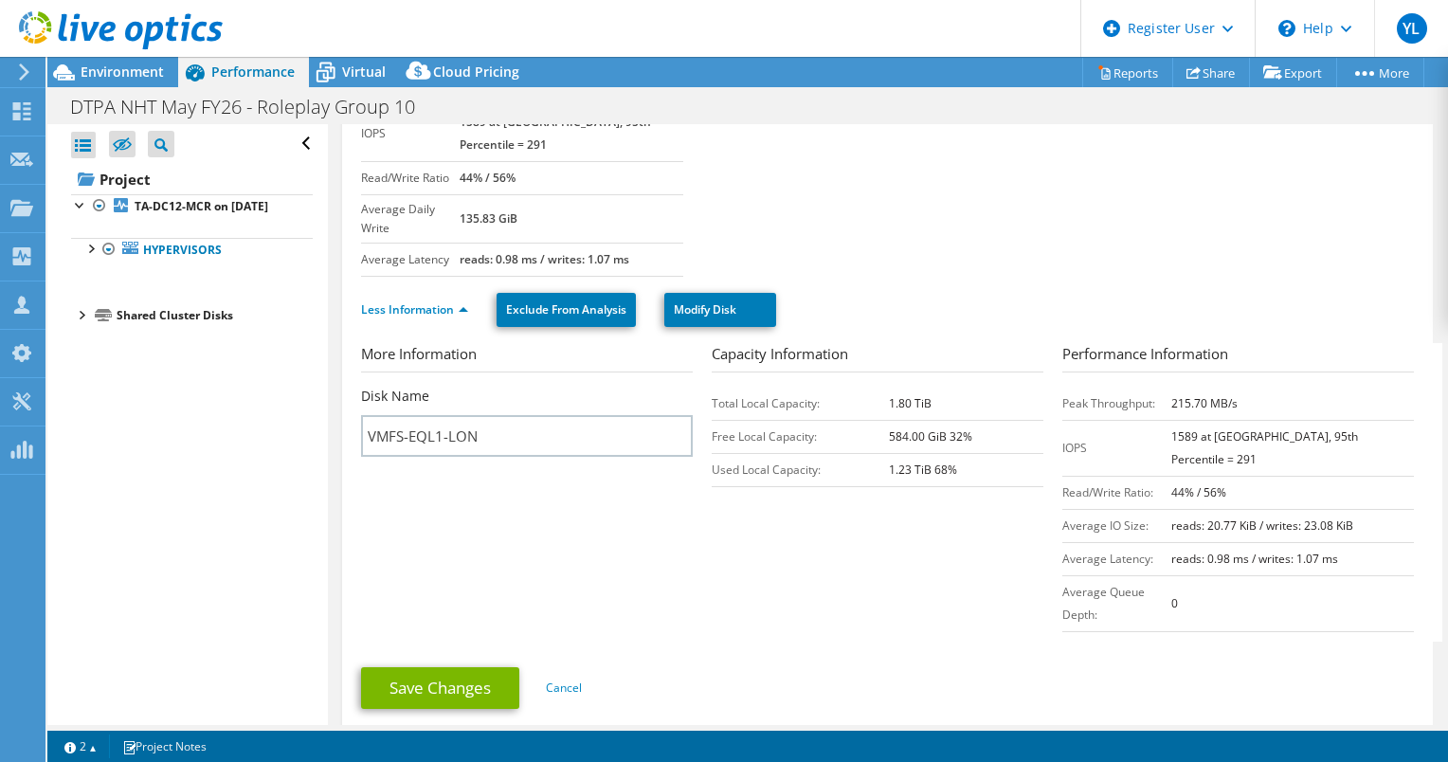
click at [79, 323] on div at bounding box center [80, 313] width 19 height 19
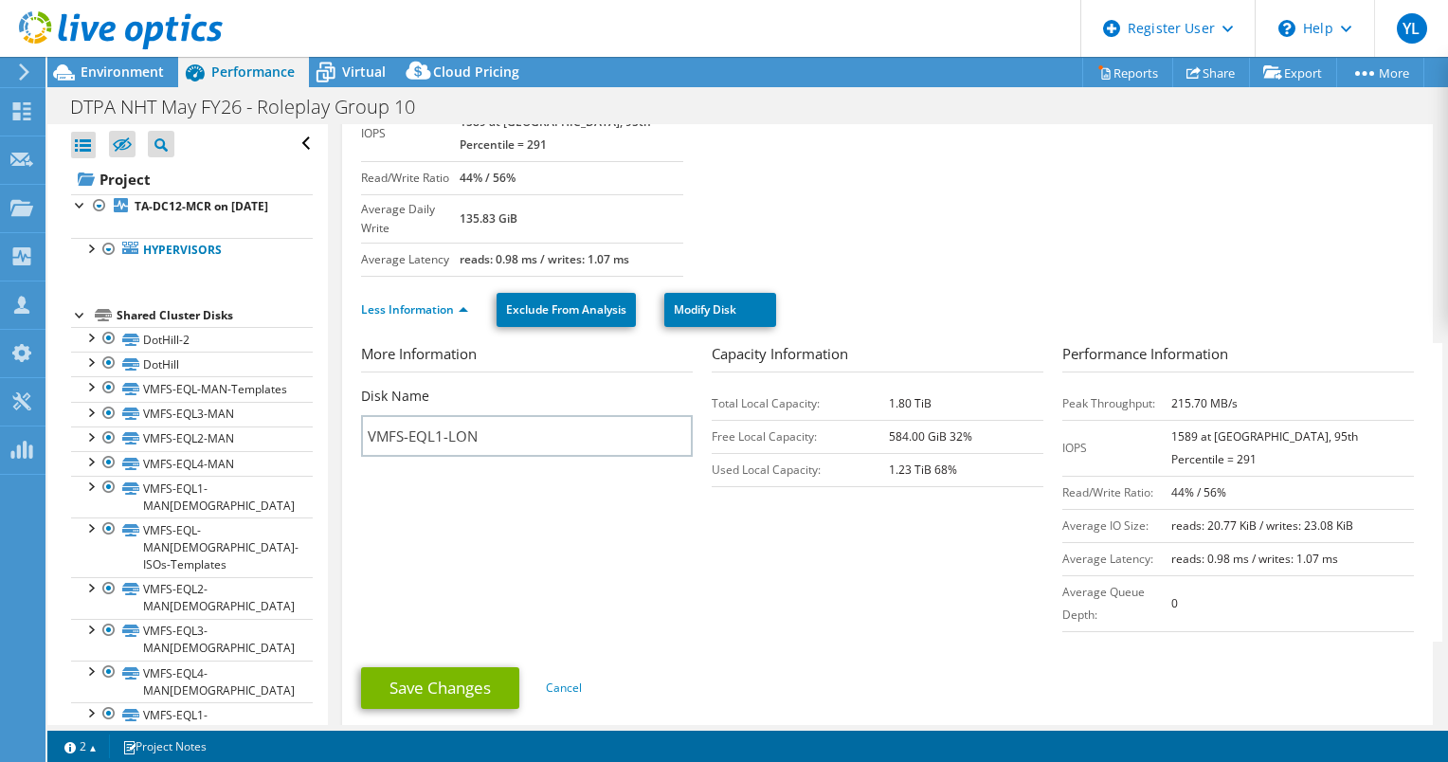
click at [79, 323] on div at bounding box center [80, 313] width 19 height 19
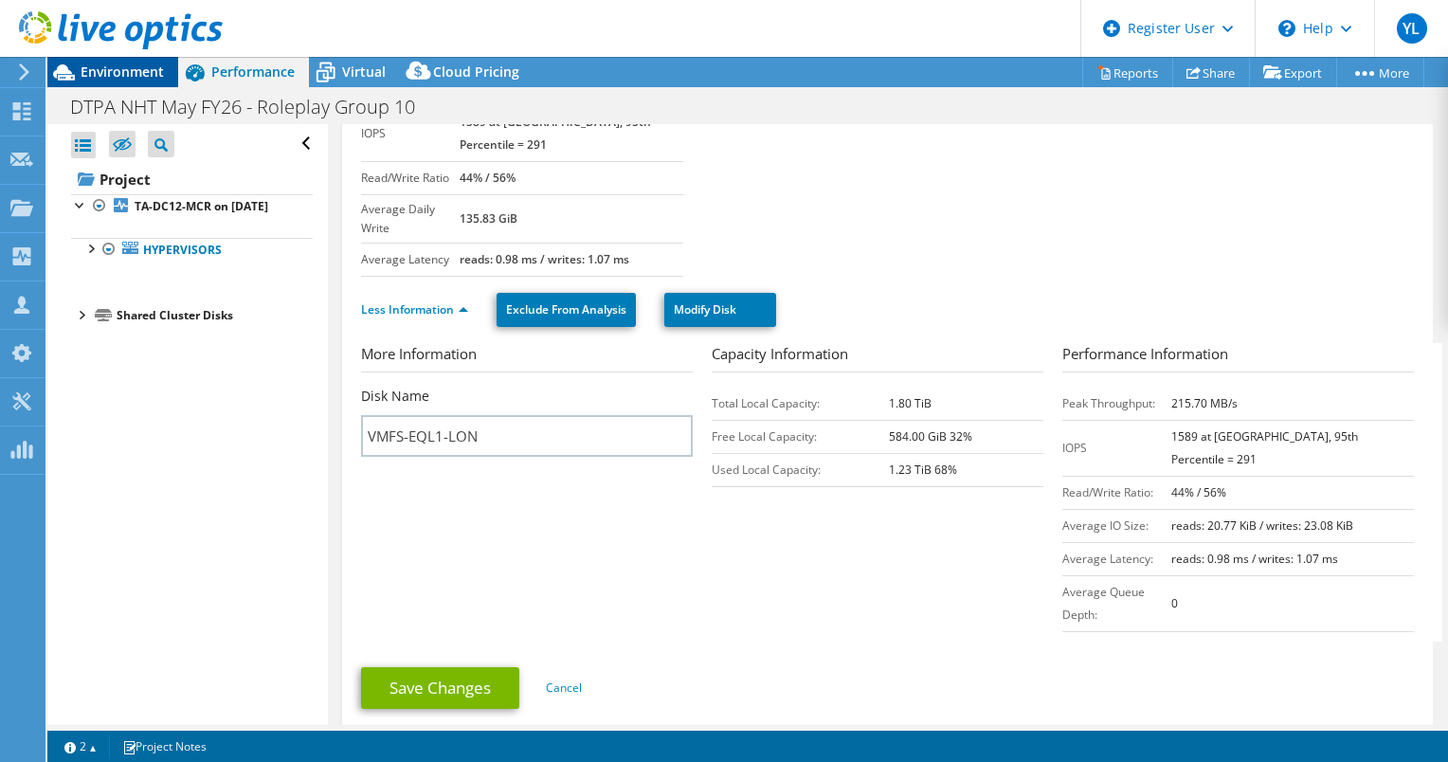
click at [144, 70] on span "Environment" at bounding box center [122, 72] width 83 height 18
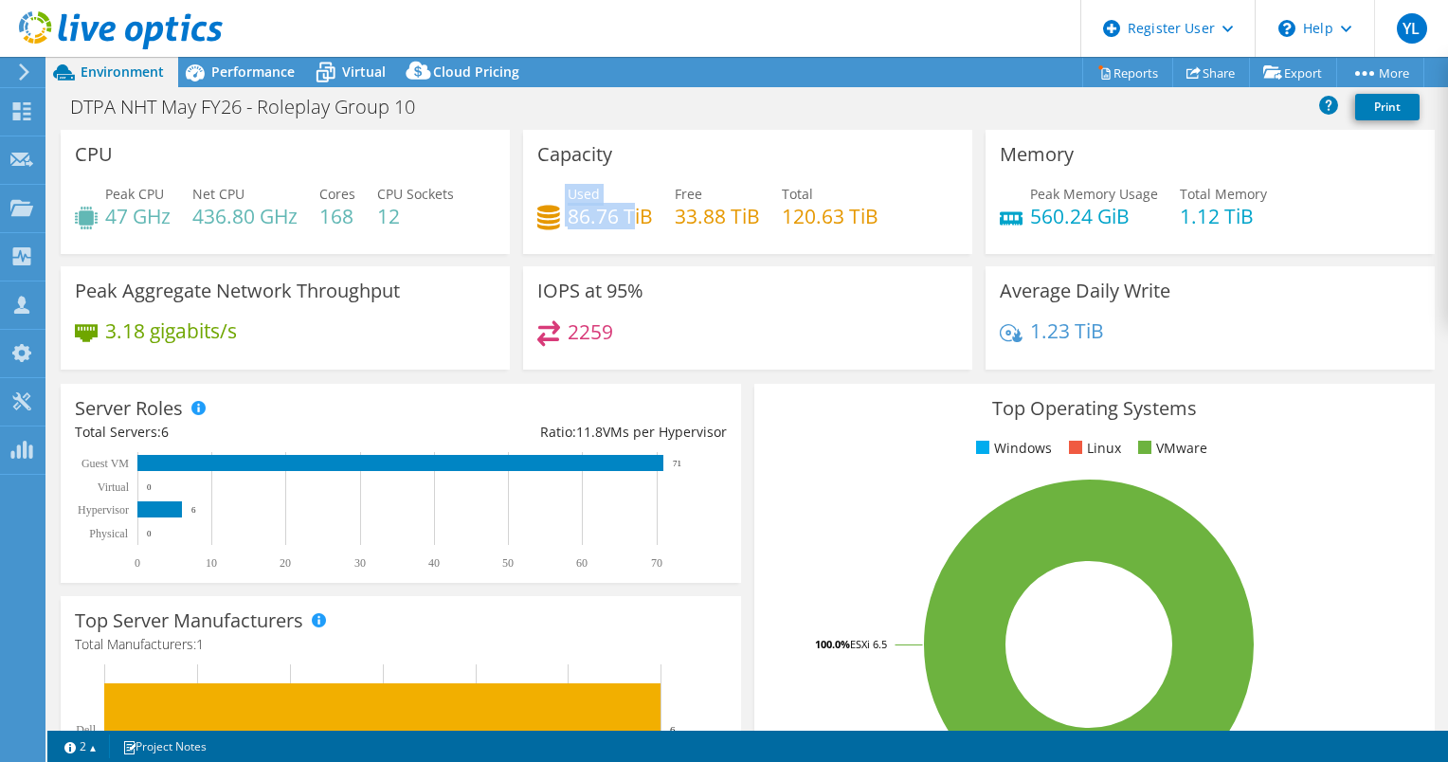
drag, startPoint x: 559, startPoint y: 214, endPoint x: 627, endPoint y: 218, distance: 68.3
click at [627, 218] on div "Used 86.76 TiB" at bounding box center [595, 205] width 116 height 43
click at [214, 72] on span "Performance" at bounding box center [252, 72] width 83 height 18
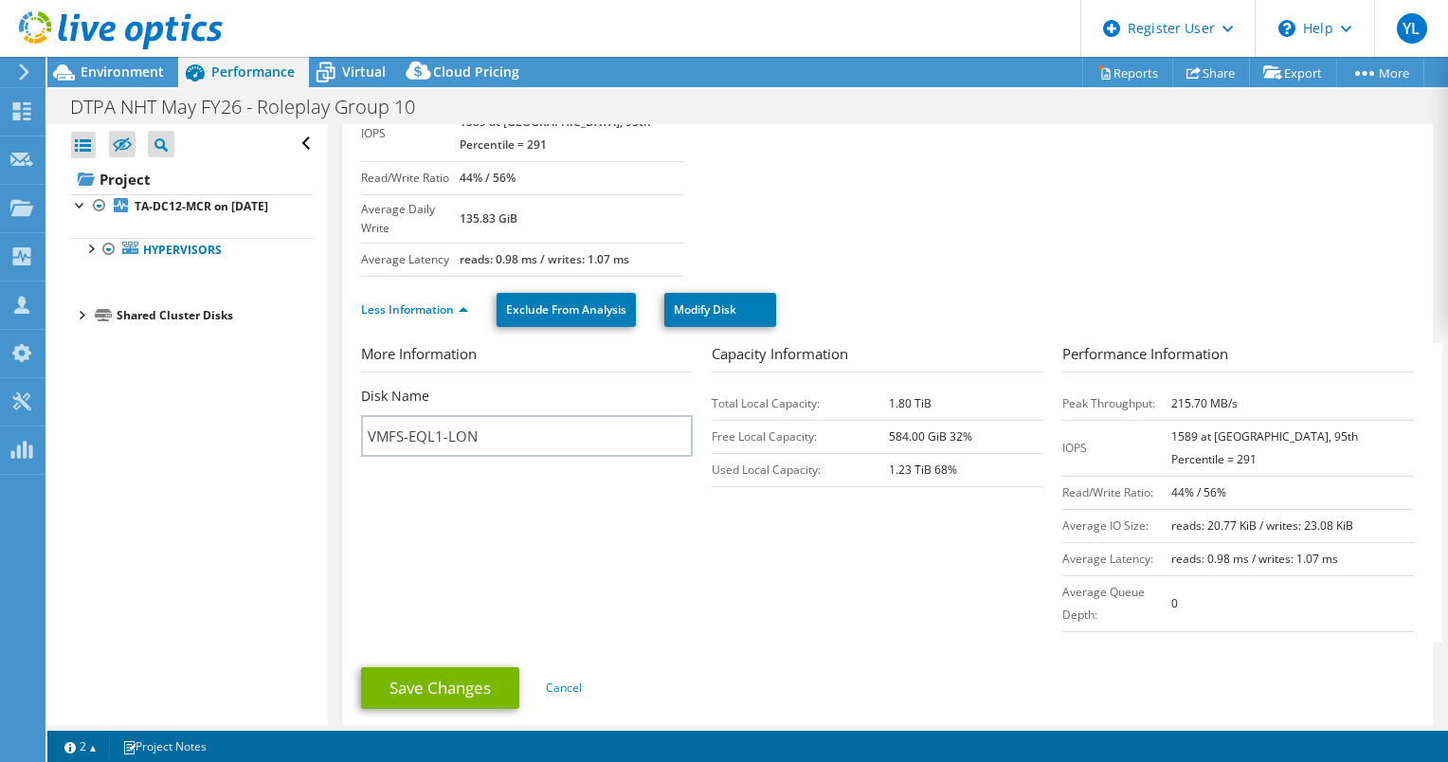
click at [79, 323] on div at bounding box center [80, 313] width 19 height 19
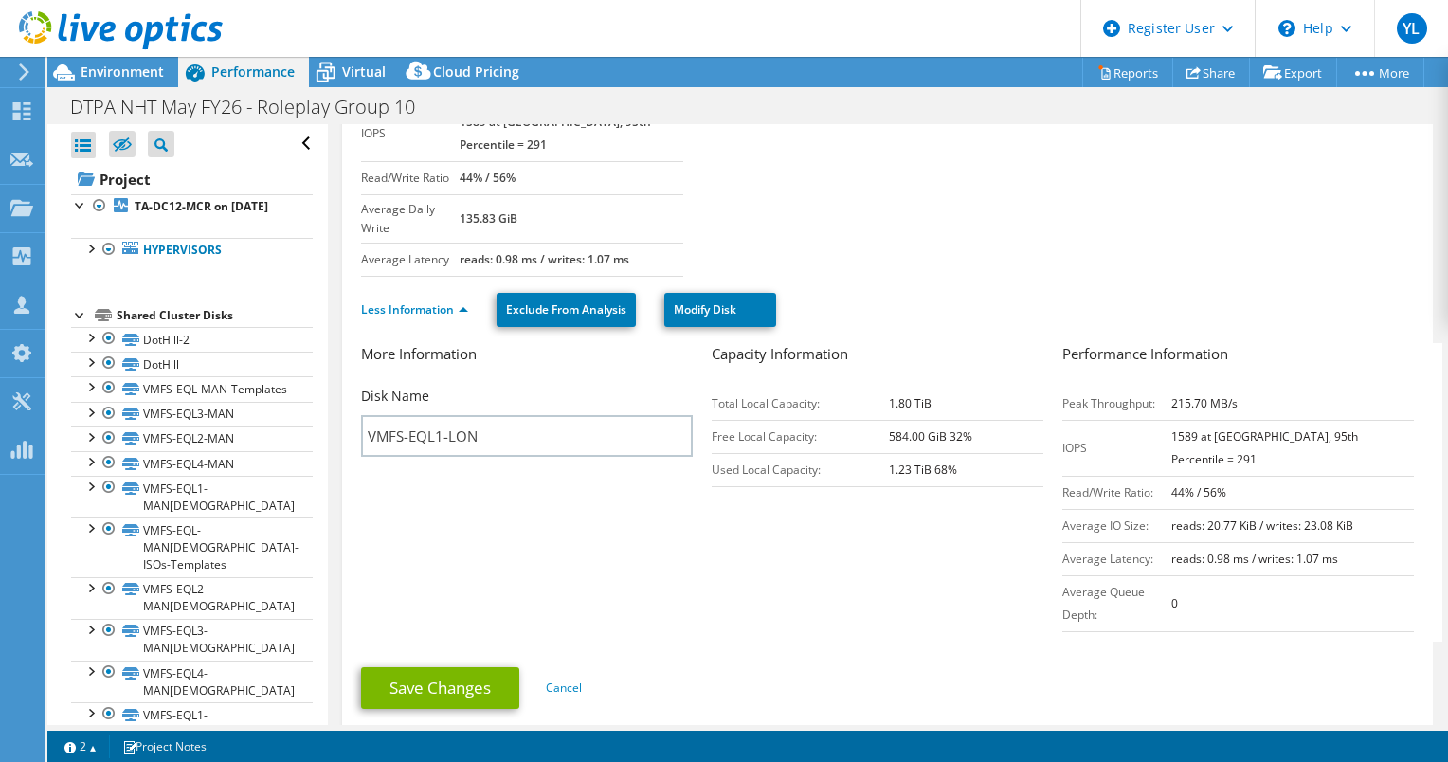
click at [82, 323] on div at bounding box center [80, 313] width 19 height 19
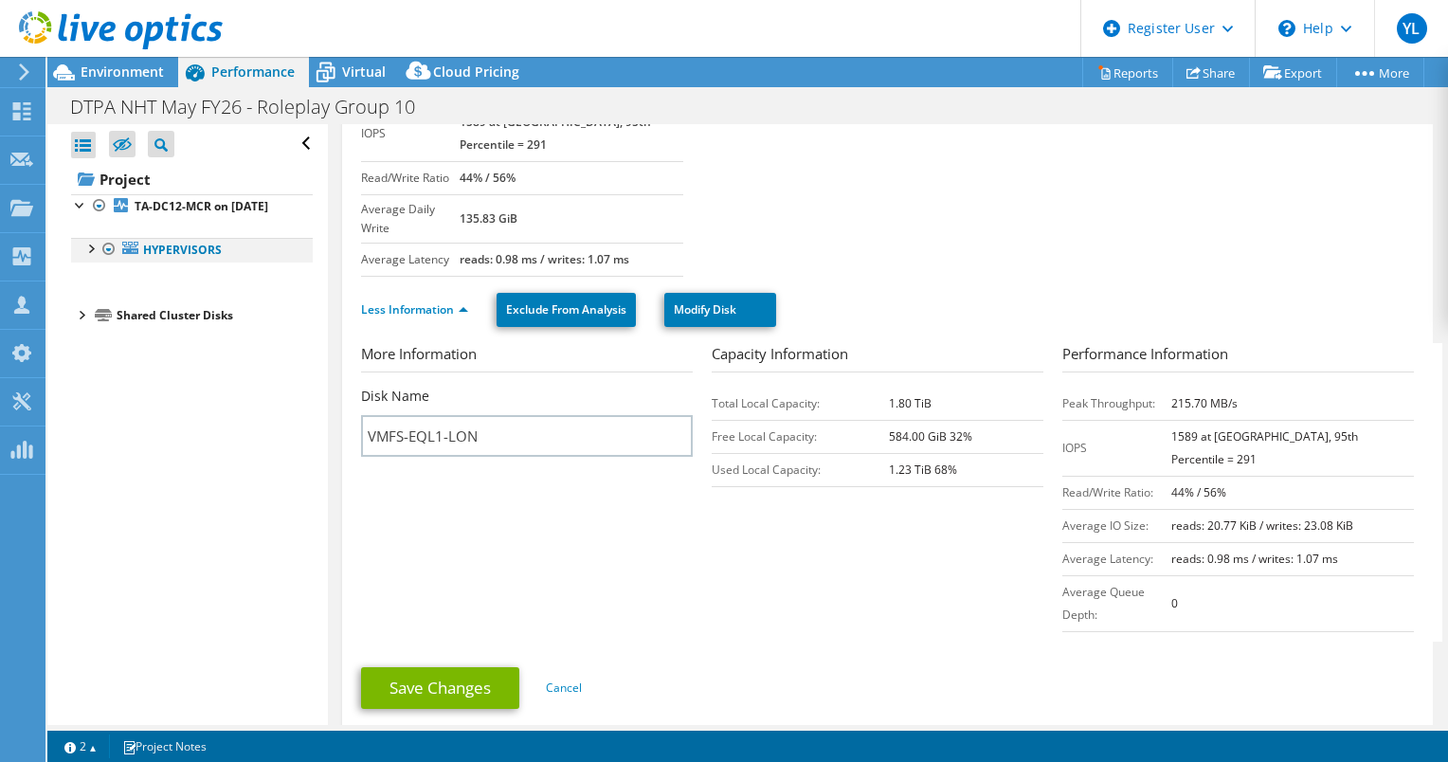
click at [91, 257] on div at bounding box center [90, 247] width 19 height 19
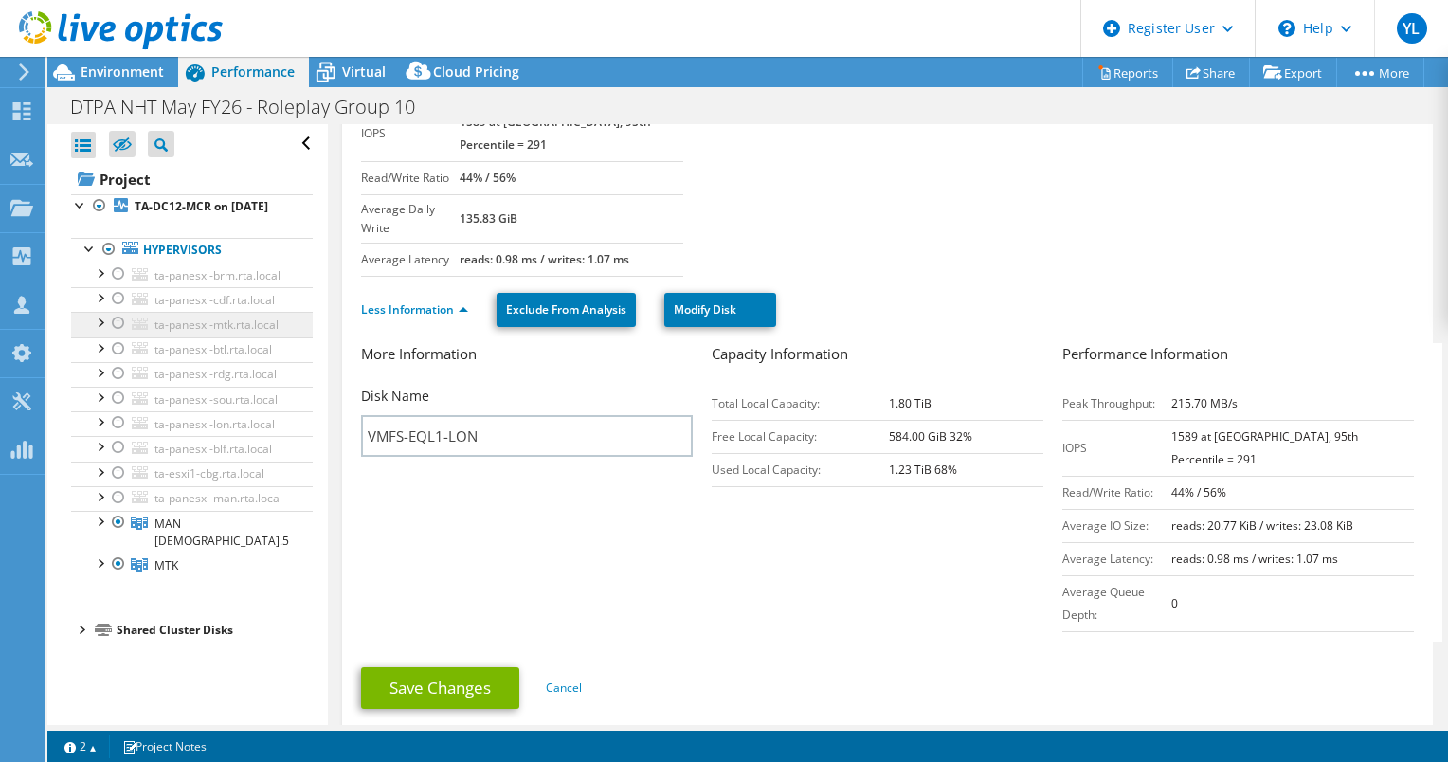
scroll to position [57, 0]
click at [87, 638] on div at bounding box center [80, 628] width 19 height 19
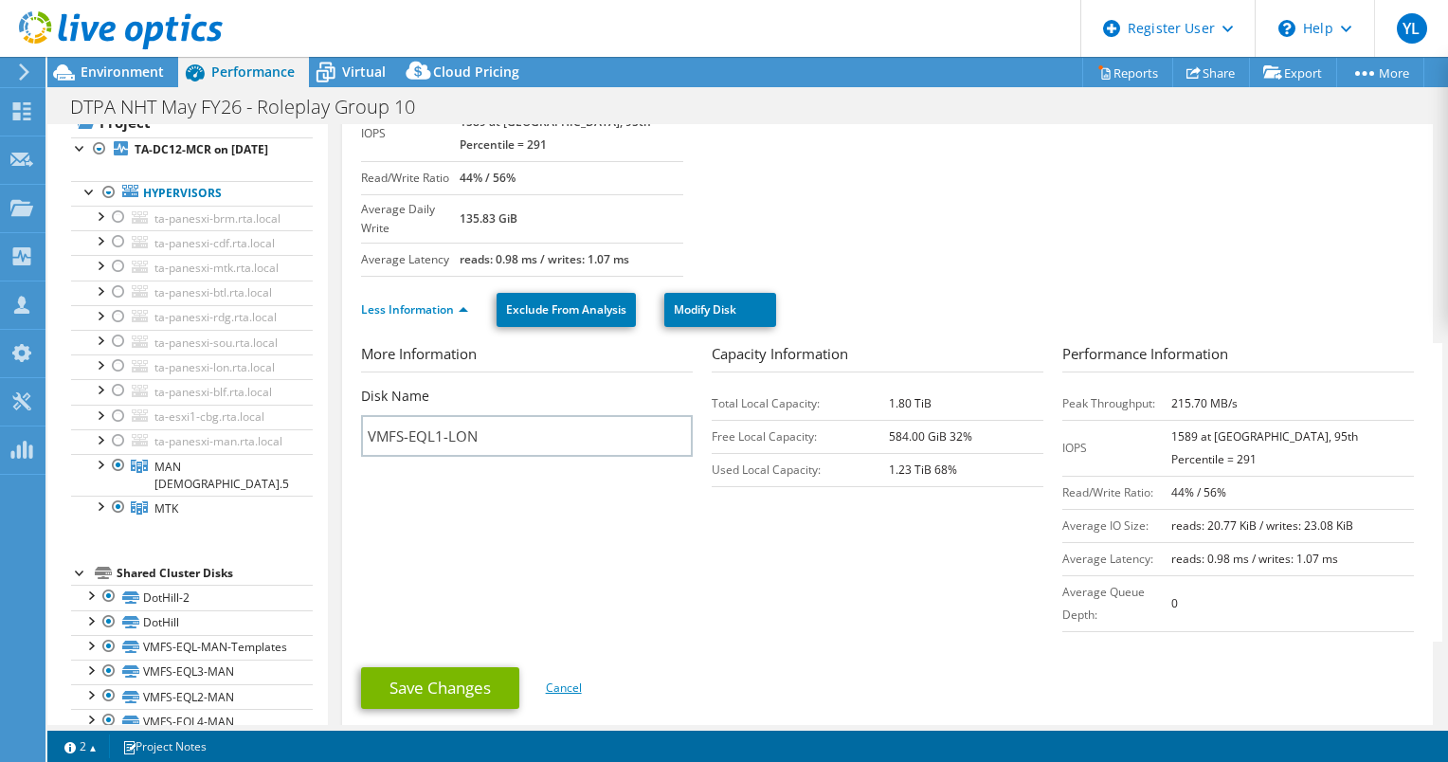
click at [564, 680] on link "Cancel" at bounding box center [564, 688] width 36 height 16
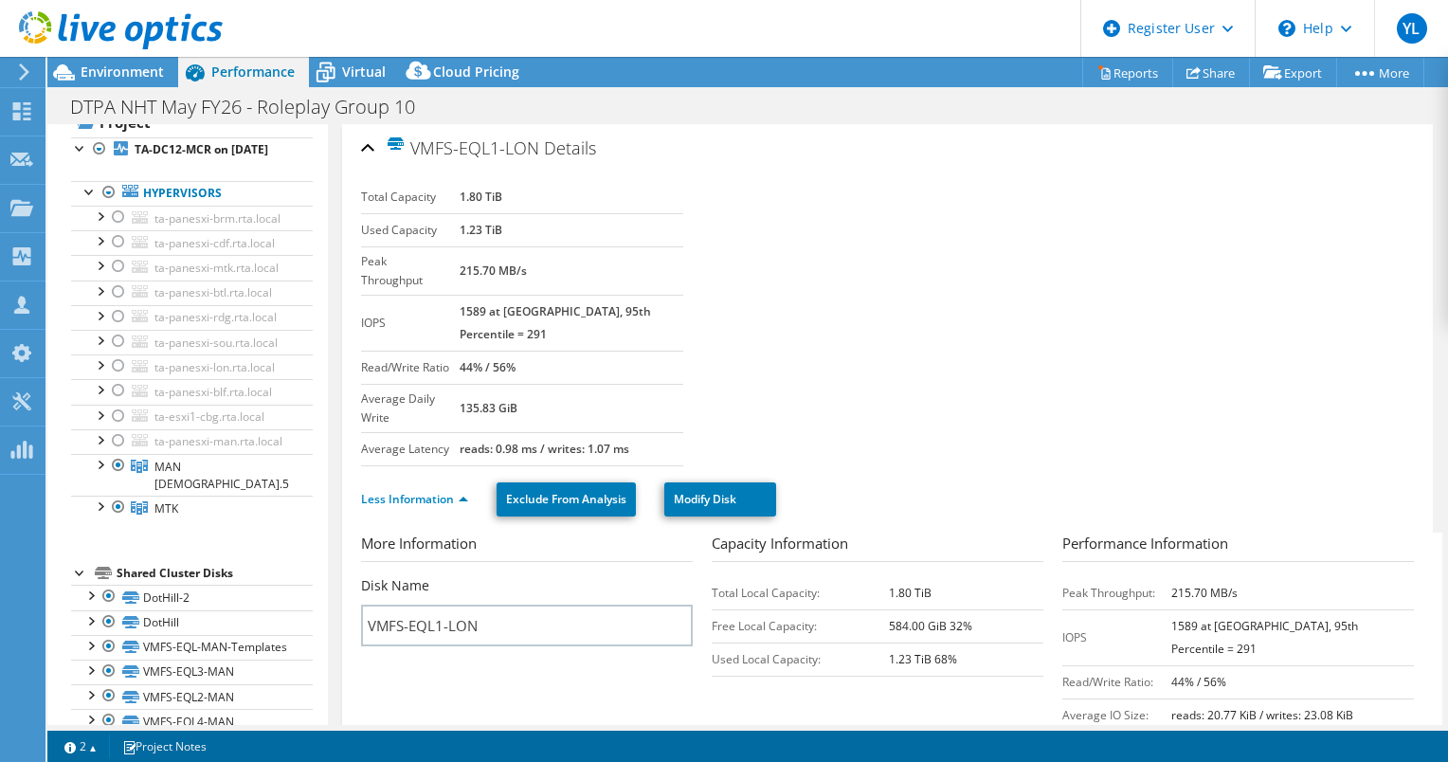
scroll to position [0, 0]
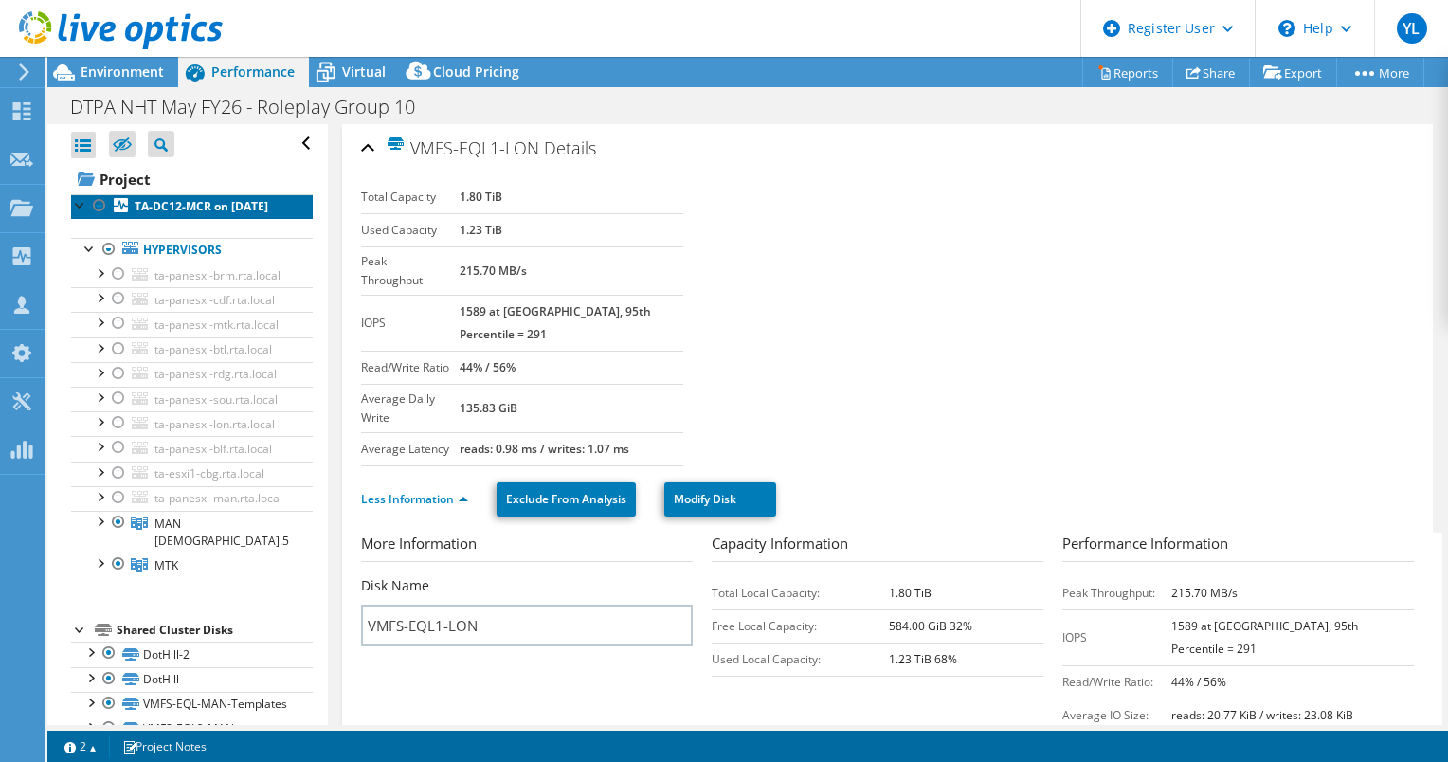
click at [163, 210] on b "TA-DC12-MCR on [DATE]" at bounding box center [202, 206] width 134 height 16
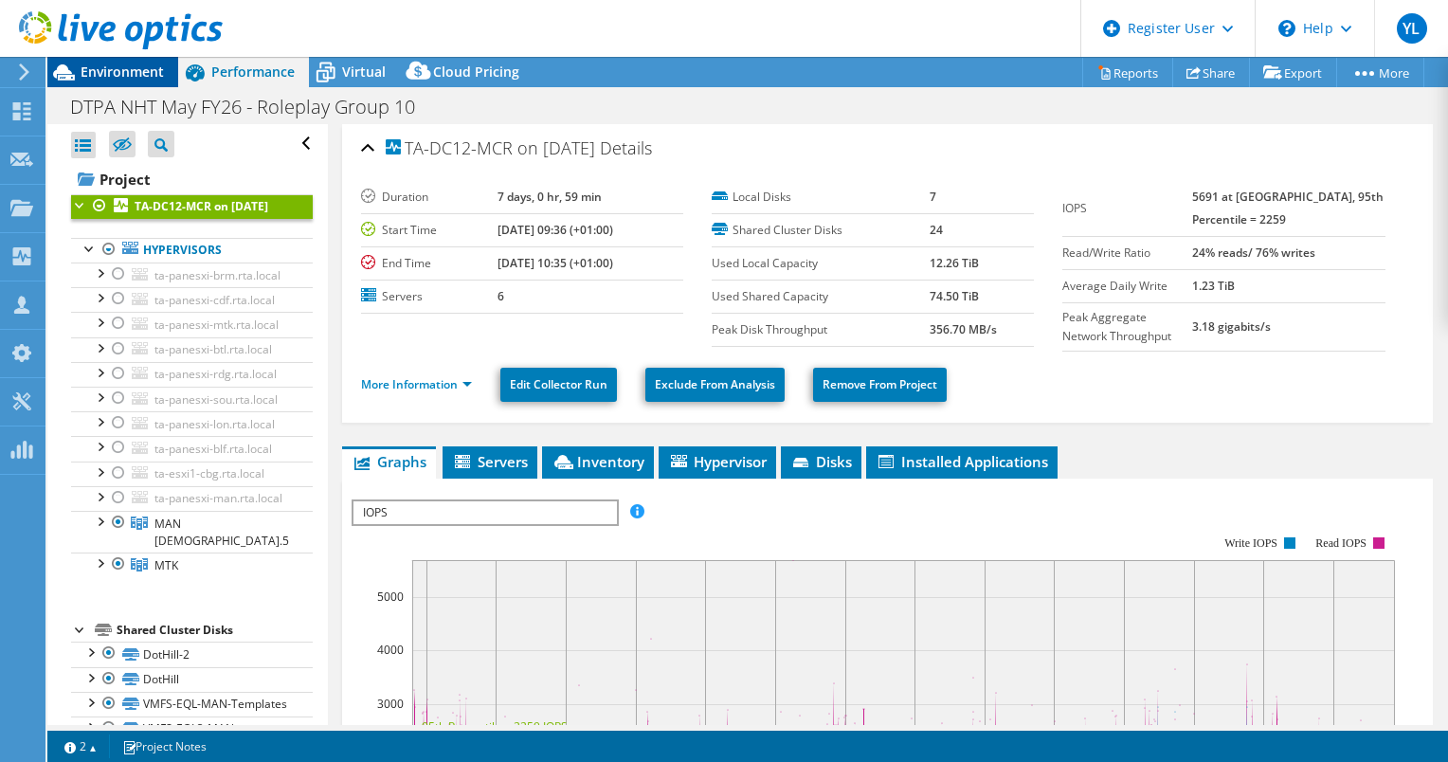
click at [154, 70] on span "Environment" at bounding box center [122, 72] width 83 height 18
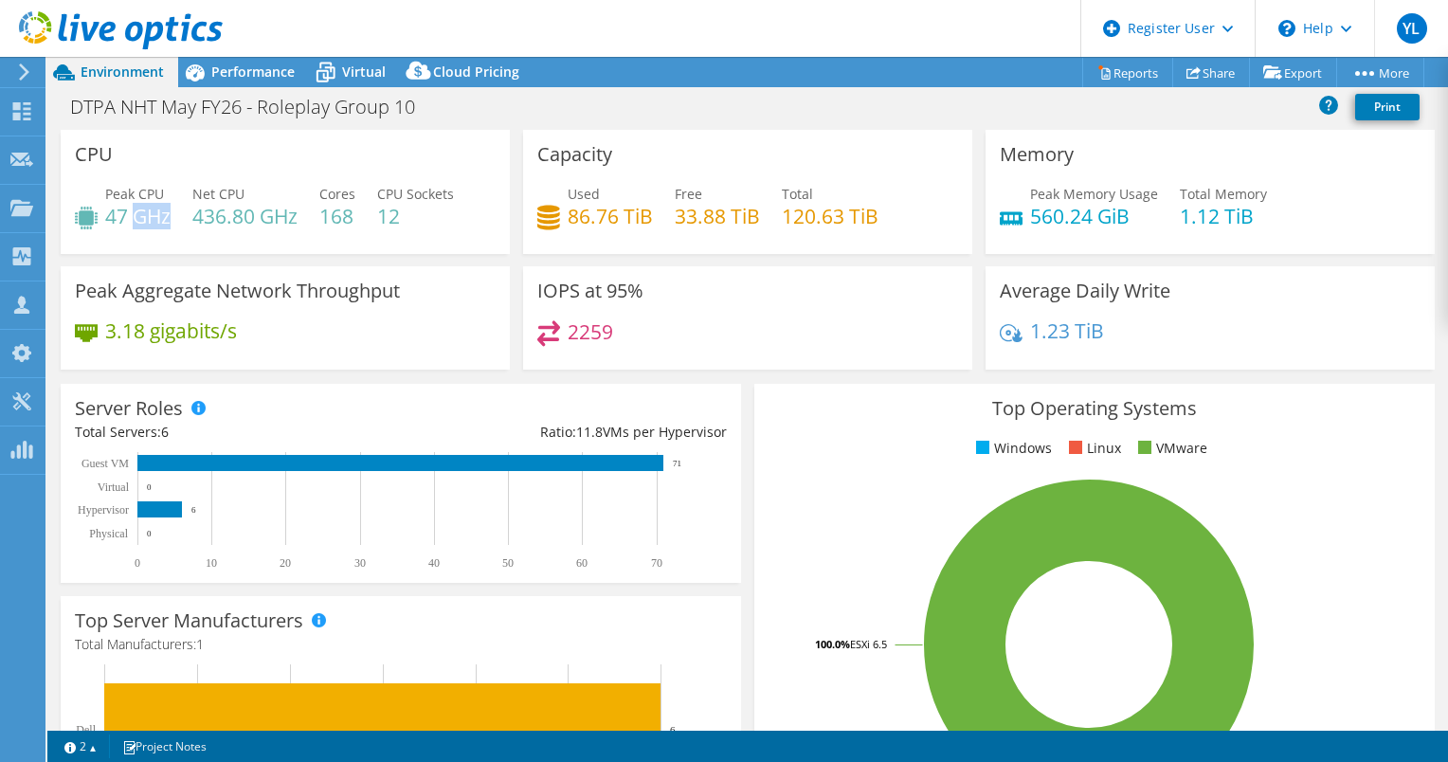
drag, startPoint x: 140, startPoint y: 215, endPoint x: 116, endPoint y: 215, distance: 24.6
click at [117, 215] on h4 "47 GHz" at bounding box center [137, 216] width 65 height 21
click at [221, 74] on span "Performance" at bounding box center [252, 72] width 83 height 18
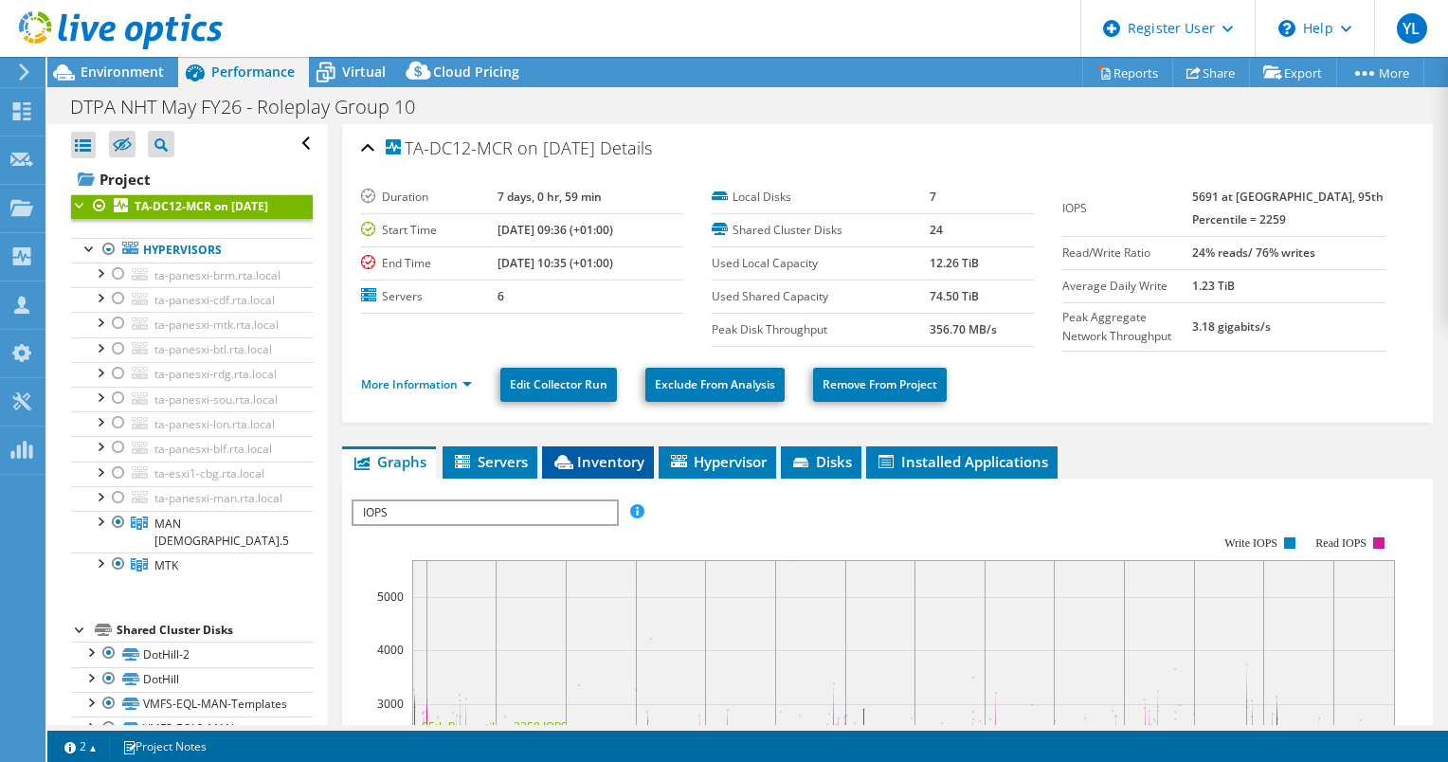
click at [607, 454] on span "Inventory" at bounding box center [598, 461] width 93 height 19
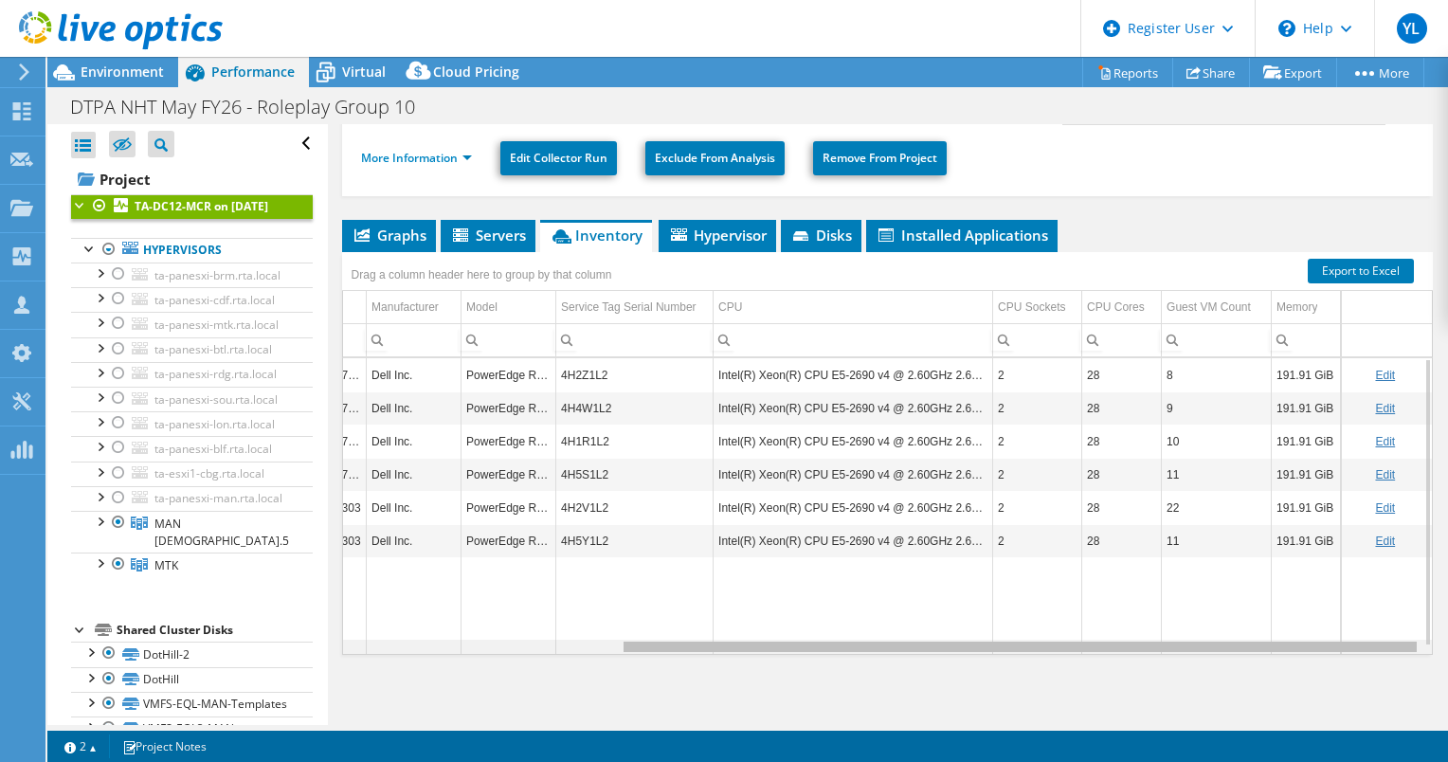
drag, startPoint x: 856, startPoint y: 646, endPoint x: 1208, endPoint y: 645, distance: 351.6
click at [1208, 645] on body "YL Dell User [PERSON_NAME] [PERSON_NAME][EMAIL_ADDRESS][DOMAIN_NAME] Dell My Pr…" at bounding box center [724, 381] width 1448 height 762
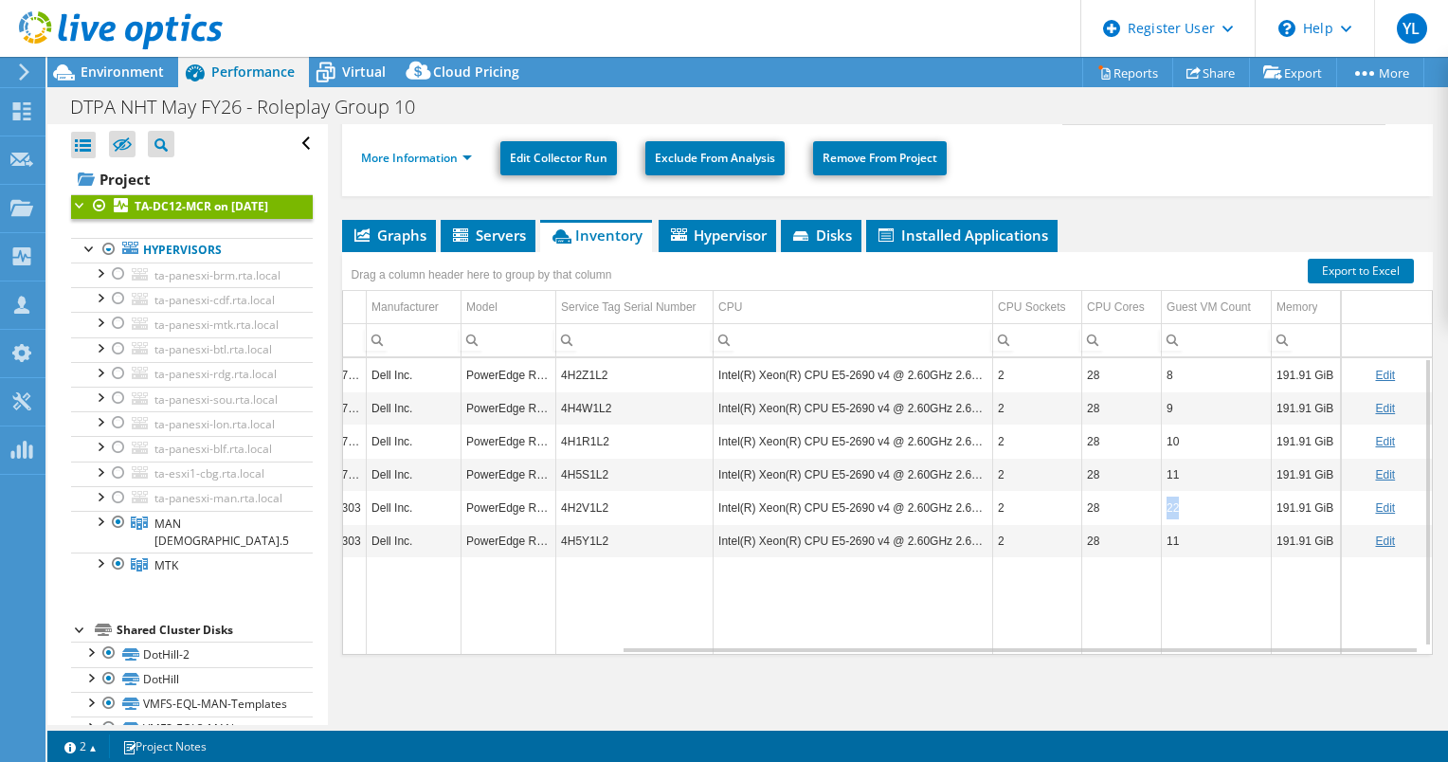
drag, startPoint x: 1167, startPoint y: 501, endPoint x: 1154, endPoint y: 504, distance: 13.6
click at [1162, 504] on td "22" at bounding box center [1217, 507] width 110 height 33
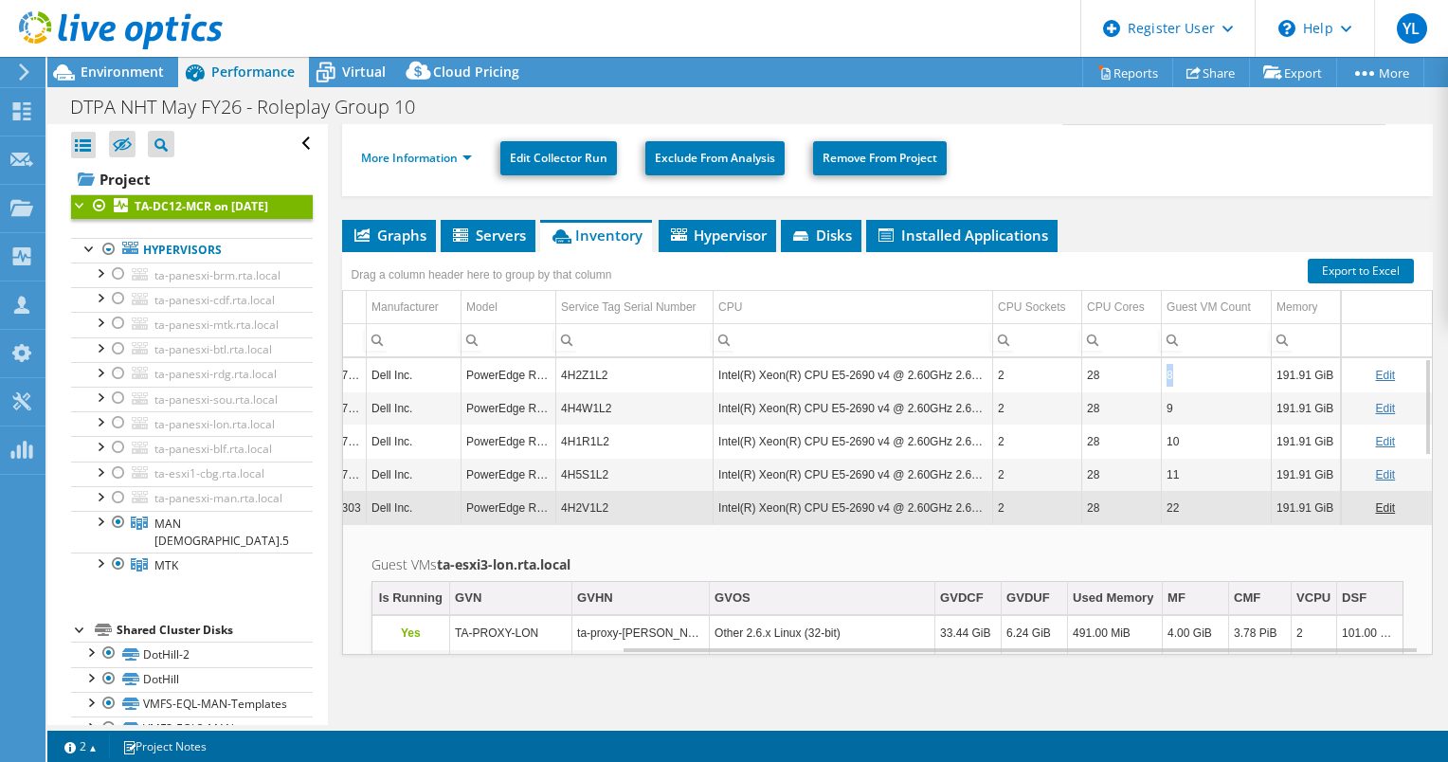
click at [1162, 372] on td "8" at bounding box center [1217, 374] width 110 height 33
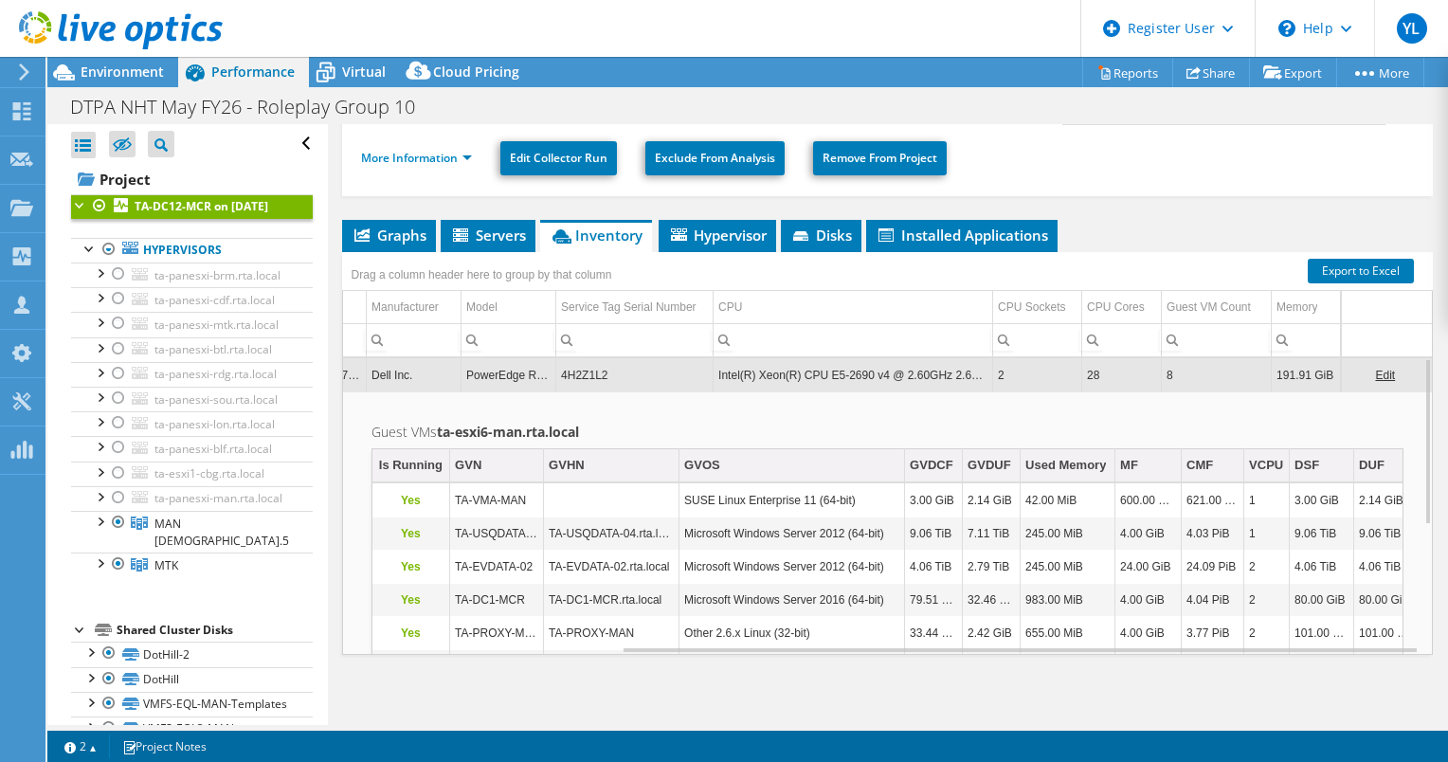
click at [609, 231] on span "Inventory" at bounding box center [596, 235] width 93 height 19
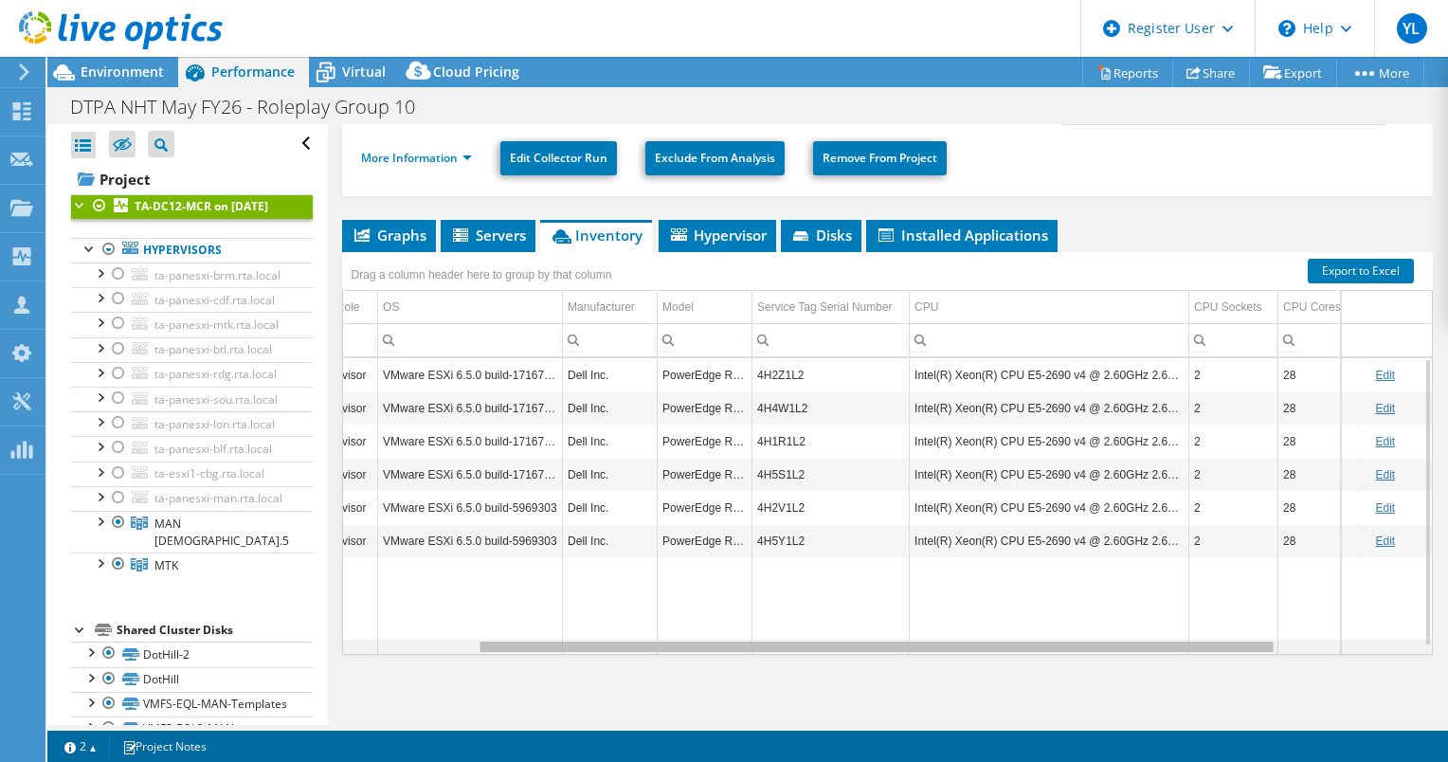
scroll to position [0, 255]
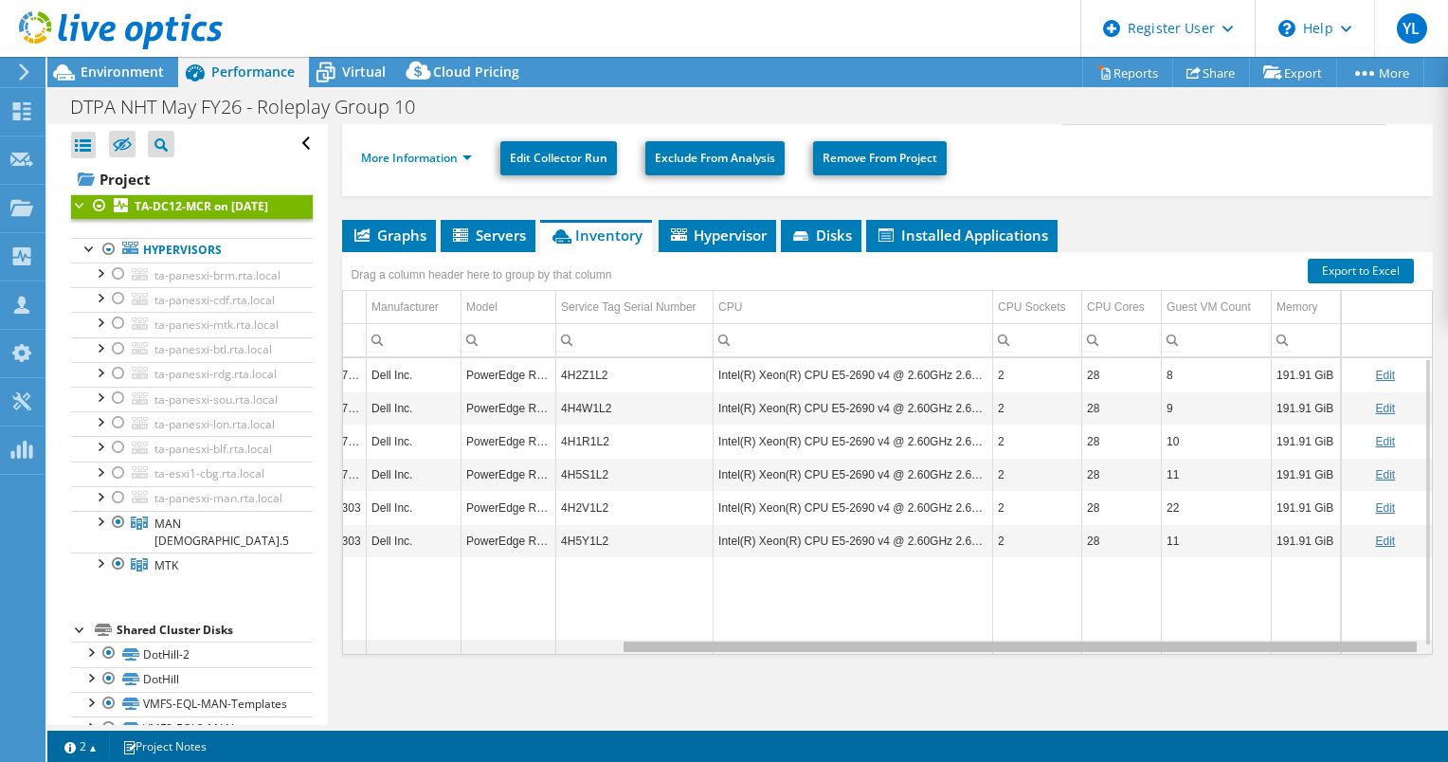
drag, startPoint x: 909, startPoint y: 649, endPoint x: 1247, endPoint y: 643, distance: 338.4
click at [1247, 643] on body "YL Dell User [PERSON_NAME] [PERSON_NAME][EMAIL_ADDRESS][DOMAIN_NAME] Dell My Pr…" at bounding box center [724, 381] width 1448 height 762
drag, startPoint x: 1066, startPoint y: 643, endPoint x: 1081, endPoint y: 642, distance: 14.2
click at [1081, 642] on body "YL Dell User [PERSON_NAME] [PERSON_NAME][EMAIL_ADDRESS][DOMAIN_NAME] Dell My Pr…" at bounding box center [724, 381] width 1448 height 762
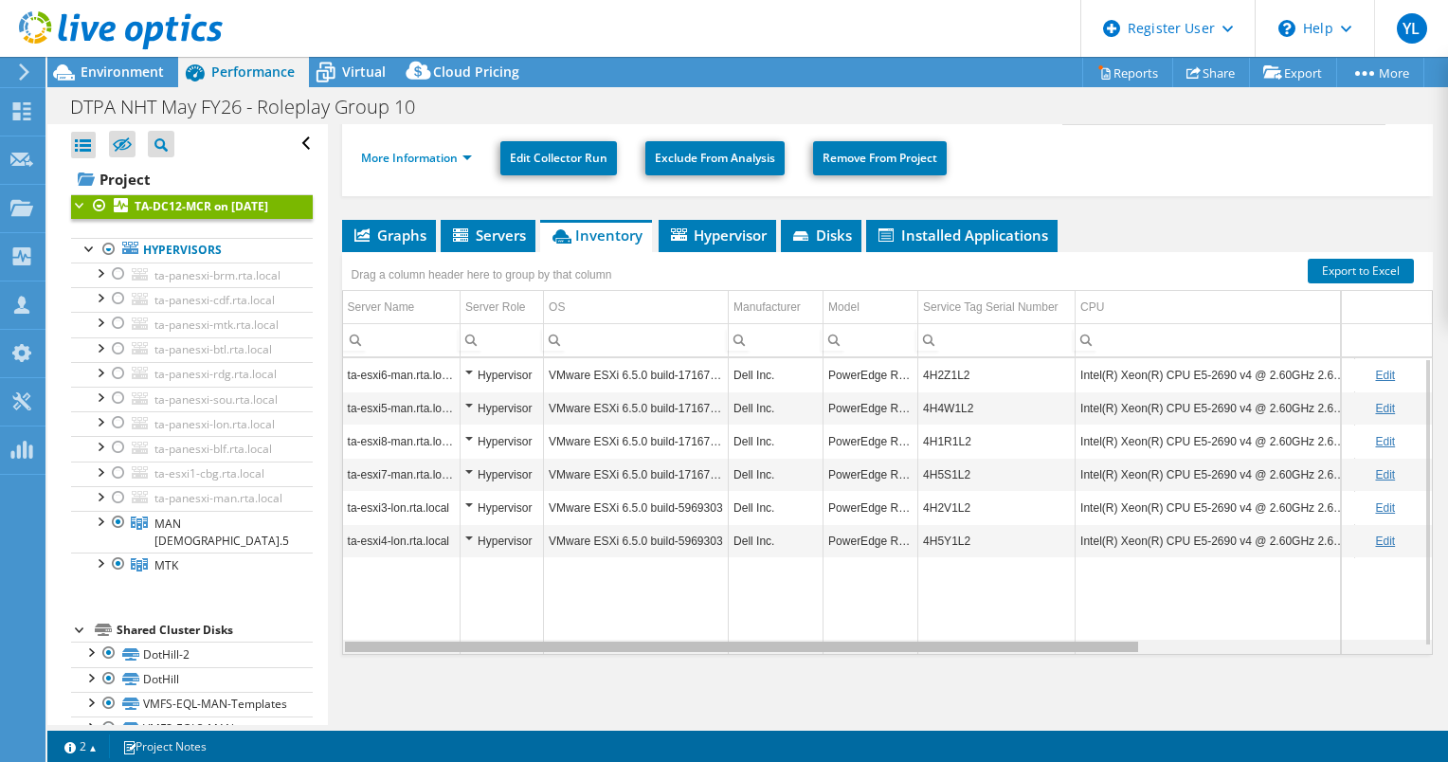
drag, startPoint x: 1000, startPoint y: 643, endPoint x: 646, endPoint y: 643, distance: 353.5
click at [646, 643] on body "YL Dell User [PERSON_NAME] [PERSON_NAME][EMAIL_ADDRESS][DOMAIN_NAME] Dell My Pr…" at bounding box center [724, 381] width 1448 height 762
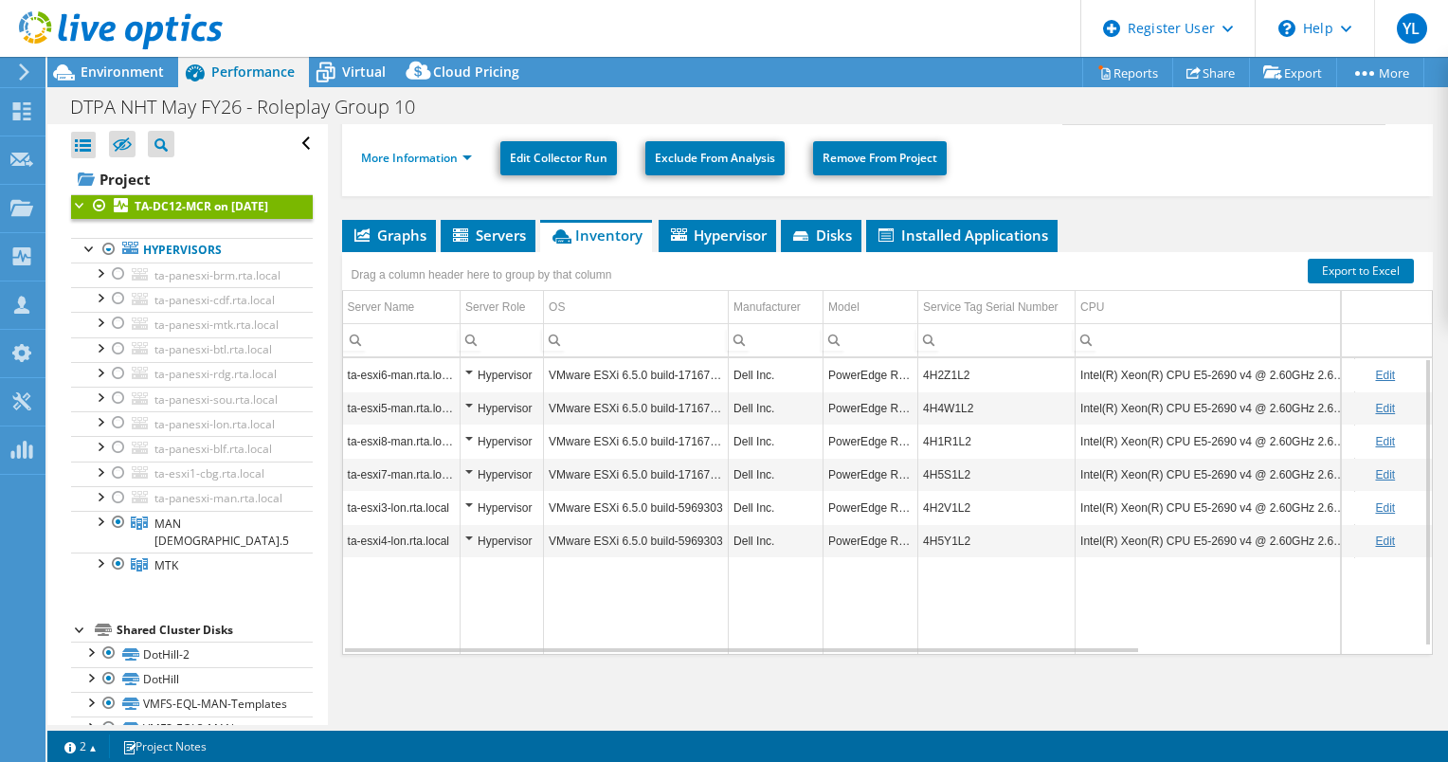
drag, startPoint x: 916, startPoint y: 370, endPoint x: 897, endPoint y: 371, distance: 19.0
click at [897, 371] on td "PowerEdge R630" at bounding box center [871, 374] width 95 height 33
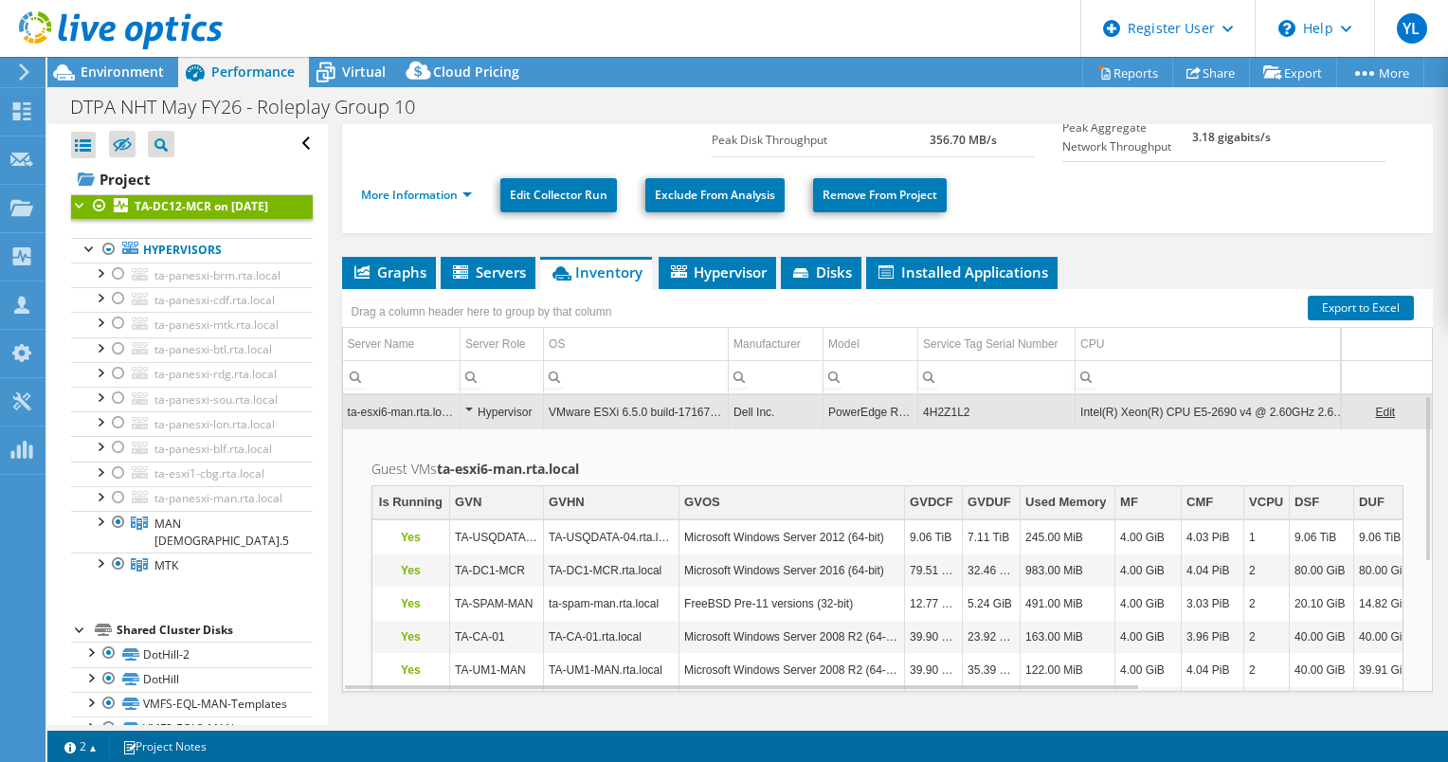
click at [872, 410] on td "PowerEdge R630" at bounding box center [871, 411] width 95 height 33
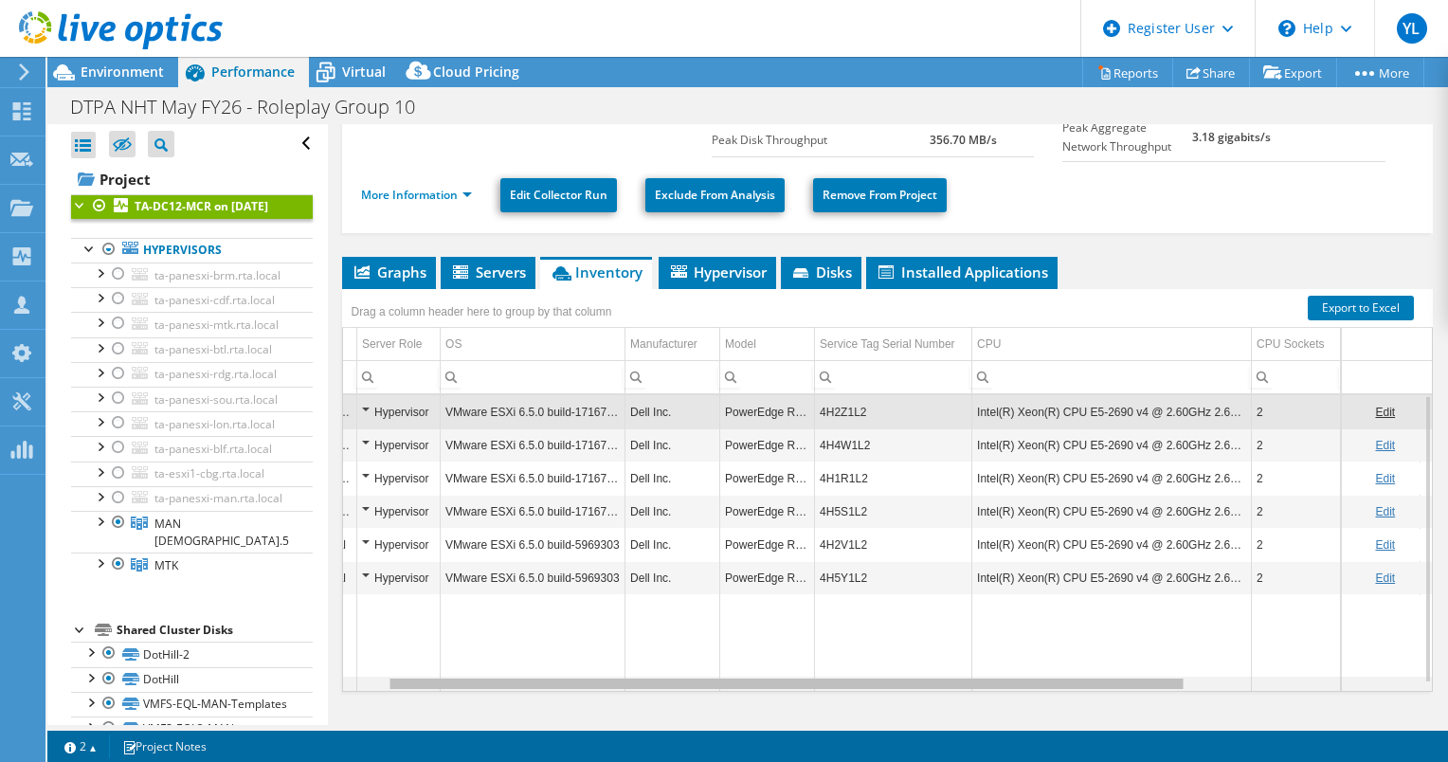
scroll to position [0, 168]
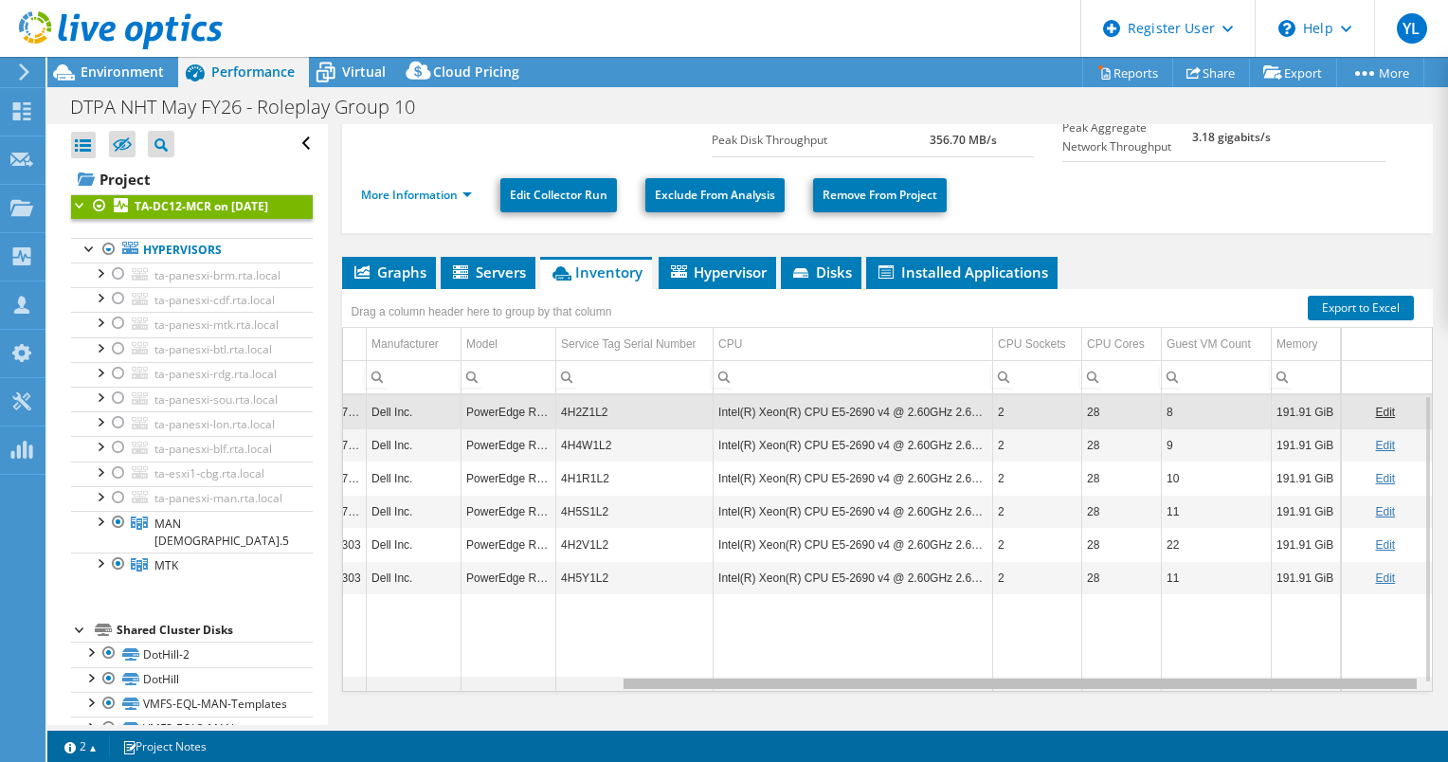
drag, startPoint x: 902, startPoint y: 681, endPoint x: 1253, endPoint y: 670, distance: 350.8
click at [1253, 670] on body "YL Dell User [PERSON_NAME] [PERSON_NAME][EMAIL_ADDRESS][DOMAIN_NAME] Dell My Pr…" at bounding box center [724, 381] width 1448 height 762
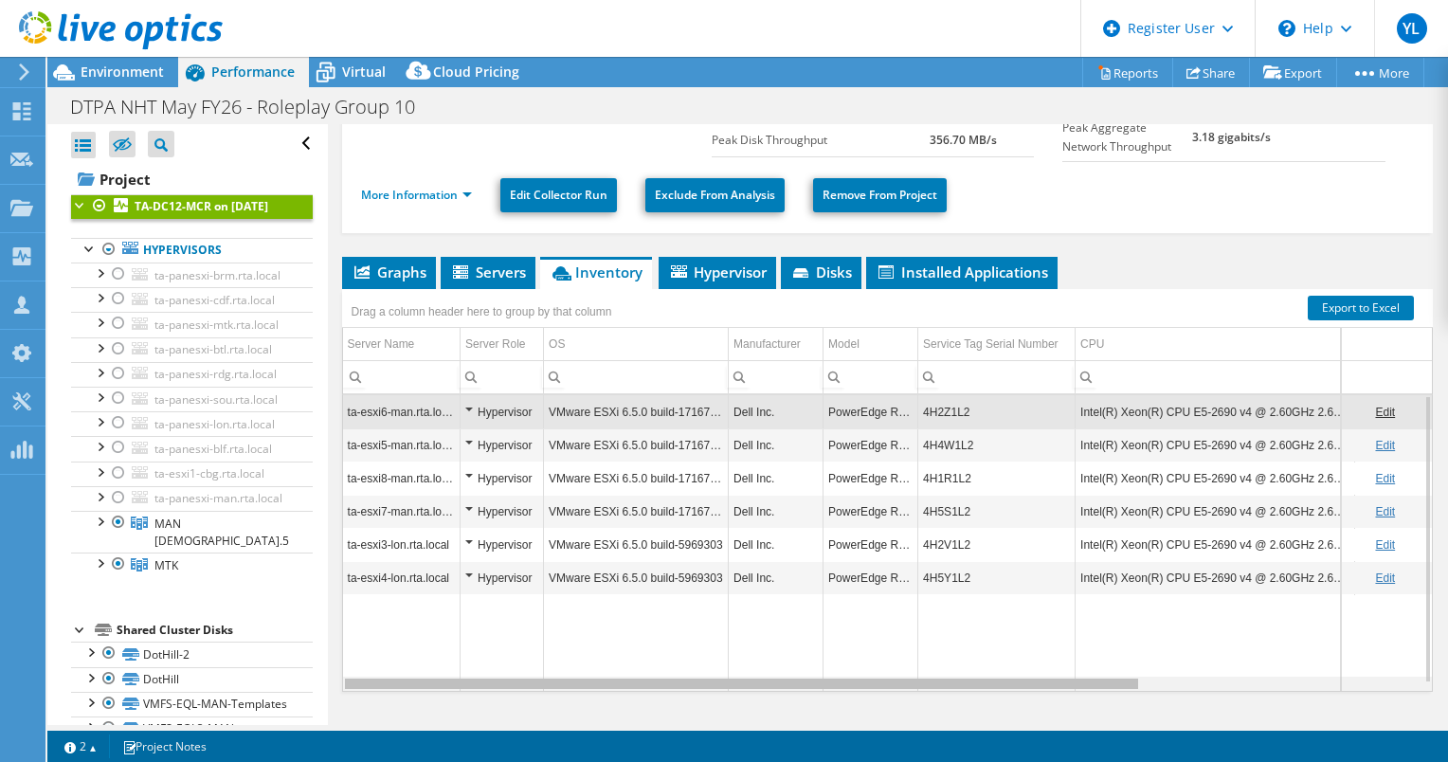
drag, startPoint x: 1064, startPoint y: 679, endPoint x: 711, endPoint y: 677, distance: 353.5
click at [718, 679] on body "YL Dell User [PERSON_NAME] [PERSON_NAME][EMAIL_ADDRESS][DOMAIN_NAME] Dell My Pr…" at bounding box center [724, 381] width 1448 height 762
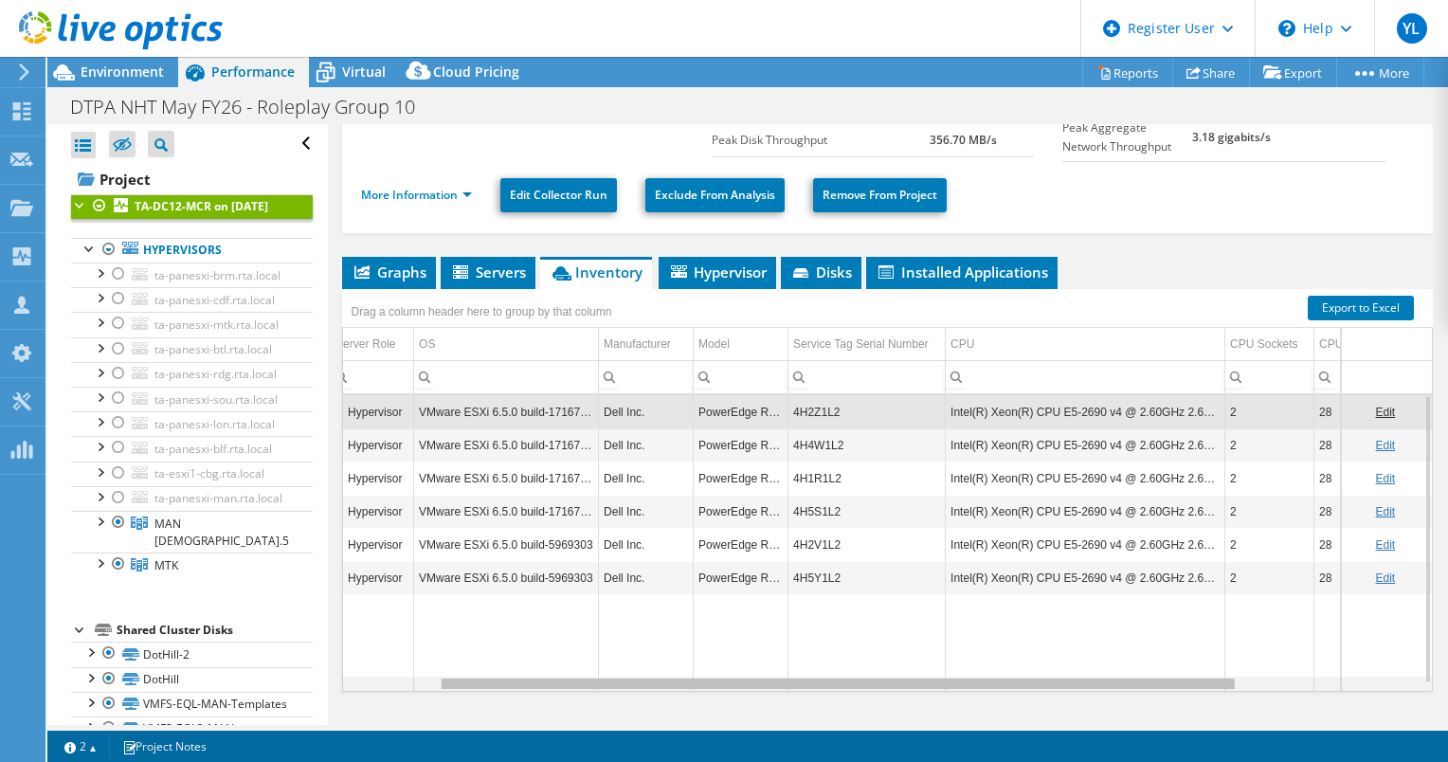
drag, startPoint x: 1098, startPoint y: 682, endPoint x: 1202, endPoint y: 677, distance: 104.4
click at [1202, 677] on body "YL Dell User [PERSON_NAME] [PERSON_NAME][EMAIL_ADDRESS][DOMAIN_NAME] Dell My Pr…" at bounding box center [724, 381] width 1448 height 762
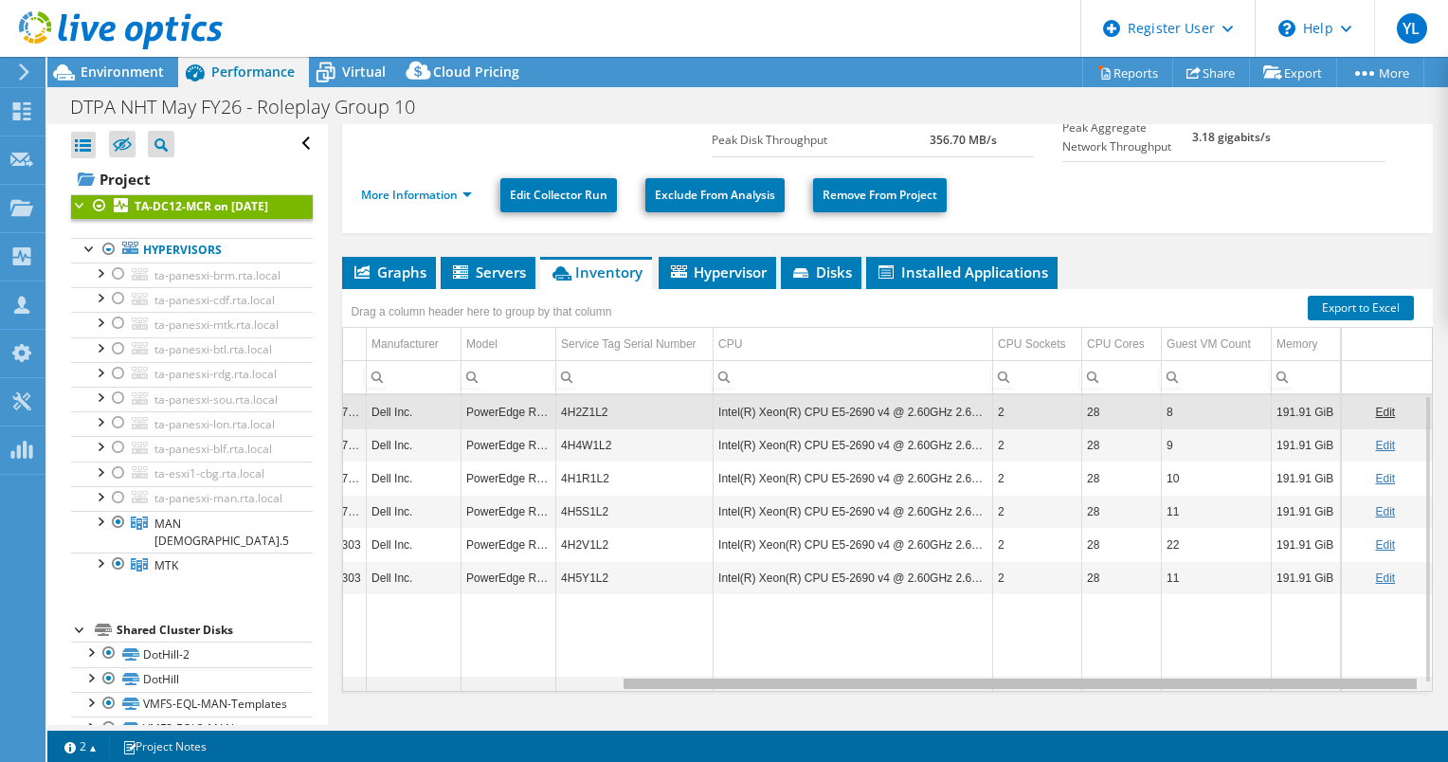
drag, startPoint x: 1063, startPoint y: 681, endPoint x: 1344, endPoint y: 679, distance: 280.6
click at [1344, 679] on body "YL Dell User [PERSON_NAME] [PERSON_NAME][EMAIL_ADDRESS][DOMAIN_NAME] Dell My Pr…" at bounding box center [724, 381] width 1448 height 762
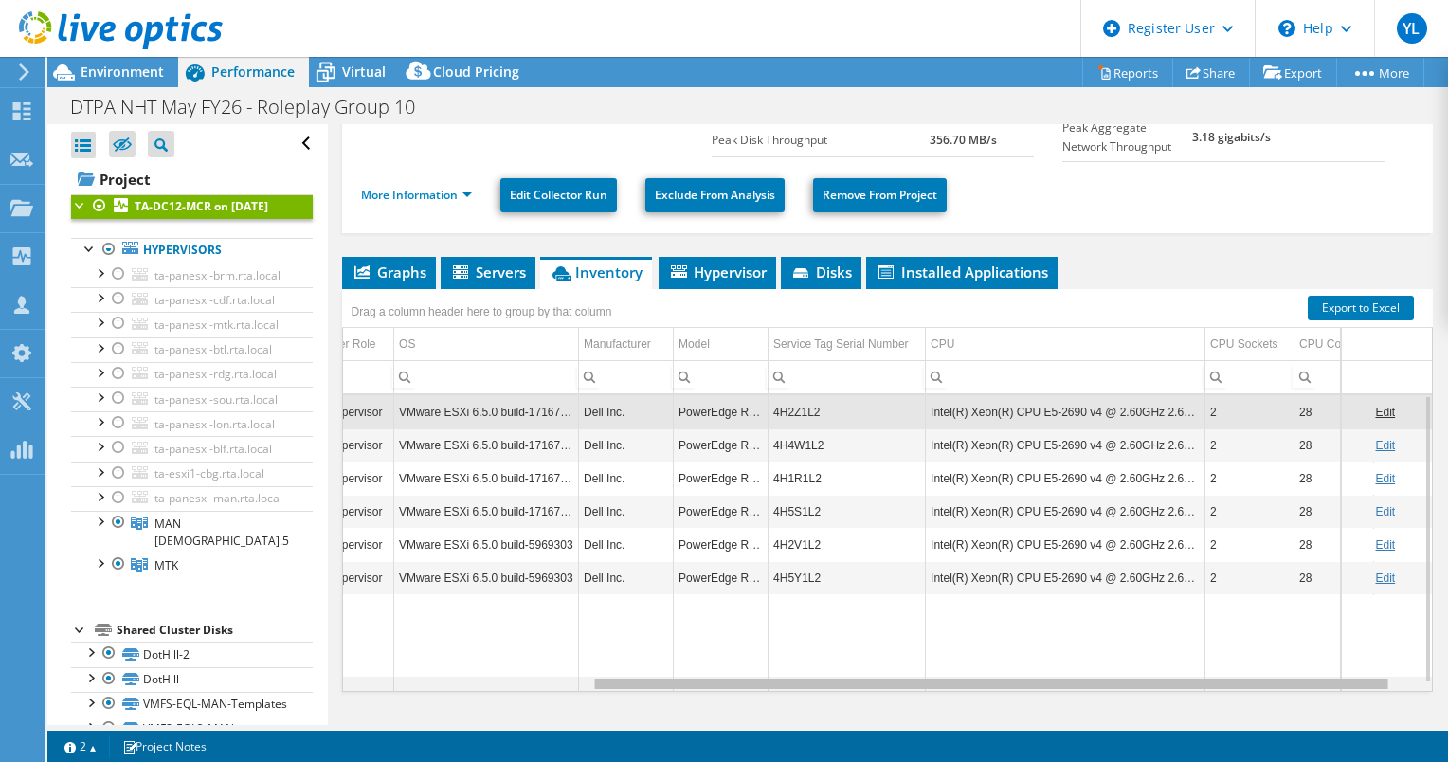
drag, startPoint x: 1069, startPoint y: 681, endPoint x: 884, endPoint y: 667, distance: 185.4
click at [884, 667] on body "YL Dell User [PERSON_NAME] [PERSON_NAME][EMAIL_ADDRESS][DOMAIN_NAME] Dell My Pr…" at bounding box center [724, 381] width 1448 height 762
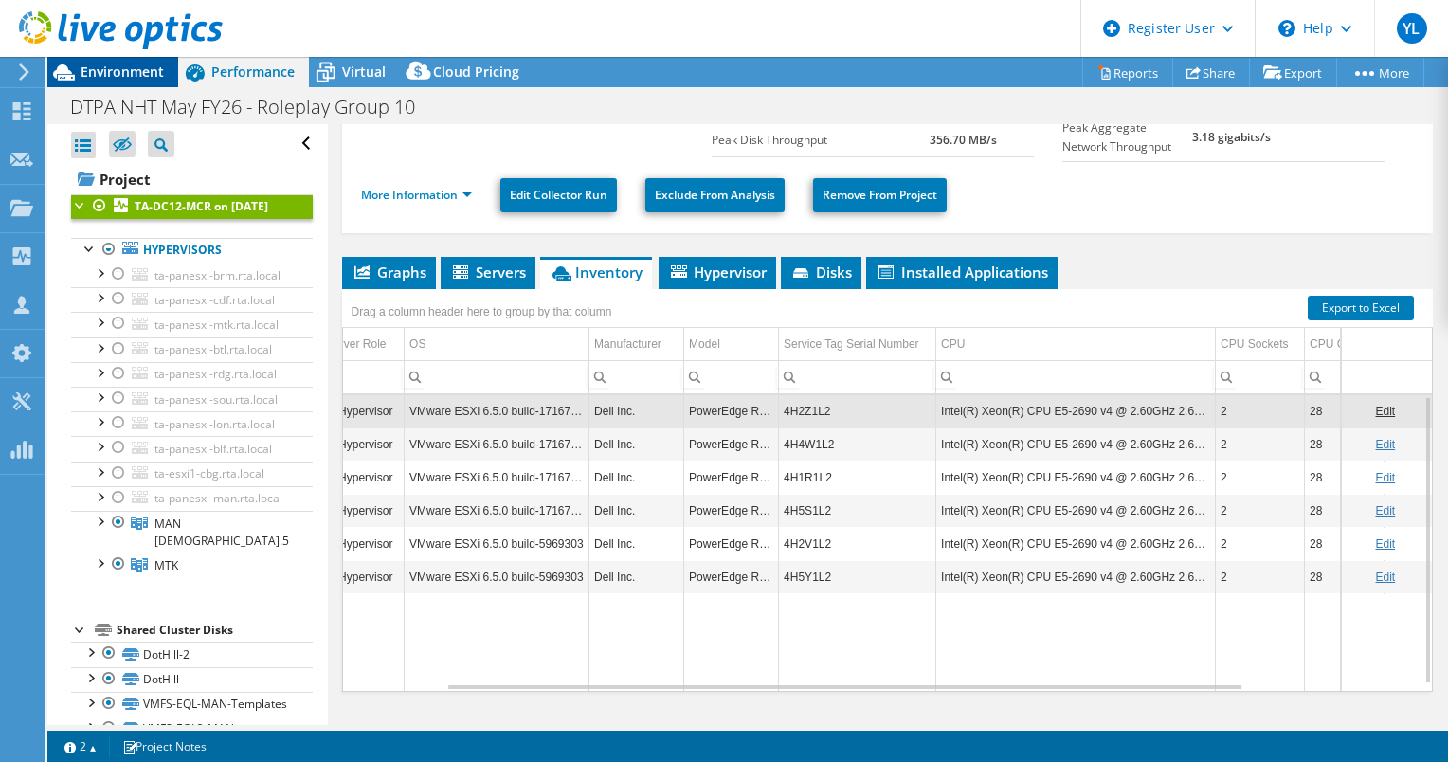
click at [138, 72] on span "Environment" at bounding box center [122, 72] width 83 height 18
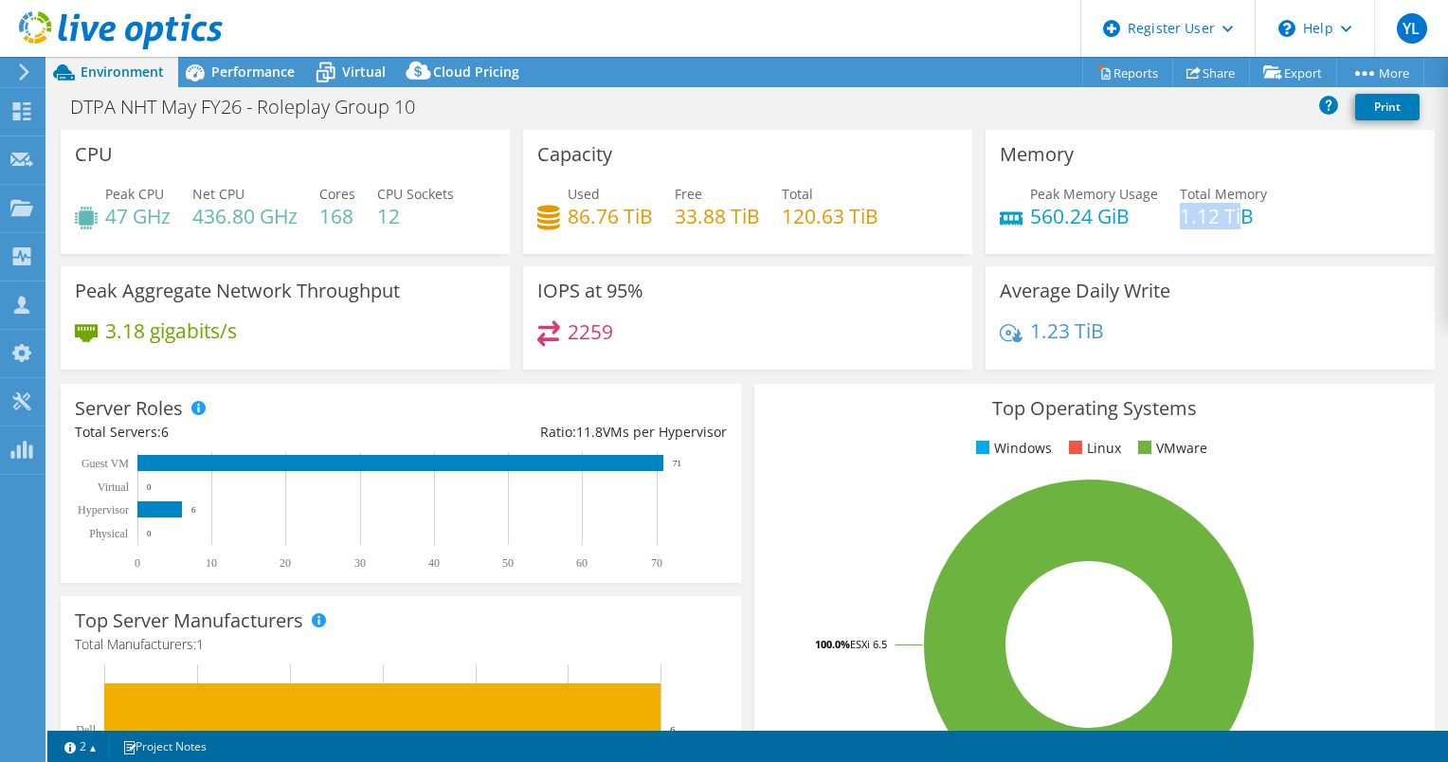
drag, startPoint x: 1231, startPoint y: 215, endPoint x: 1169, endPoint y: 209, distance: 62.8
click at [1180, 209] on h4 "1.12 TiB" at bounding box center [1223, 216] width 87 height 21
click at [238, 72] on span "Performance" at bounding box center [252, 72] width 83 height 18
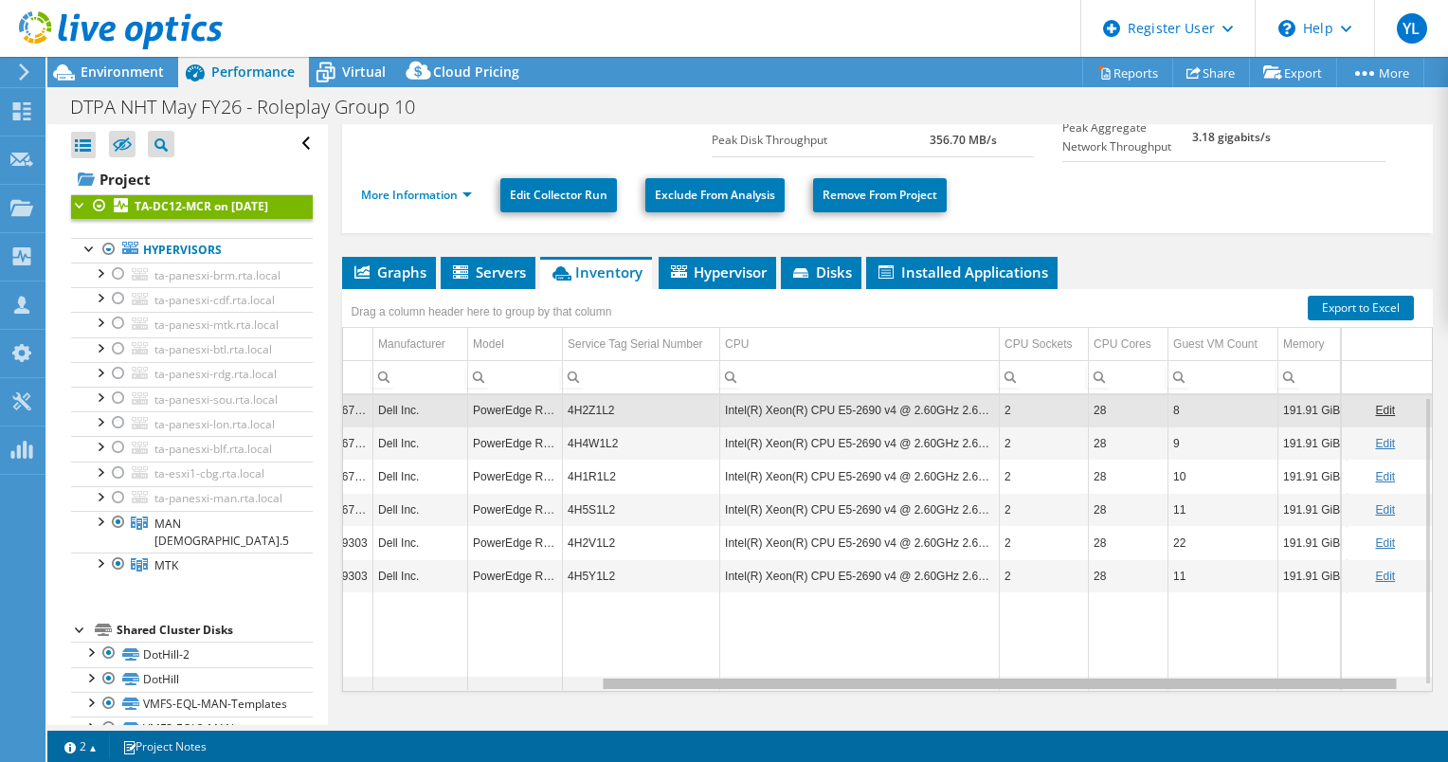
scroll to position [0, 375]
drag, startPoint x: 824, startPoint y: 680, endPoint x: 1135, endPoint y: 686, distance: 311.9
click at [1135, 686] on body "YL Dell User [PERSON_NAME] [PERSON_NAME][EMAIL_ADDRESS][DOMAIN_NAME] Dell My Pr…" at bounding box center [724, 381] width 1448 height 762
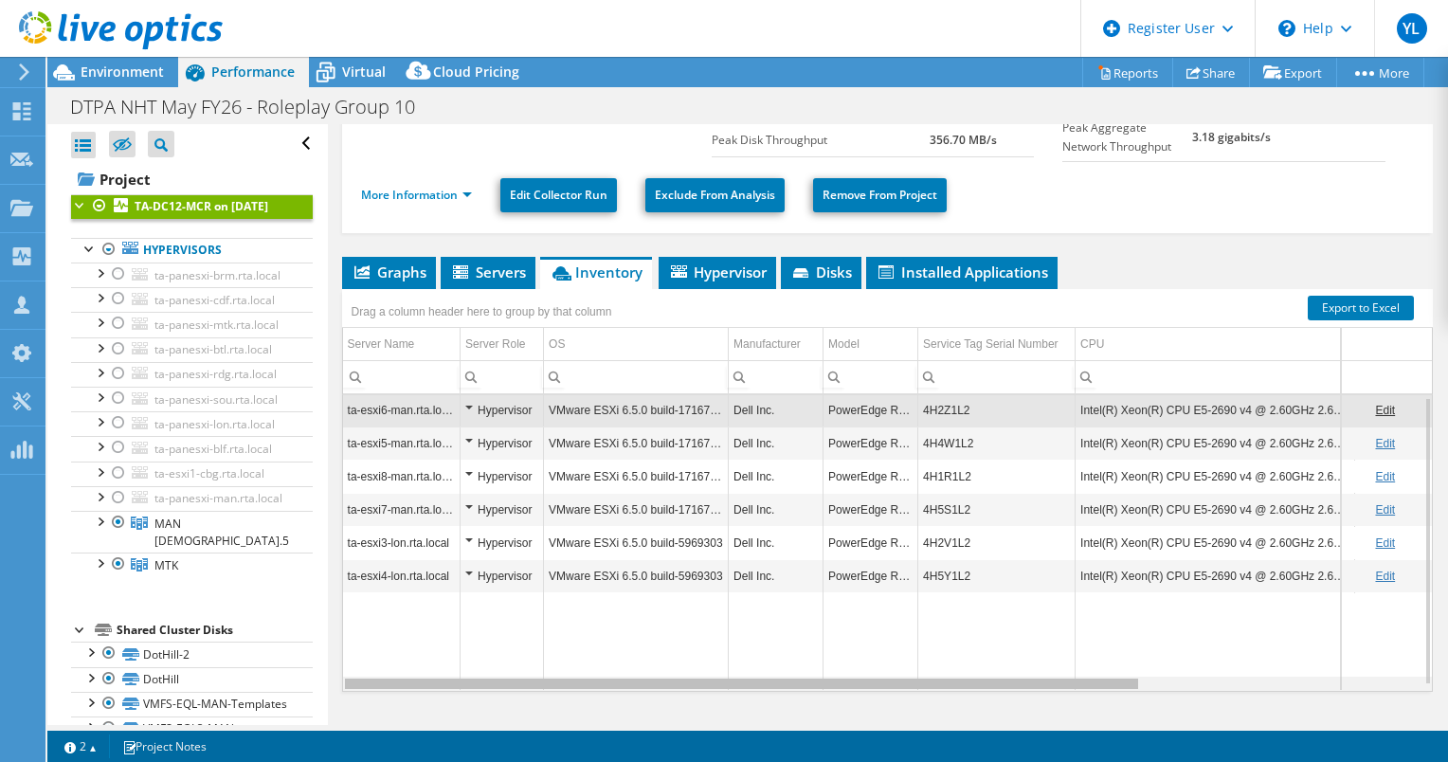
scroll to position [0, 28]
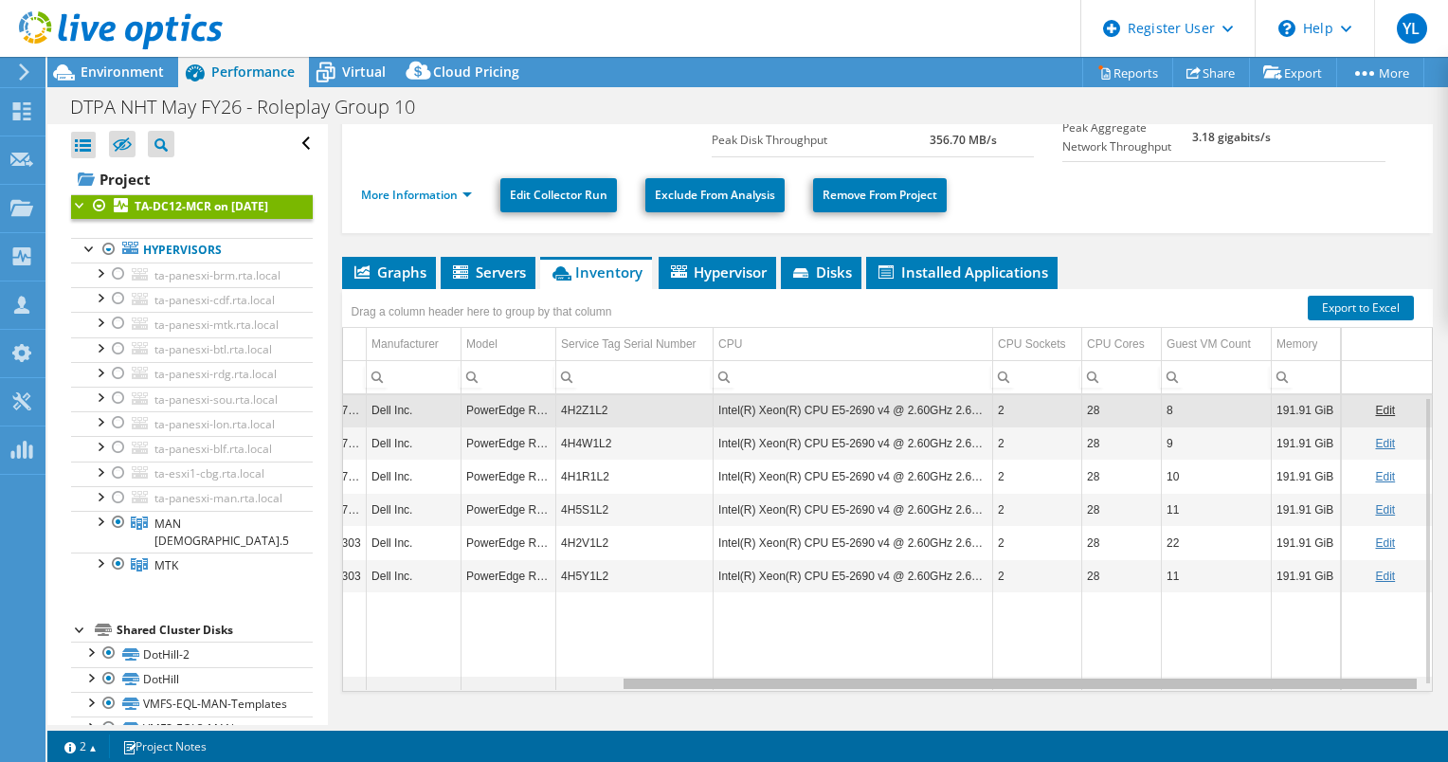
drag, startPoint x: 948, startPoint y: 681, endPoint x: 1003, endPoint y: 658, distance: 59.5
click at [1003, 658] on body "YL Dell User [PERSON_NAME] [PERSON_NAME][EMAIL_ADDRESS][DOMAIN_NAME] Dell My Pr…" at bounding box center [724, 381] width 1448 height 762
drag, startPoint x: 1174, startPoint y: 540, endPoint x: 1151, endPoint y: 538, distance: 23.8
click at [1162, 538] on td "22" at bounding box center [1217, 542] width 110 height 33
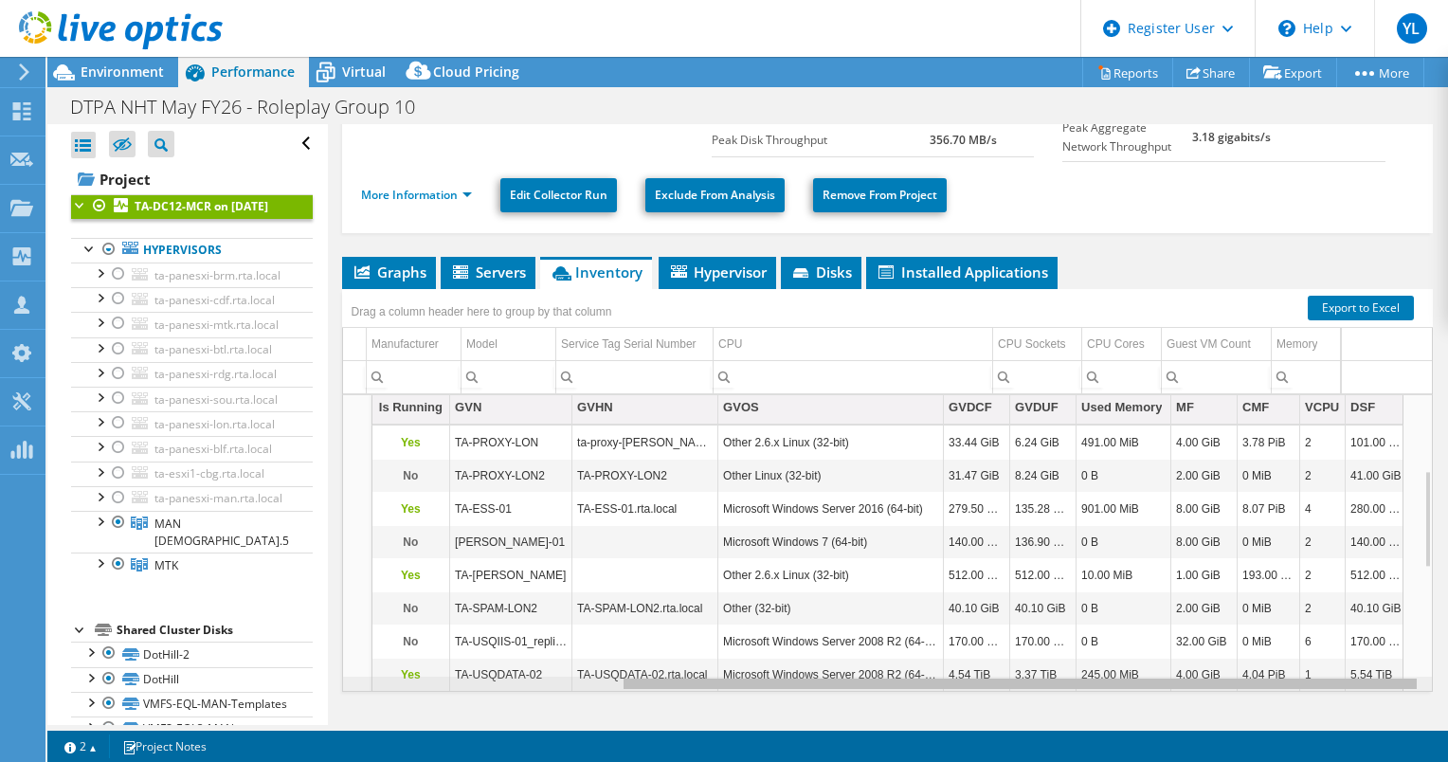
drag, startPoint x: 990, startPoint y: 679, endPoint x: 1032, endPoint y: 679, distance: 41.7
click at [1032, 679] on body "YL Dell User [PERSON_NAME] [PERSON_NAME][EMAIL_ADDRESS][DOMAIN_NAME] Dell My Pr…" at bounding box center [724, 381] width 1448 height 762
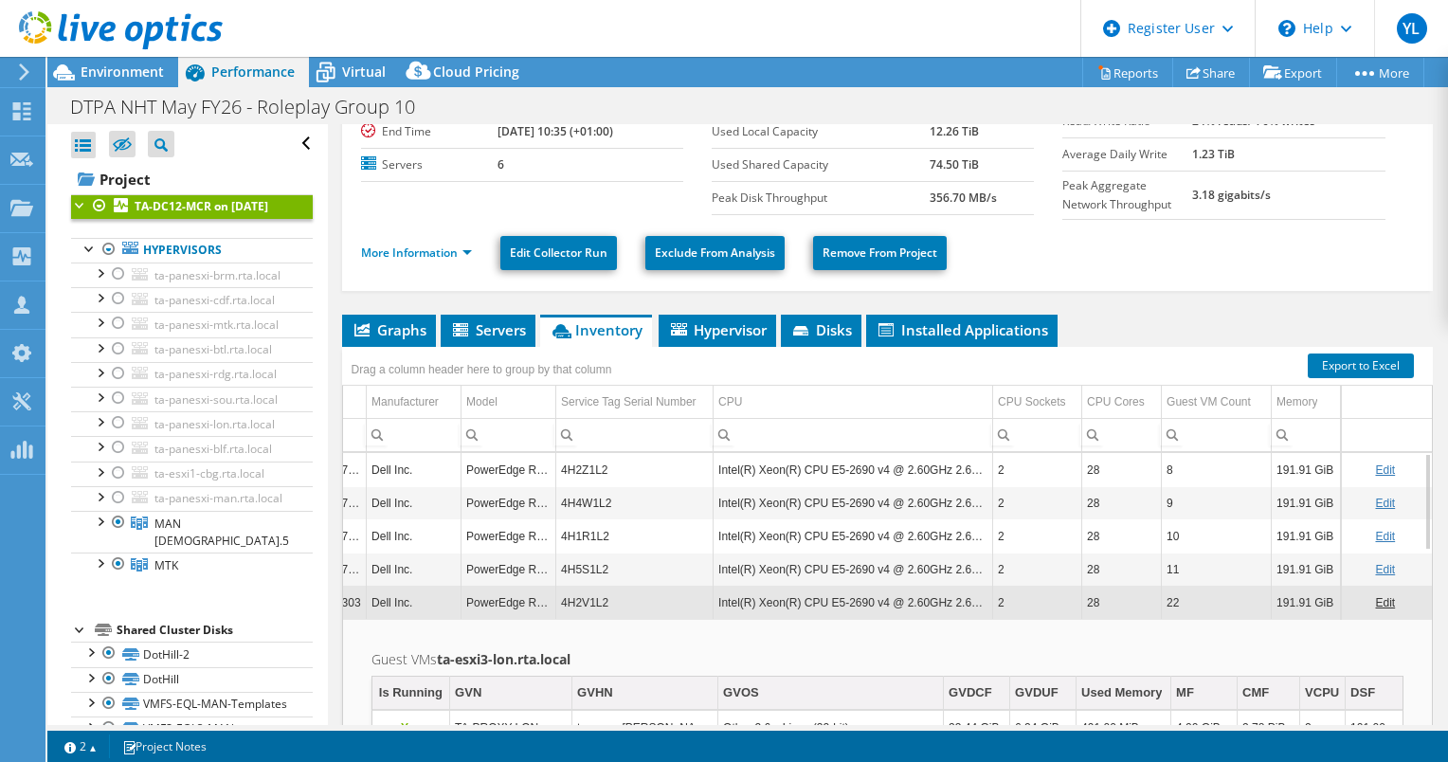
click at [1164, 463] on td "8" at bounding box center [1217, 469] width 110 height 33
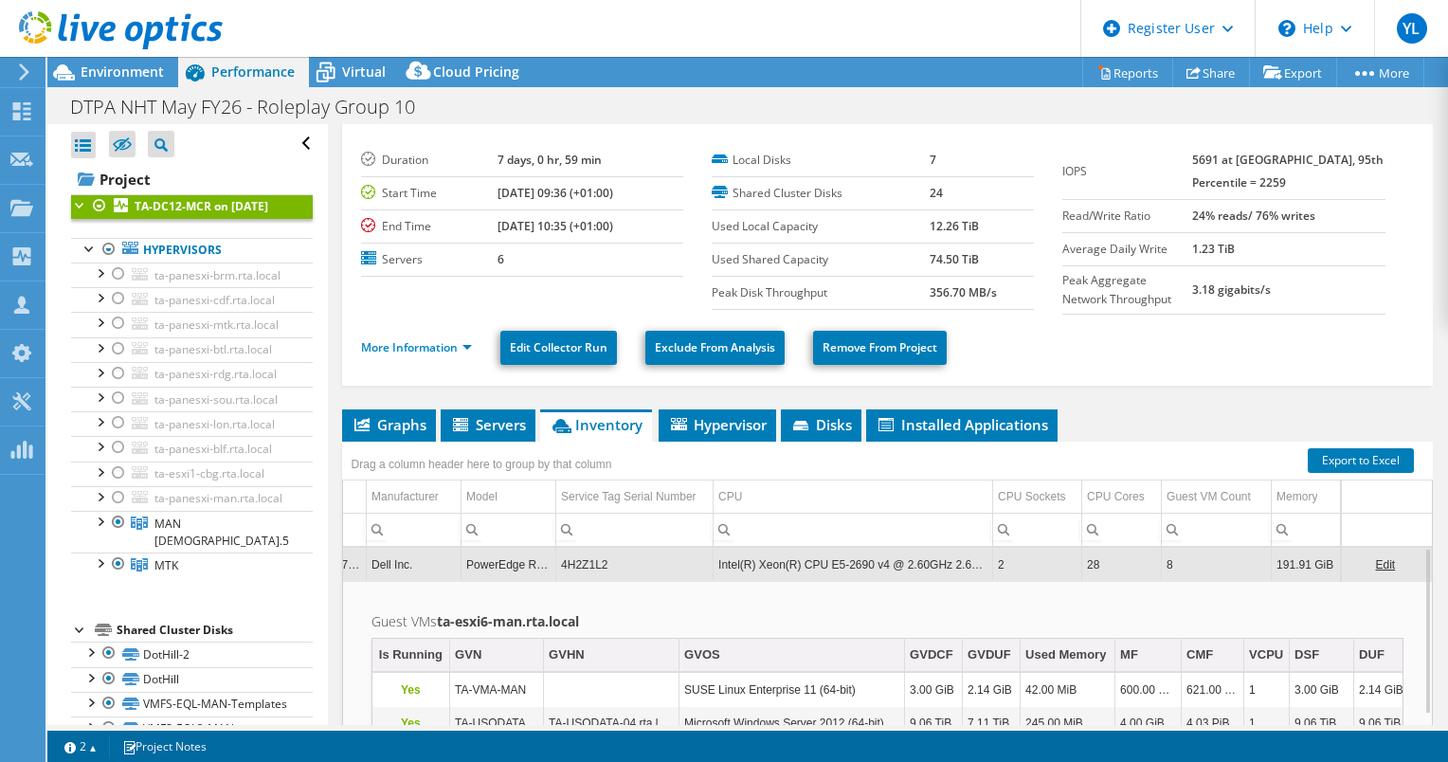
click at [1186, 561] on td "8" at bounding box center [1217, 564] width 110 height 33
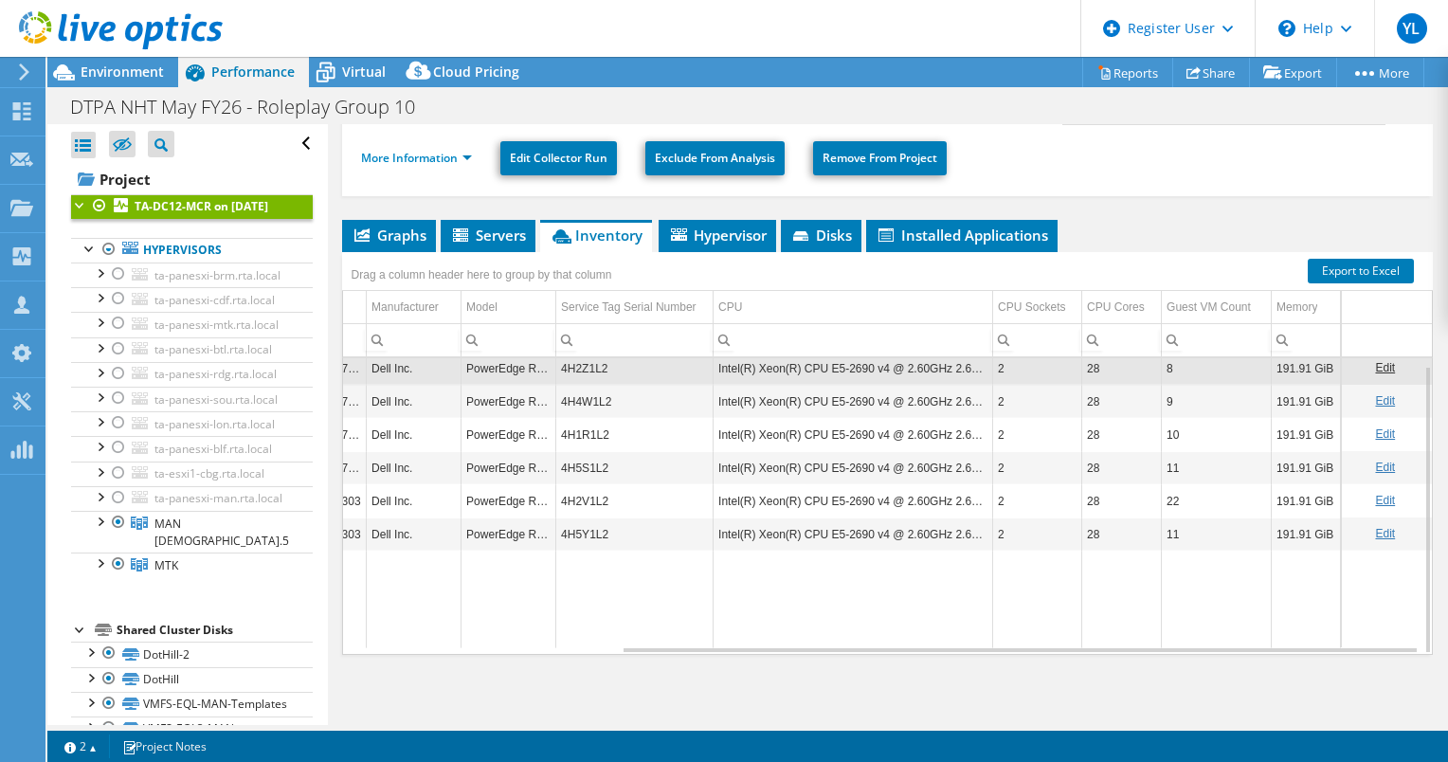
click at [1173, 497] on td "22" at bounding box center [1217, 500] width 110 height 33
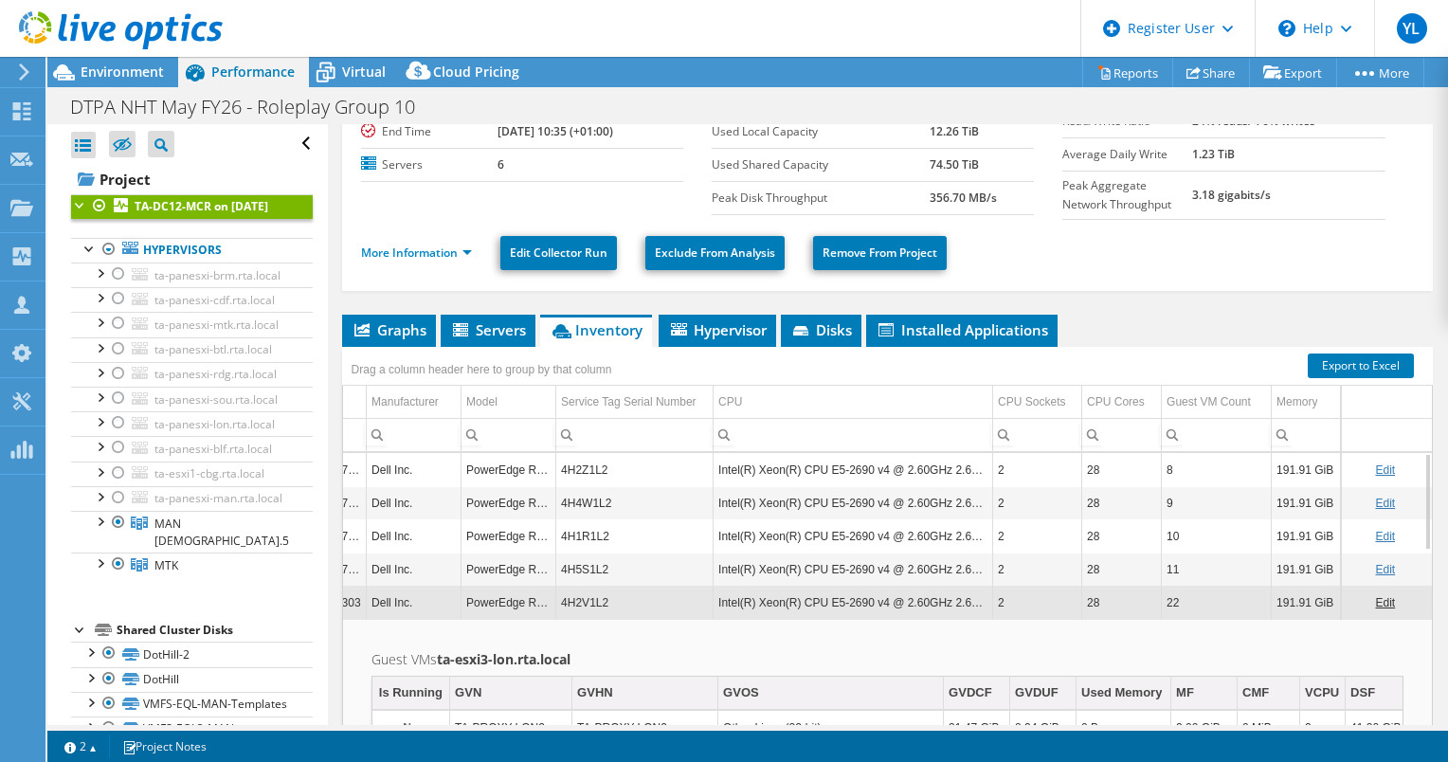
click at [1165, 604] on td "22" at bounding box center [1217, 602] width 110 height 33
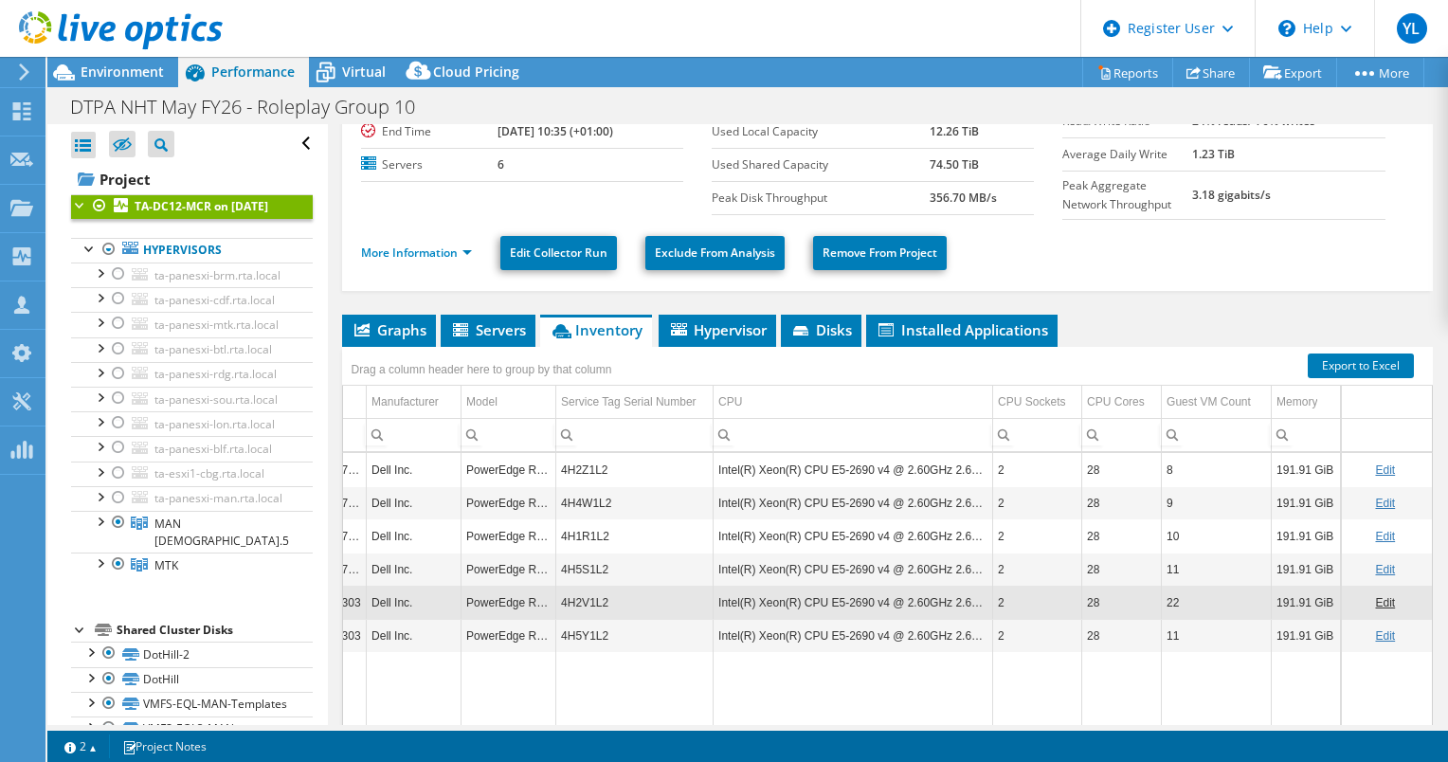
click at [804, 660] on td "Data grid" at bounding box center [854, 701] width 280 height 98
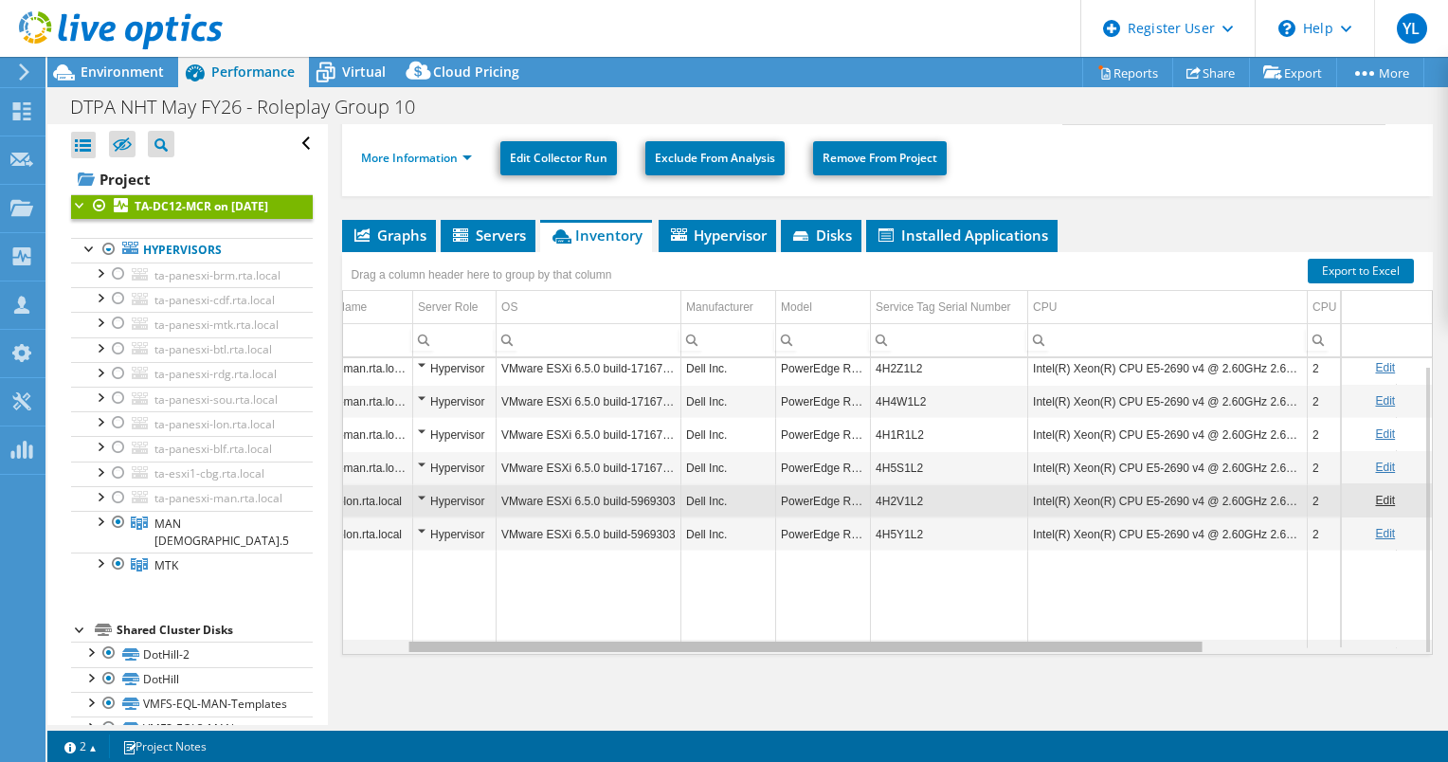
scroll to position [0, 0]
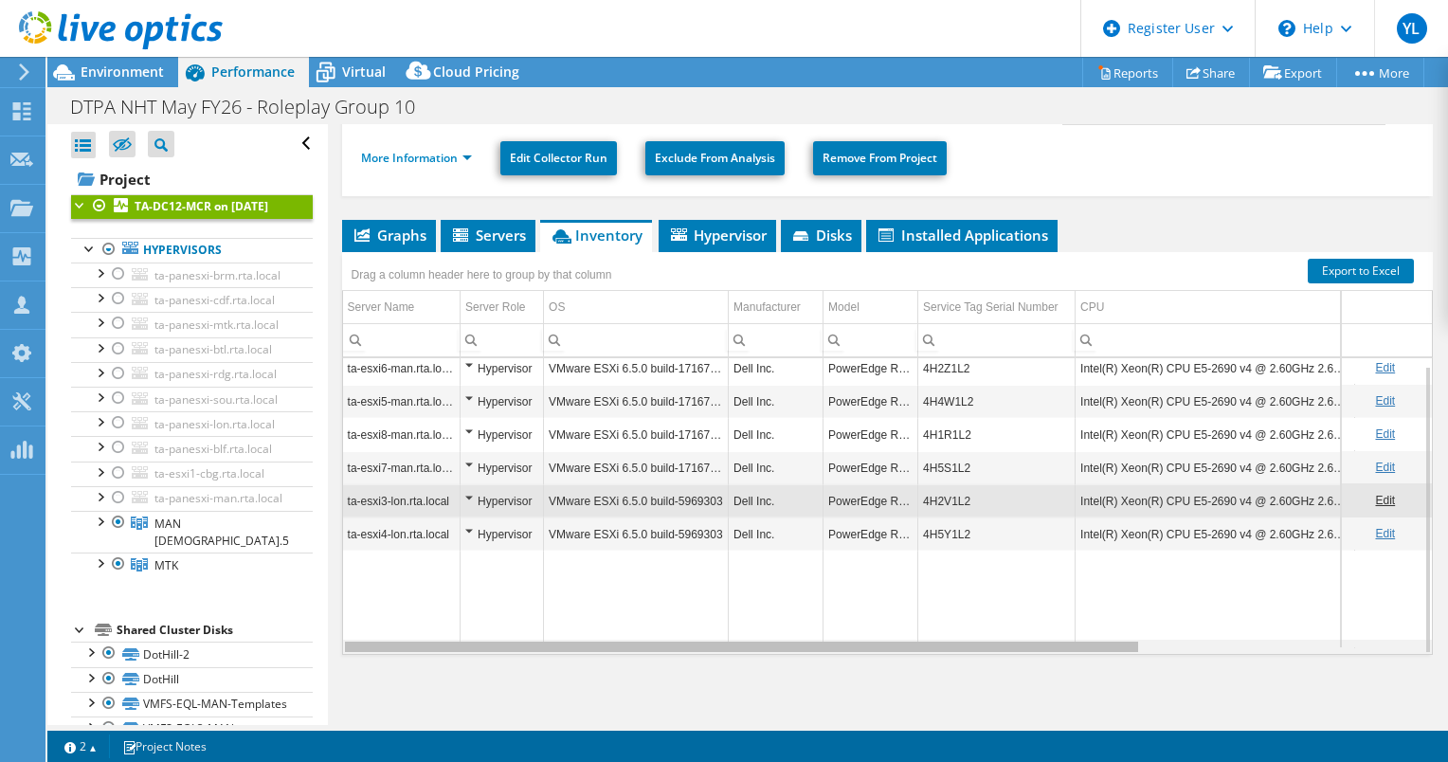
drag, startPoint x: 792, startPoint y: 642, endPoint x: 424, endPoint y: 632, distance: 368.8
click at [424, 632] on body "YL Dell User [PERSON_NAME] [PERSON_NAME][EMAIL_ADDRESS][DOMAIN_NAME] Dell My Pr…" at bounding box center [724, 381] width 1448 height 762
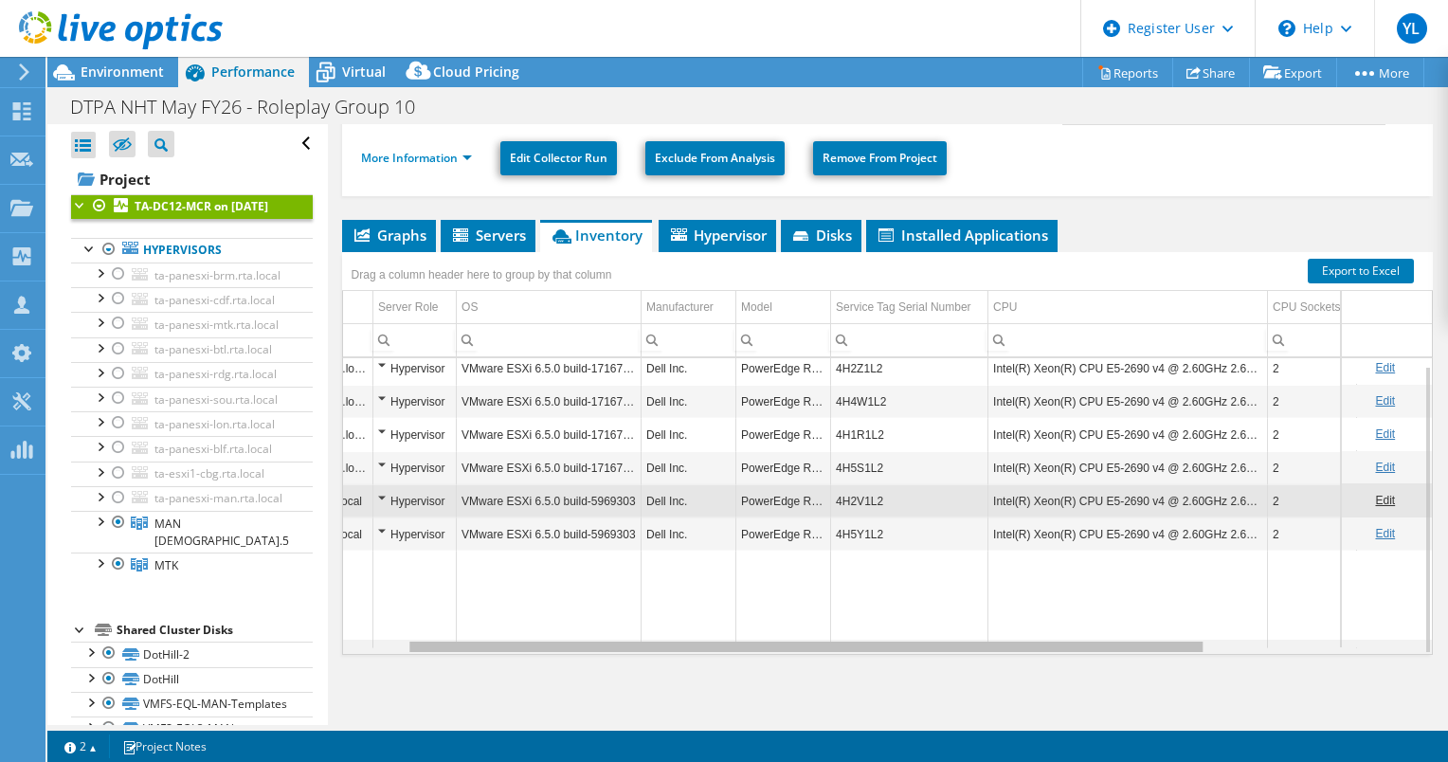
scroll to position [7, 0]
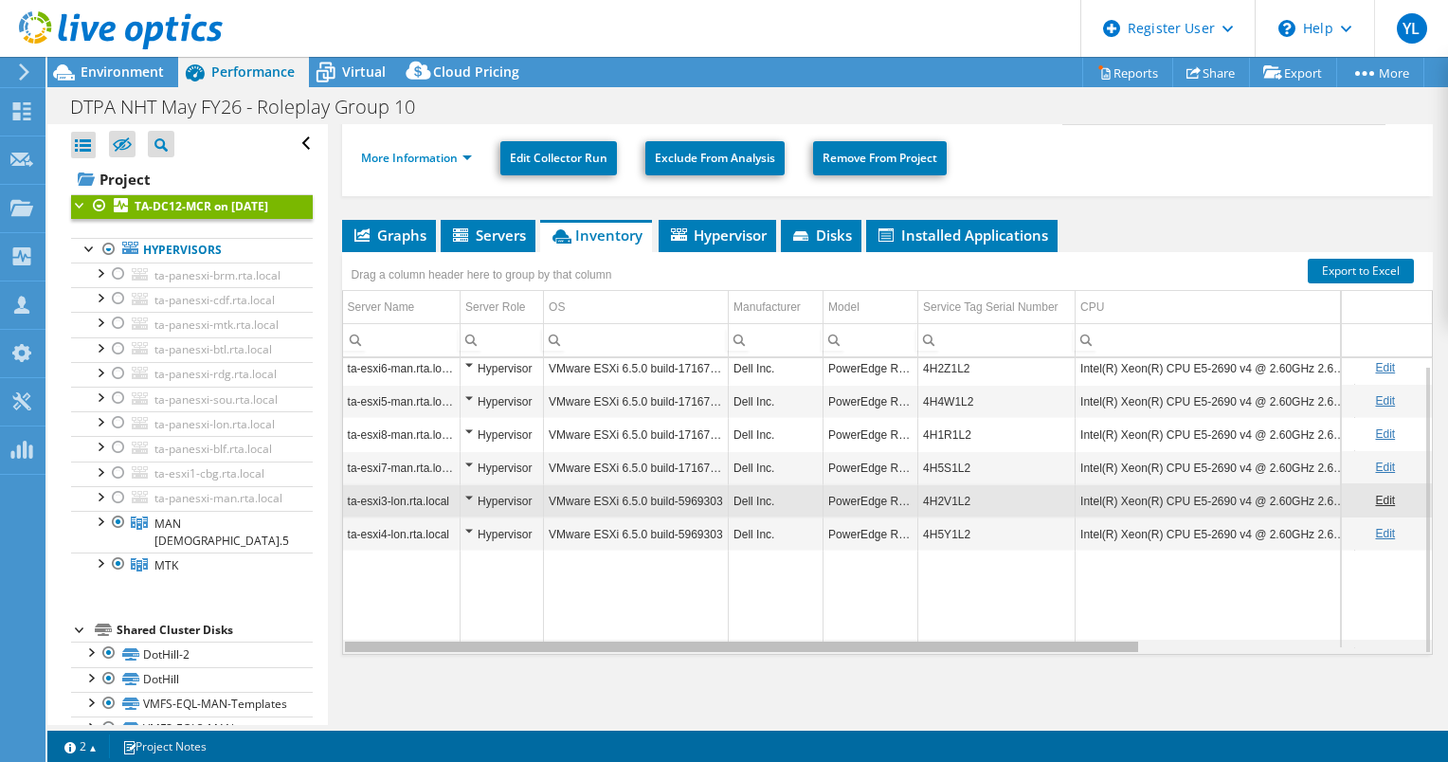
drag, startPoint x: 680, startPoint y: 645, endPoint x: 615, endPoint y: 636, distance: 65.0
click at [615, 636] on body "YL Dell User [PERSON_NAME] [PERSON_NAME][EMAIL_ADDRESS][DOMAIN_NAME] Dell My Pr…" at bounding box center [724, 381] width 1448 height 762
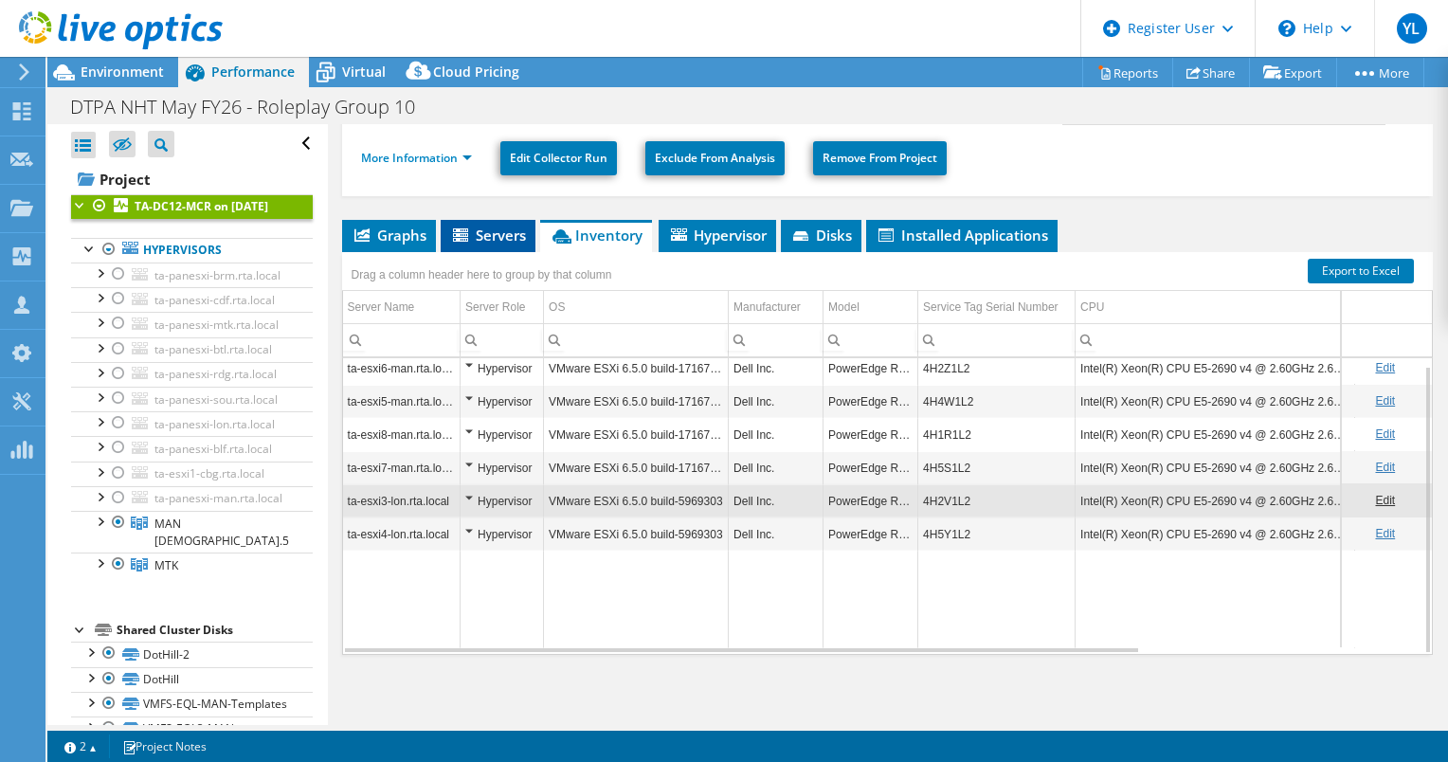
click at [496, 232] on span "Servers" at bounding box center [488, 235] width 76 height 19
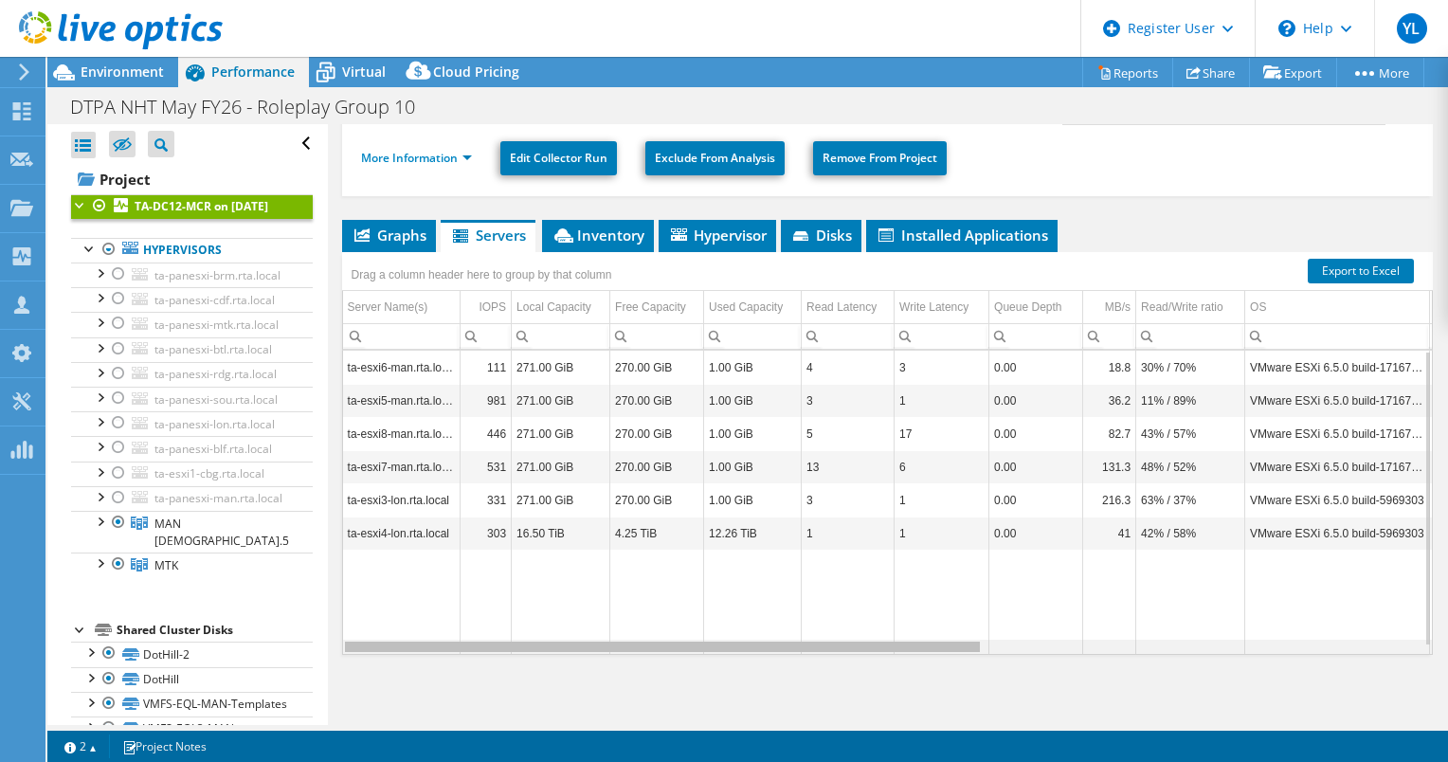
drag, startPoint x: 588, startPoint y: 640, endPoint x: 716, endPoint y: 686, distance: 136.1
click at [716, 686] on body "YL Dell User [PERSON_NAME] [PERSON_NAME][EMAIL_ADDRESS][DOMAIN_NAME] Dell My Pr…" at bounding box center [724, 381] width 1448 height 762
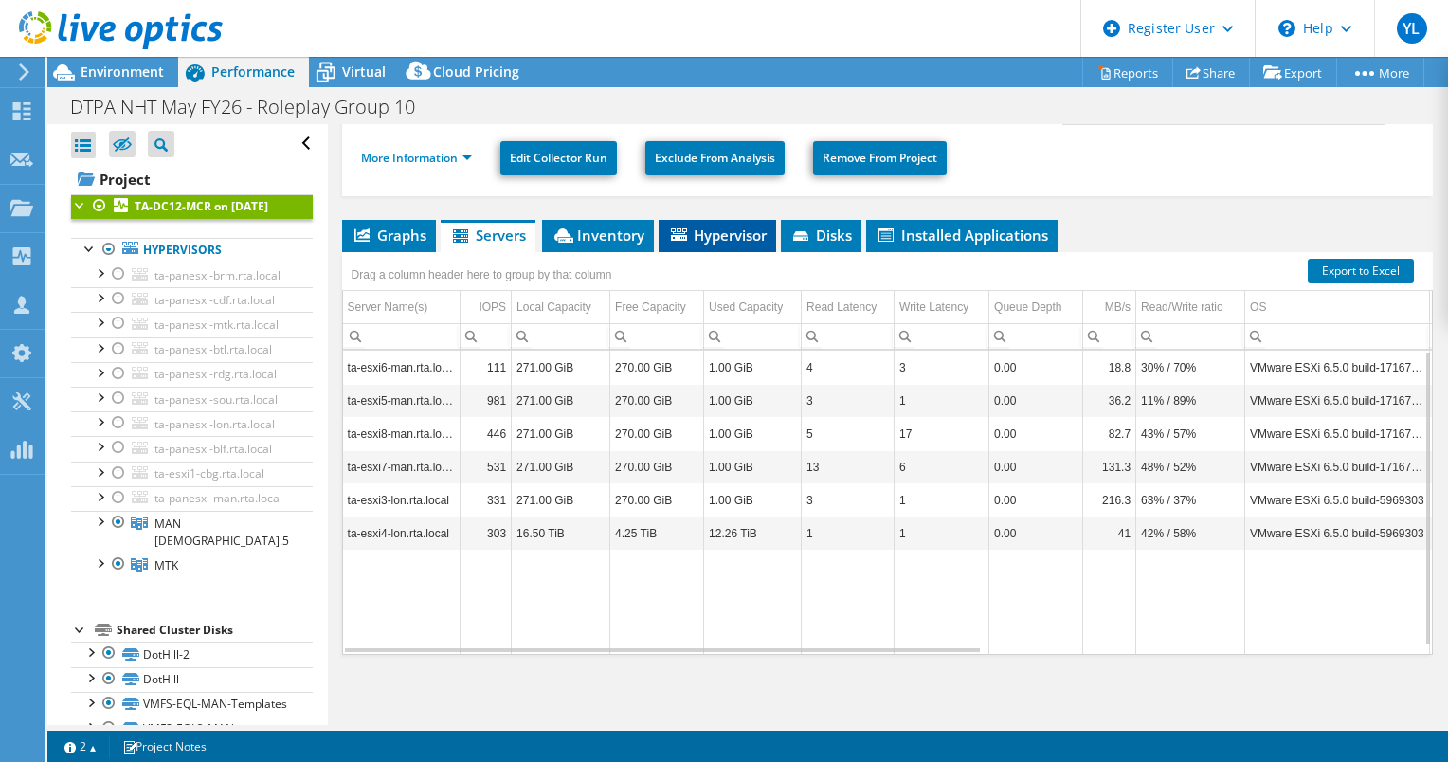
click at [705, 239] on span "Hypervisor" at bounding box center [717, 235] width 99 height 19
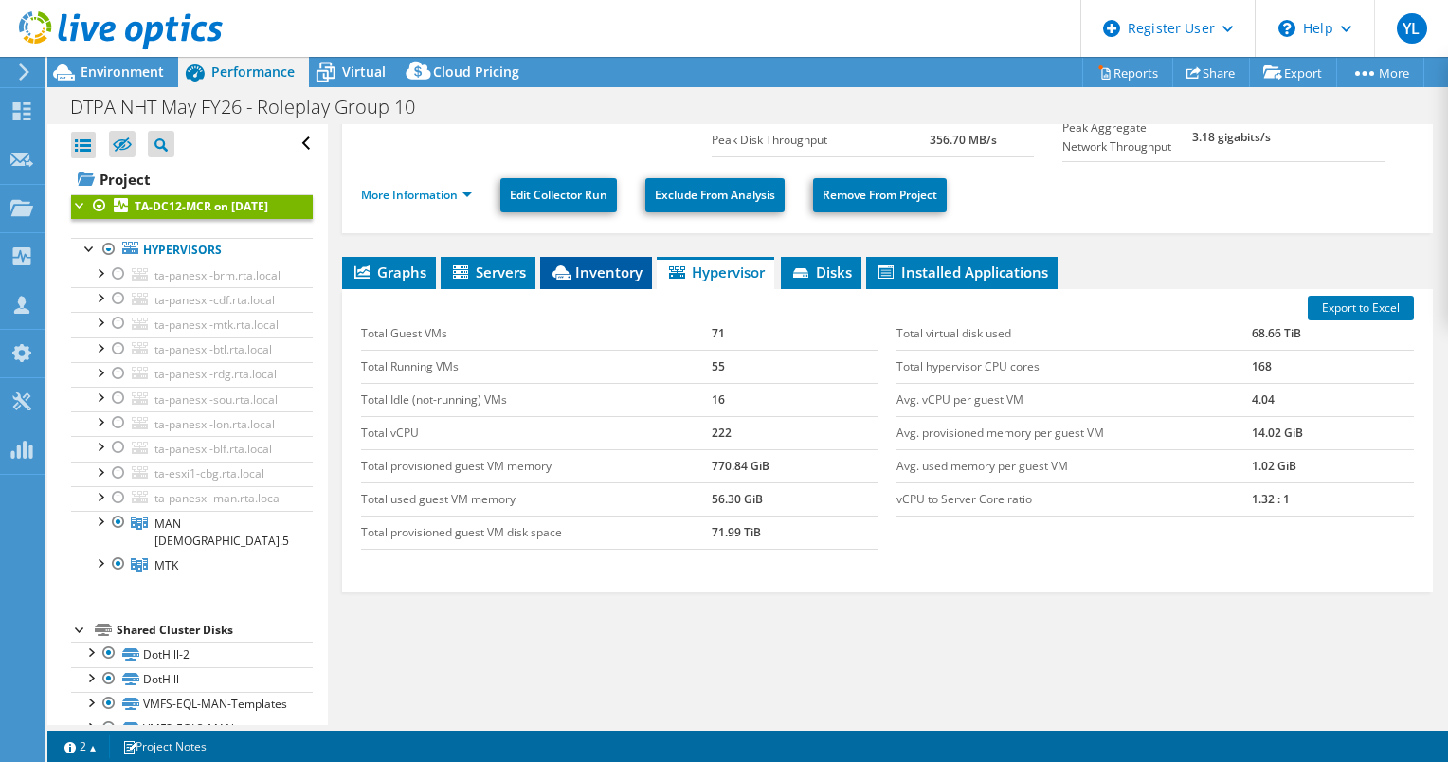
click at [595, 281] on li "Inventory" at bounding box center [596, 273] width 112 height 32
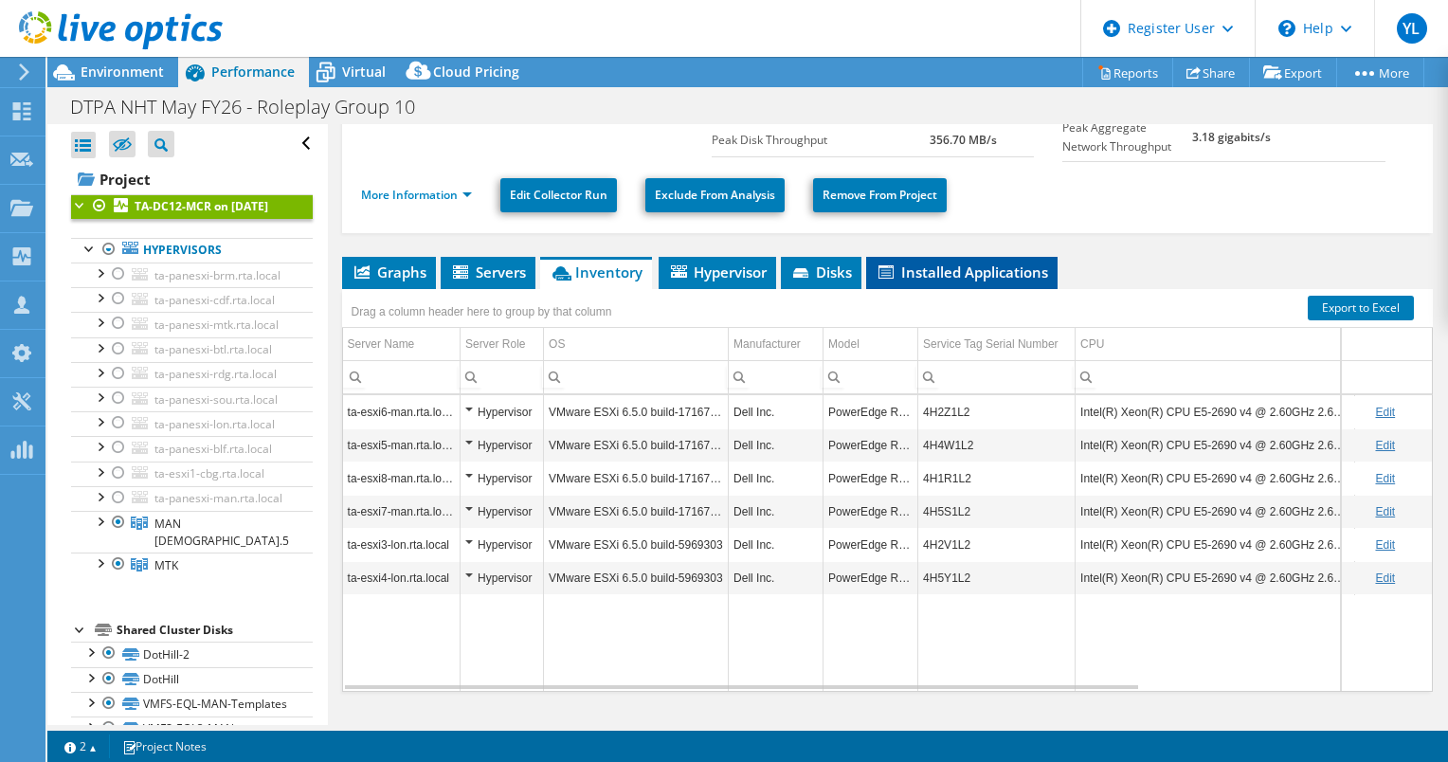
click at [972, 260] on li "Installed Applications" at bounding box center [961, 273] width 191 height 32
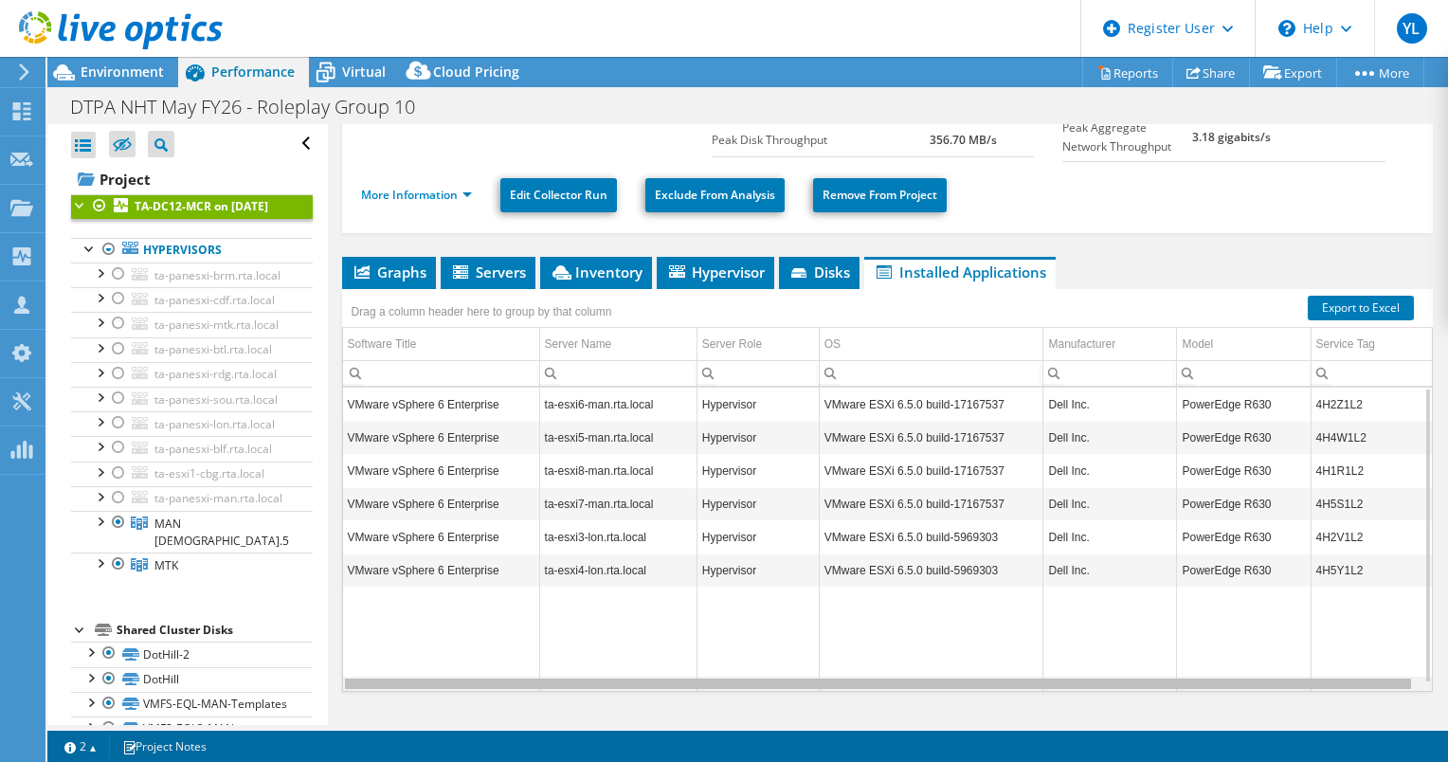
drag, startPoint x: 805, startPoint y: 681, endPoint x: 741, endPoint y: 664, distance: 65.5
click at [741, 664] on body "YL Dell User [PERSON_NAME] [PERSON_NAME][EMAIL_ADDRESS][DOMAIN_NAME] Dell My Pr…" at bounding box center [724, 381] width 1448 height 762
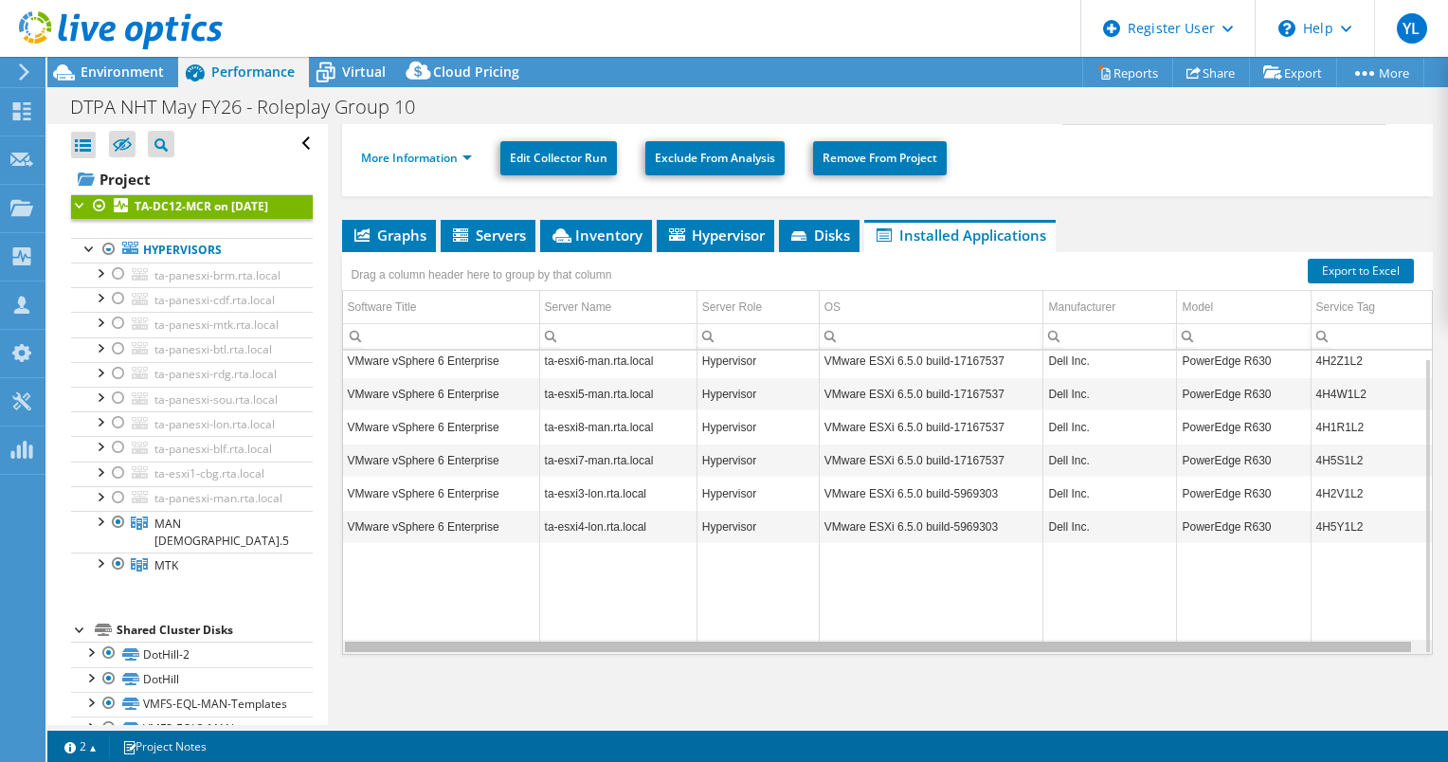
scroll to position [0, 6]
drag, startPoint x: 838, startPoint y: 644, endPoint x: 917, endPoint y: 639, distance: 79.8
click at [917, 639] on body "YL Dell User [PERSON_NAME] [PERSON_NAME][EMAIL_ADDRESS][DOMAIN_NAME] Dell My Pr…" at bounding box center [724, 381] width 1448 height 762
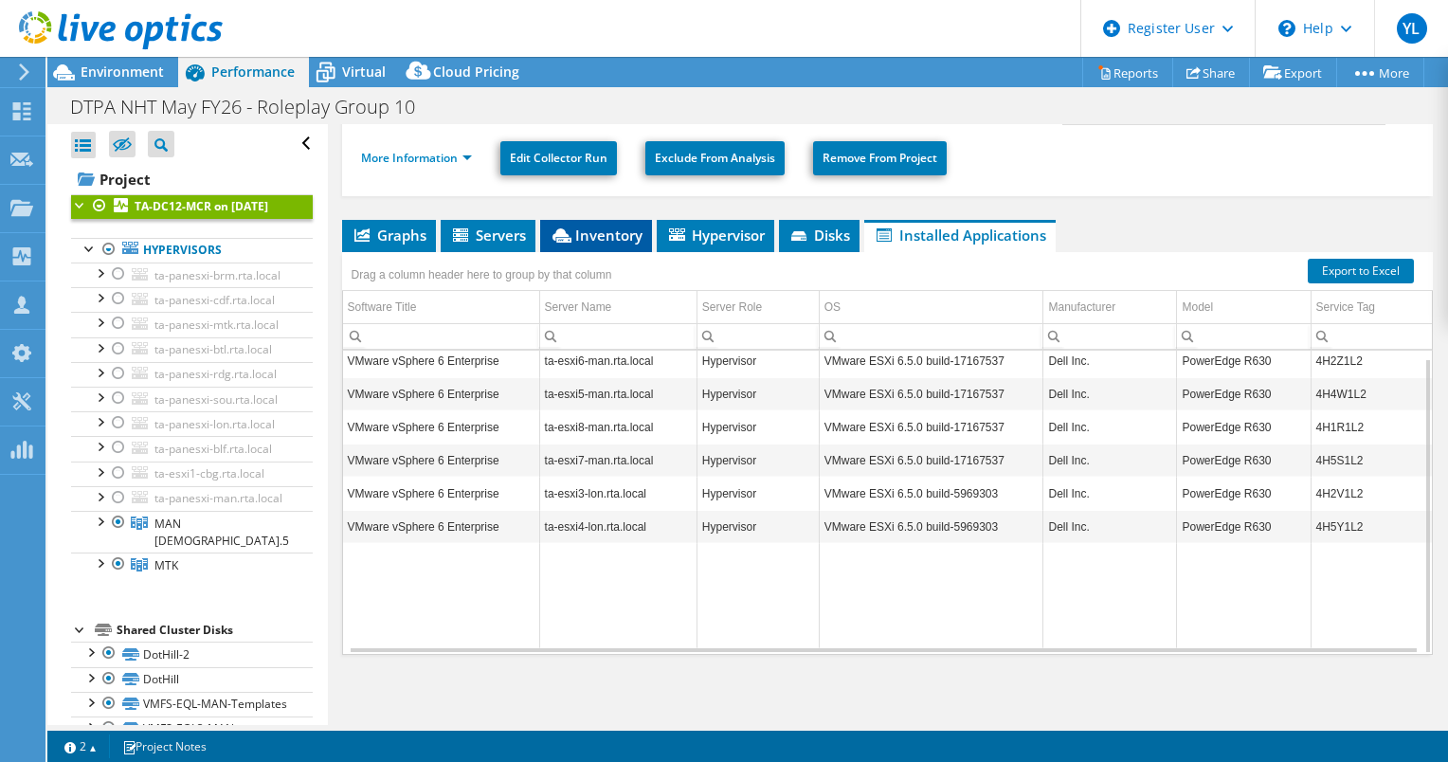
click at [599, 231] on span "Inventory" at bounding box center [596, 235] width 93 height 19
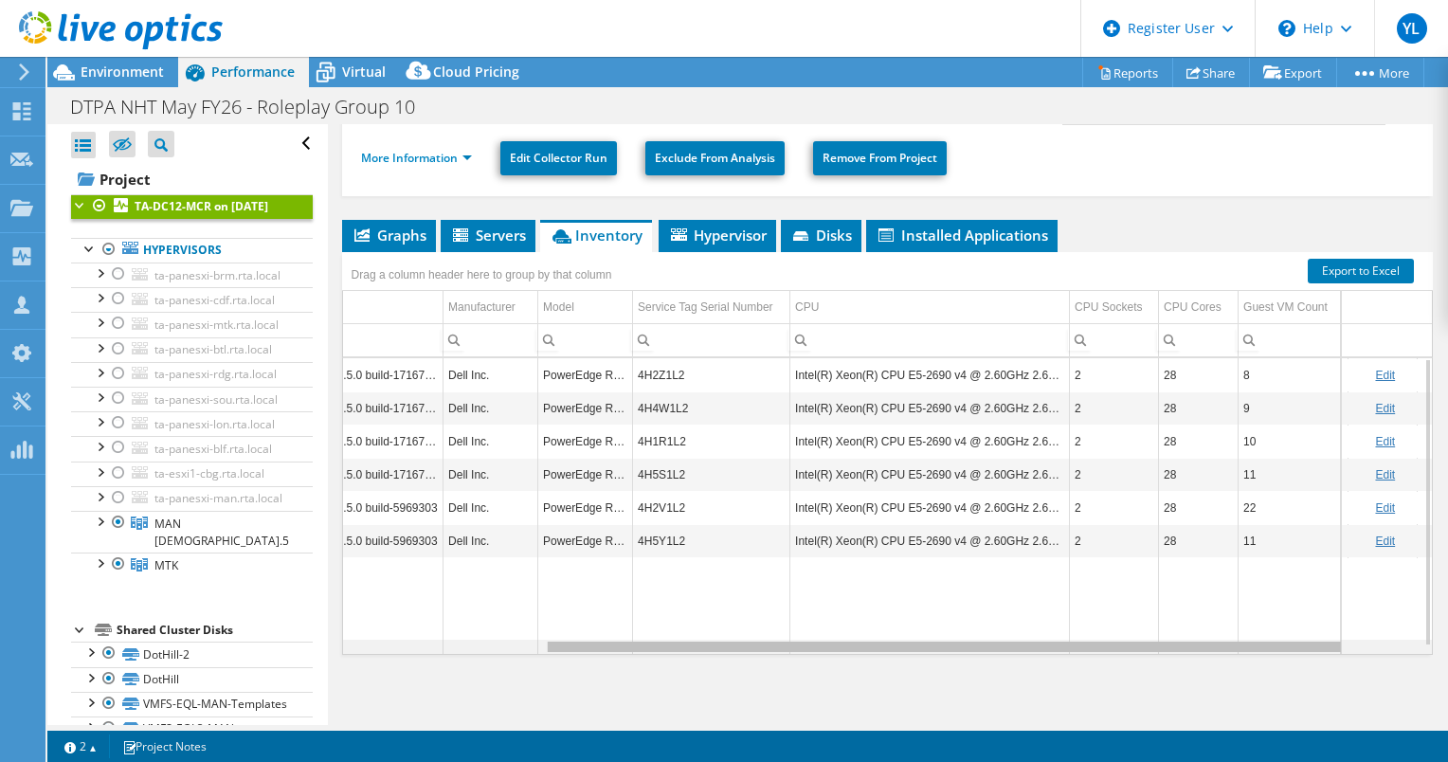
scroll to position [0, 300]
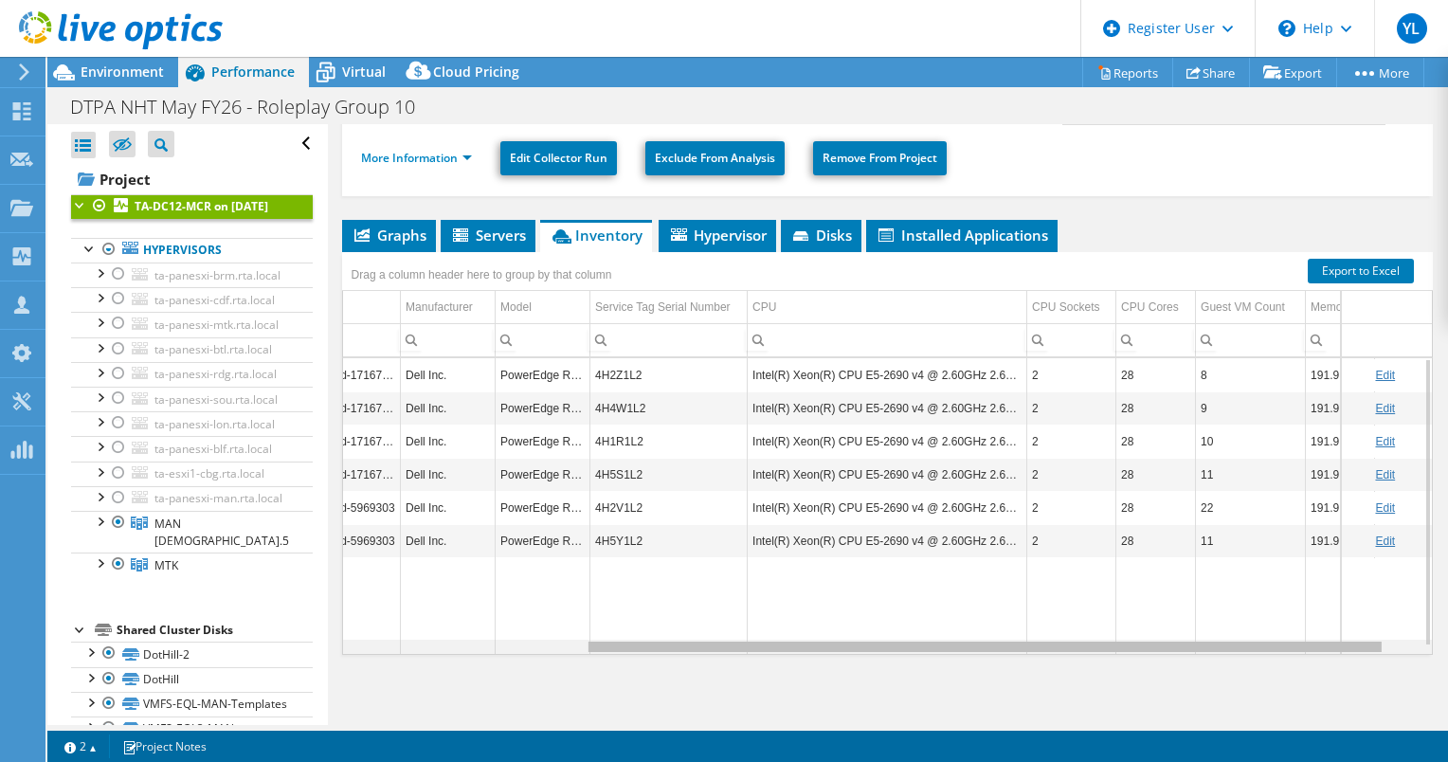
drag, startPoint x: 781, startPoint y: 641, endPoint x: 1043, endPoint y: 641, distance: 261.6
click at [1043, 641] on body "YL Dell User [PERSON_NAME] [PERSON_NAME][EMAIL_ADDRESS][DOMAIN_NAME] Dell My Pr…" at bounding box center [724, 381] width 1448 height 762
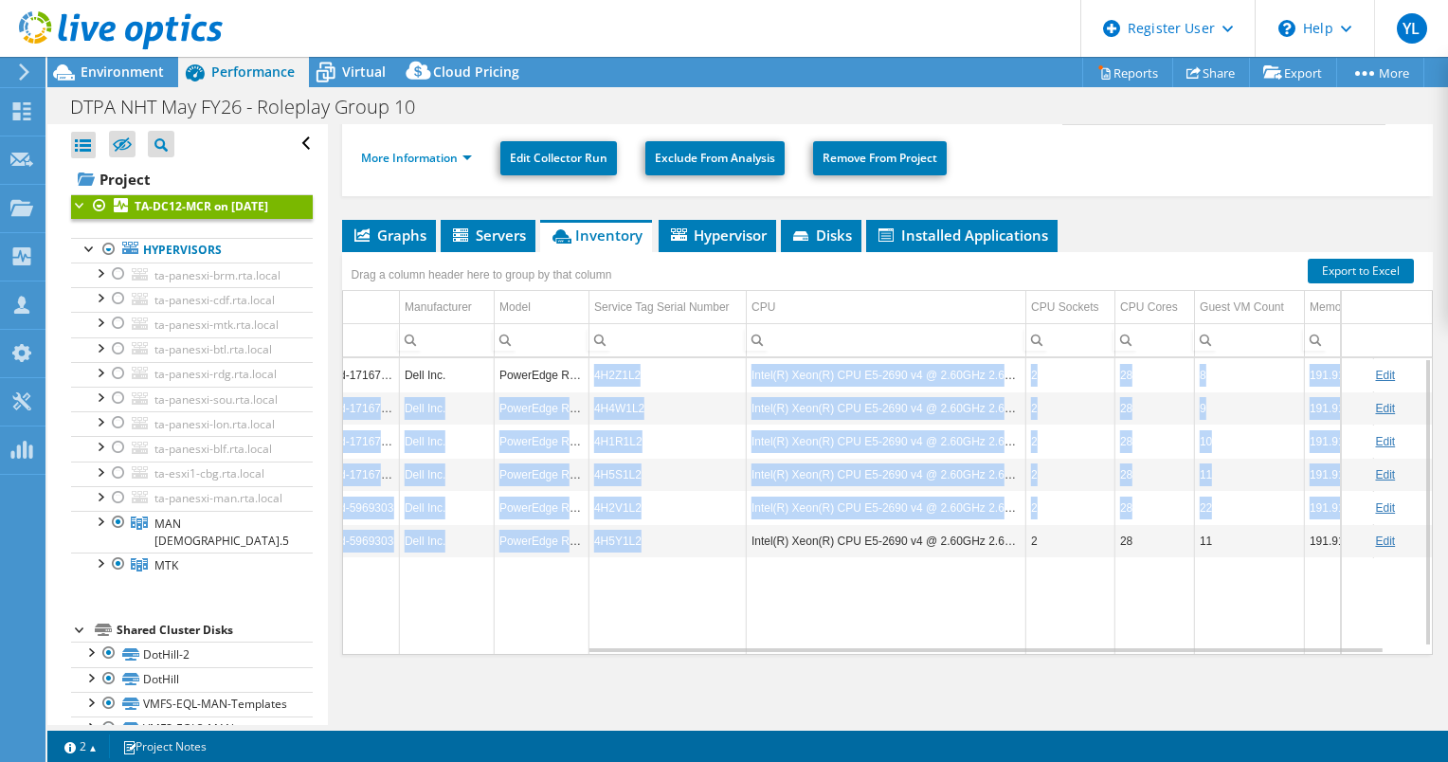
drag, startPoint x: 648, startPoint y: 535, endPoint x: 587, endPoint y: 374, distance: 171.6
click at [587, 374] on tbody "ta-esxi6-man.rta.local Hypervisor VMware ESXi 6.5.0 build-17167537 Dell Inc. Po…" at bounding box center [738, 506] width 1451 height 297
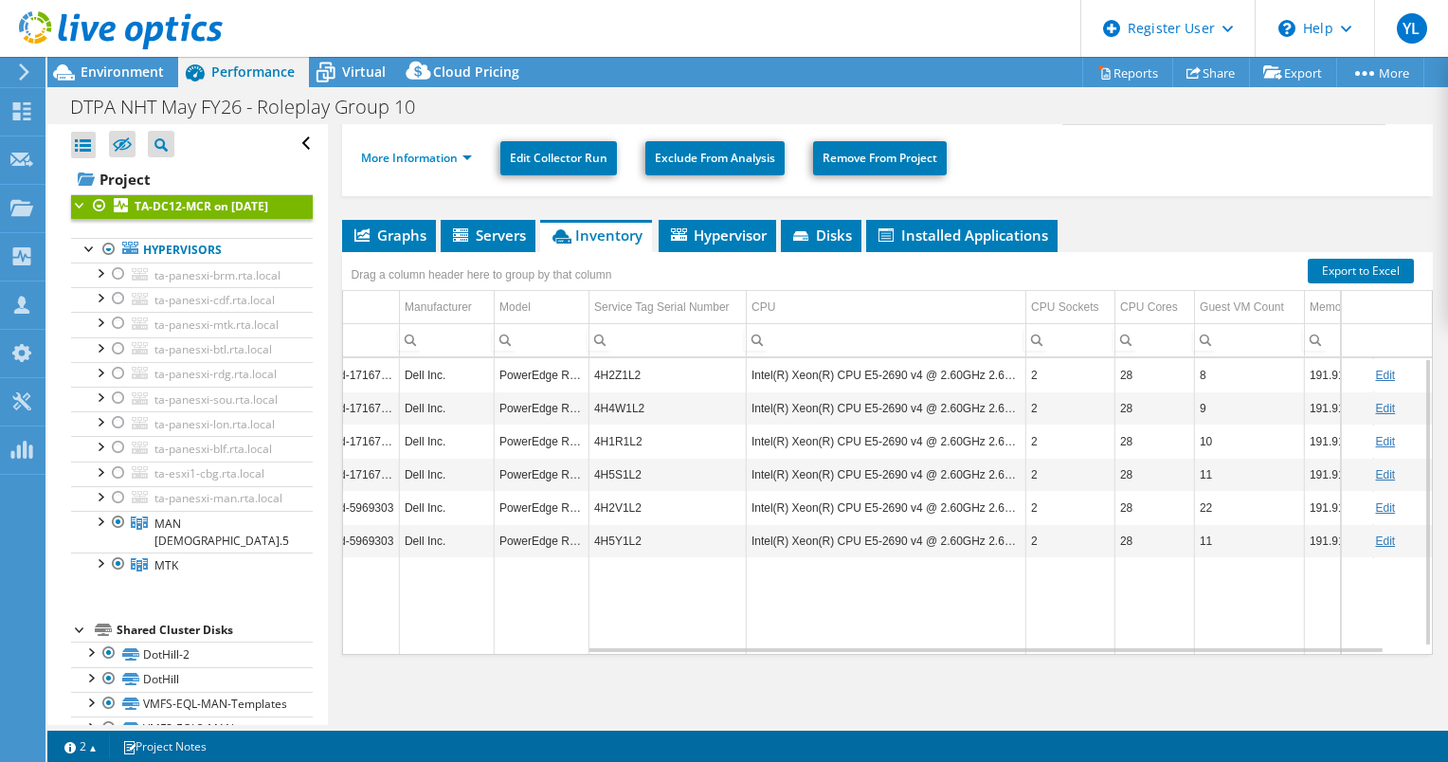
click at [631, 583] on td "Data grid" at bounding box center [667, 606] width 157 height 98
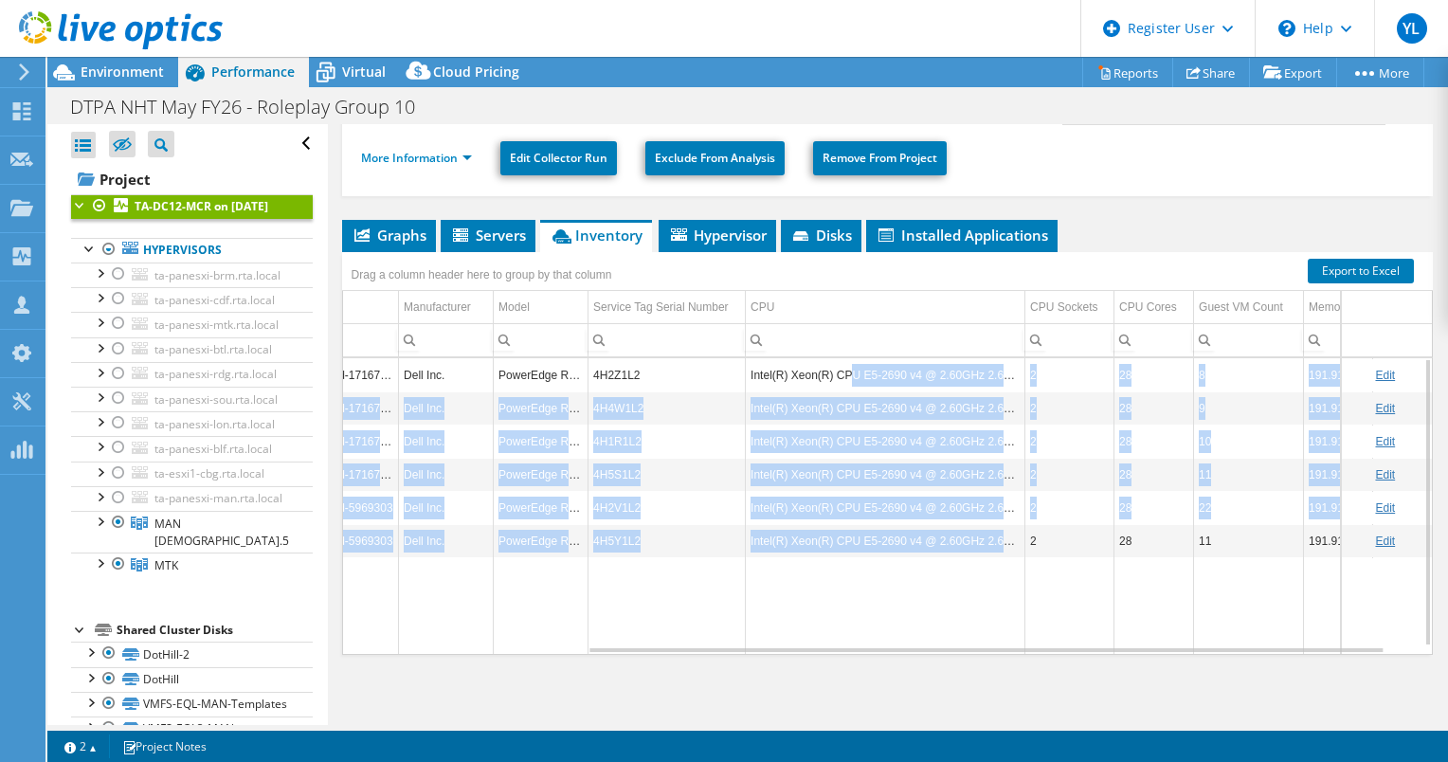
drag, startPoint x: 997, startPoint y: 536, endPoint x: 844, endPoint y: 370, distance: 226.7
click at [844, 370] on tbody "ta-esxi6-man.rta.local Hypervisor VMware ESXi 6.5.0 build-17167537 Dell Inc. Po…" at bounding box center [738, 506] width 1451 height 297
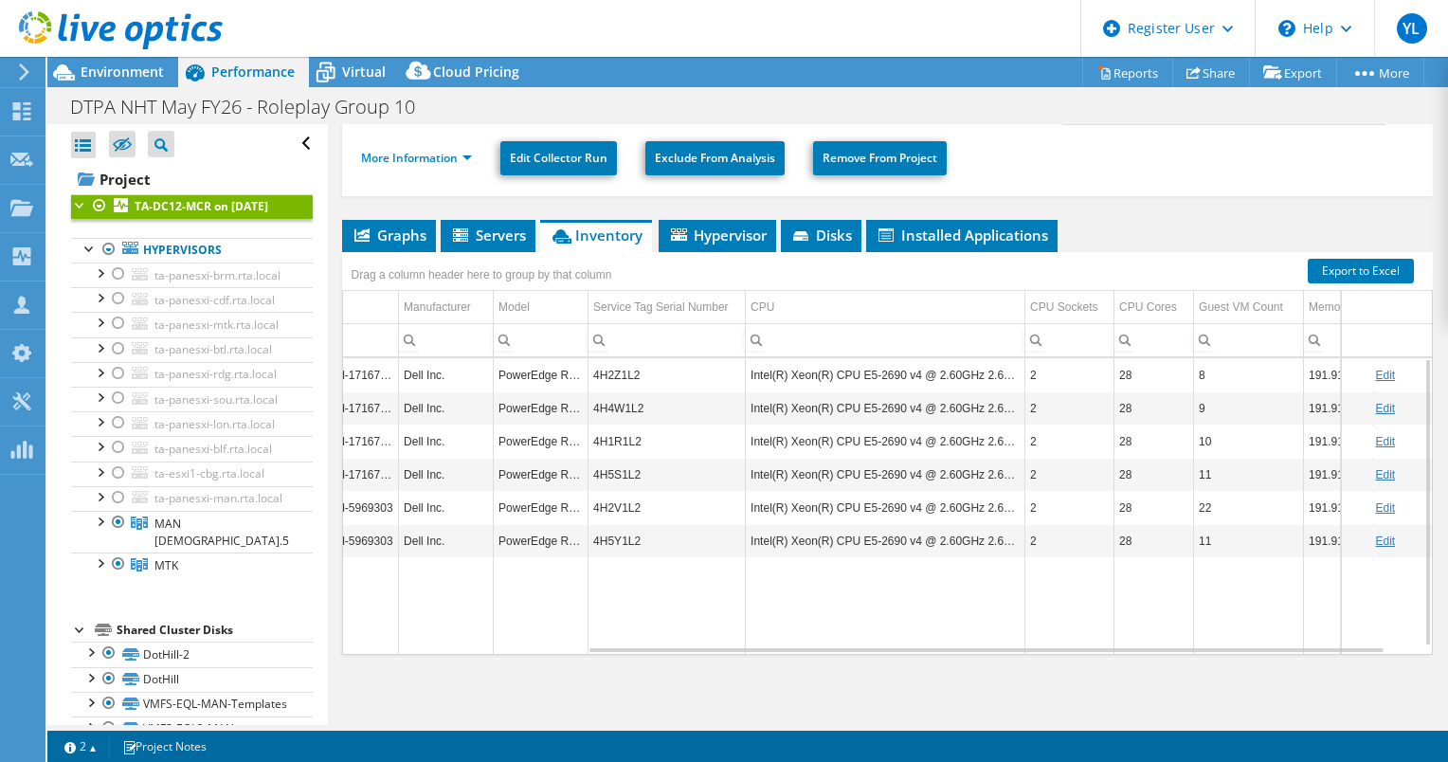
click at [828, 590] on td "Data grid" at bounding box center [886, 606] width 280 height 98
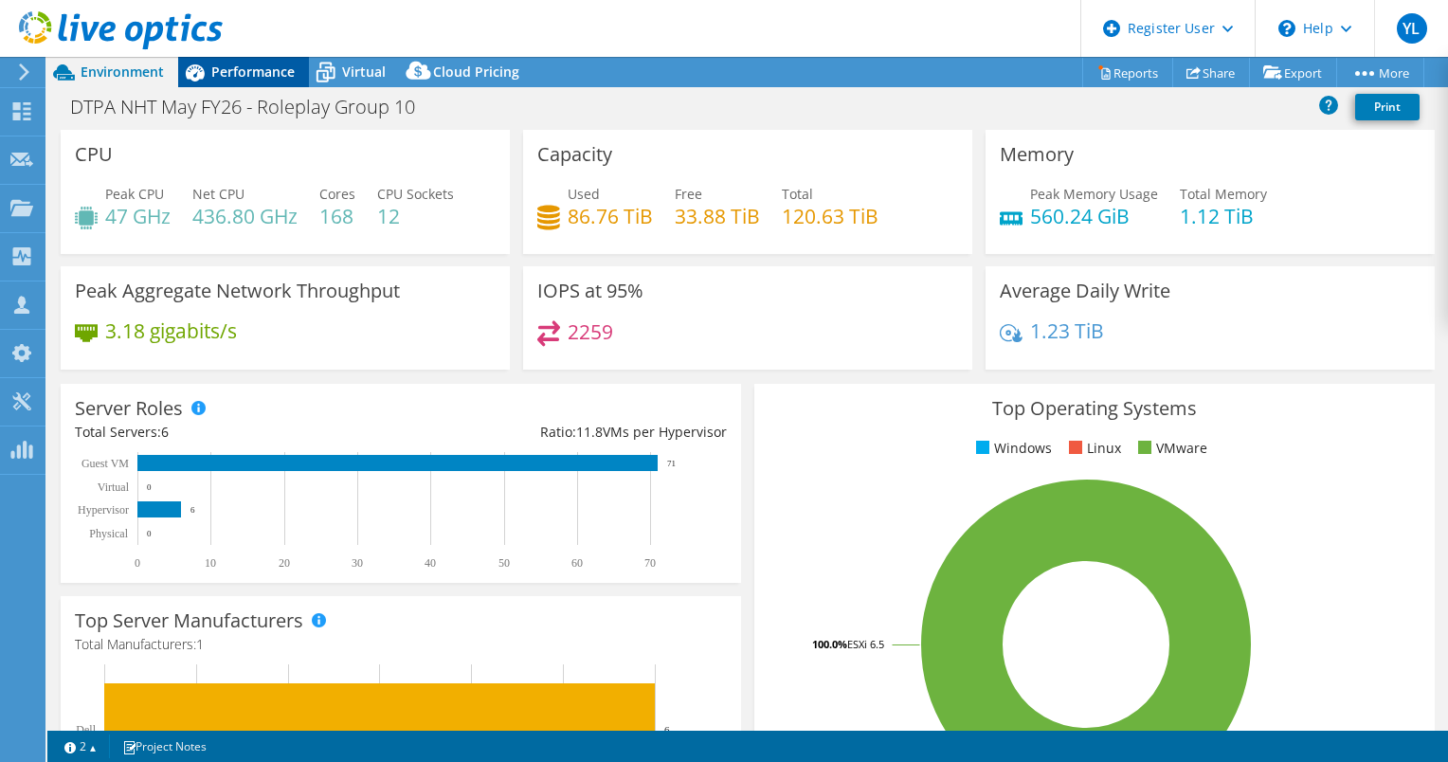
click at [252, 78] on span "Performance" at bounding box center [252, 72] width 83 height 18
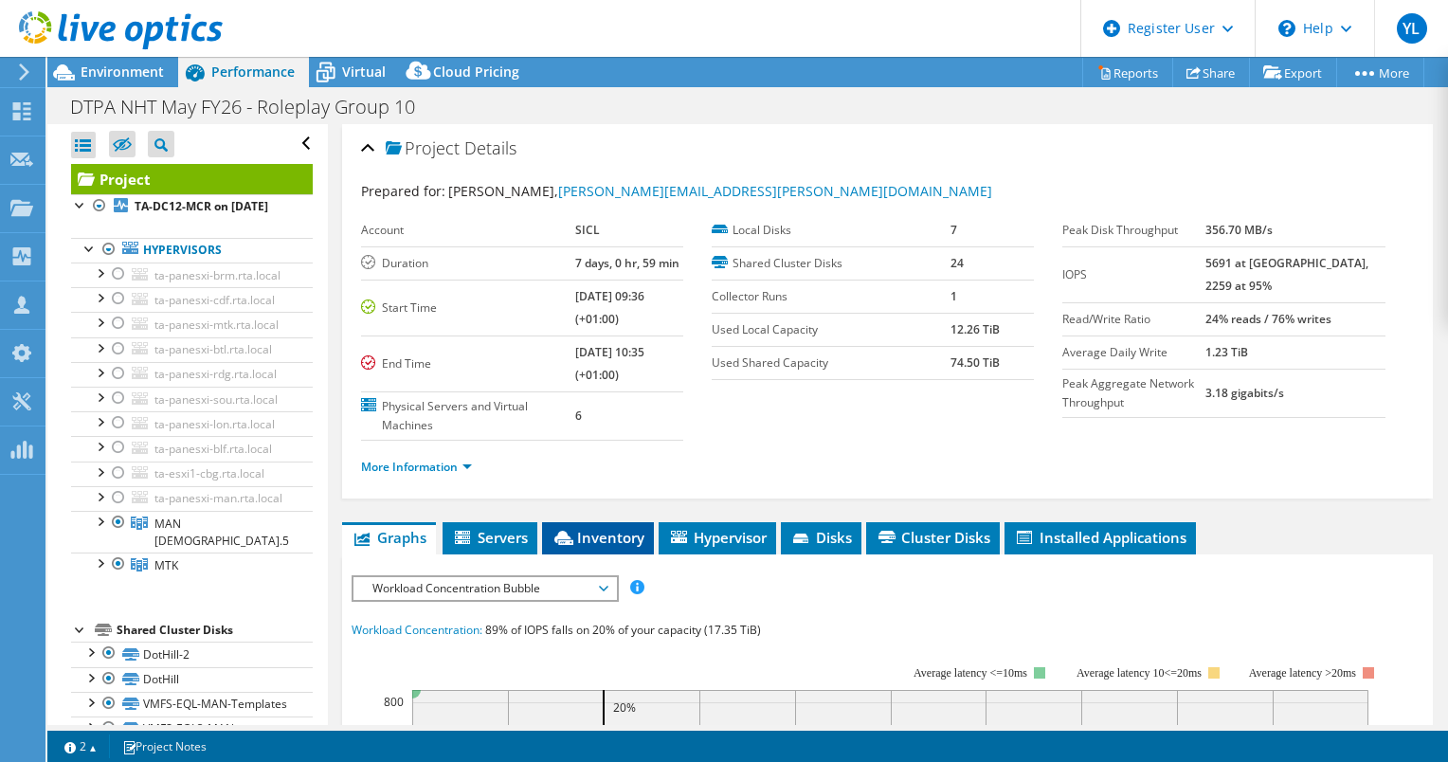
click at [584, 535] on span "Inventory" at bounding box center [598, 537] width 93 height 19
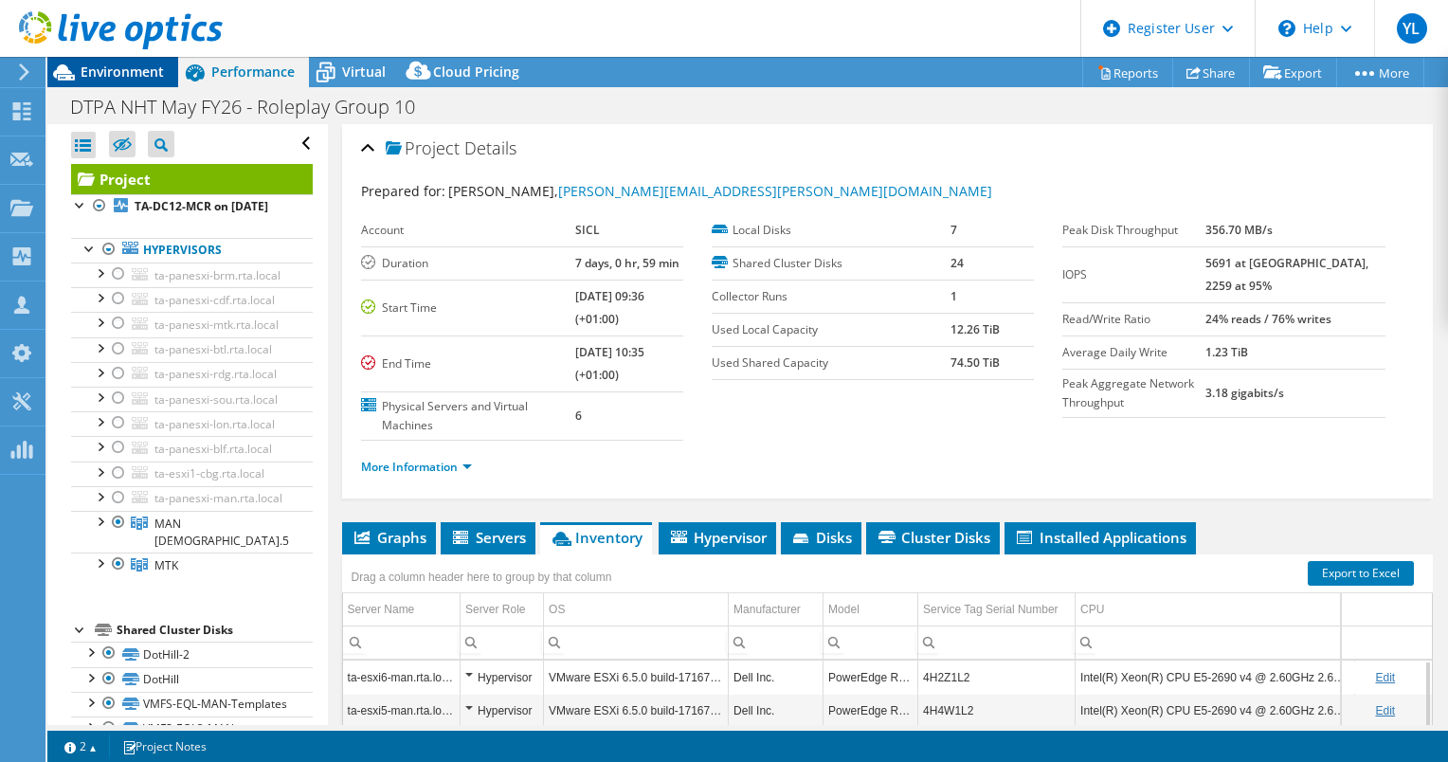
click at [114, 72] on span "Environment" at bounding box center [122, 72] width 83 height 18
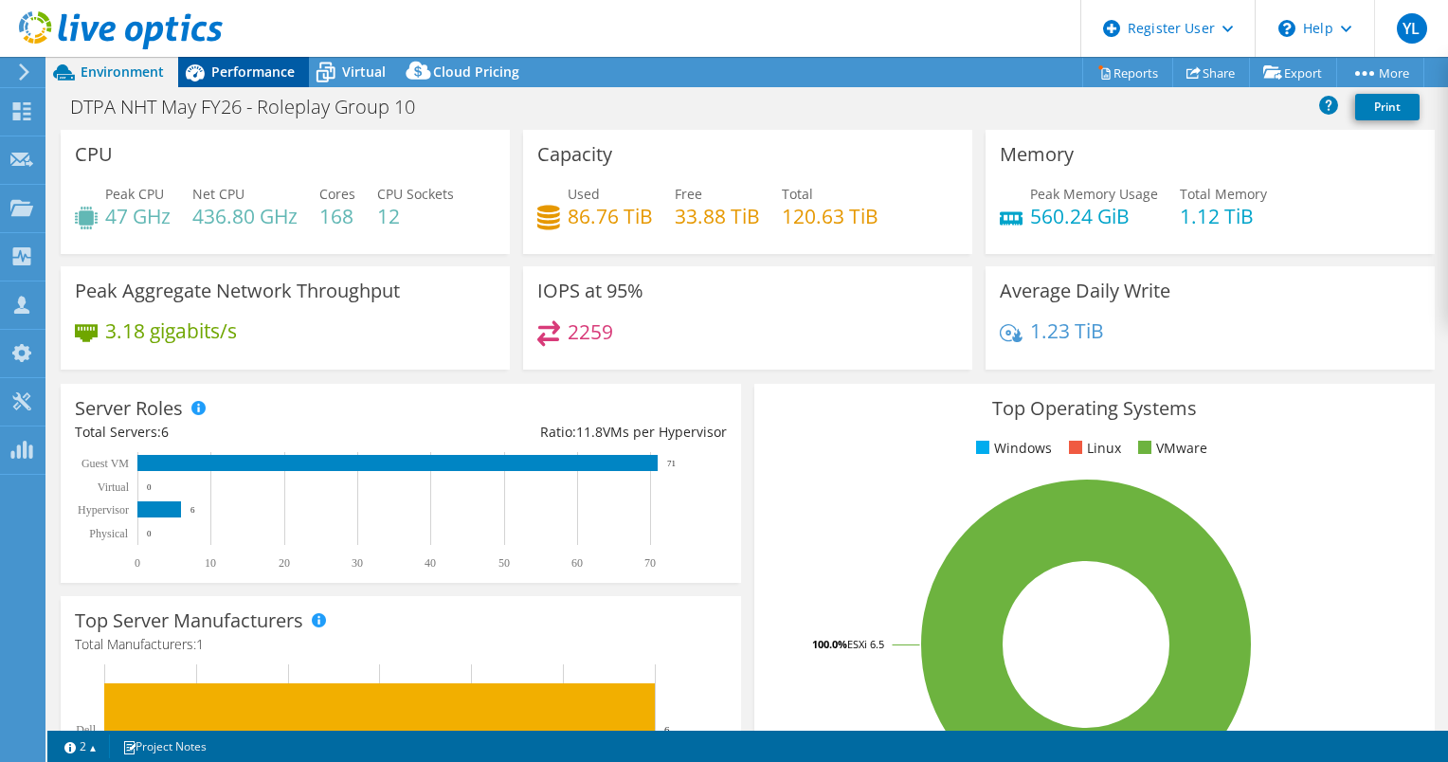
click at [221, 73] on span "Performance" at bounding box center [252, 72] width 83 height 18
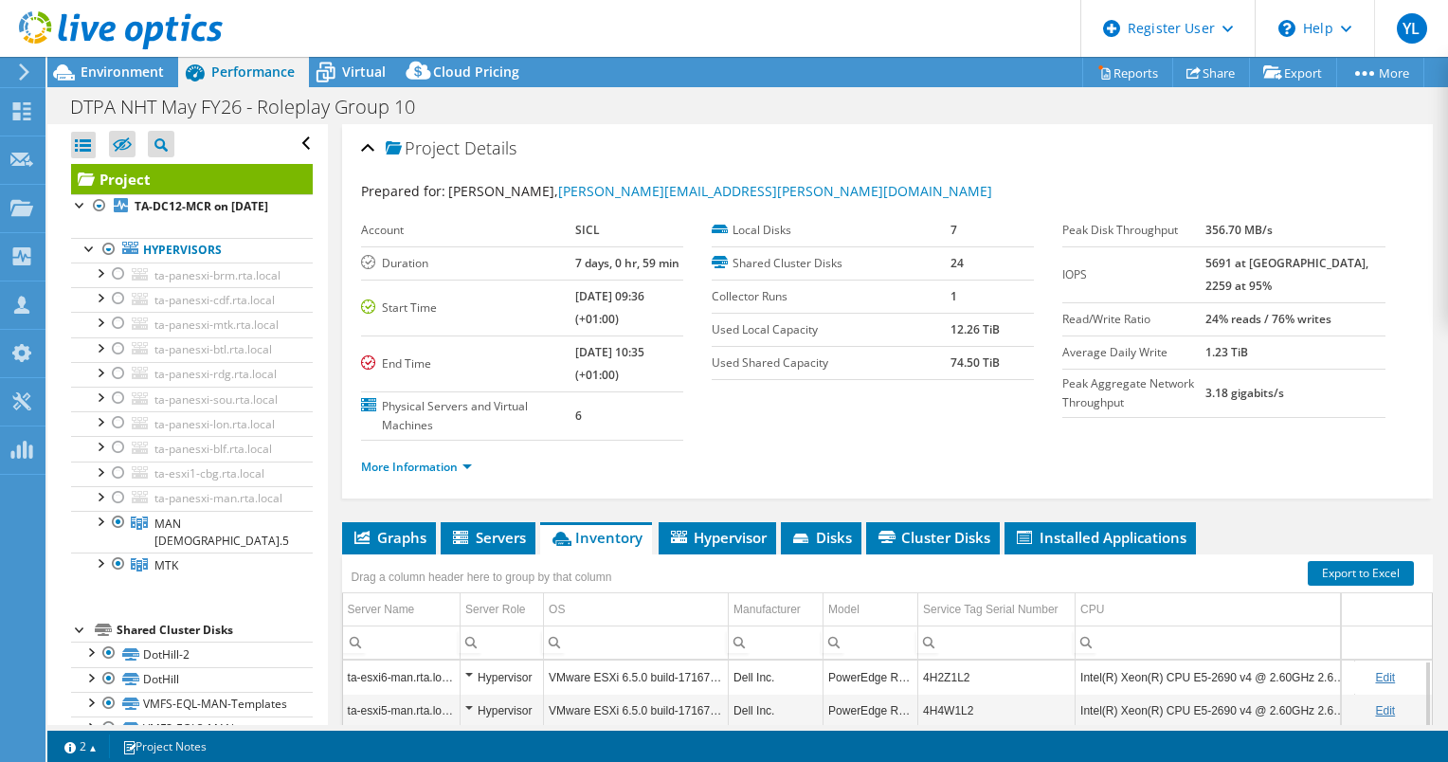
drag, startPoint x: 991, startPoint y: 328, endPoint x: 919, endPoint y: 329, distance: 72.0
click at [919, 329] on tr "Used Local Capacity 12.26 TiB" at bounding box center [873, 329] width 322 height 33
drag, startPoint x: 919, startPoint y: 329, endPoint x: 828, endPoint y: 445, distance: 147.9
click at [828, 445] on div "More Information" at bounding box center [887, 467] width 1053 height 53
click at [453, 459] on link "More Information" at bounding box center [416, 467] width 111 height 16
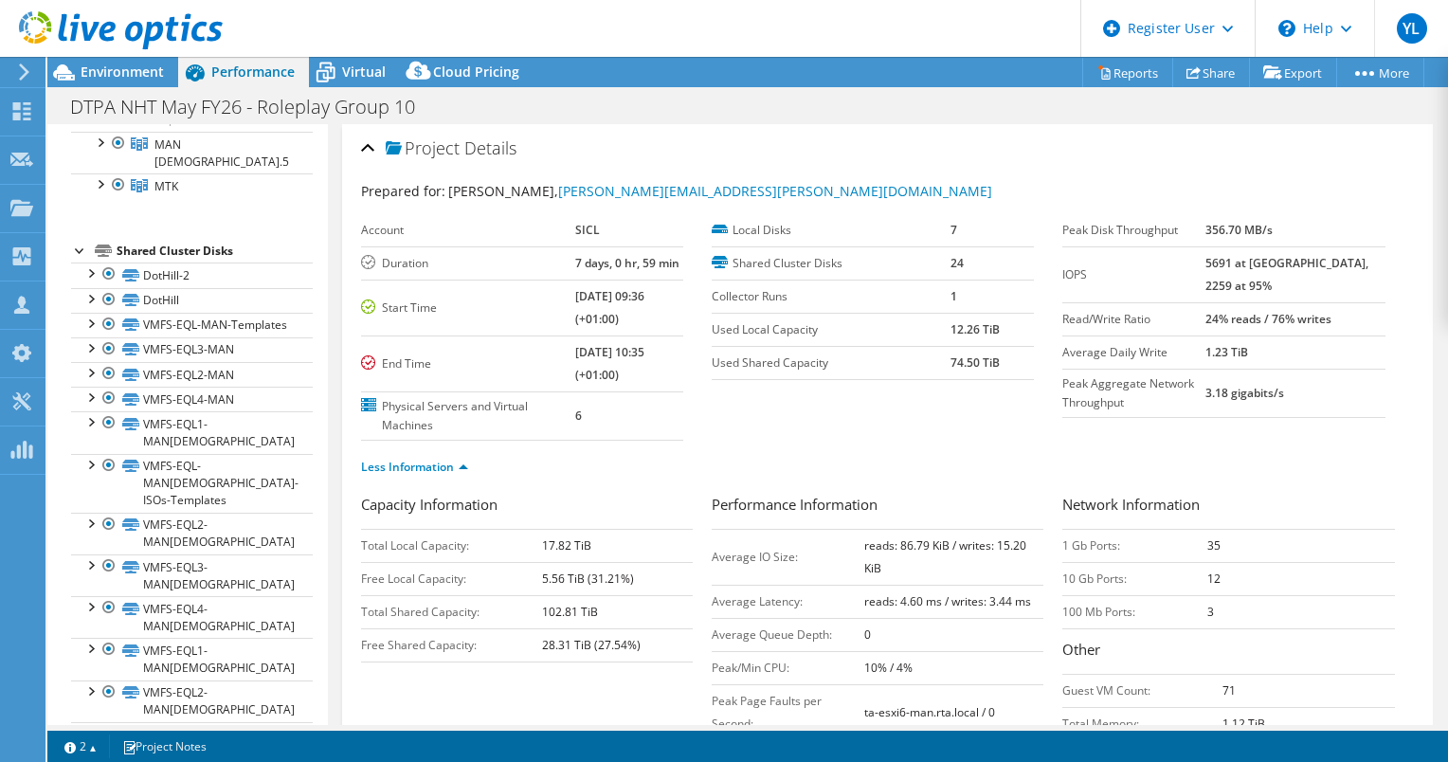
drag, startPoint x: 963, startPoint y: 362, endPoint x: 932, endPoint y: 363, distance: 31.3
click at [932, 363] on tr "Used Shared Capacity 74.50 TiB" at bounding box center [873, 362] width 322 height 33
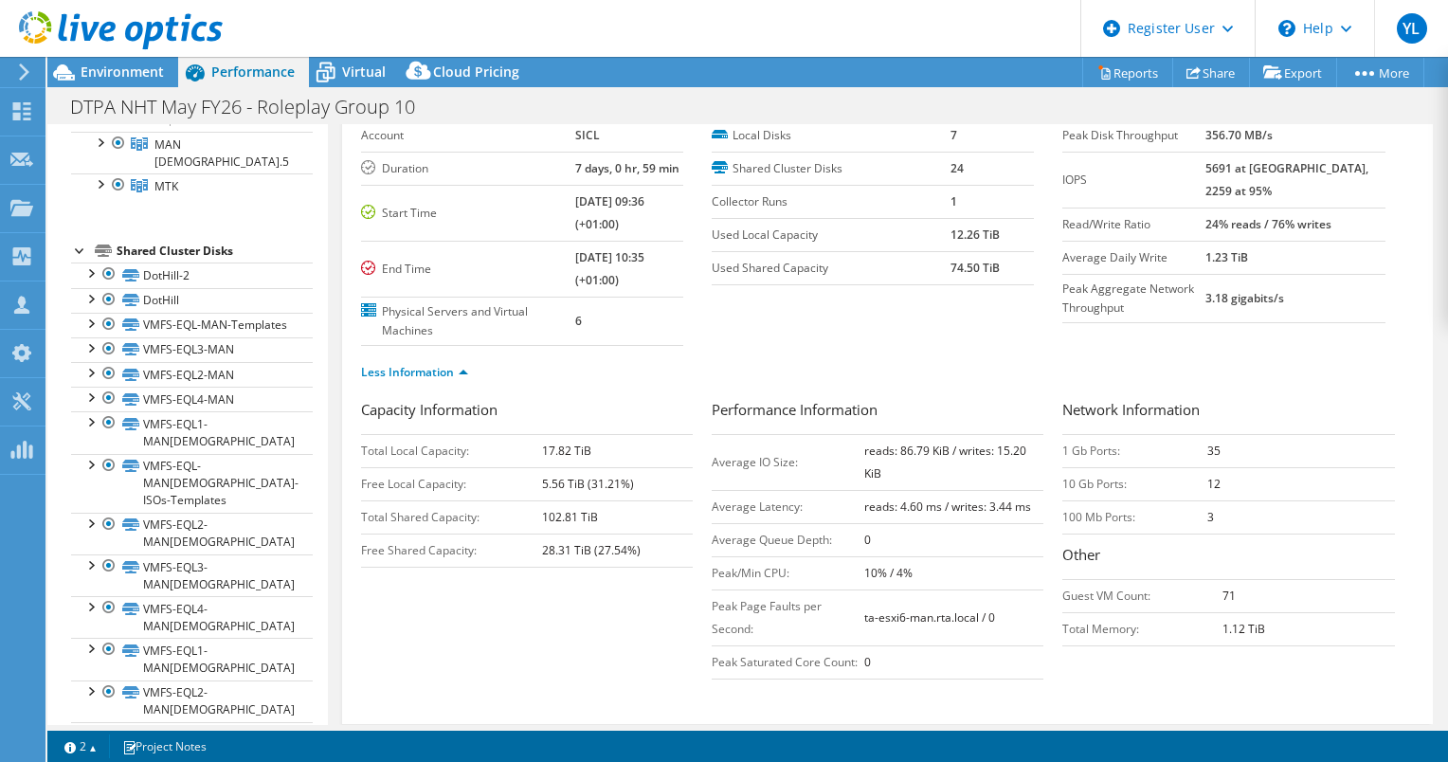
drag, startPoint x: 534, startPoint y: 481, endPoint x: 570, endPoint y: 481, distance: 36.0
click at [570, 481] on tr "Free Local Capacity: 5.56 TiB (31.21%)" at bounding box center [527, 483] width 332 height 33
drag, startPoint x: 995, startPoint y: 241, endPoint x: 937, endPoint y: 239, distance: 57.8
click at [937, 239] on tr "Used Local Capacity 12.26 TiB" at bounding box center [873, 234] width 322 height 33
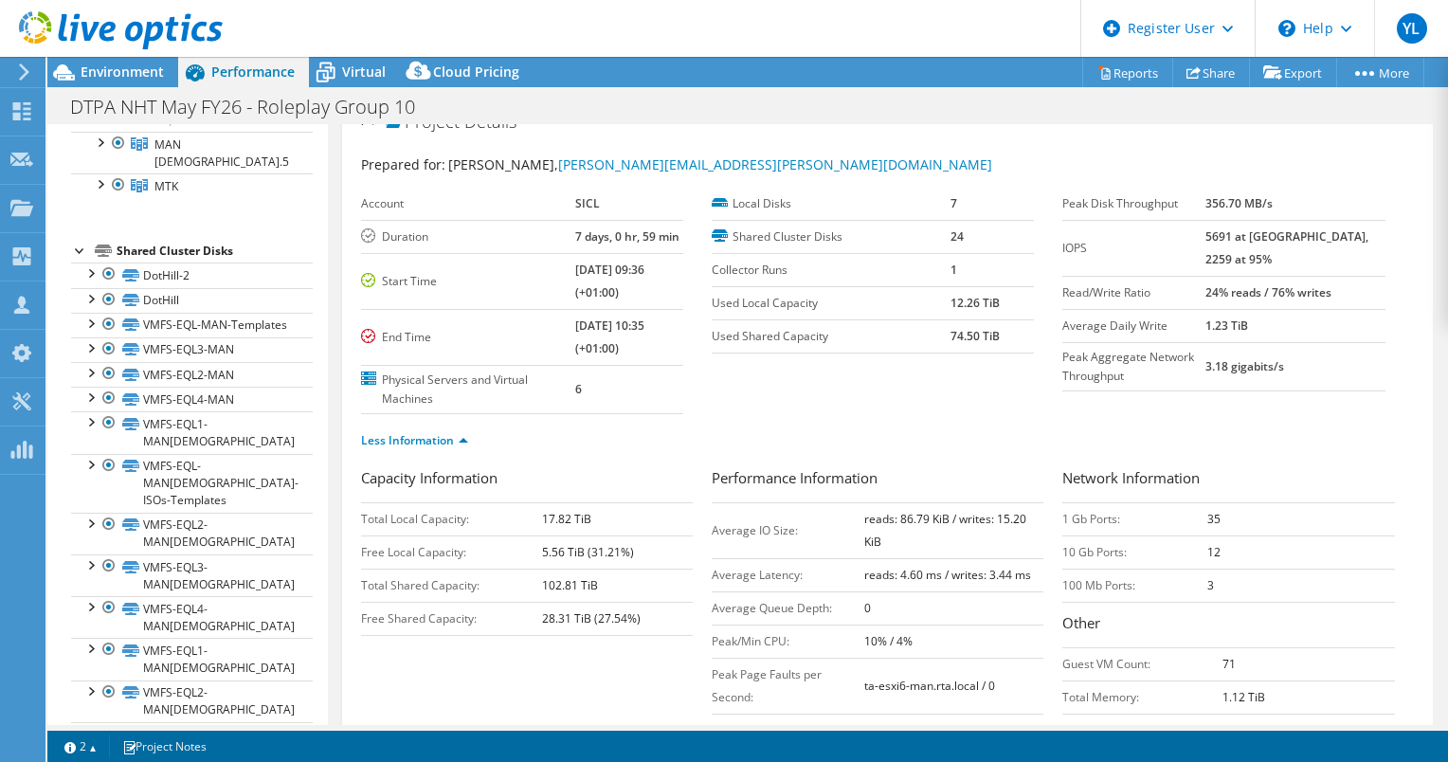
scroll to position [0, 0]
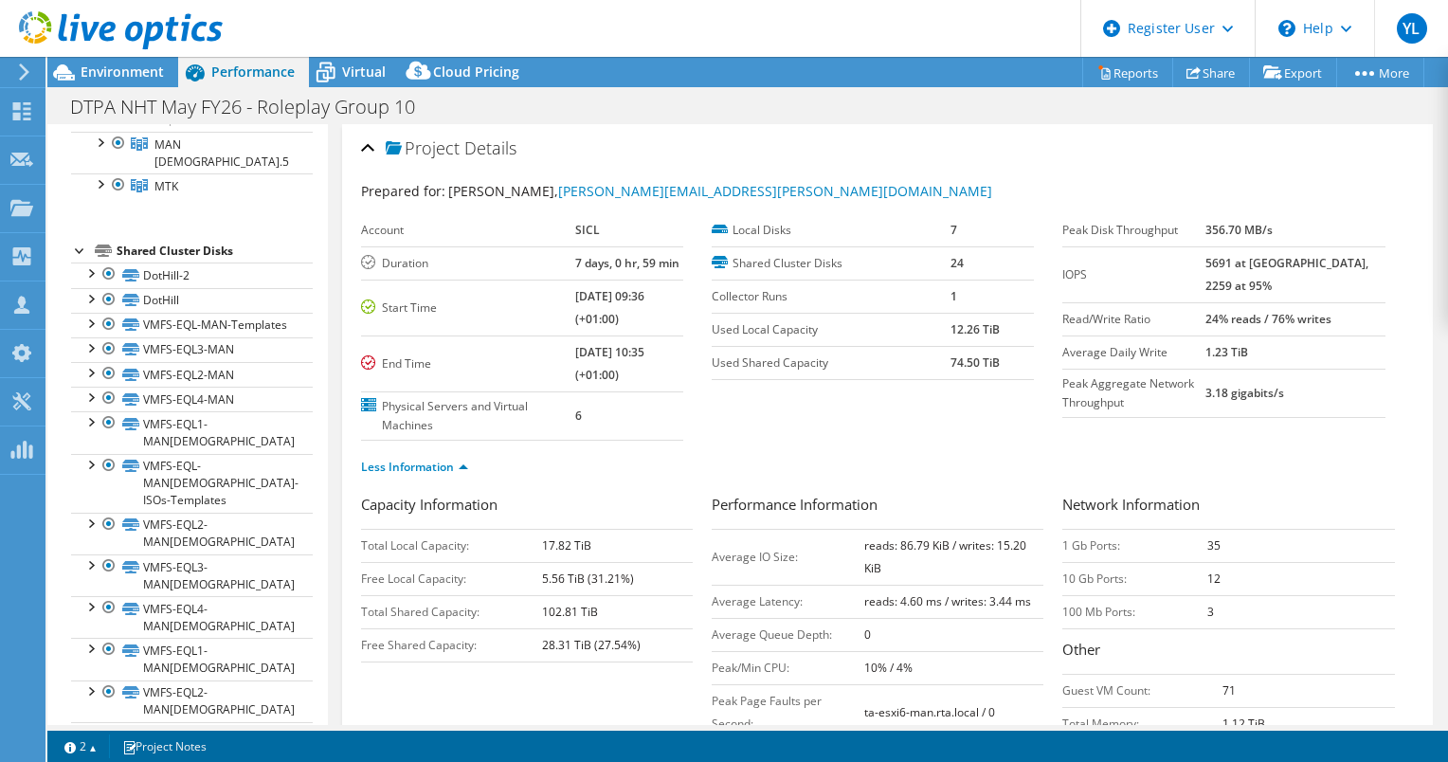
click at [998, 325] on td "12.26 TiB" at bounding box center [993, 329] width 84 height 33
drag, startPoint x: 1004, startPoint y: 326, endPoint x: 899, endPoint y: 322, distance: 104.3
click at [899, 322] on tr "Used Local Capacity 12.26 TiB" at bounding box center [873, 329] width 322 height 33
click at [917, 330] on label "Used Local Capacity" at bounding box center [831, 329] width 239 height 19
drag, startPoint x: 917, startPoint y: 330, endPoint x: 1024, endPoint y: 330, distance: 106.2
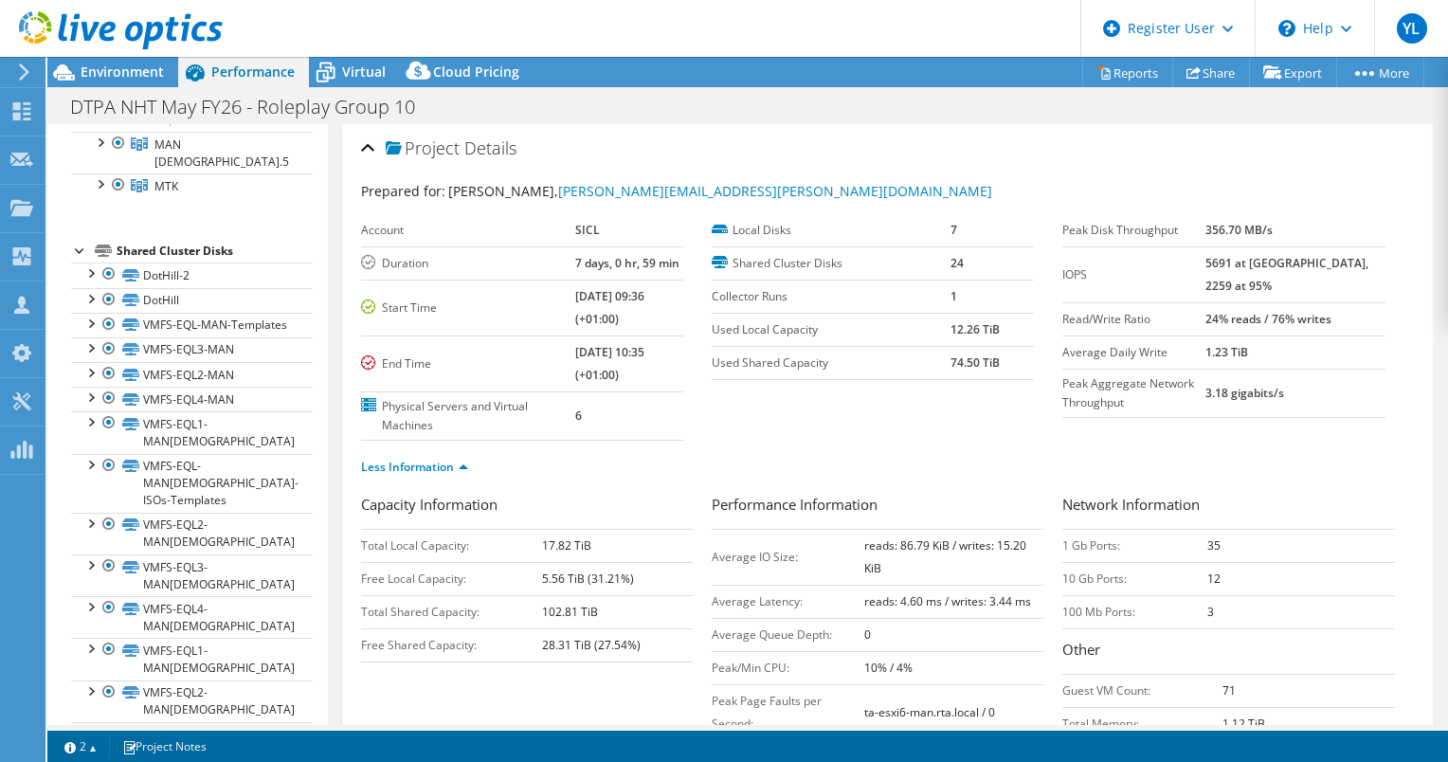
click at [1024, 330] on tr "Used Local Capacity 12.26 TiB" at bounding box center [873, 329] width 322 height 33
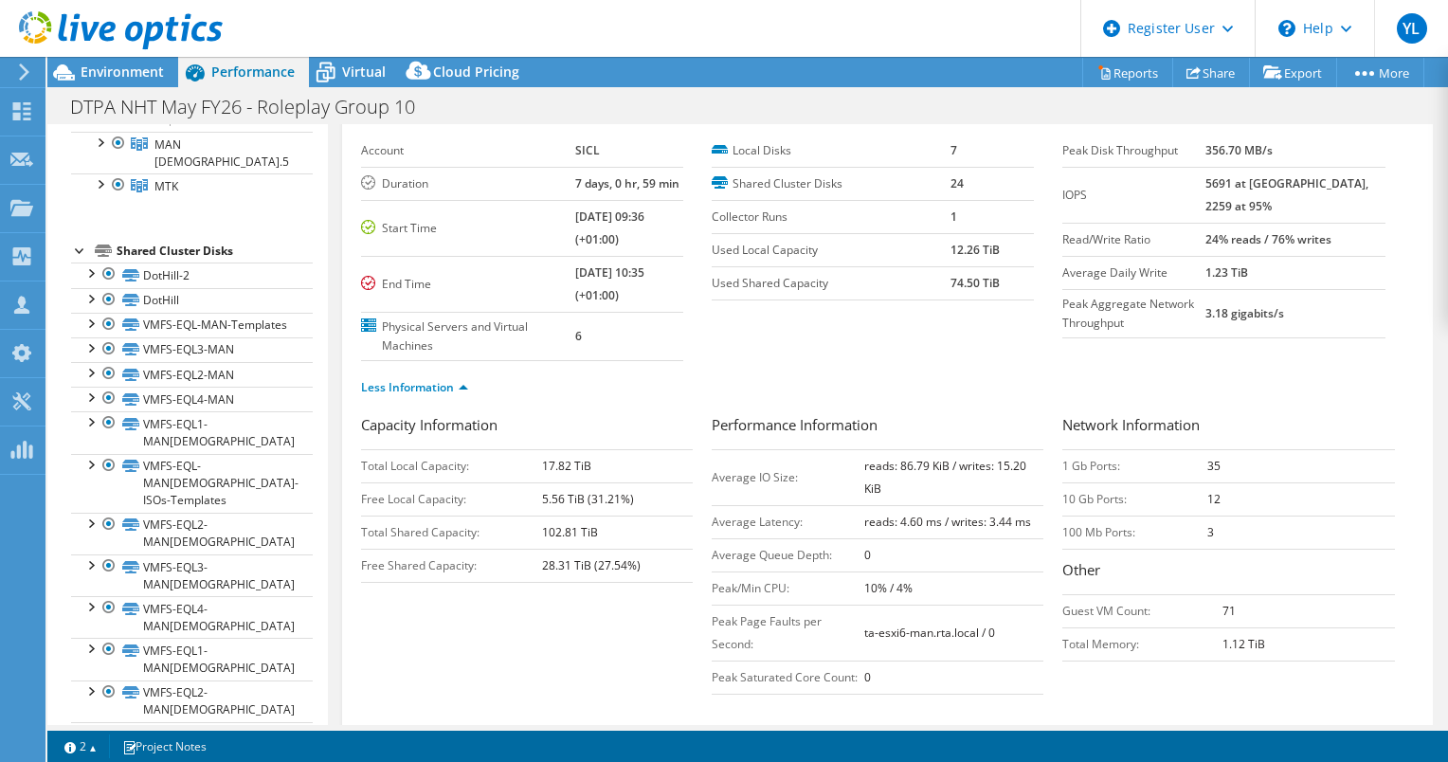
scroll to position [95, 0]
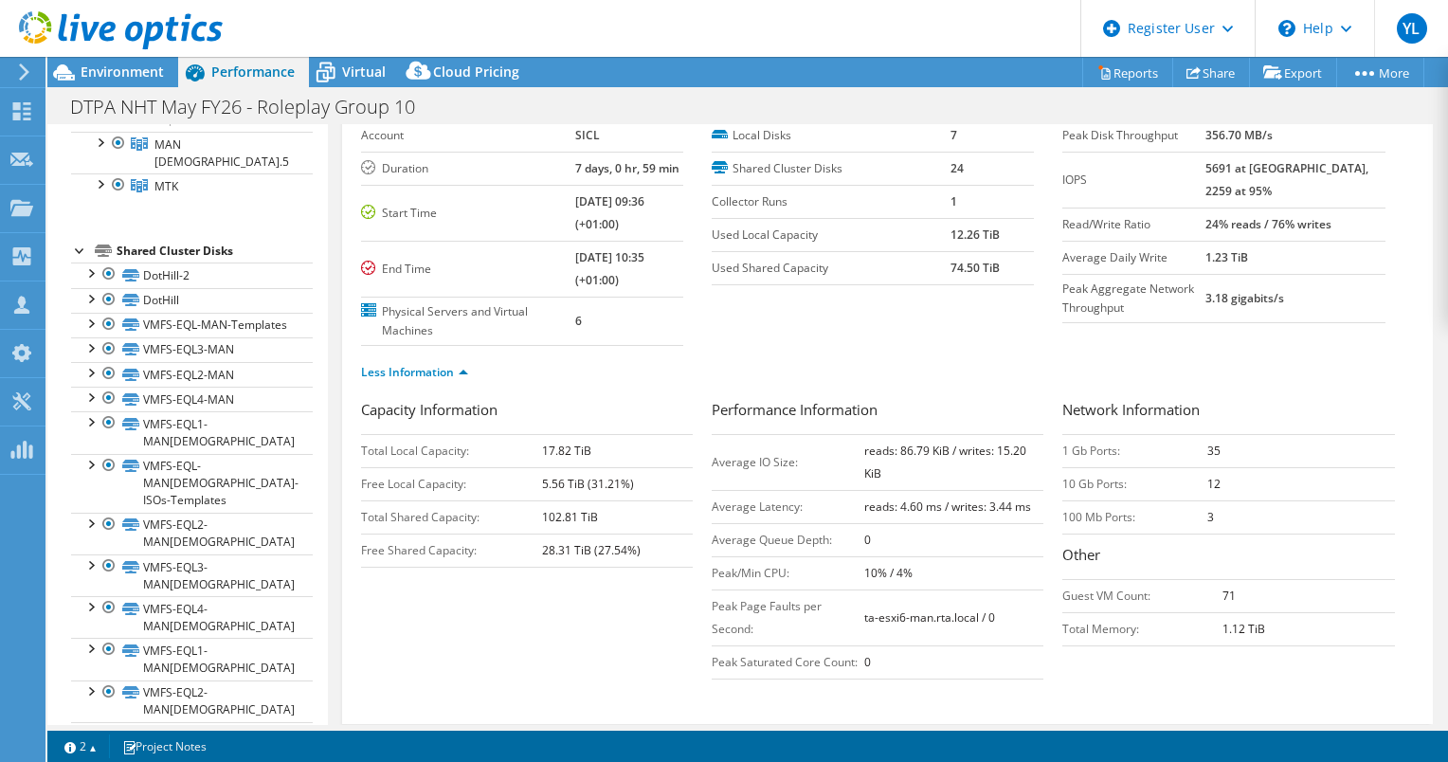
drag, startPoint x: 1210, startPoint y: 449, endPoint x: 1187, endPoint y: 448, distance: 23.7
click at [1187, 448] on tr "1 Gb Ports: 35" at bounding box center [1229, 450] width 332 height 33
drag, startPoint x: 1187, startPoint y: 448, endPoint x: 1205, endPoint y: 600, distance: 152.7
click at [1205, 600] on tr "Guest VM Count: 71" at bounding box center [1229, 595] width 332 height 33
drag, startPoint x: 1205, startPoint y: 600, endPoint x: 1216, endPoint y: 632, distance: 34.2
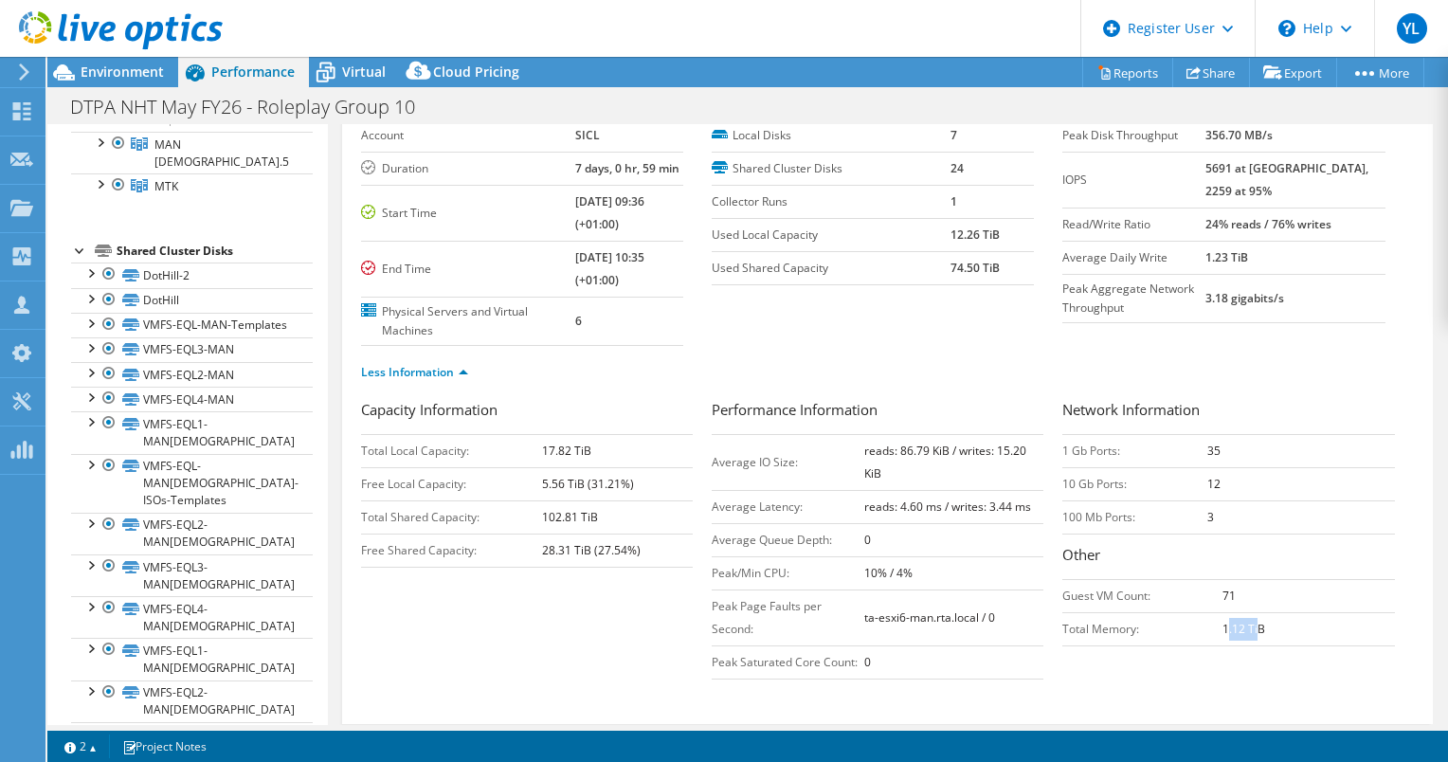
click at [1223, 632] on b "1.12 TiB" at bounding box center [1244, 629] width 43 height 16
drag, startPoint x: 1216, startPoint y: 632, endPoint x: 1192, endPoint y: 515, distance: 119.9
click at [1192, 515] on tr "100 Mb Ports: 3" at bounding box center [1229, 516] width 332 height 33
drag, startPoint x: 1192, startPoint y: 515, endPoint x: 1121, endPoint y: 557, distance: 82.9
click at [1121, 557] on h3 "Other" at bounding box center [1229, 557] width 332 height 26
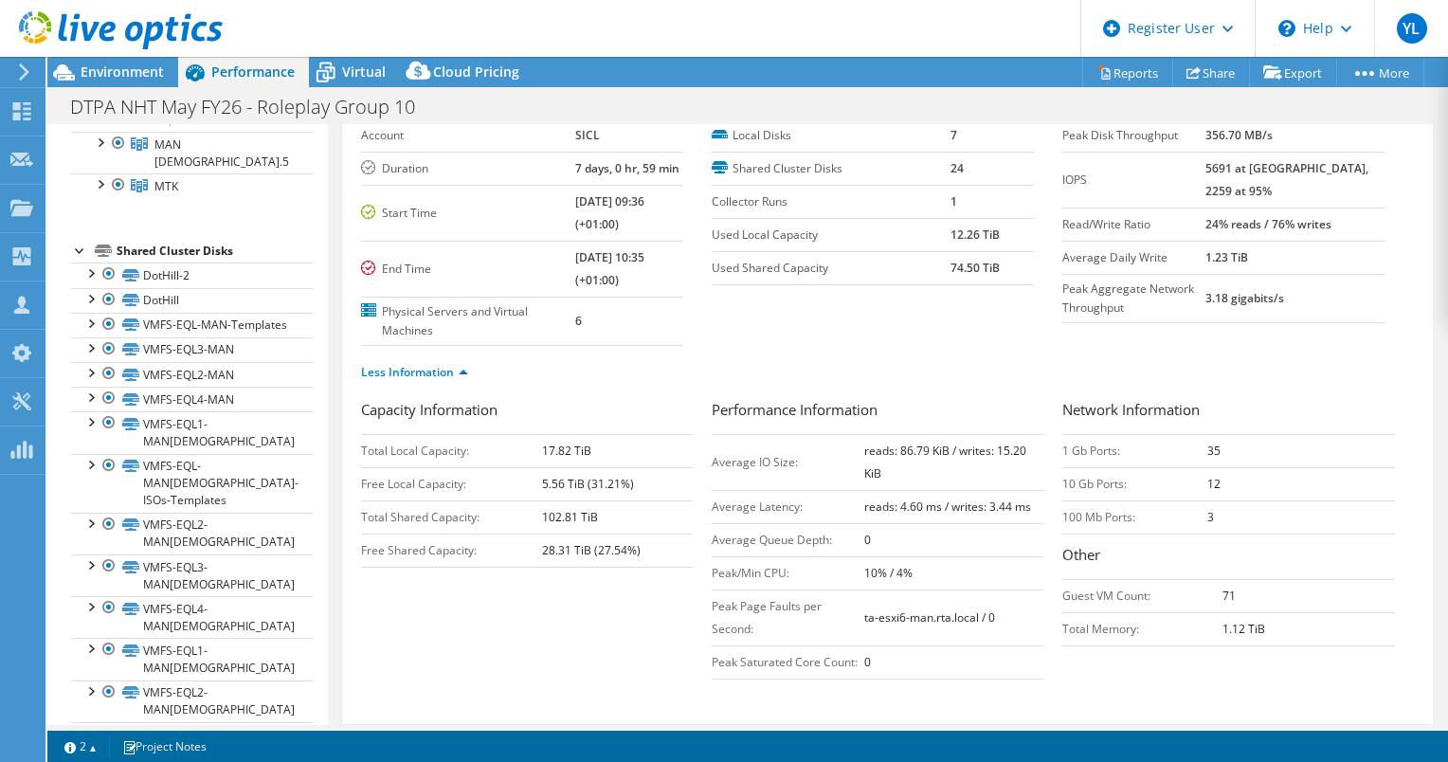
click at [1186, 480] on tr "10 Gb Ports: 12" at bounding box center [1229, 483] width 332 height 33
drag, startPoint x: 1186, startPoint y: 480, endPoint x: 1056, endPoint y: 483, distance: 129.9
click at [1063, 483] on td "10 Gb Ports:" at bounding box center [1135, 483] width 144 height 33
click at [859, 351] on div "Less Information" at bounding box center [887, 372] width 1053 height 53
click at [463, 372] on link "Less Information" at bounding box center [414, 372] width 107 height 16
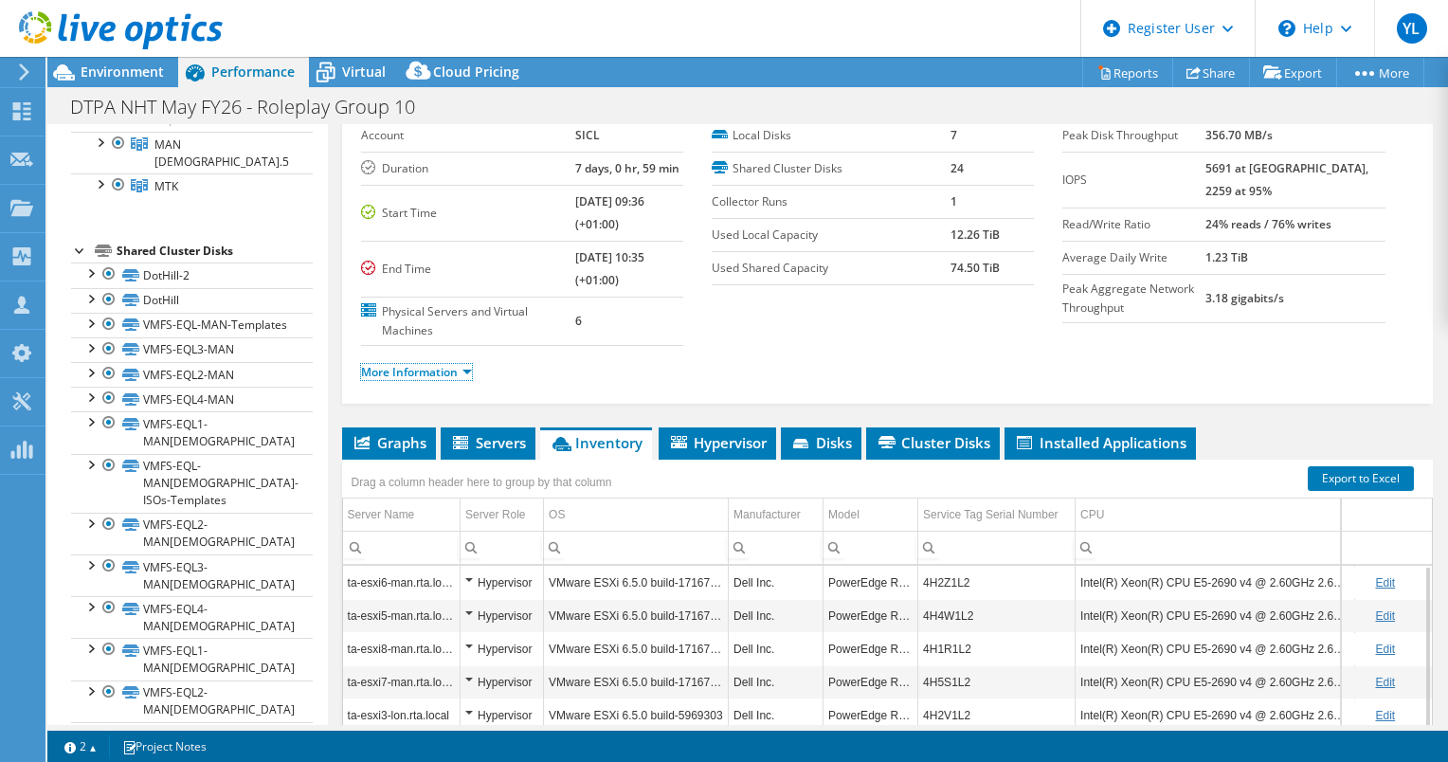
scroll to position [0, 0]
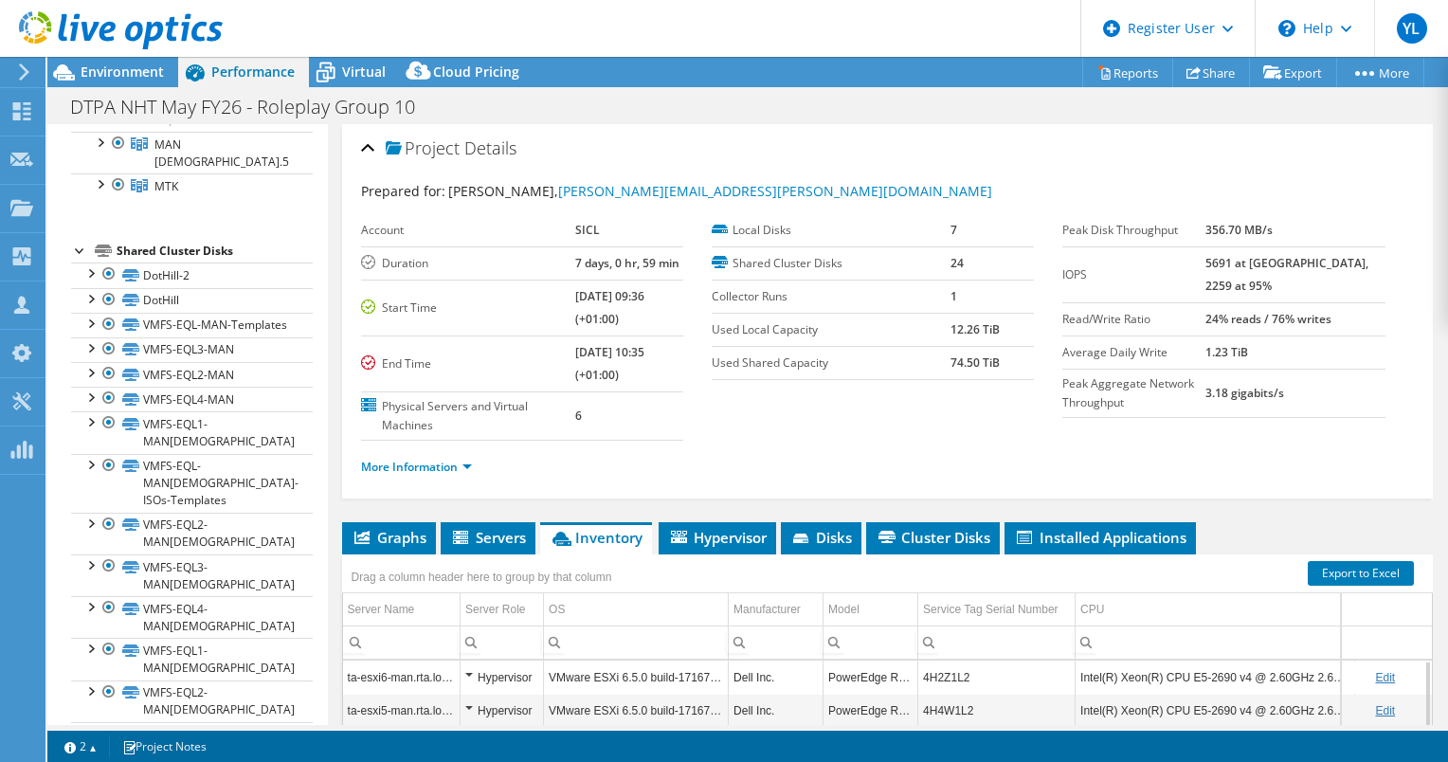
click at [882, 442] on div "More Information" at bounding box center [887, 467] width 1053 height 53
drag, startPoint x: 993, startPoint y: 329, endPoint x: 930, endPoint y: 329, distance: 63.5
click at [930, 329] on tr "Used Local Capacity 12.26 TiB" at bounding box center [873, 329] width 322 height 33
drag, startPoint x: 930, startPoint y: 329, endPoint x: 939, endPoint y: 370, distance: 41.8
click at [939, 370] on tr "Used Shared Capacity 74.50 TiB" at bounding box center [873, 362] width 322 height 33
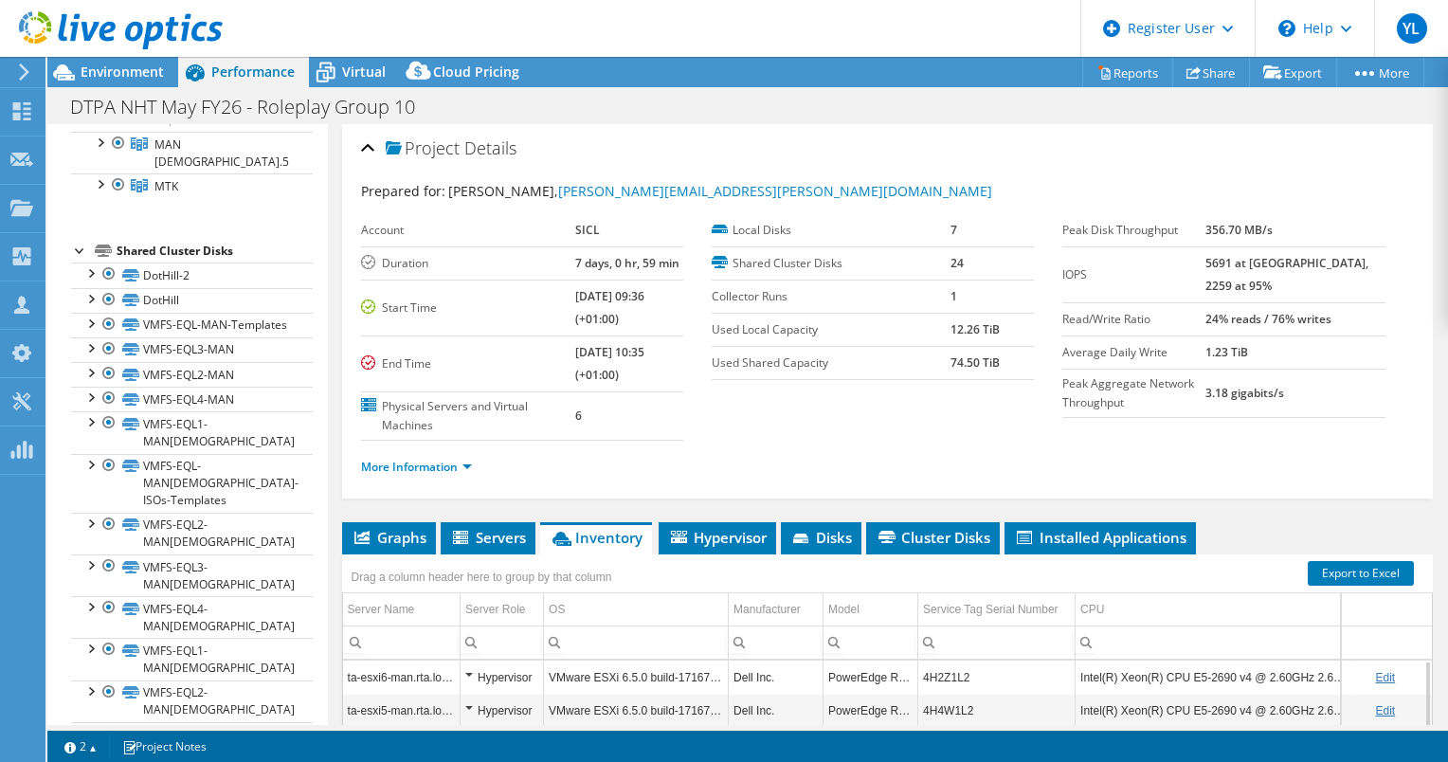
drag, startPoint x: 939, startPoint y: 370, endPoint x: 902, endPoint y: 410, distance: 55.0
click at [902, 410] on section "Account SICL Duration 7 days, 0 hr, 59 min Start Time 03/26/2021, 09:36 (+01:00…" at bounding box center [712, 327] width 702 height 227
click at [127, 80] on span "Environment" at bounding box center [122, 72] width 83 height 18
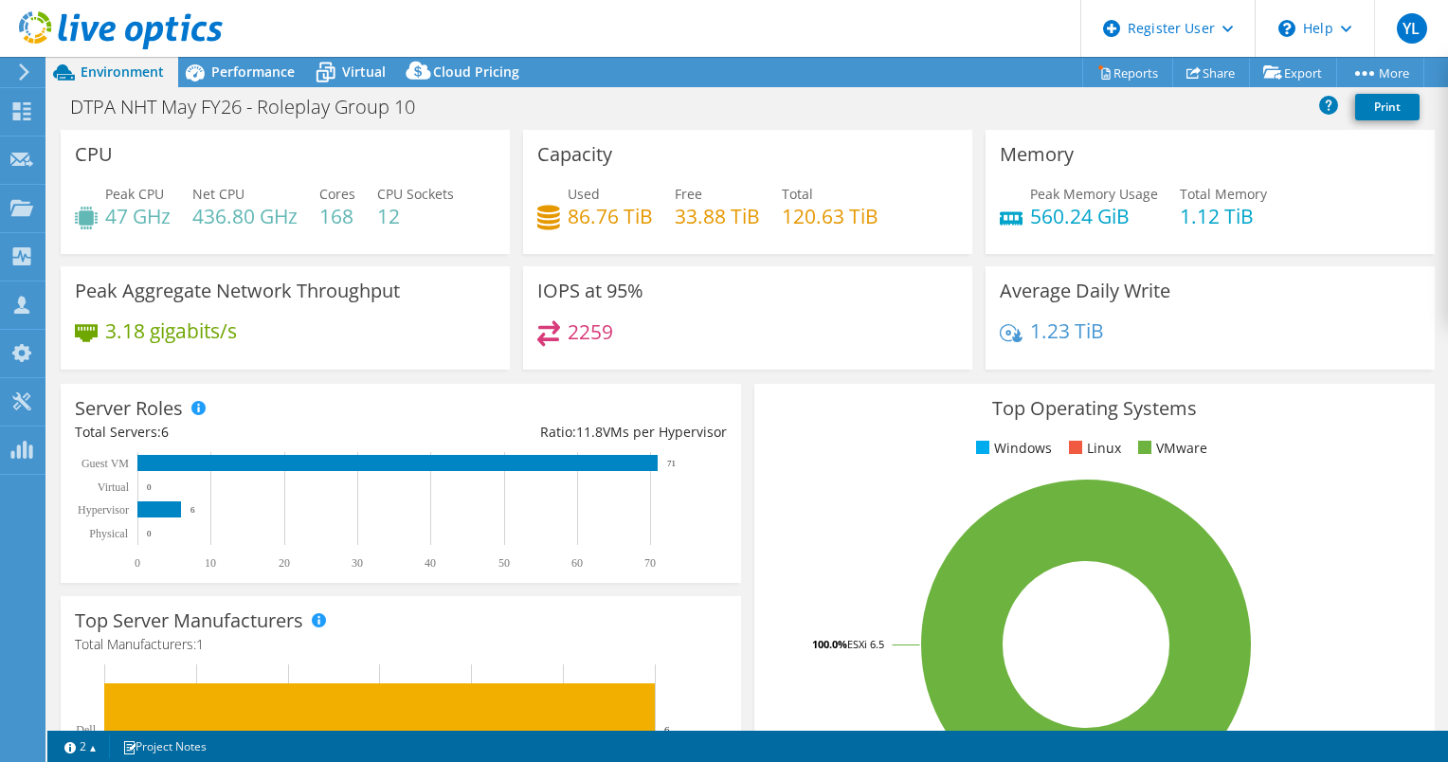
scroll to position [396, 0]
drag, startPoint x: 567, startPoint y: 219, endPoint x: 557, endPoint y: 218, distance: 9.5
click at [558, 218] on div "Used 86.76 TiB" at bounding box center [595, 205] width 116 height 43
click at [238, 76] on span "Performance" at bounding box center [252, 72] width 83 height 18
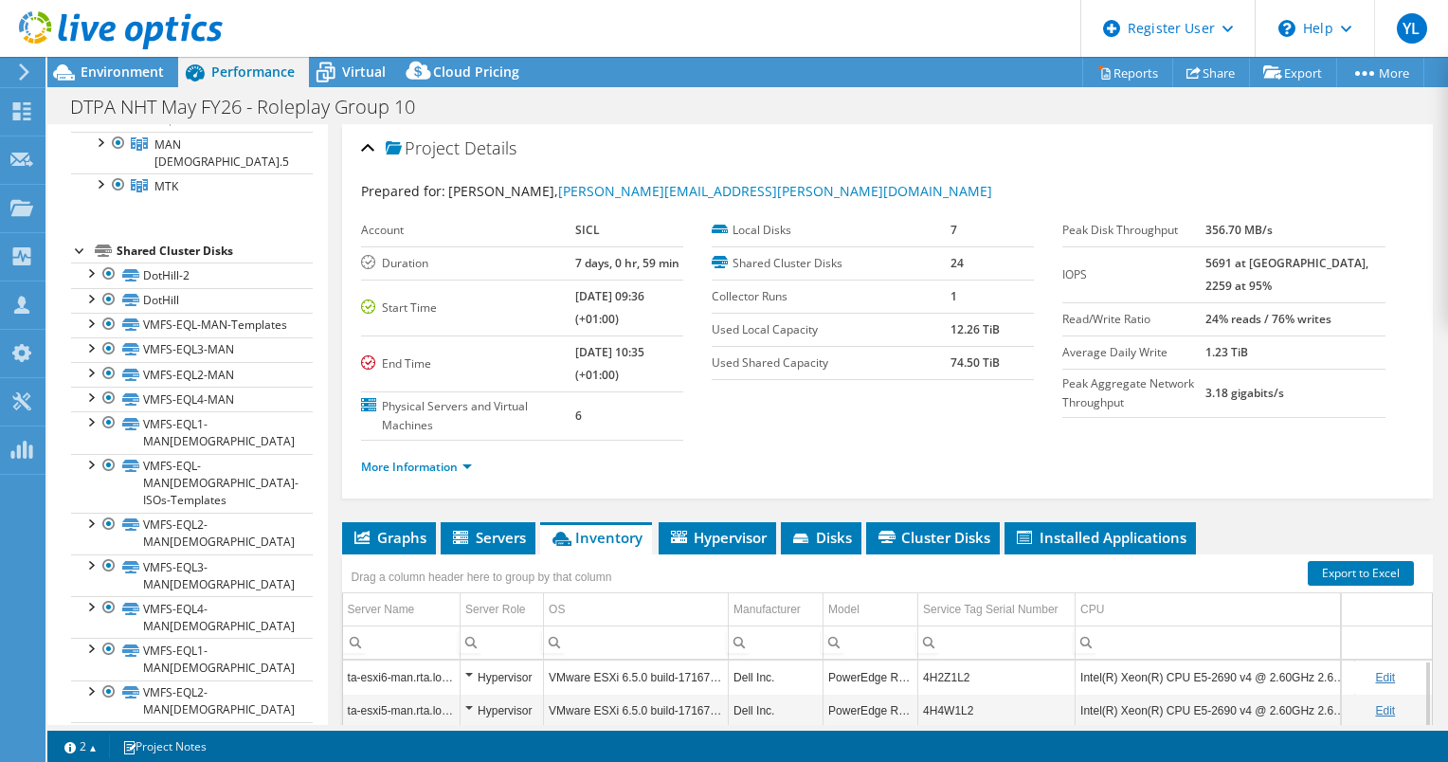
drag, startPoint x: 934, startPoint y: 324, endPoint x: 993, endPoint y: 357, distance: 68.3
click at [993, 357] on tbody "Local Disks 7 Shared Cluster Disks 24 Collector Runs 1 Used Local Capacity 12.2…" at bounding box center [873, 297] width 322 height 166
click at [127, 71] on span "Environment" at bounding box center [122, 72] width 83 height 18
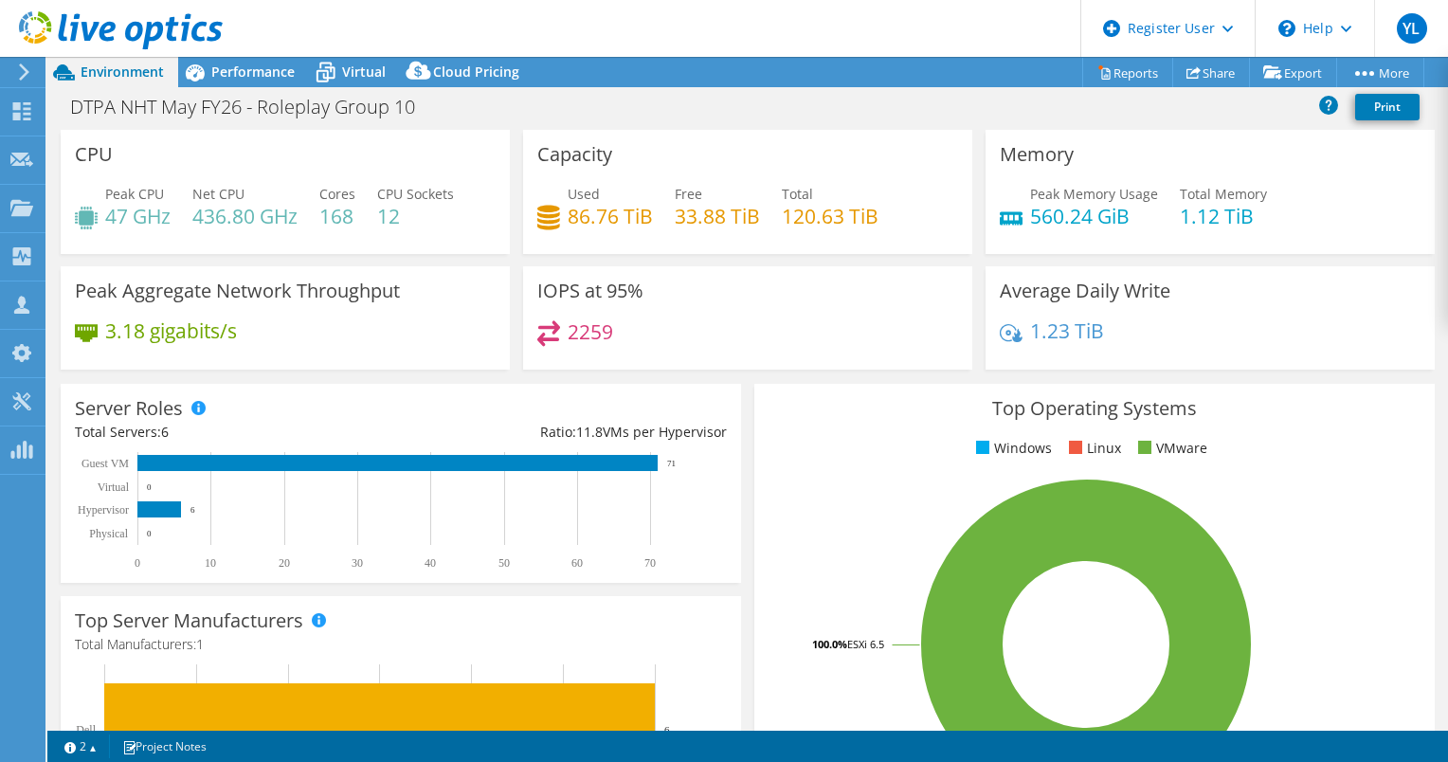
scroll to position [396, 0]
drag, startPoint x: 619, startPoint y: 210, endPoint x: 555, endPoint y: 211, distance: 63.5
click at [555, 211] on div "Used 86.76 TiB" at bounding box center [595, 205] width 116 height 43
